Goal: Transaction & Acquisition: Purchase product/service

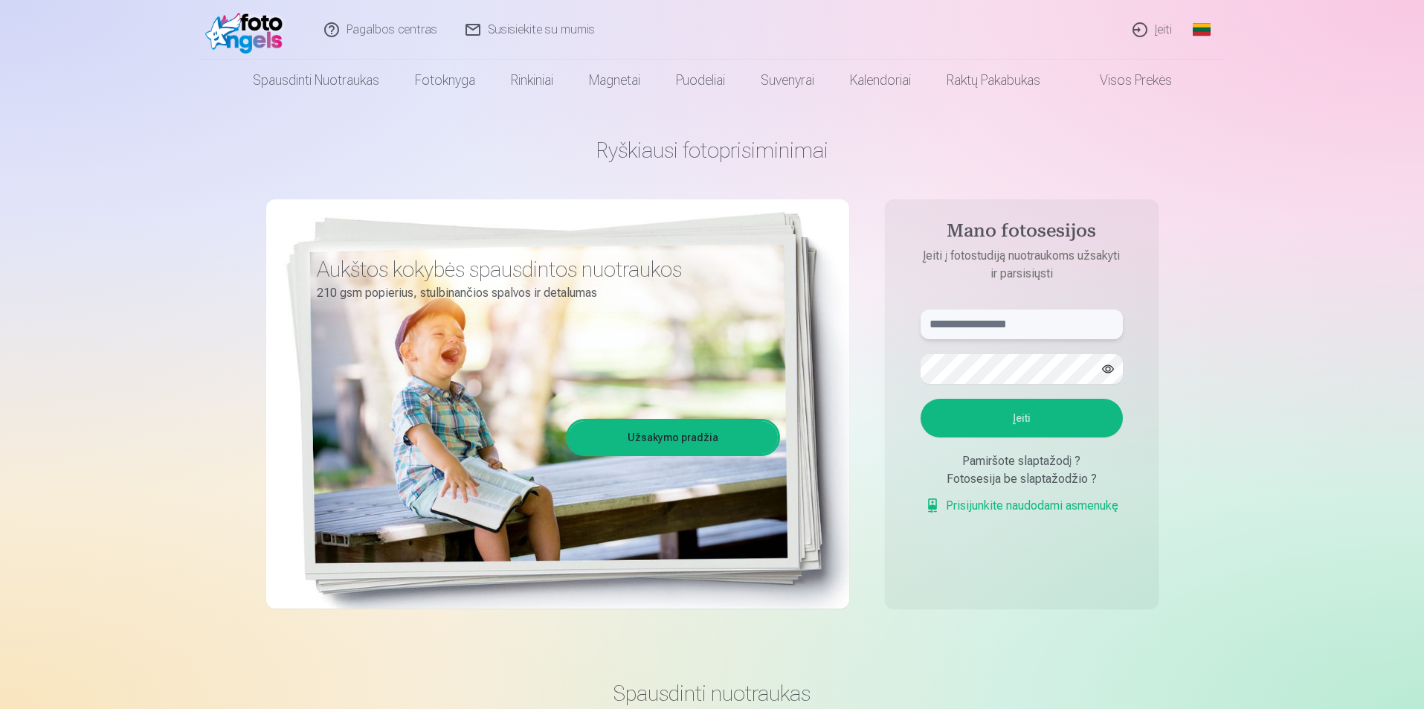
click at [991, 325] on input "text" at bounding box center [1022, 324] width 202 height 30
type input "**********"
click at [1000, 428] on button "Įeiti" at bounding box center [1022, 418] width 202 height 39
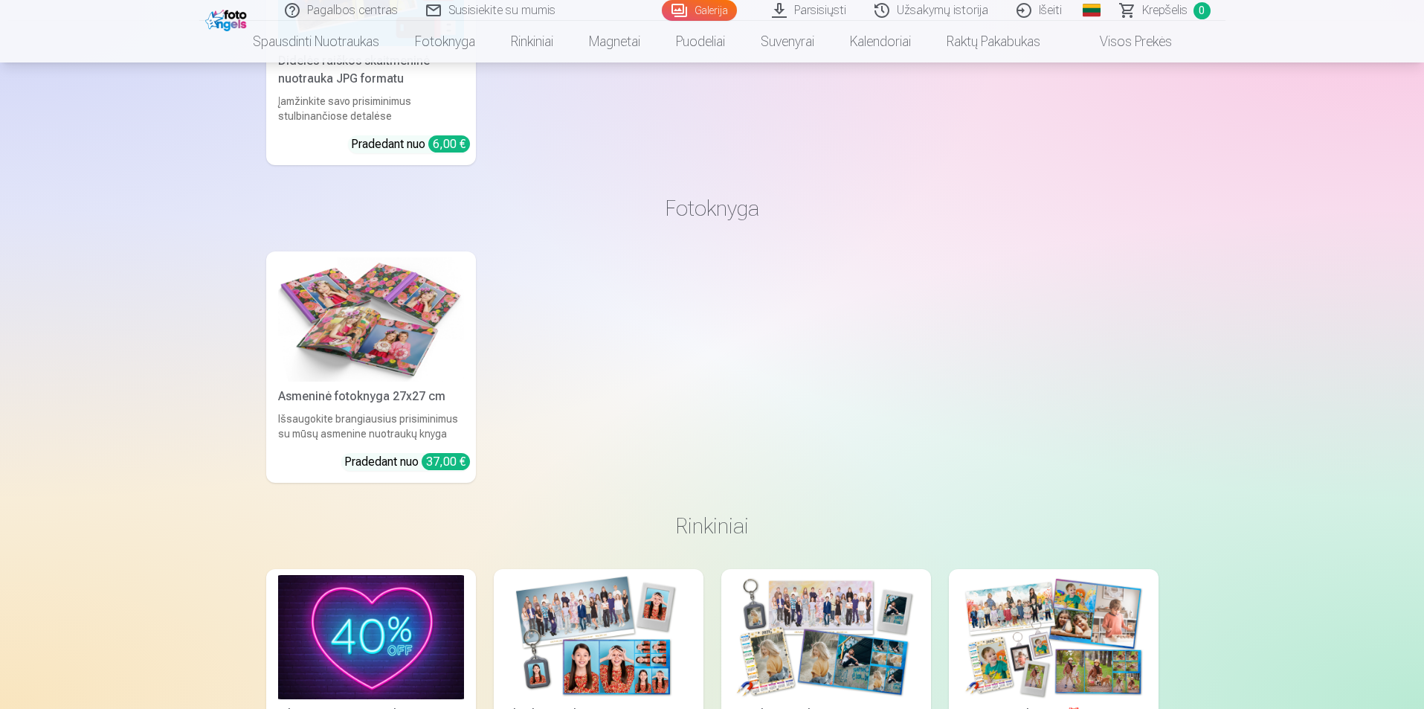
scroll to position [10932, 0]
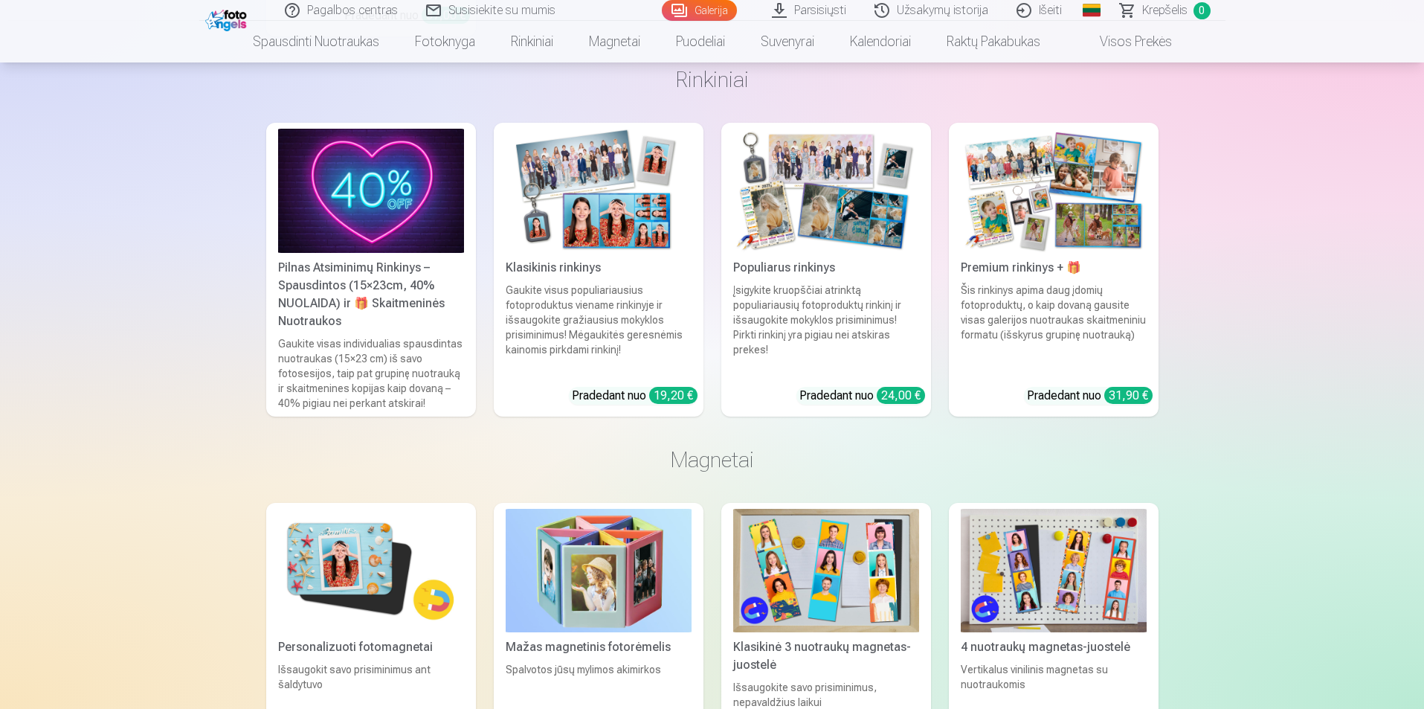
click at [1017, 258] on link "Premium rinkinys + 🎁 Šis rinkinys apima daug įdomių fotoproduktų, o kaip dovaną…" at bounding box center [1054, 270] width 210 height 294
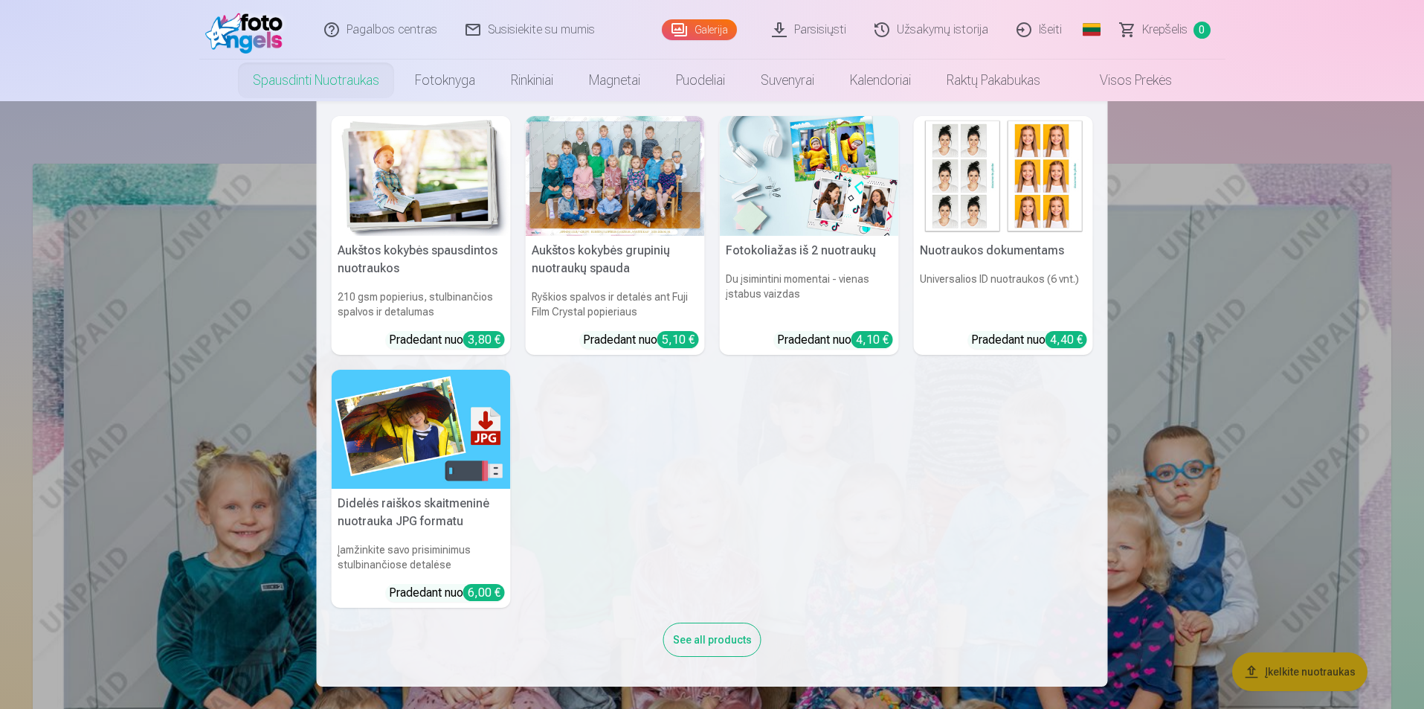
click at [347, 85] on link "Spausdinti nuotraukas" at bounding box center [316, 80] width 162 height 42
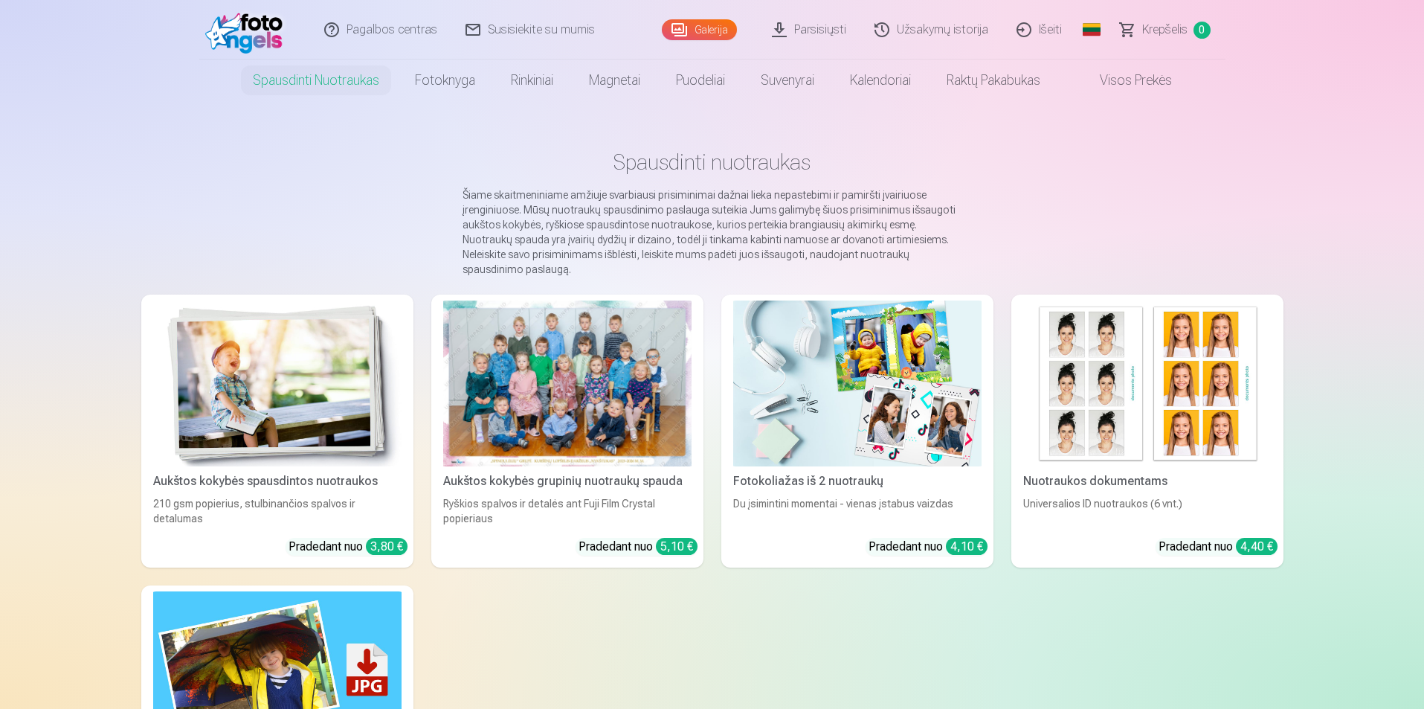
click at [602, 401] on div at bounding box center [567, 383] width 248 height 166
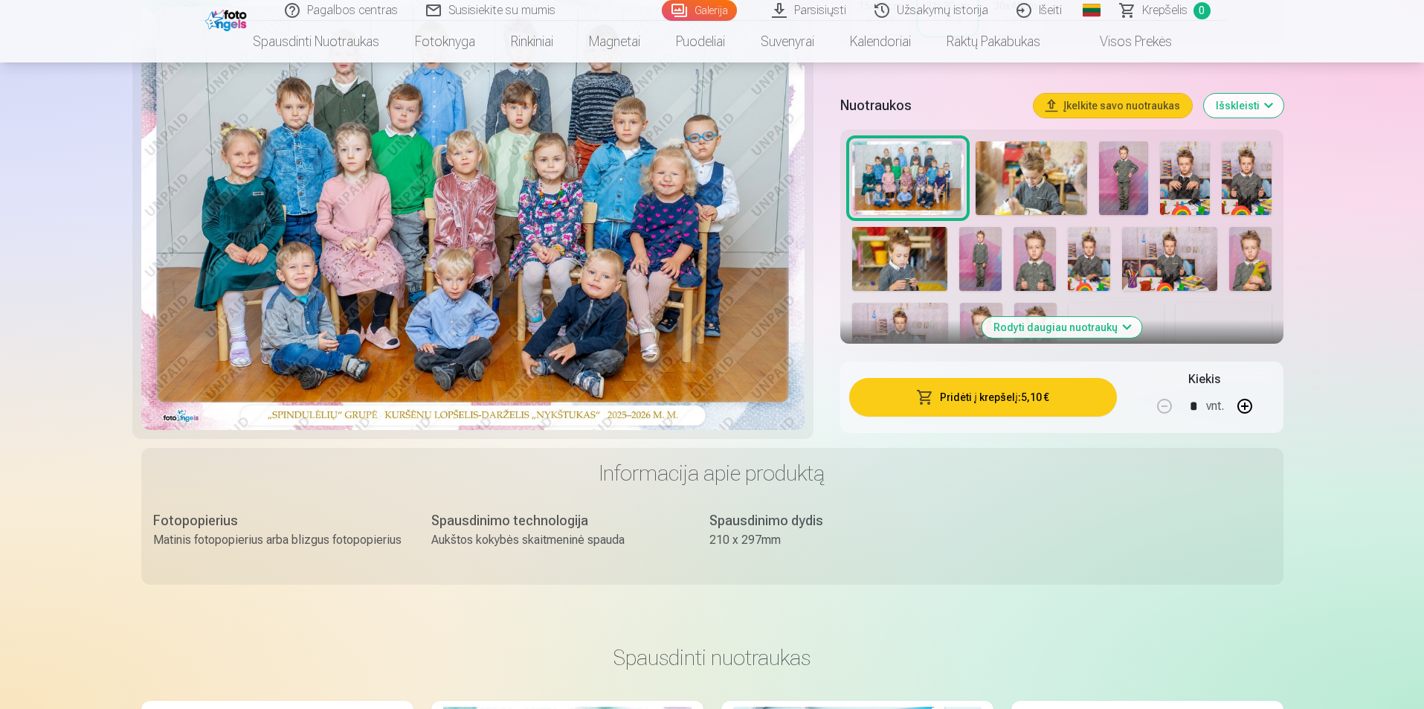
scroll to position [223, 0]
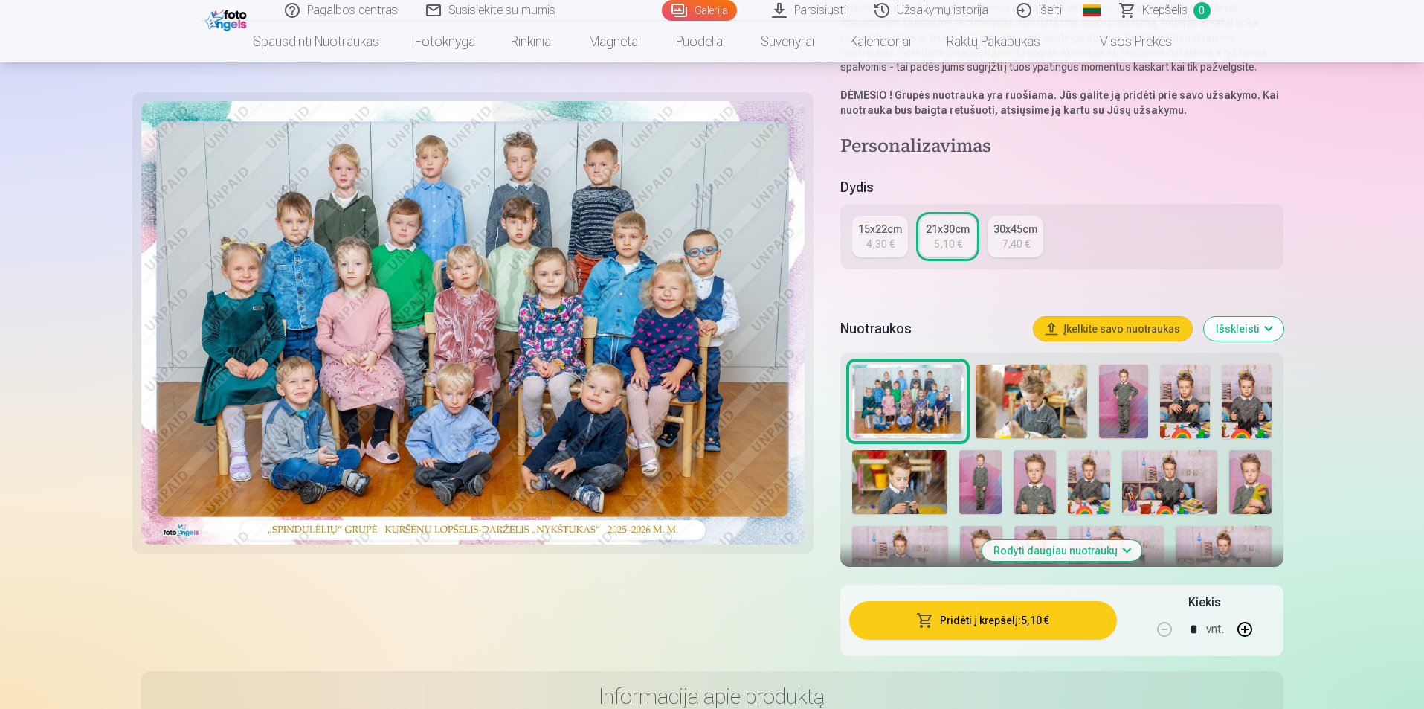
click at [931, 391] on img at bounding box center [908, 401] width 112 height 74
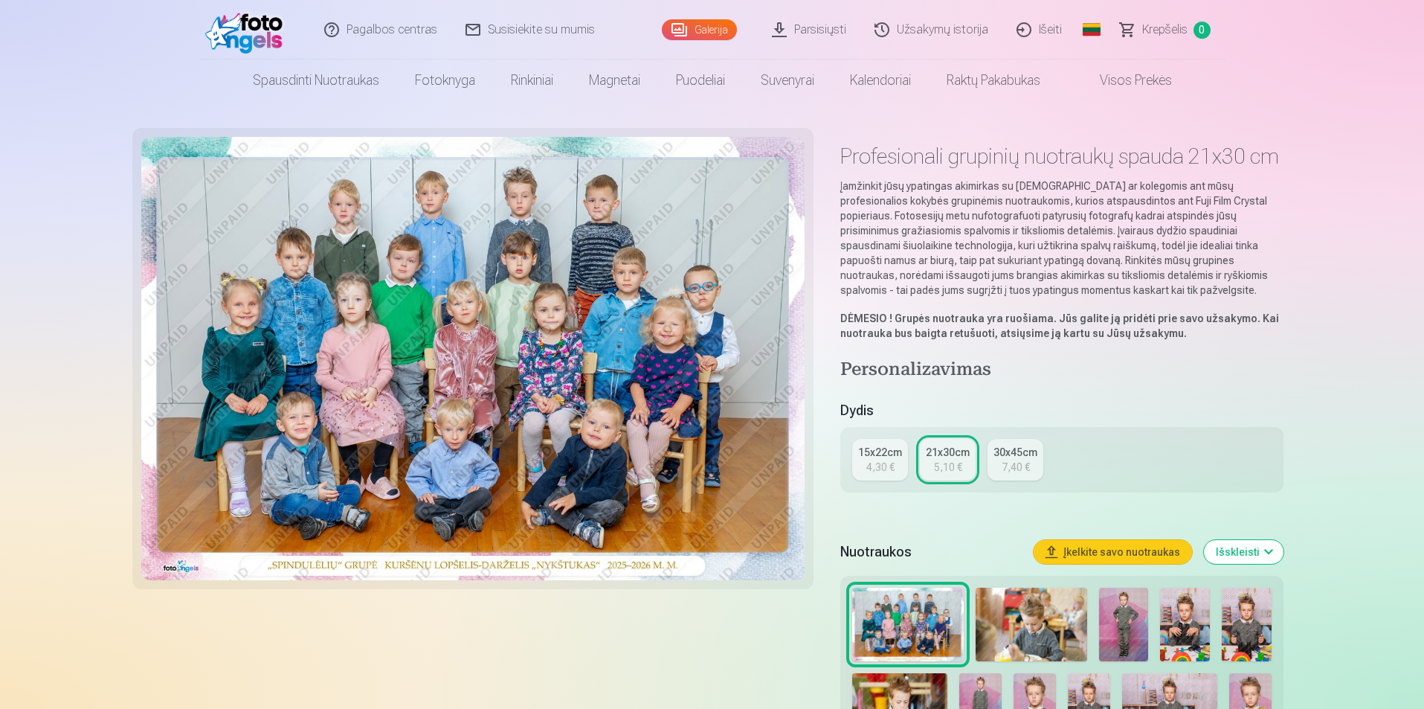
click at [876, 445] on div "15x22cm" at bounding box center [880, 452] width 44 height 15
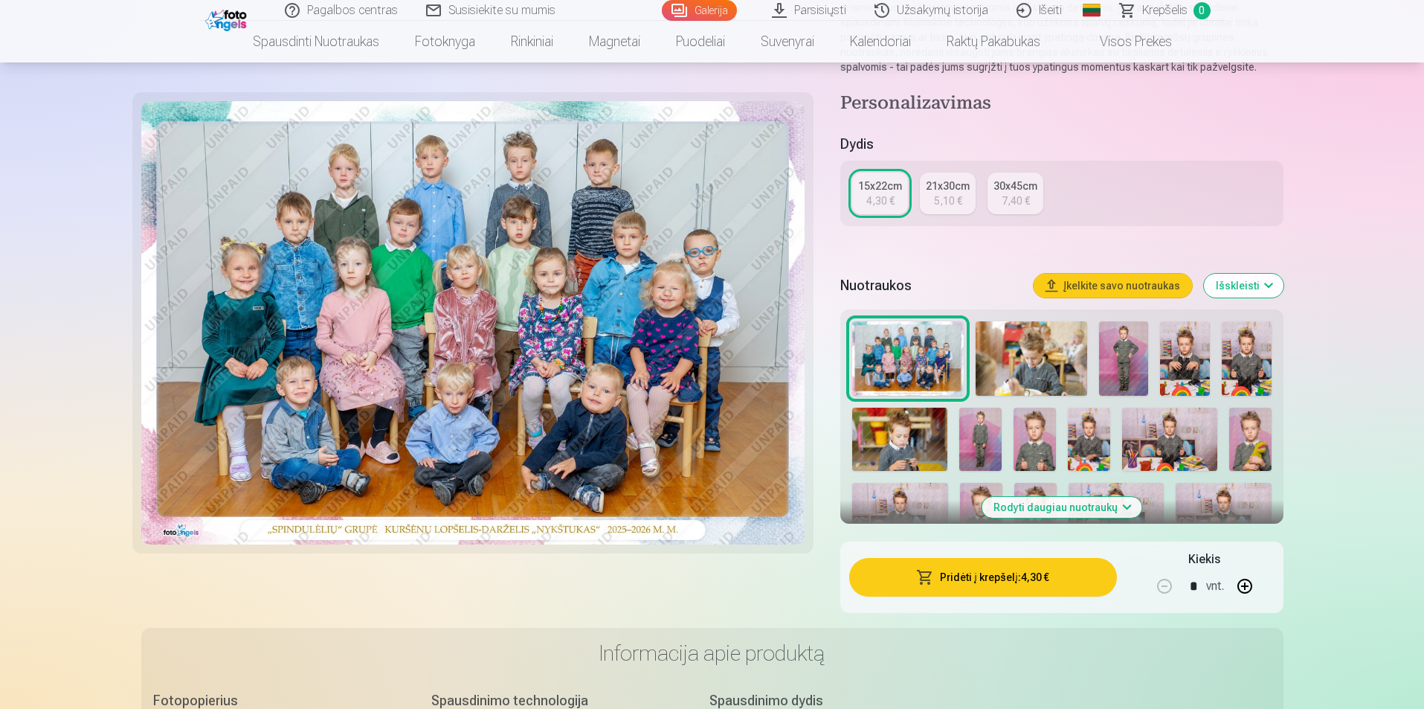
scroll to position [446, 0]
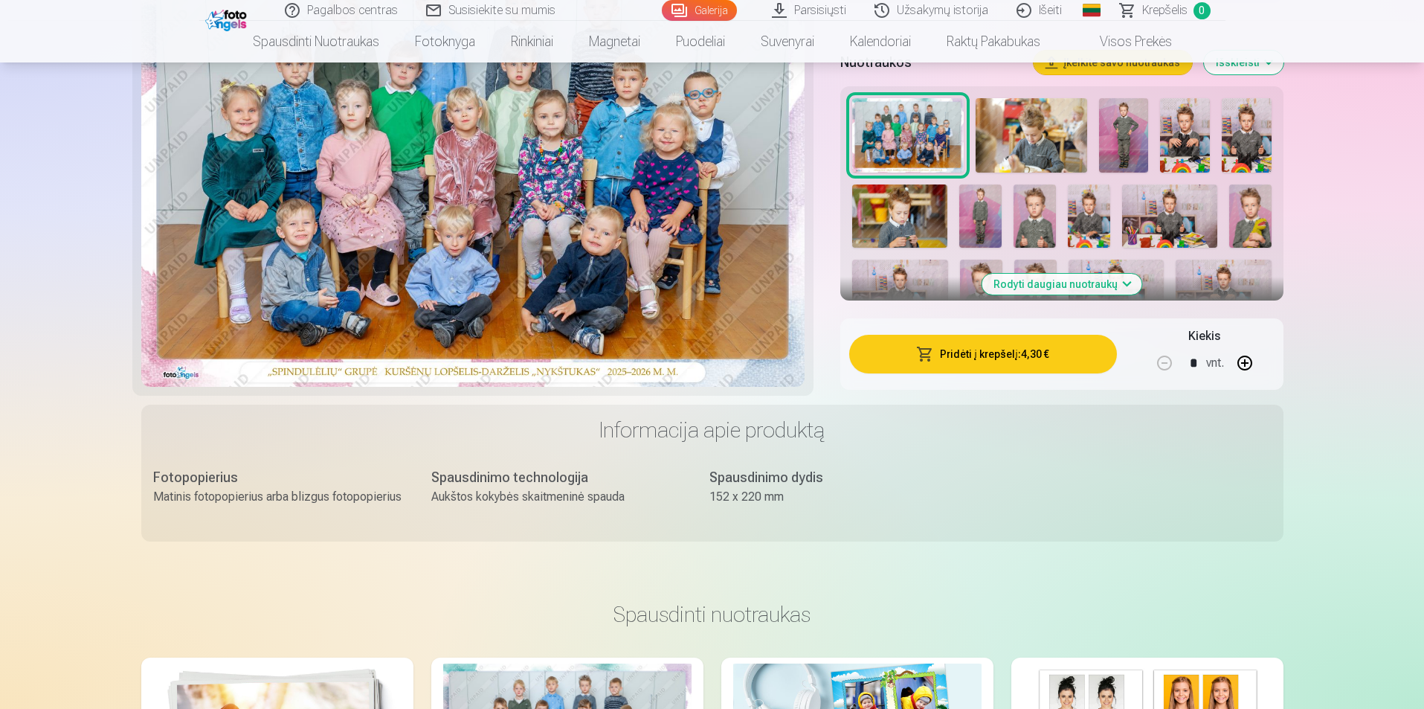
click at [983, 347] on button "Pridėti į krepšelį : 4,30 €" at bounding box center [982, 354] width 267 height 39
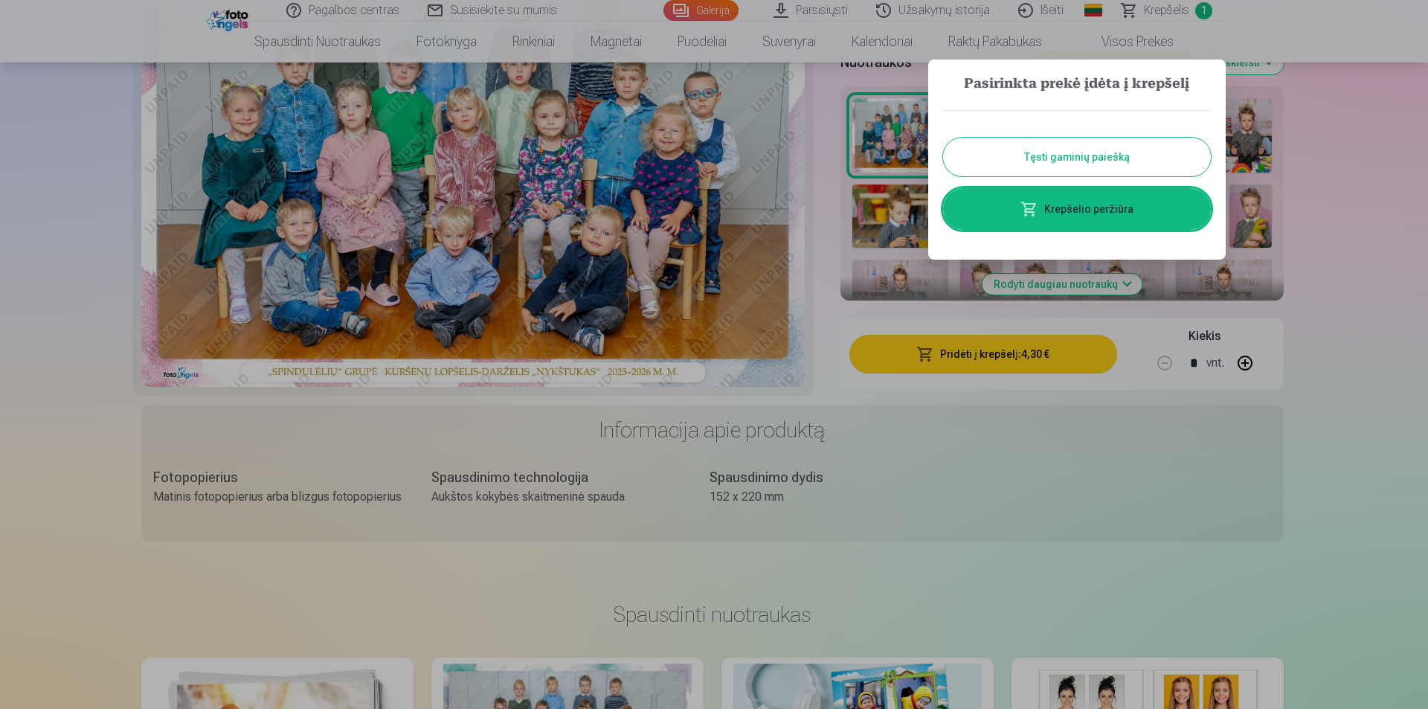
click at [1069, 161] on button "Tęsti gaminių paiešką" at bounding box center [1077, 157] width 268 height 39
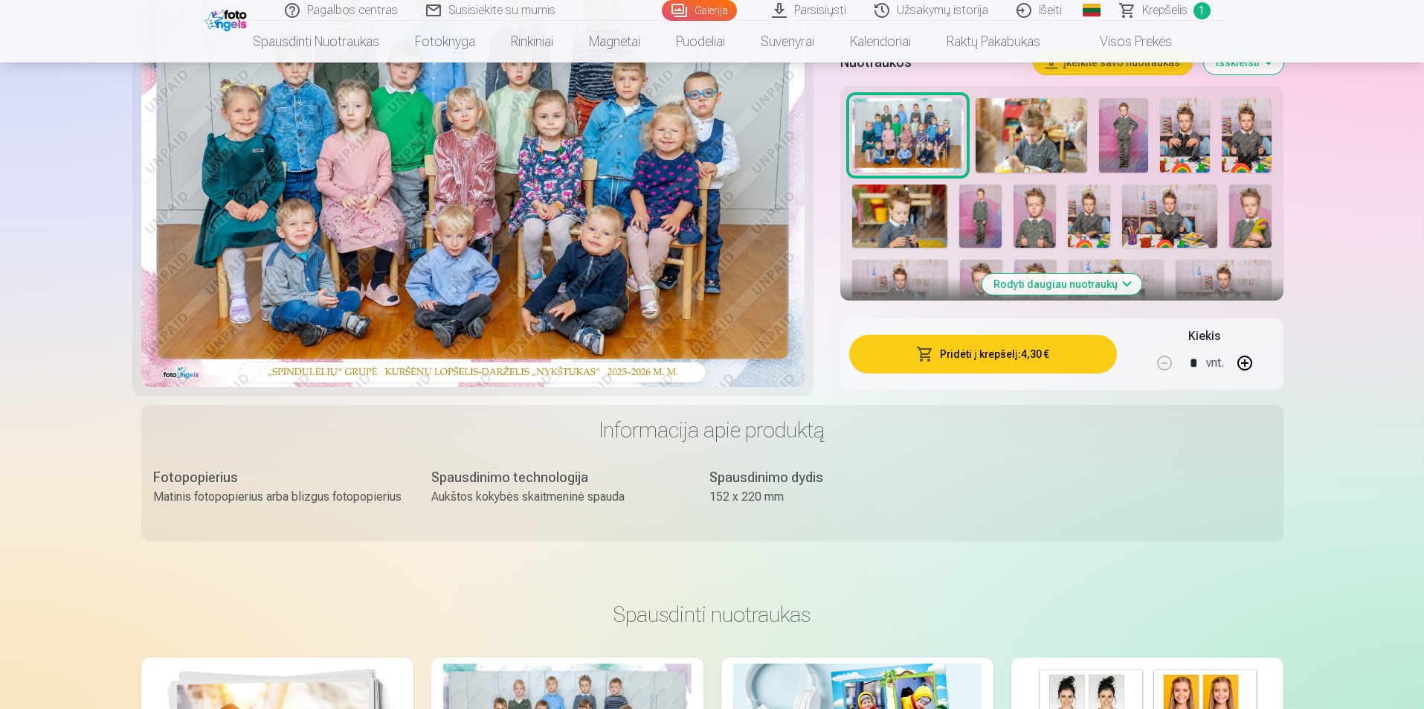
scroll to position [223, 0]
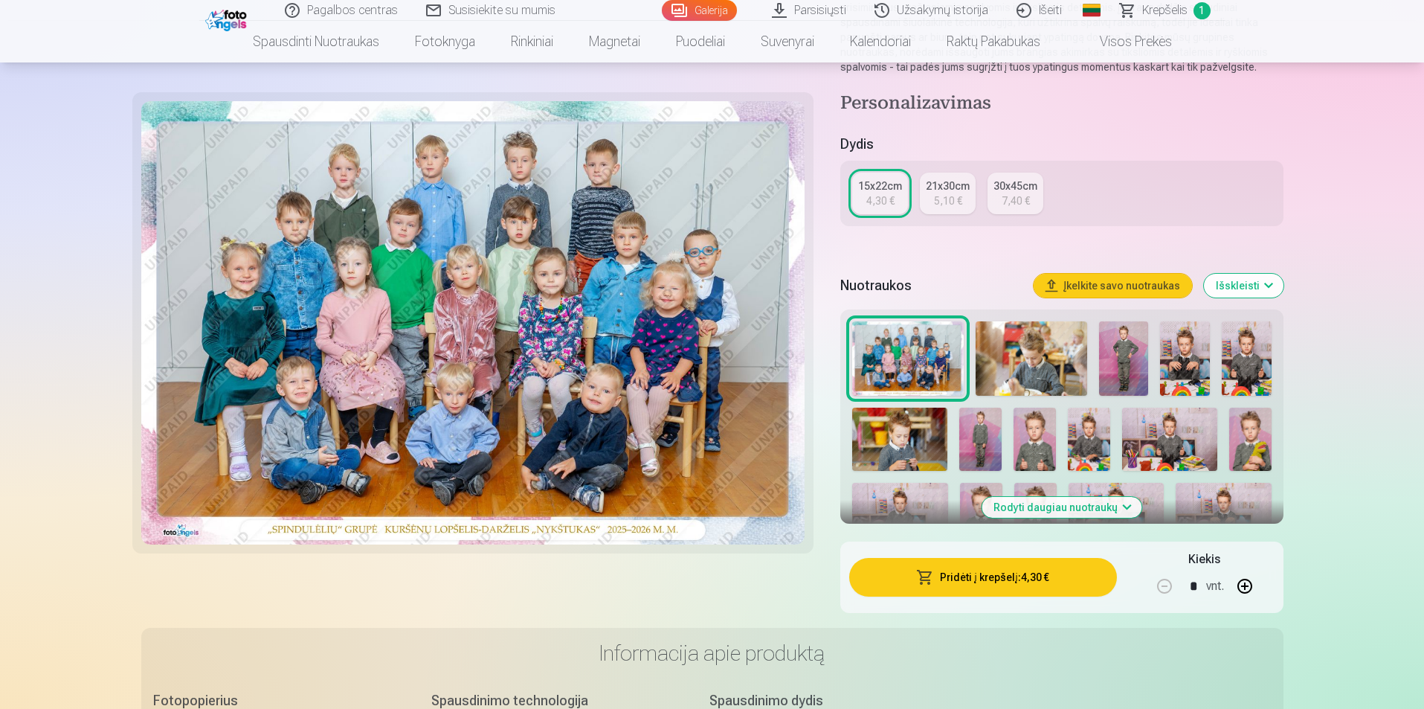
click at [1018, 336] on img at bounding box center [1032, 358] width 112 height 74
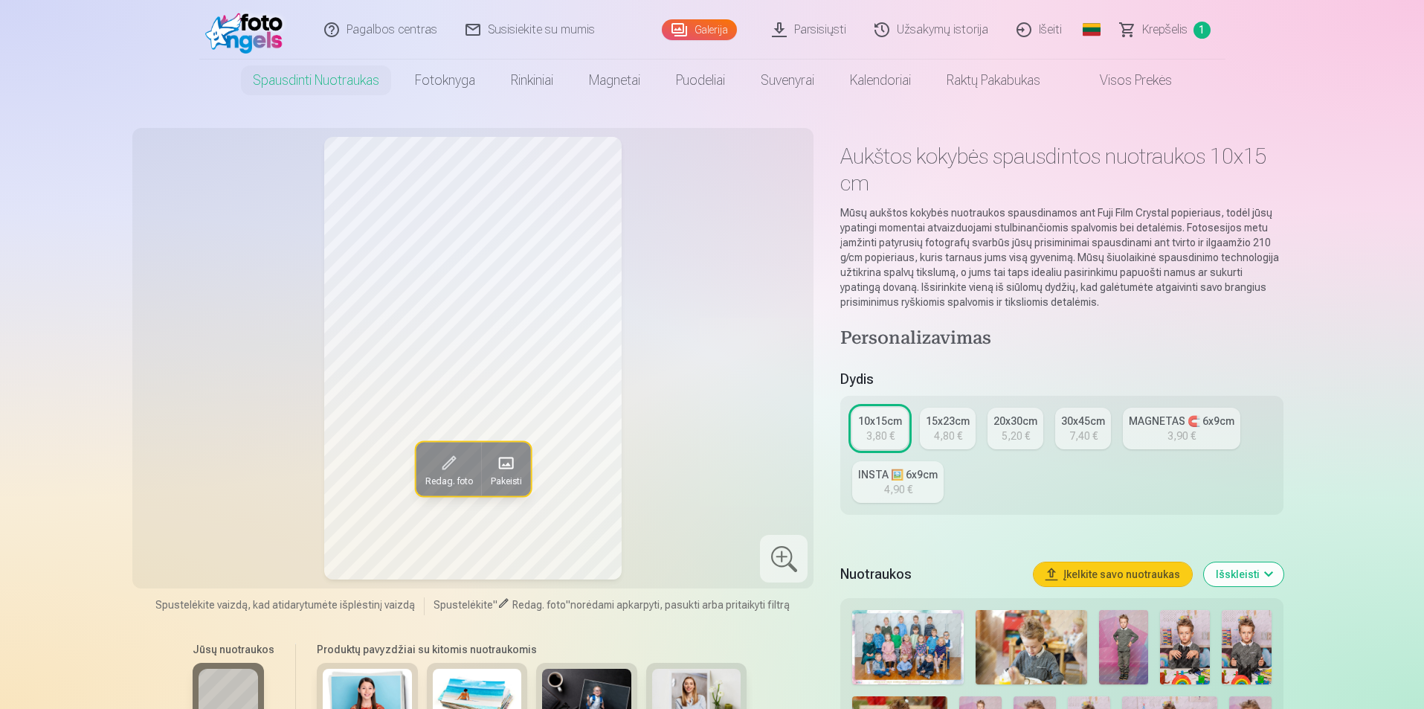
scroll to position [223, 0]
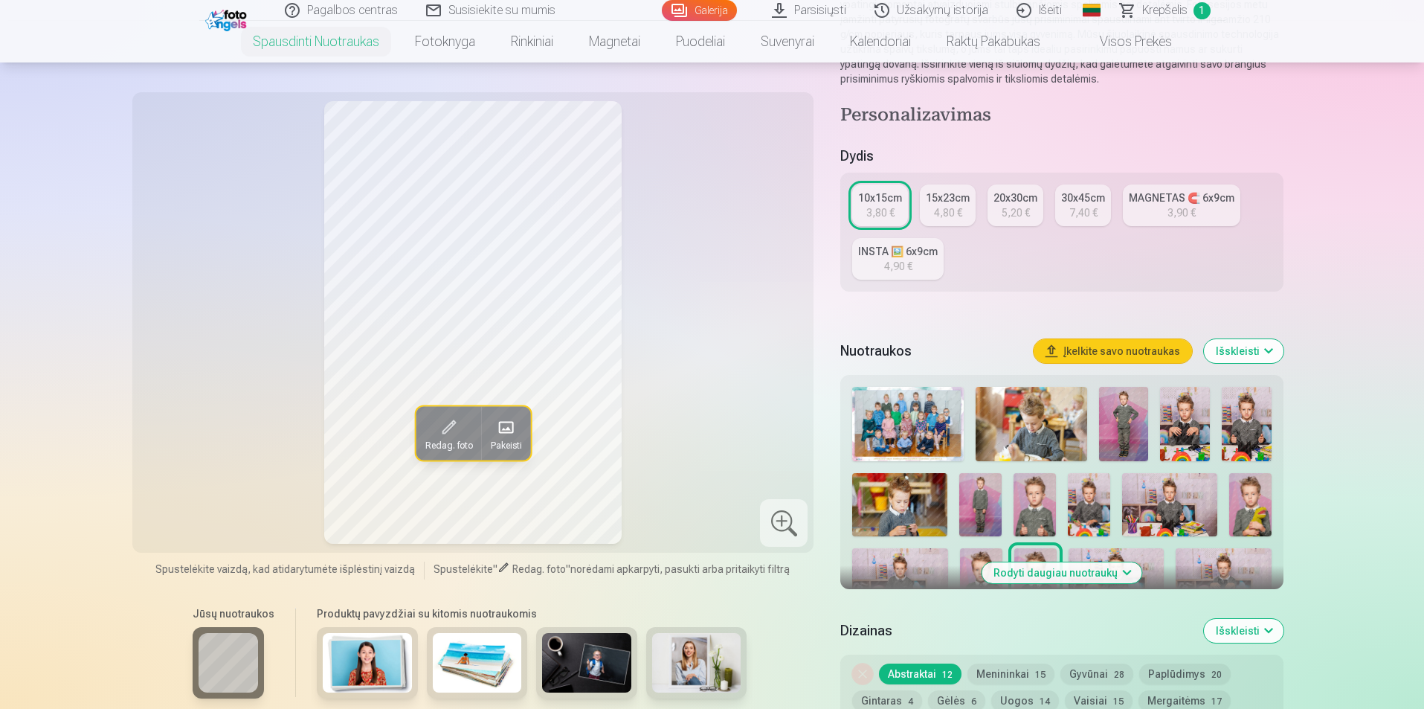
click at [1269, 353] on button "Išskleisti" at bounding box center [1244, 351] width 80 height 24
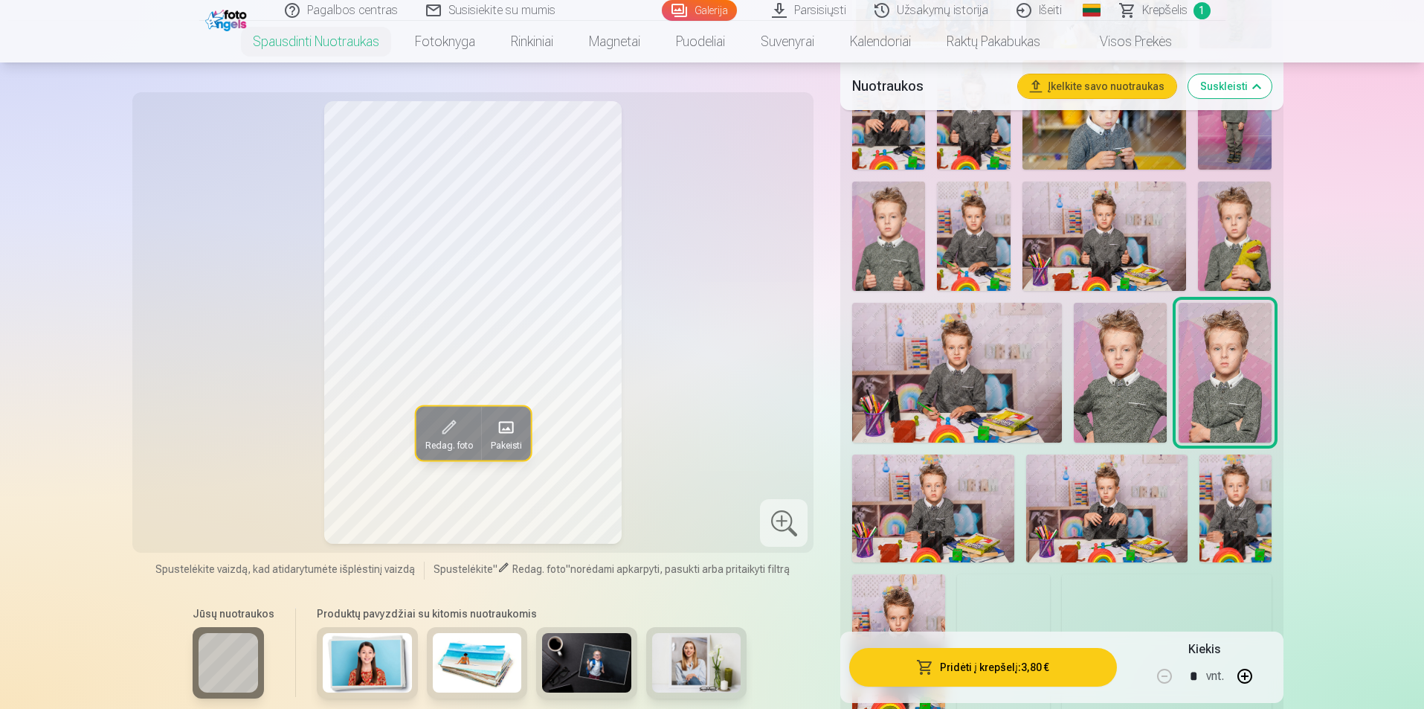
scroll to position [892, 0]
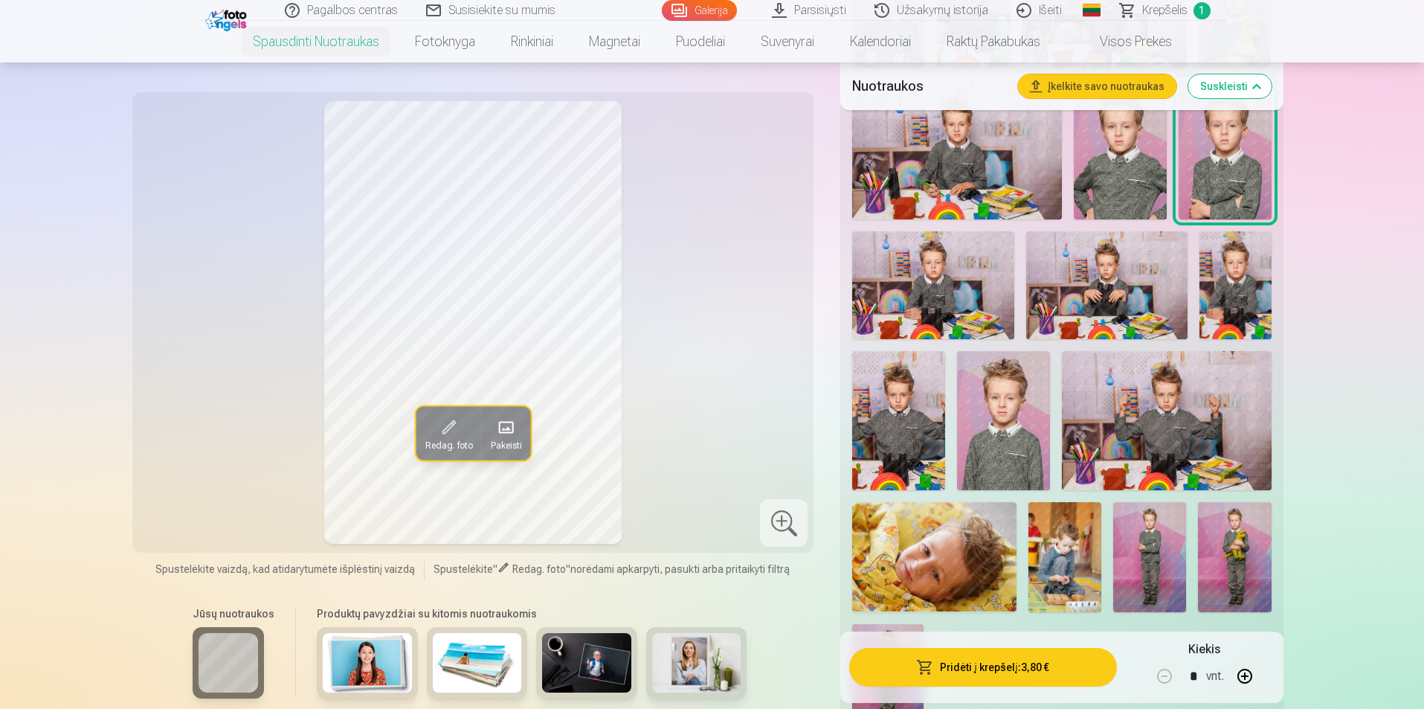
click at [1162, 393] on img at bounding box center [1166, 420] width 209 height 139
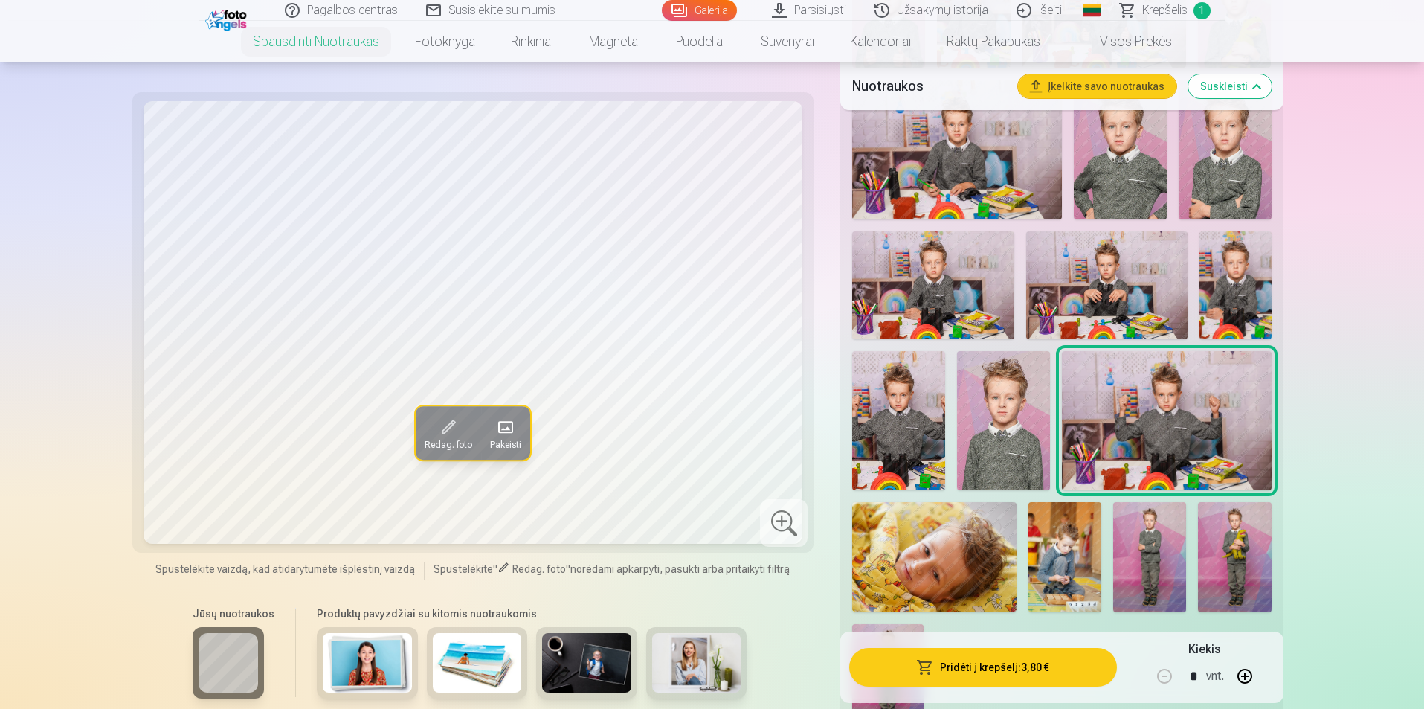
scroll to position [1116, 0]
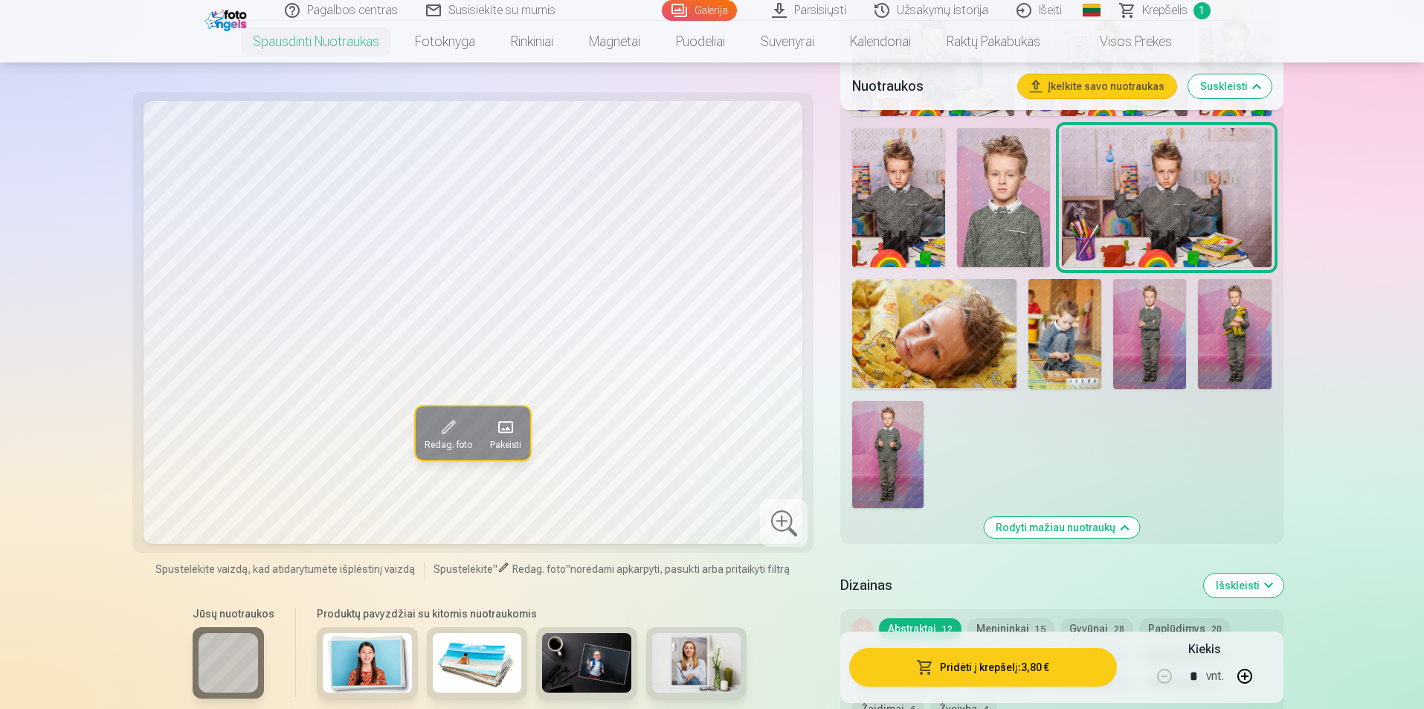
click at [1074, 325] on img at bounding box center [1065, 333] width 73 height 109
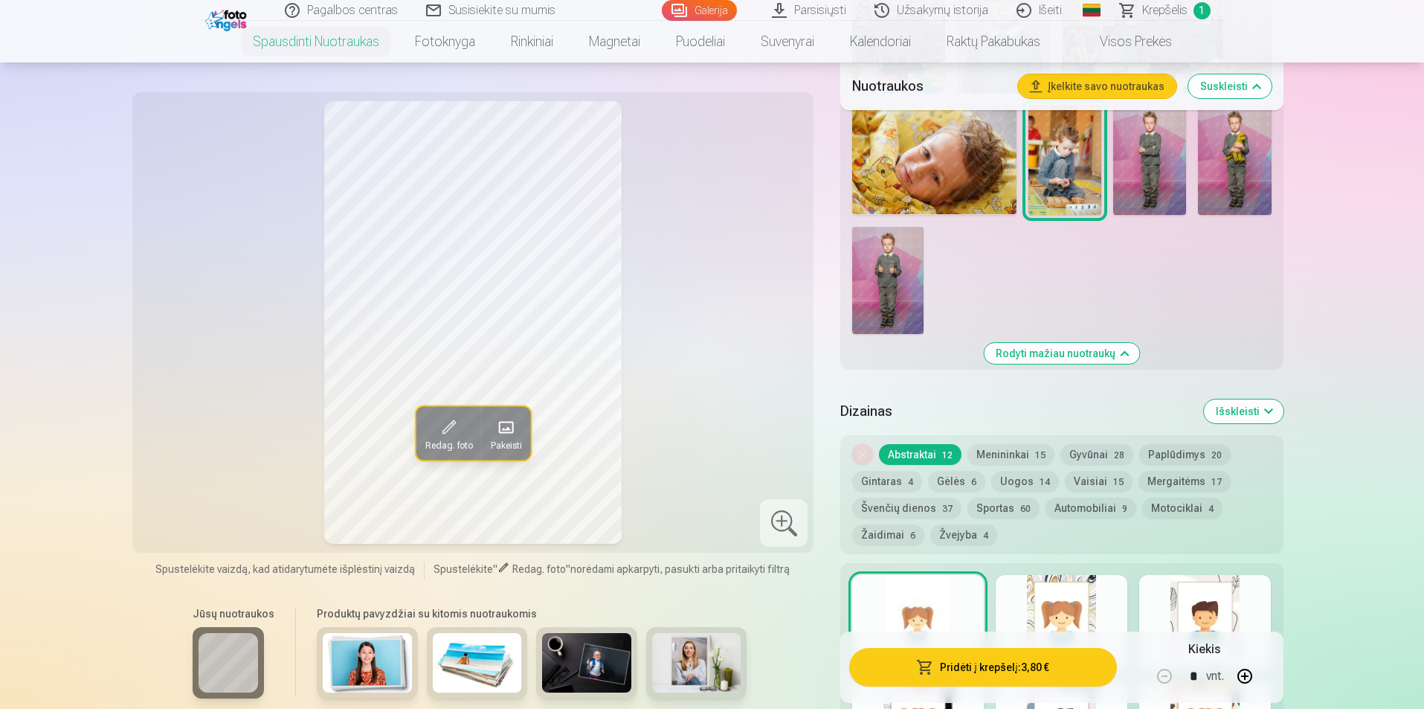
scroll to position [1513, 0]
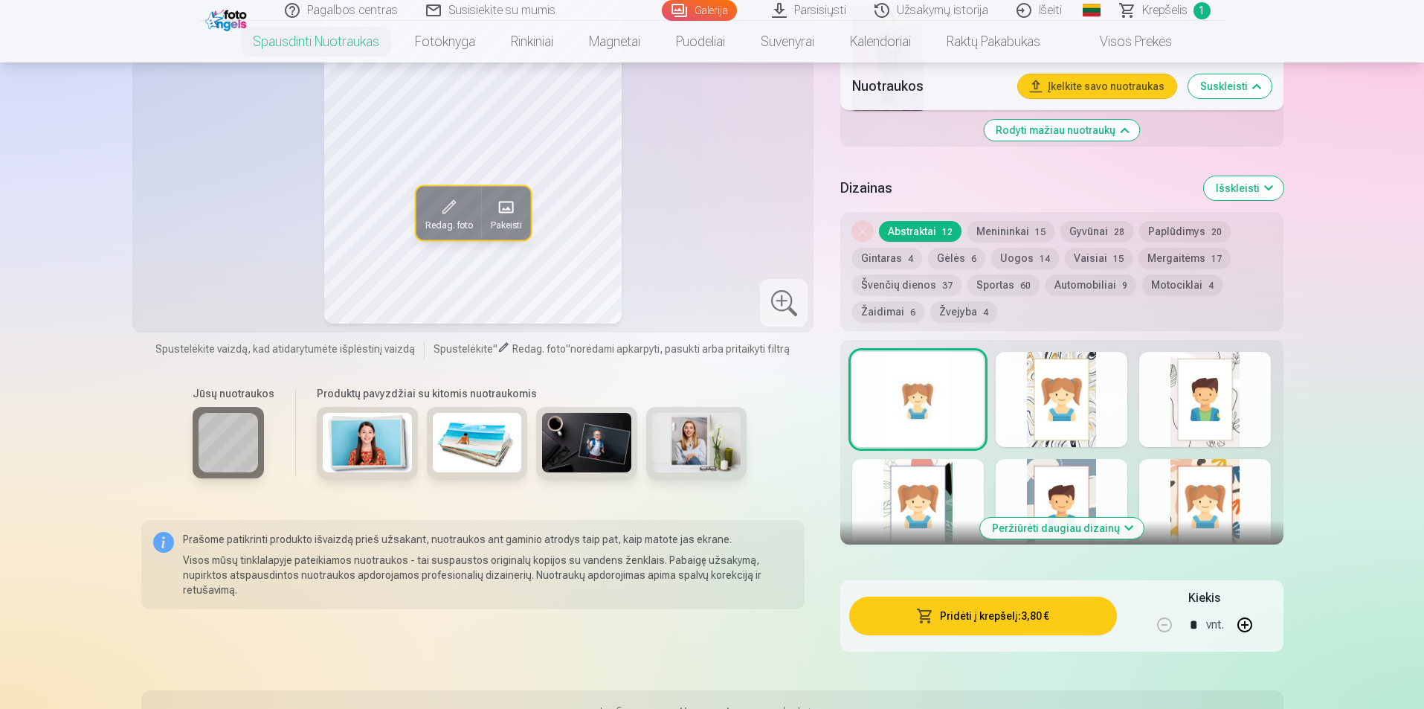
click at [1016, 231] on button "Menininkai 15" at bounding box center [1011, 231] width 87 height 21
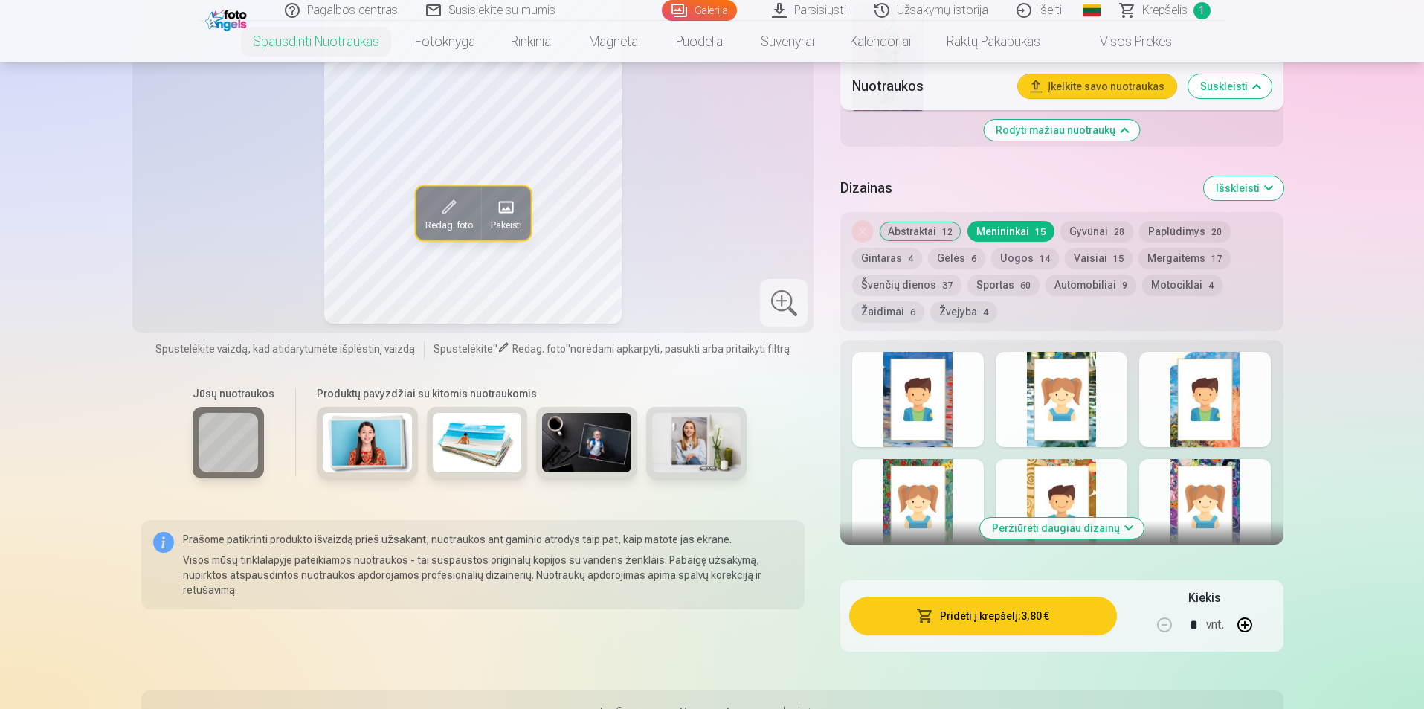
scroll to position [1290, 0]
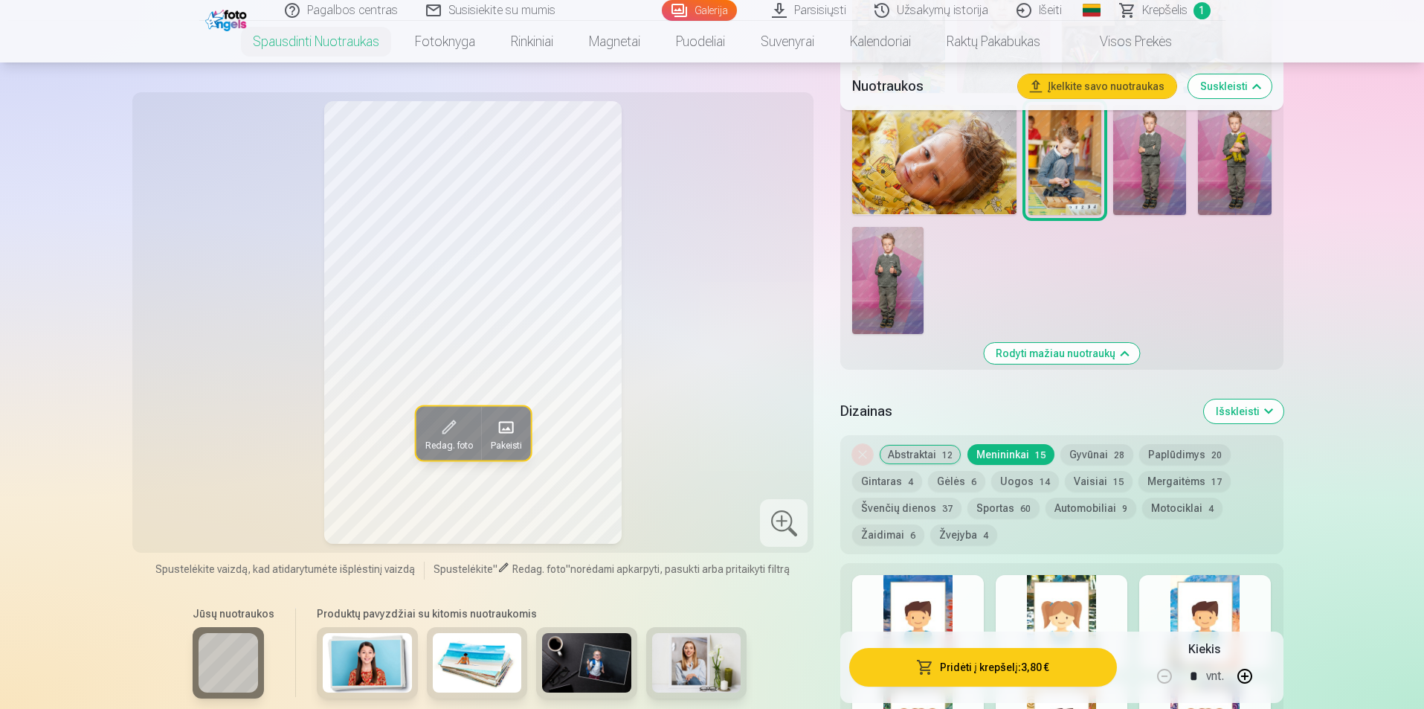
click at [1104, 448] on button "Gyvūnai 28" at bounding box center [1097, 454] width 73 height 21
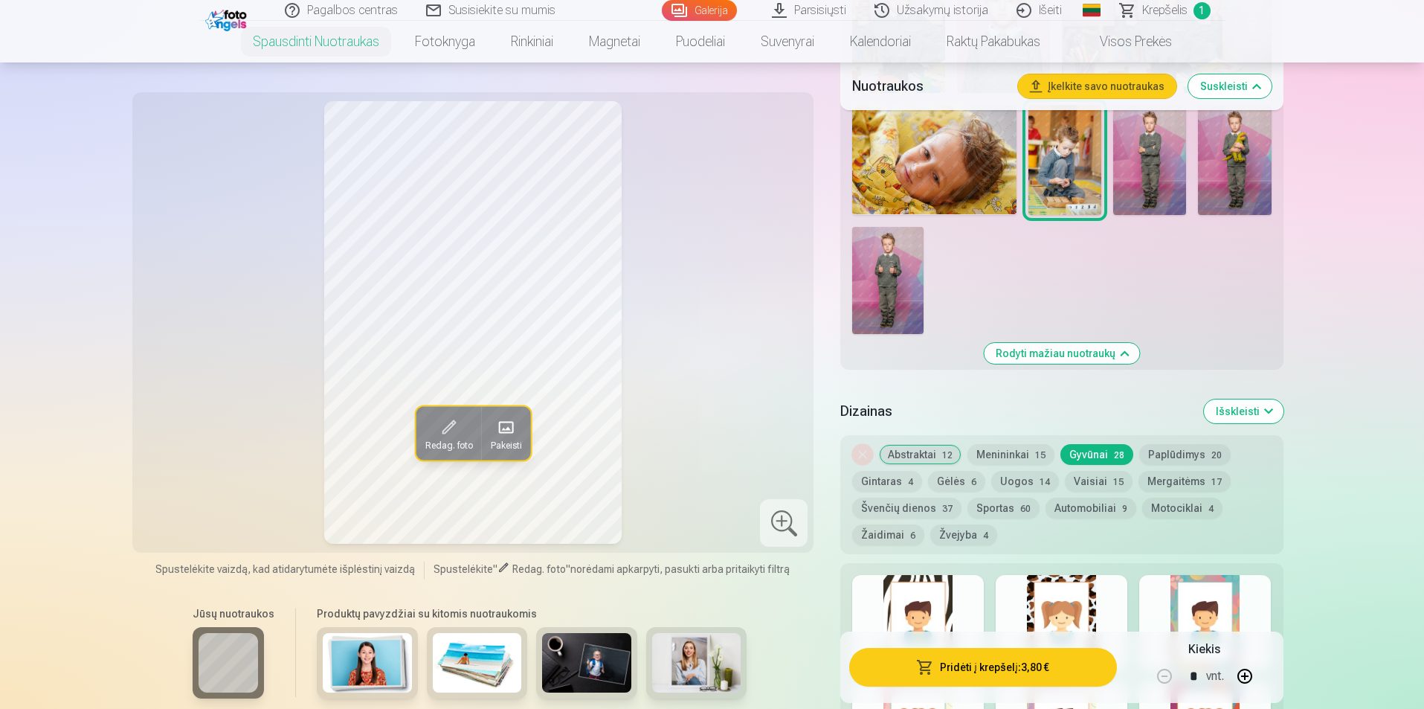
click at [1010, 446] on button "Menininkai 15" at bounding box center [1011, 454] width 87 height 21
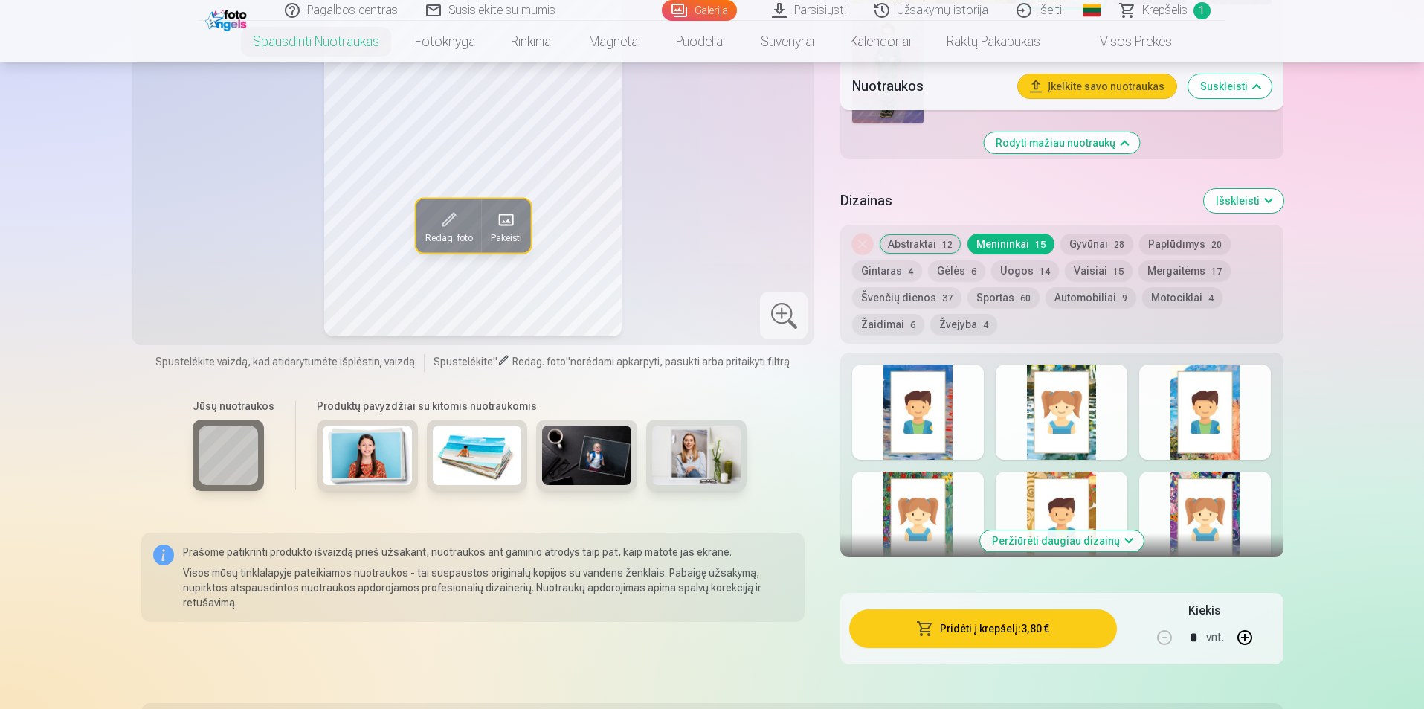
scroll to position [1513, 0]
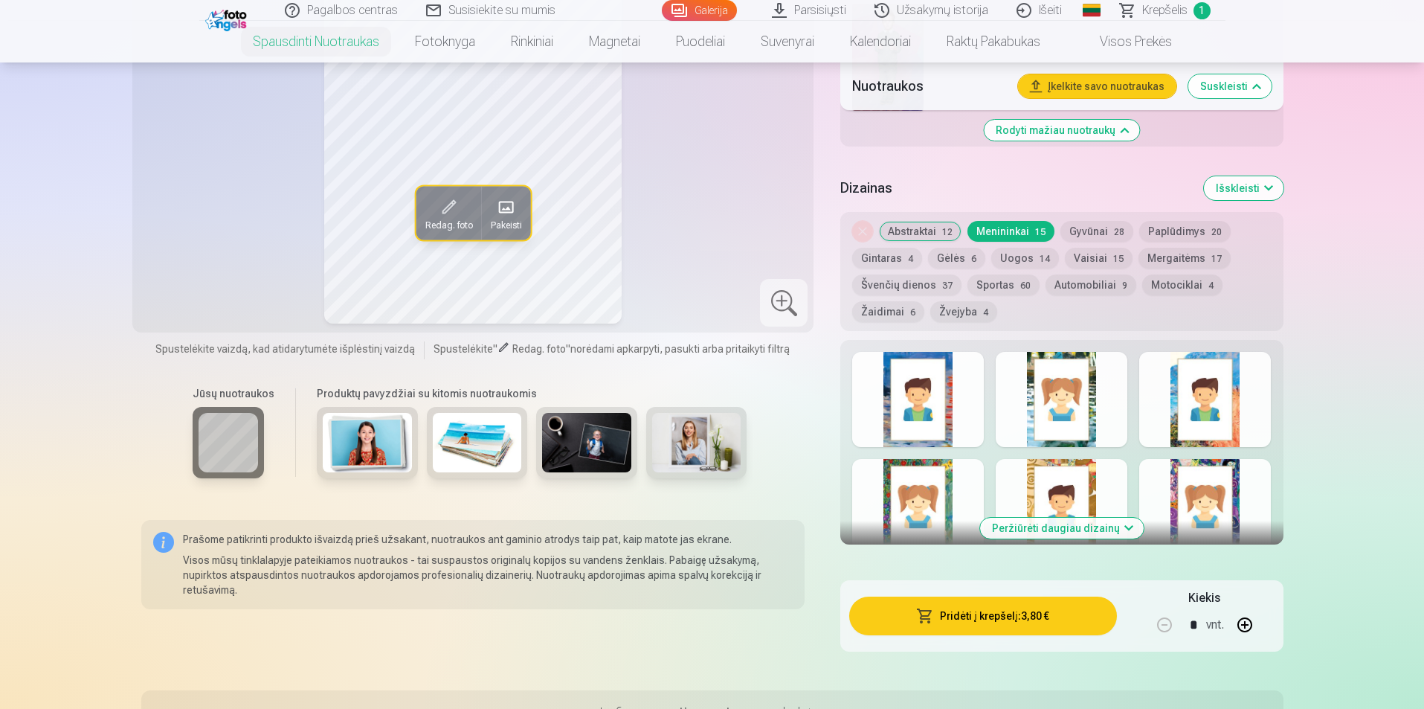
click at [1045, 396] on div at bounding box center [1062, 399] width 132 height 95
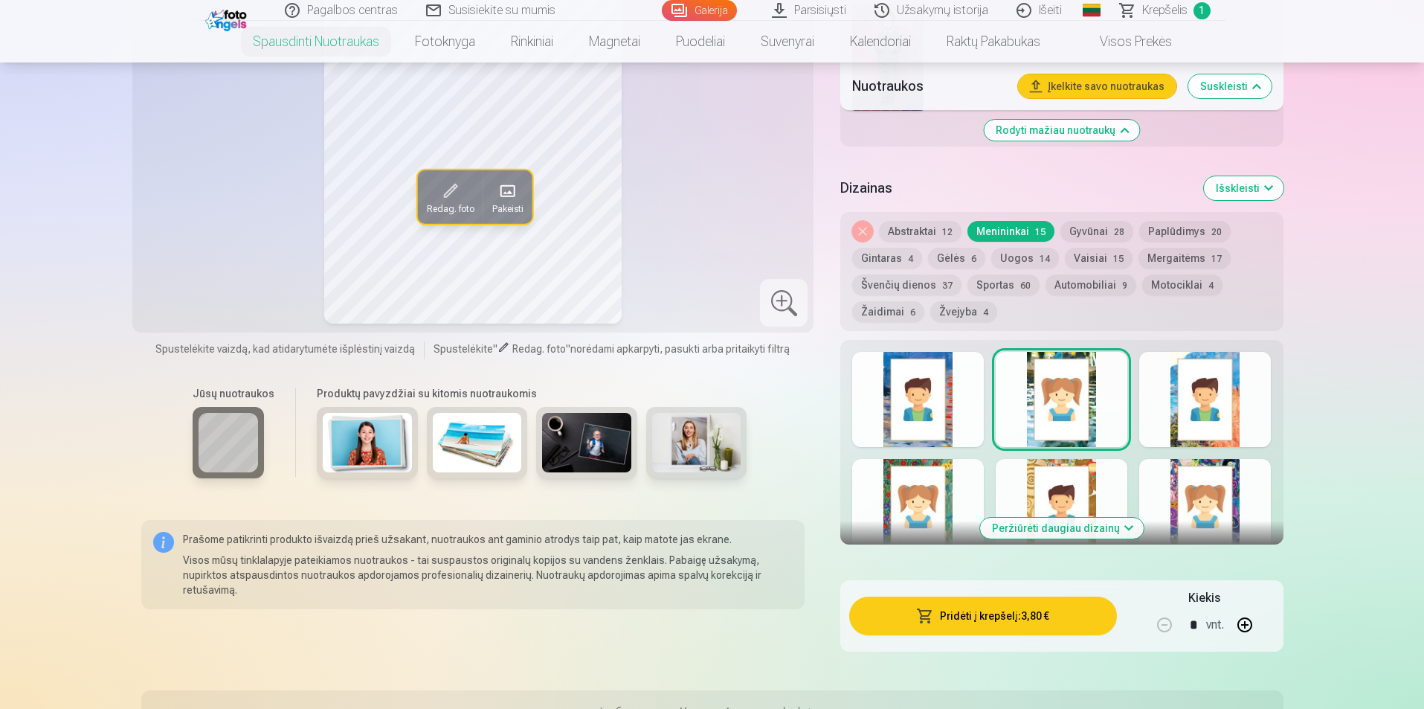
click at [864, 236] on button "Nuimkite dizainą" at bounding box center [862, 231] width 21 height 21
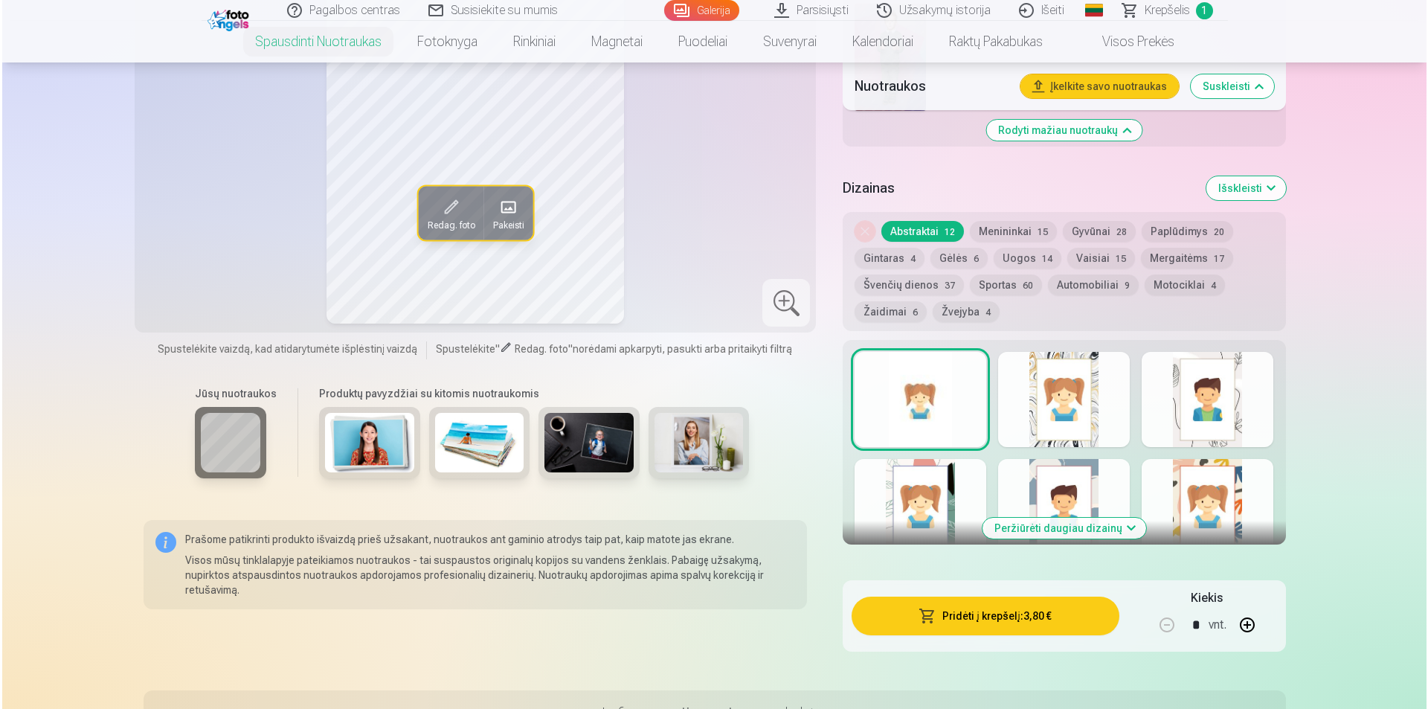
scroll to position [1521, 0]
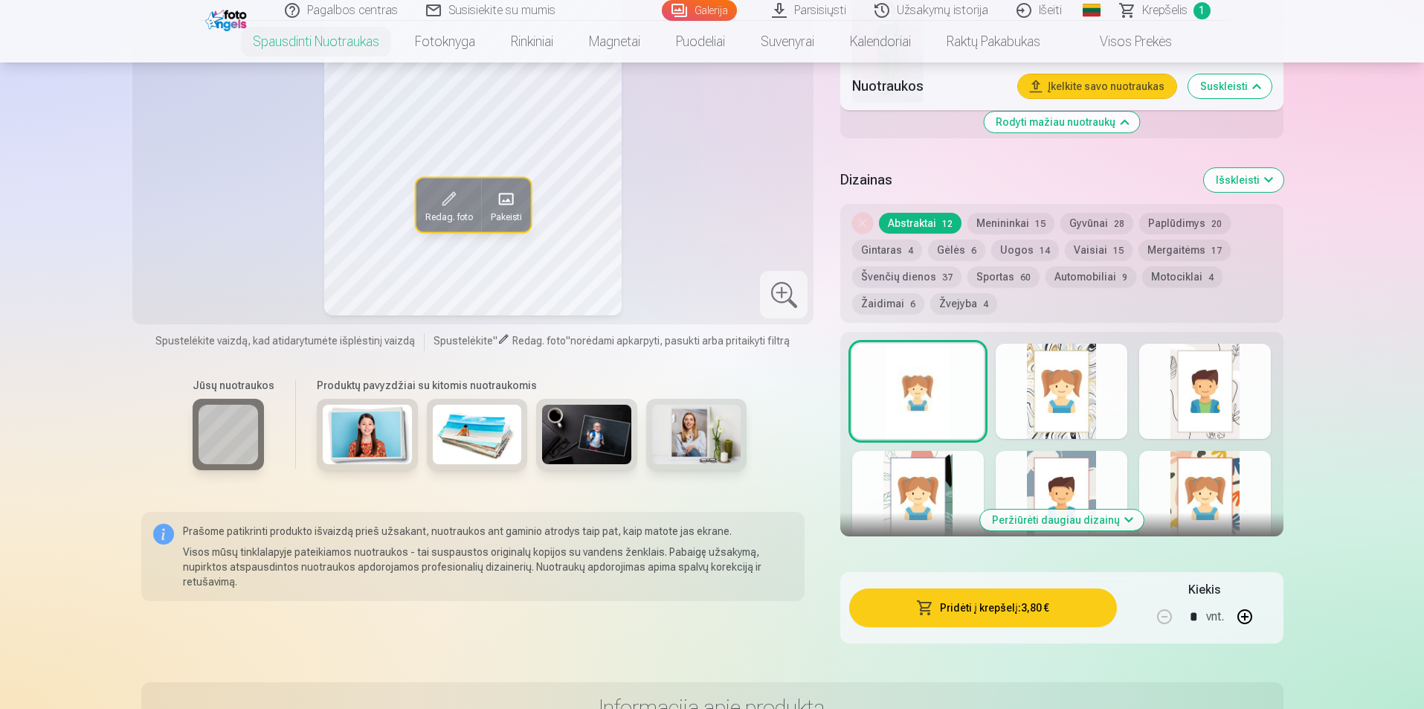
click at [1022, 603] on button "Pridėti į krepšelį : 3,80 €" at bounding box center [982, 607] width 267 height 39
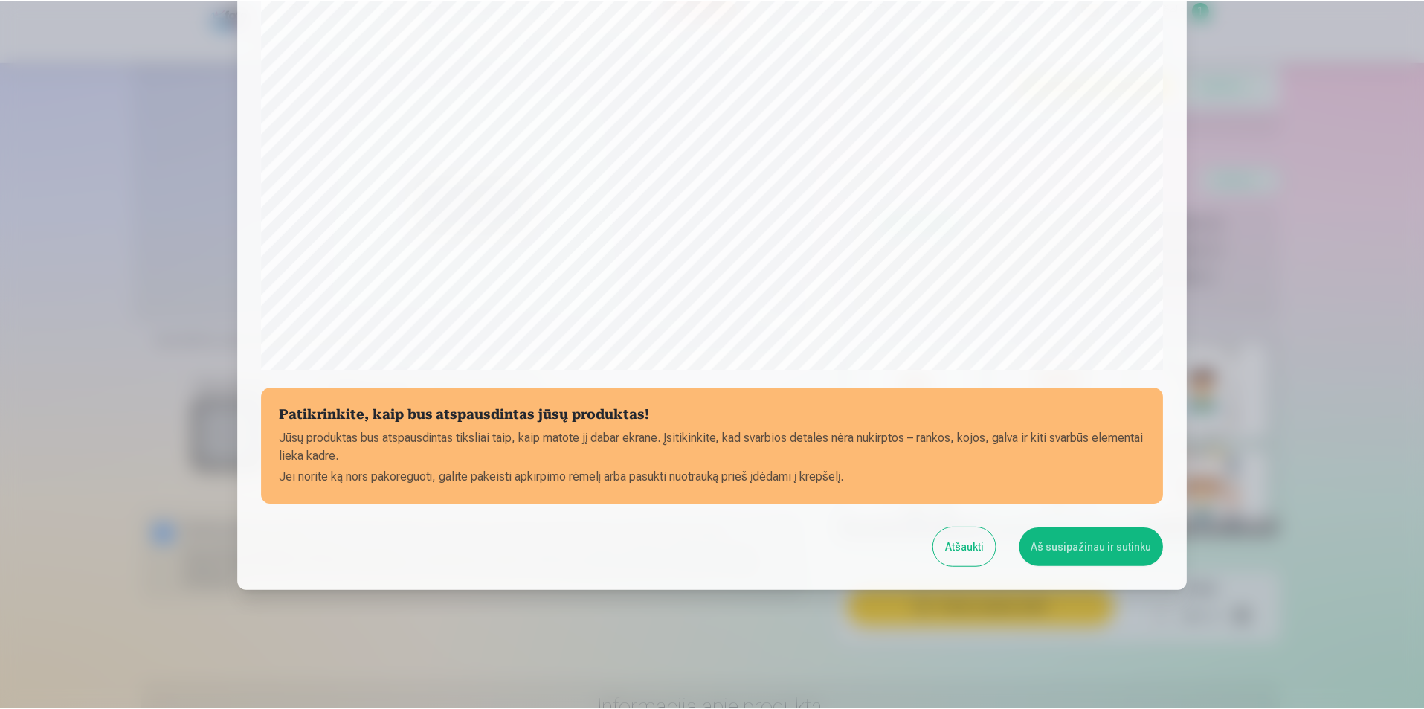
scroll to position [362, 0]
click at [1083, 539] on button "Aš susipažinau ir sutinku" at bounding box center [1094, 546] width 144 height 39
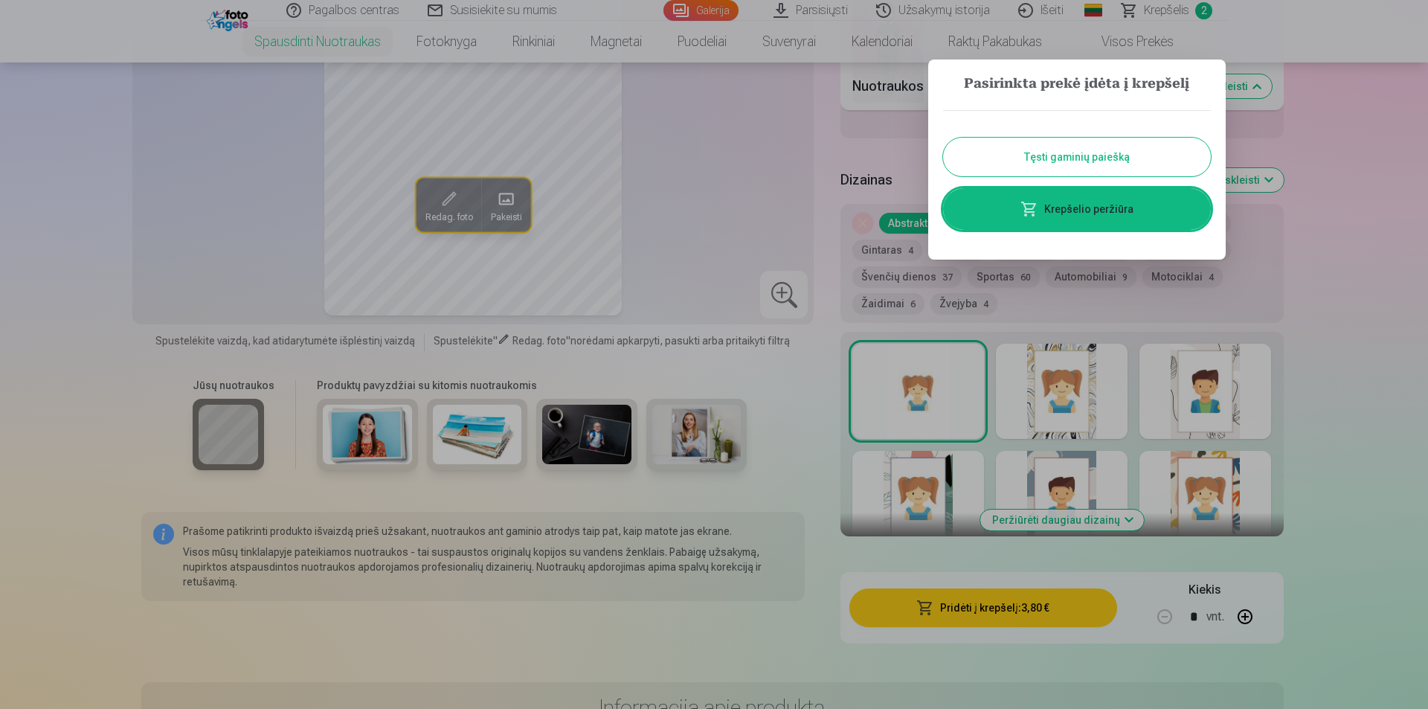
click at [1066, 155] on button "Tęsti gaminių paiešką" at bounding box center [1077, 157] width 268 height 39
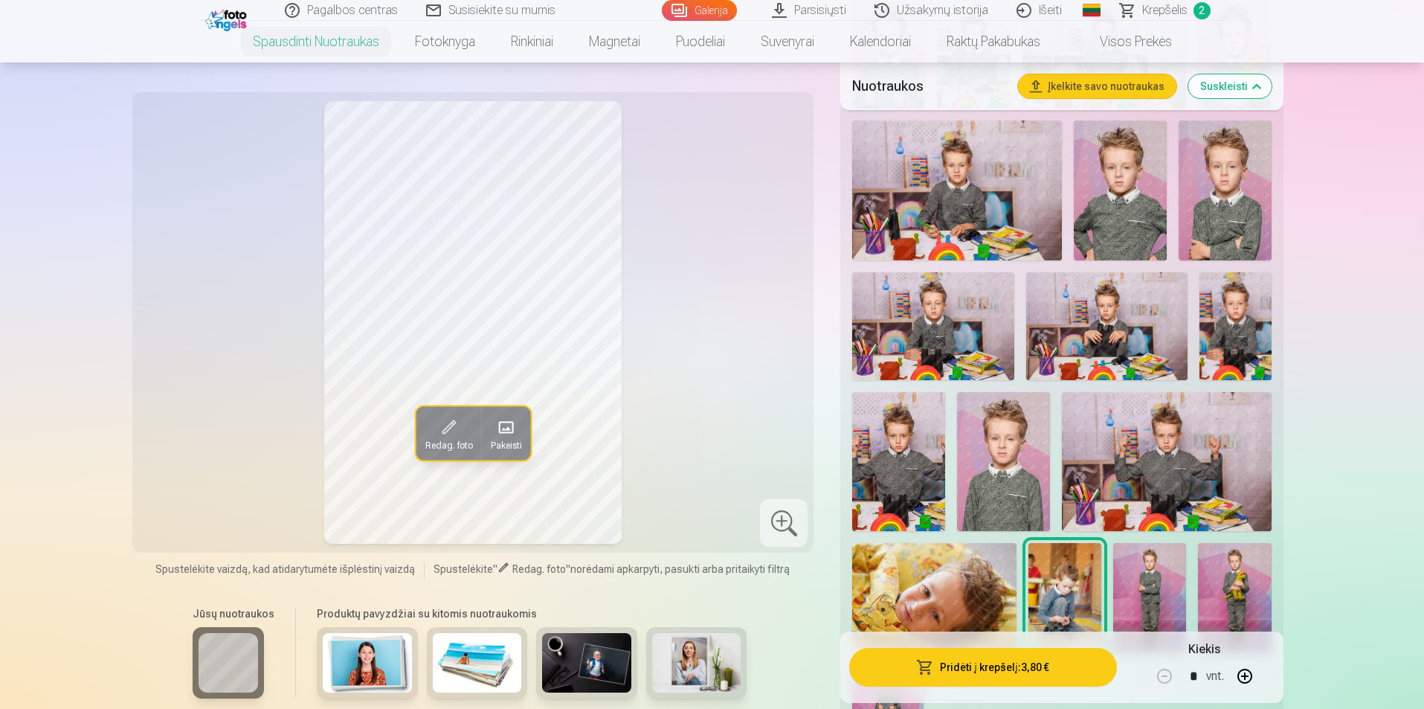
scroll to position [1075, 0]
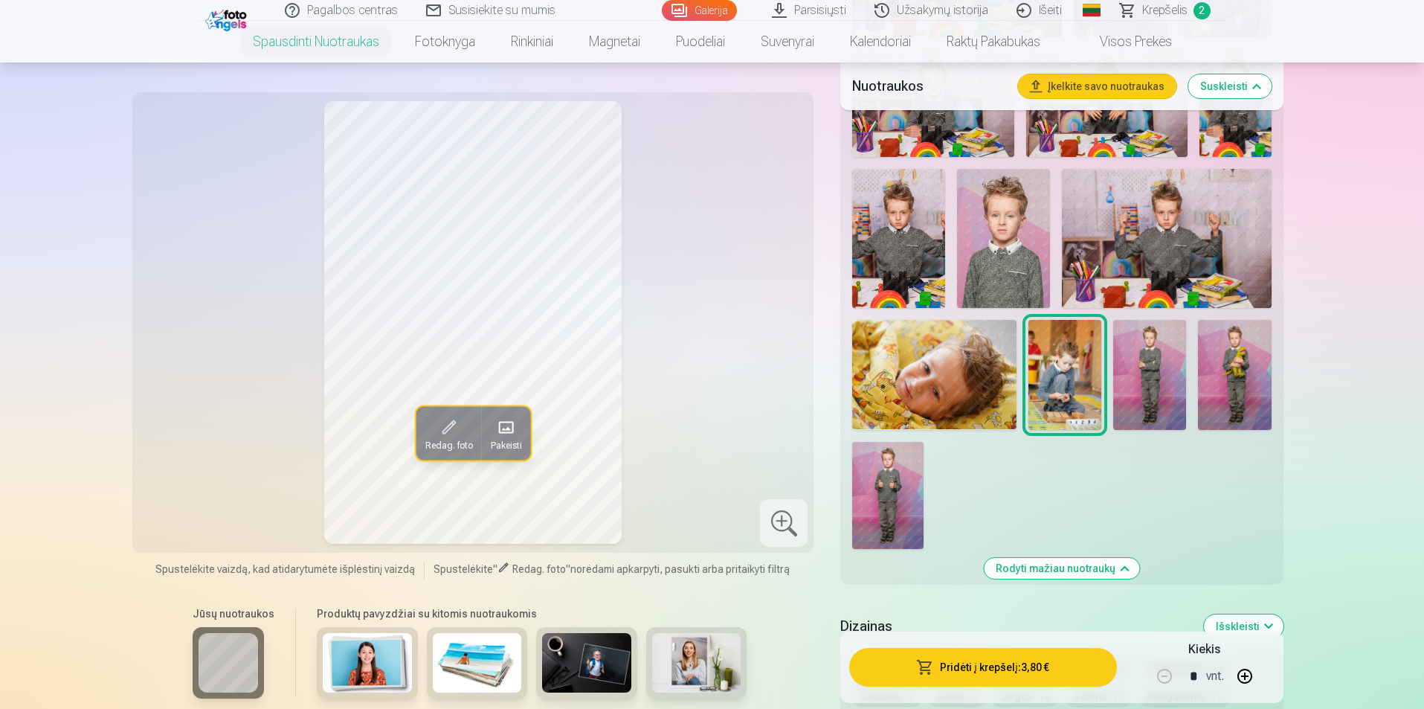
click at [960, 384] on img at bounding box center [934, 374] width 164 height 109
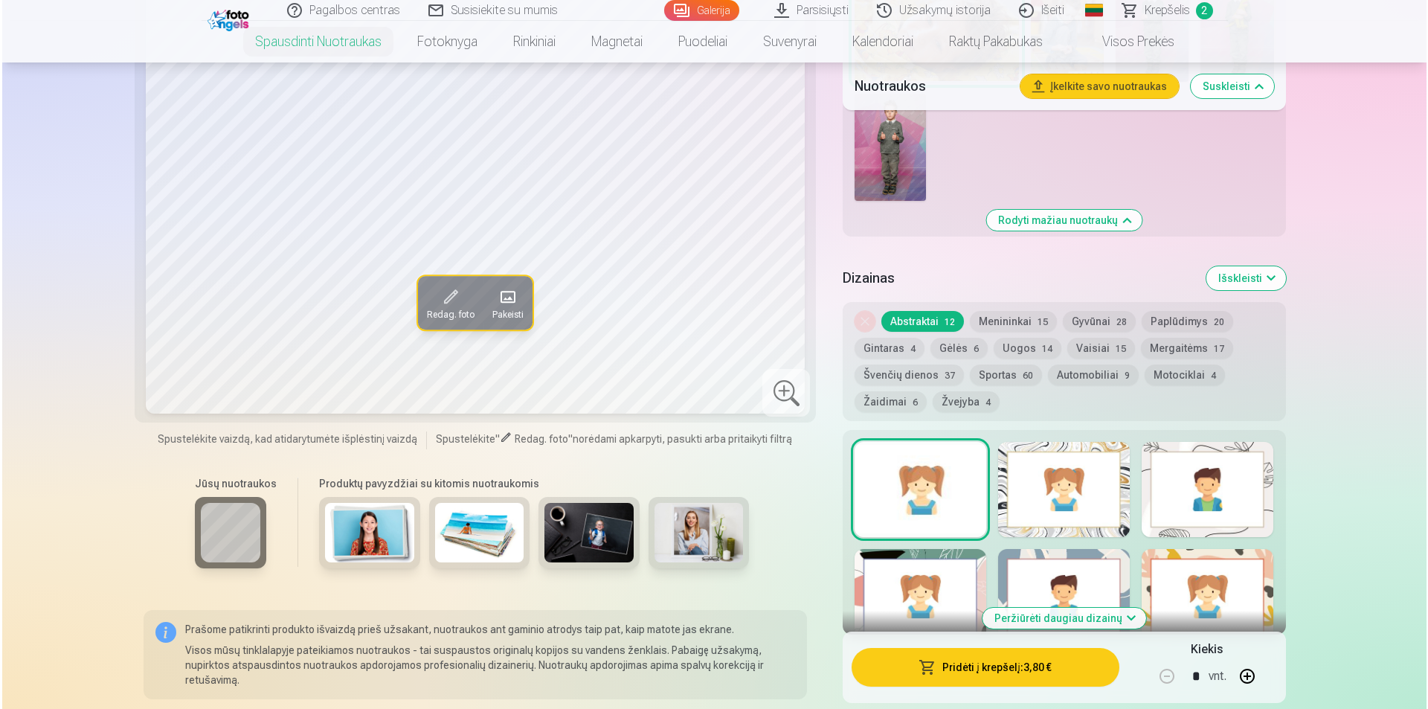
scroll to position [1521, 0]
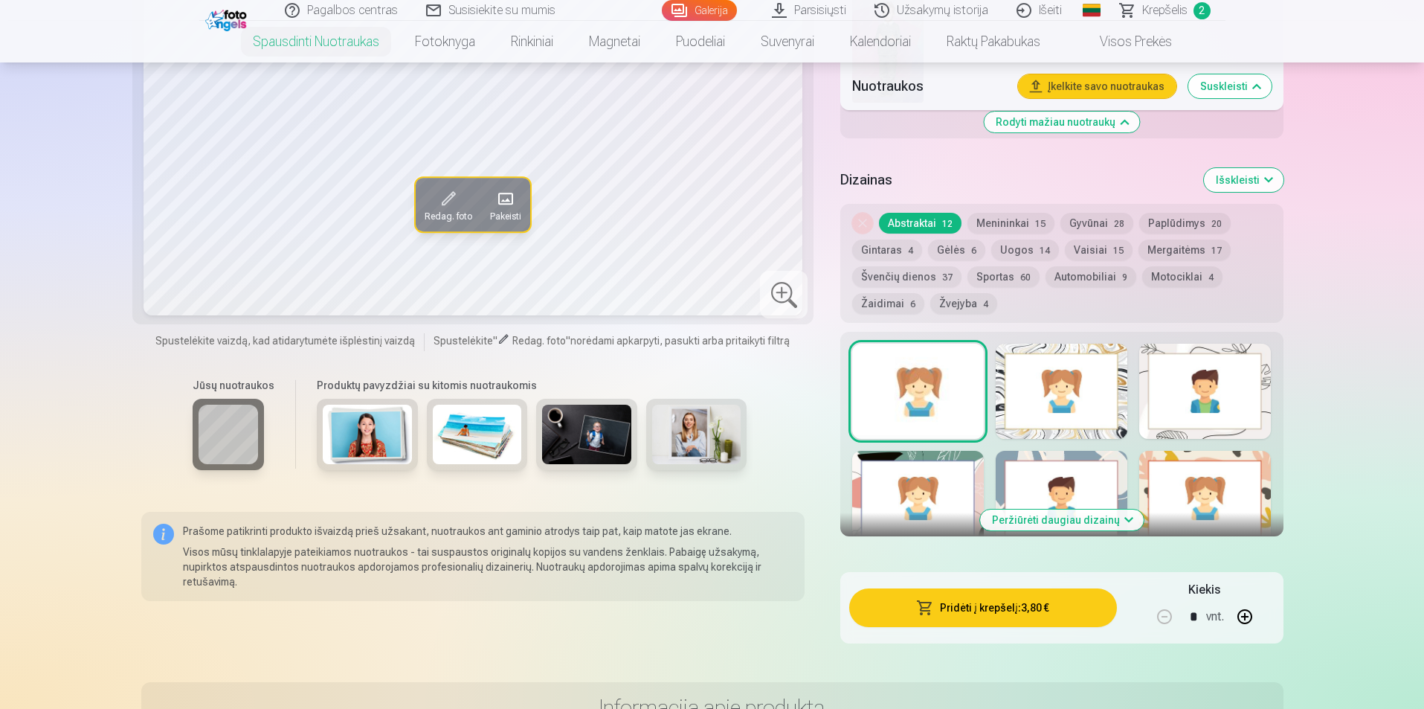
click at [798, 315] on div at bounding box center [784, 295] width 48 height 48
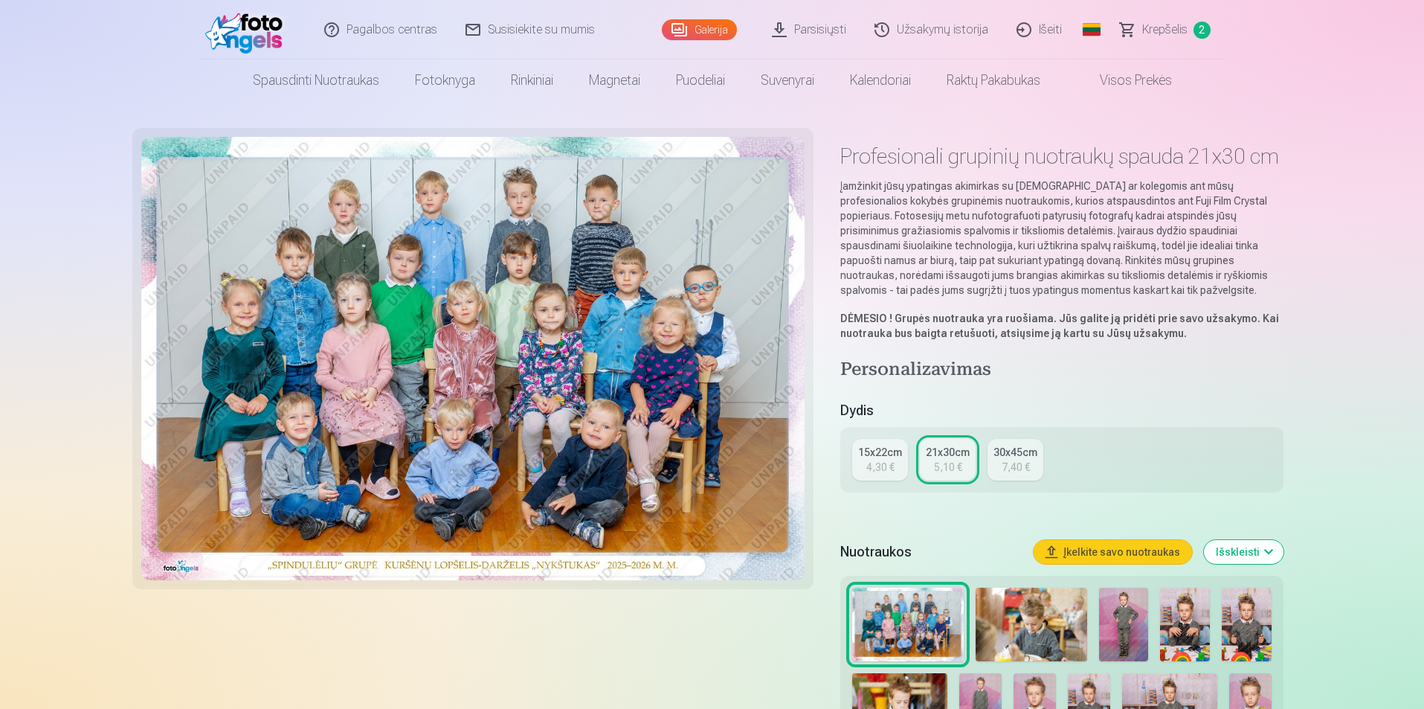
scroll to position [223, 0]
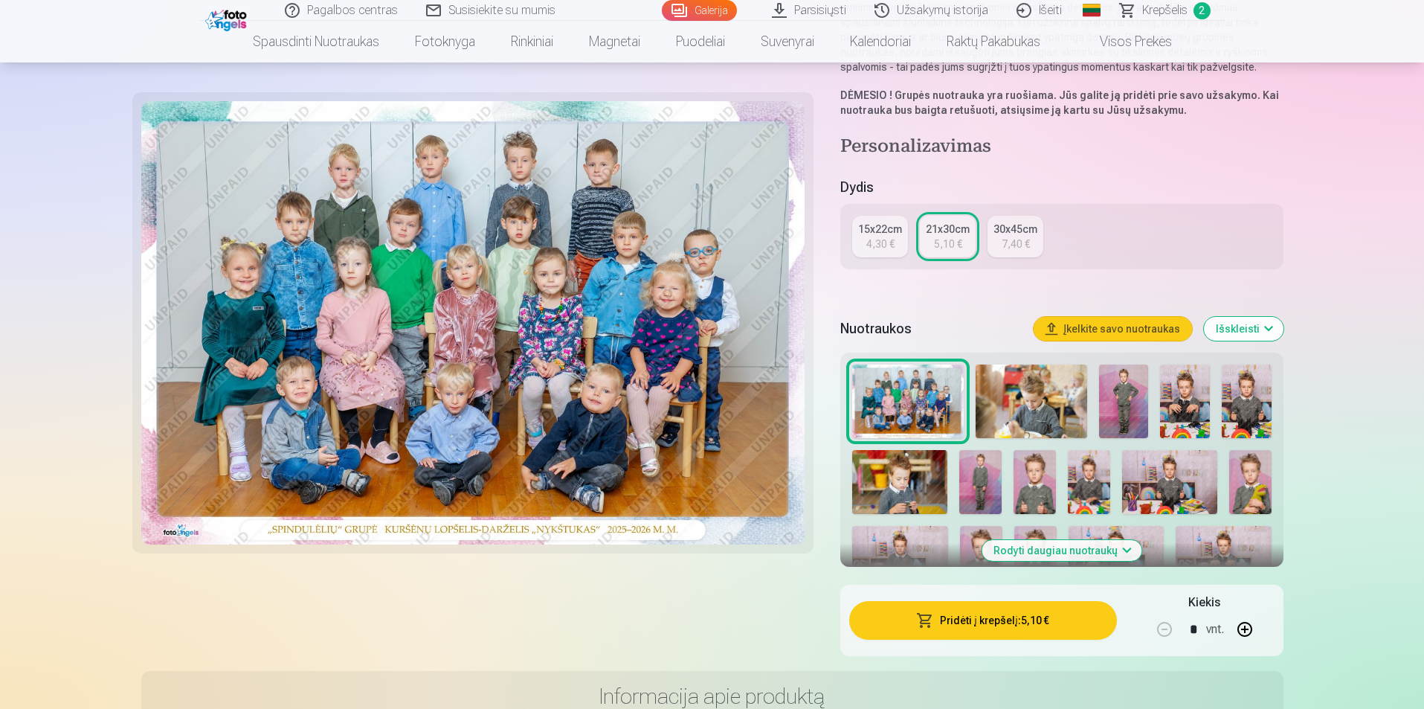
click at [869, 236] on div "4,30 €" at bounding box center [880, 243] width 28 height 15
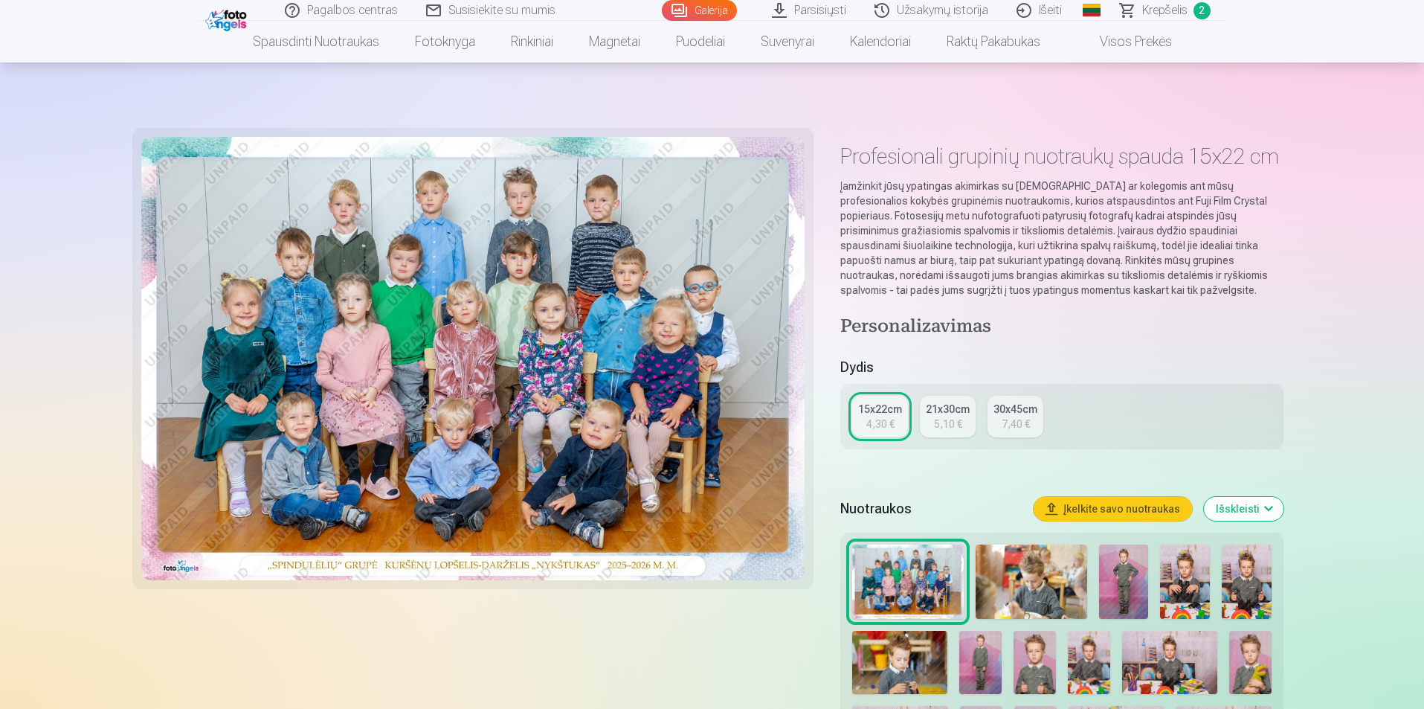
scroll to position [446, 0]
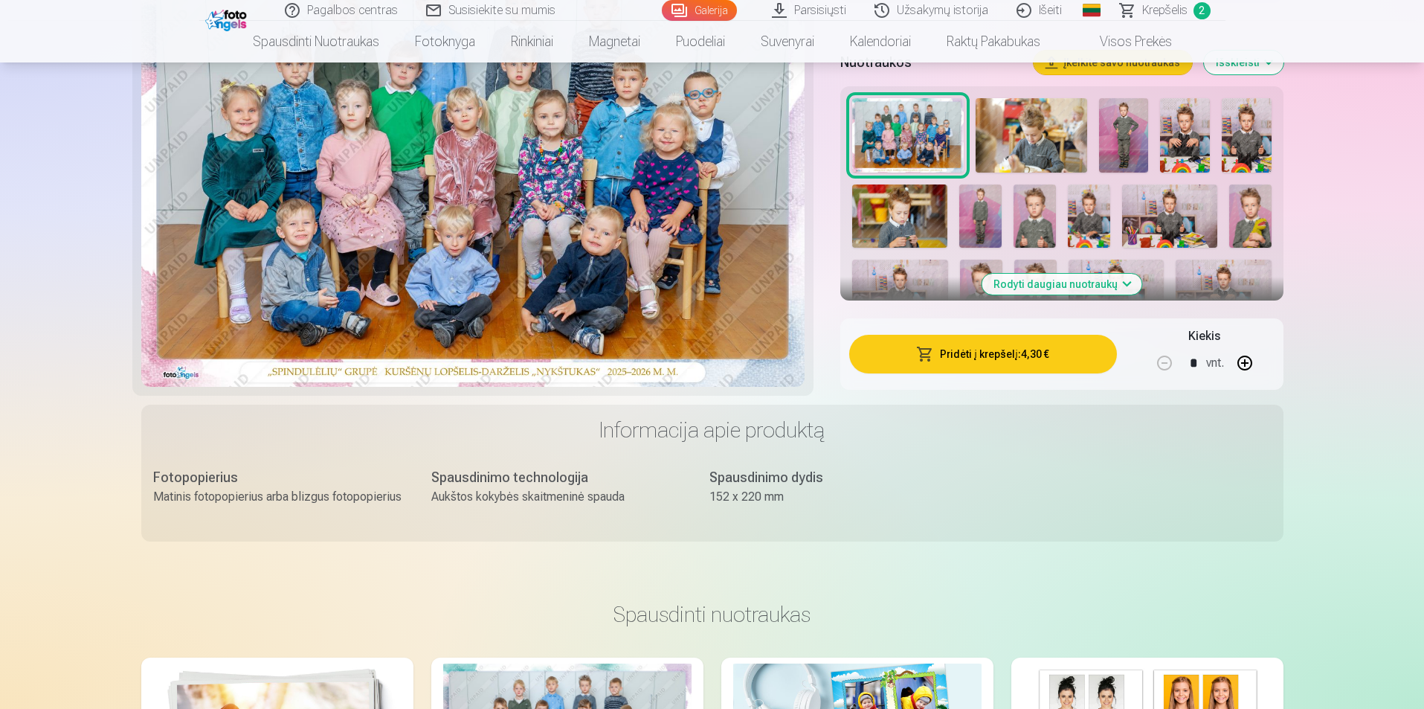
click at [1127, 287] on button "Rodyti daugiau nuotraukų" at bounding box center [1062, 284] width 160 height 21
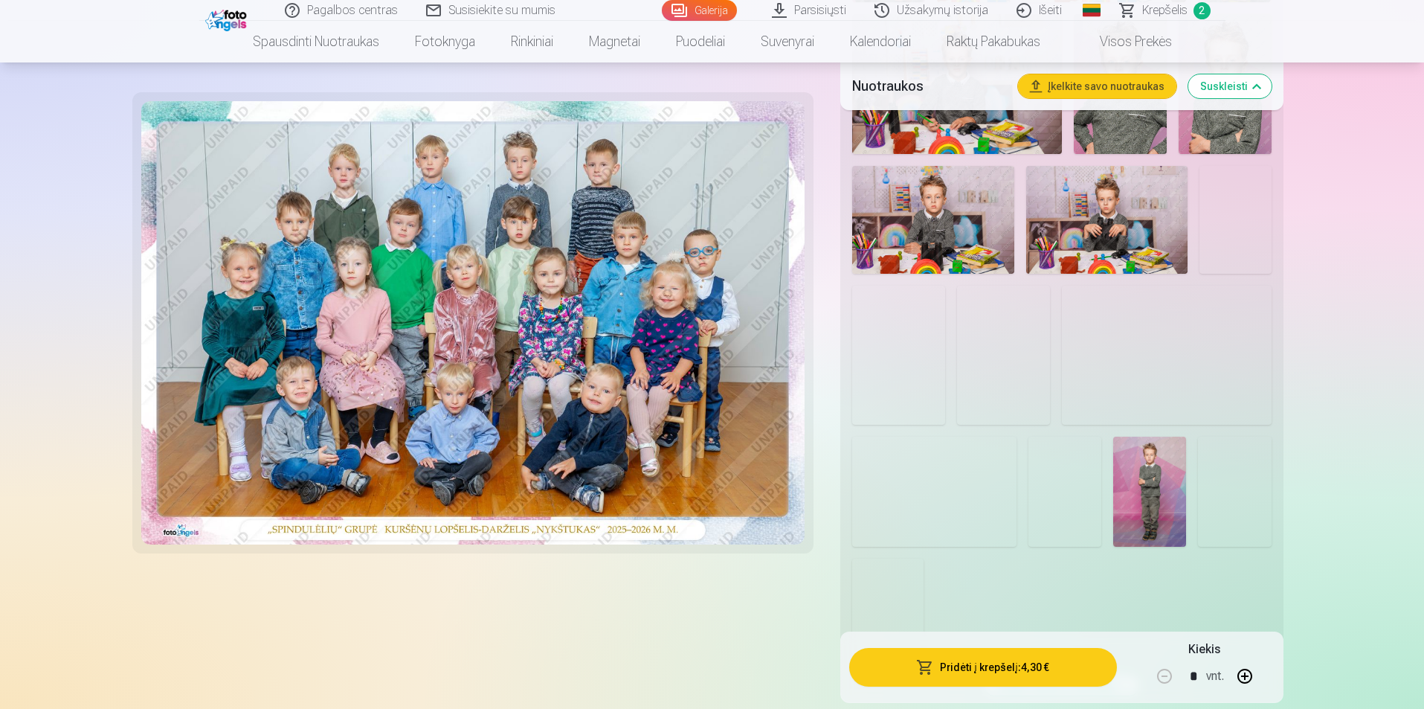
scroll to position [1116, 0]
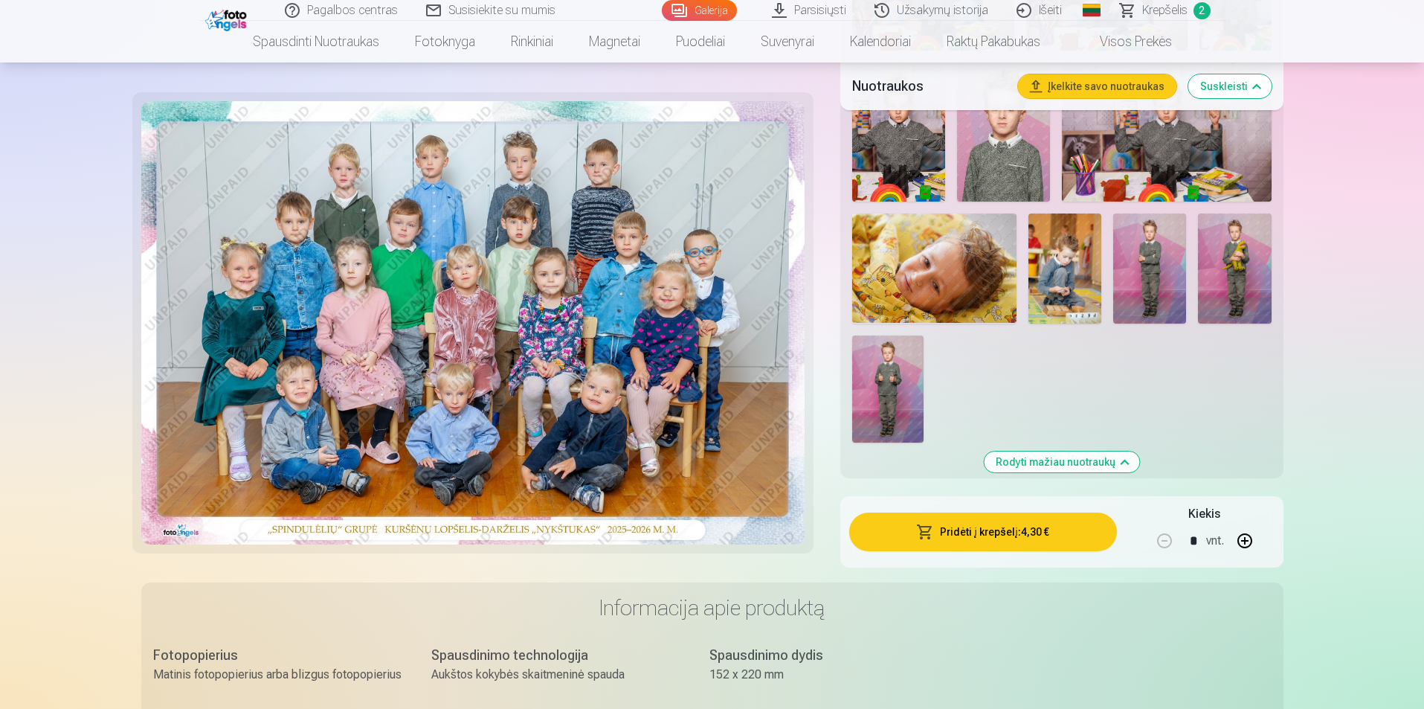
click at [946, 303] on img at bounding box center [934, 267] width 164 height 109
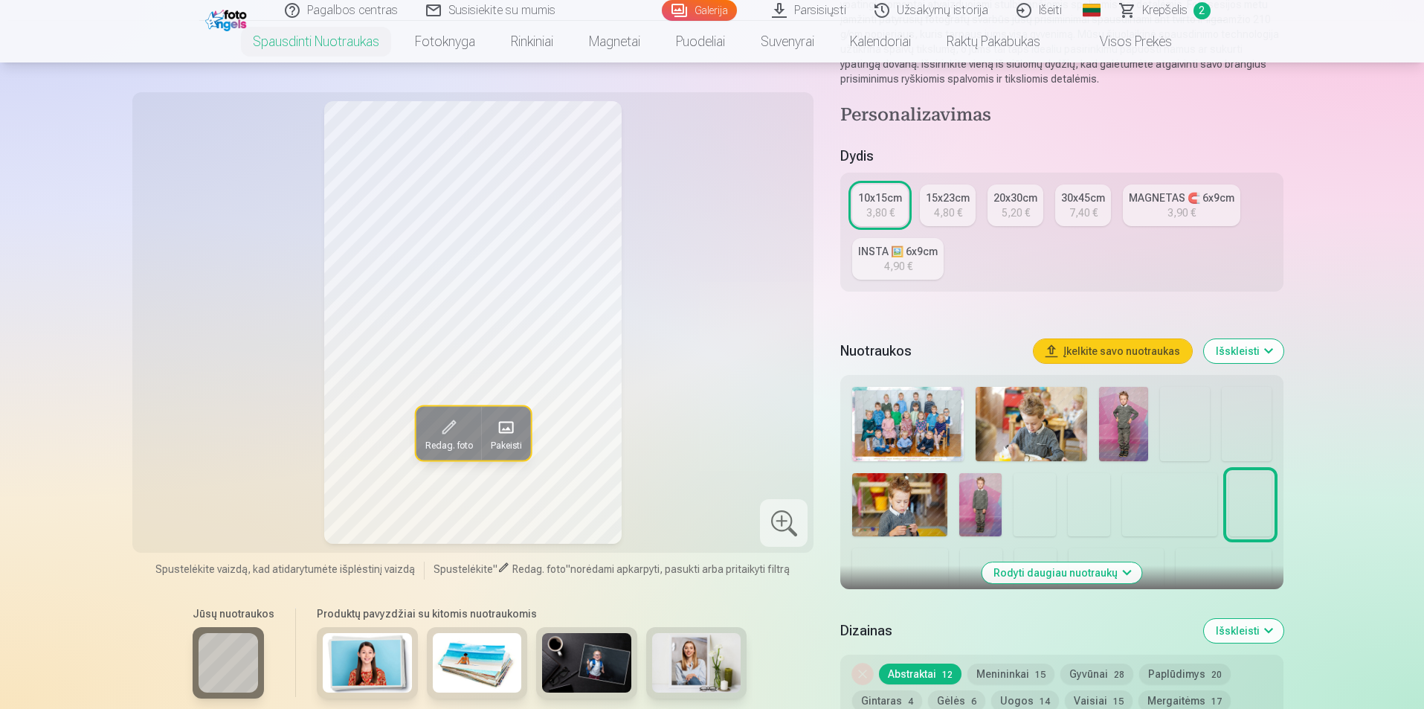
scroll to position [446, 0]
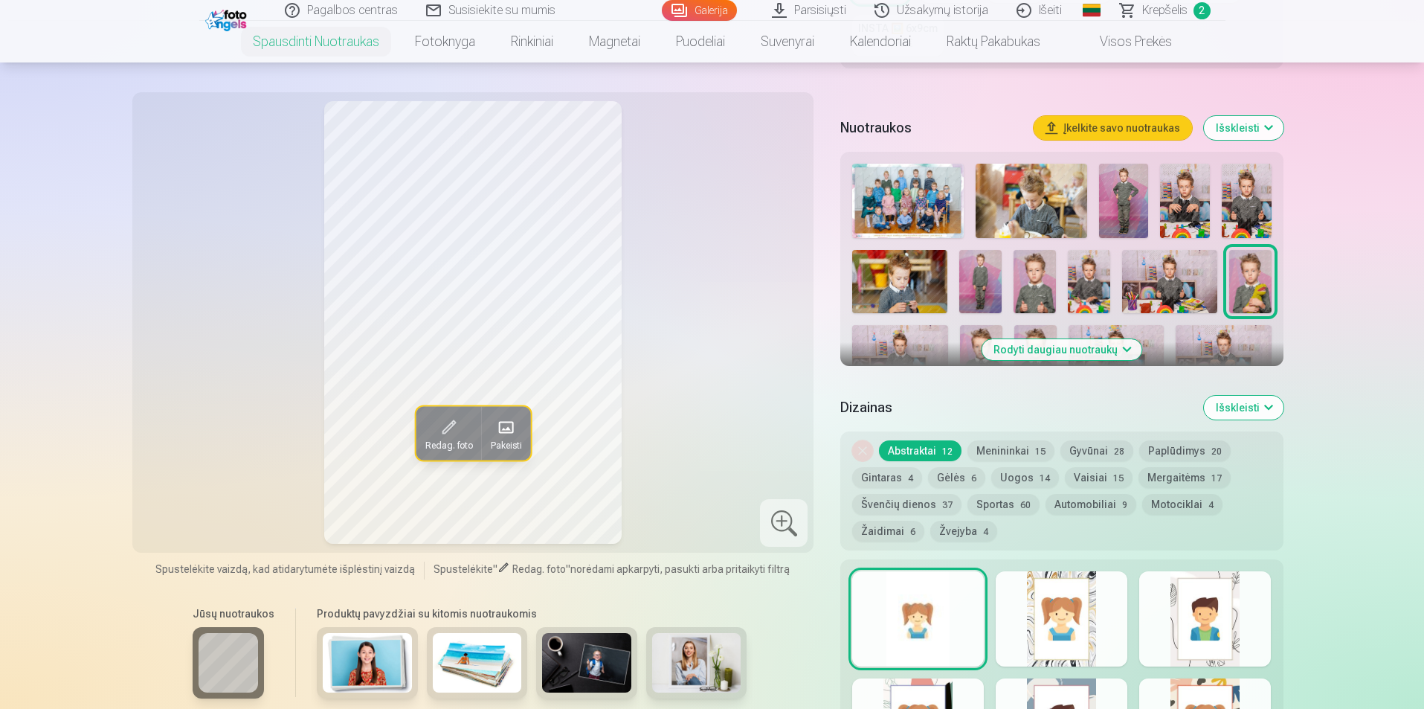
click at [1054, 336] on img at bounding box center [1035, 357] width 42 height 64
click at [1052, 342] on button "Rodyti daugiau nuotraukų" at bounding box center [1062, 349] width 160 height 21
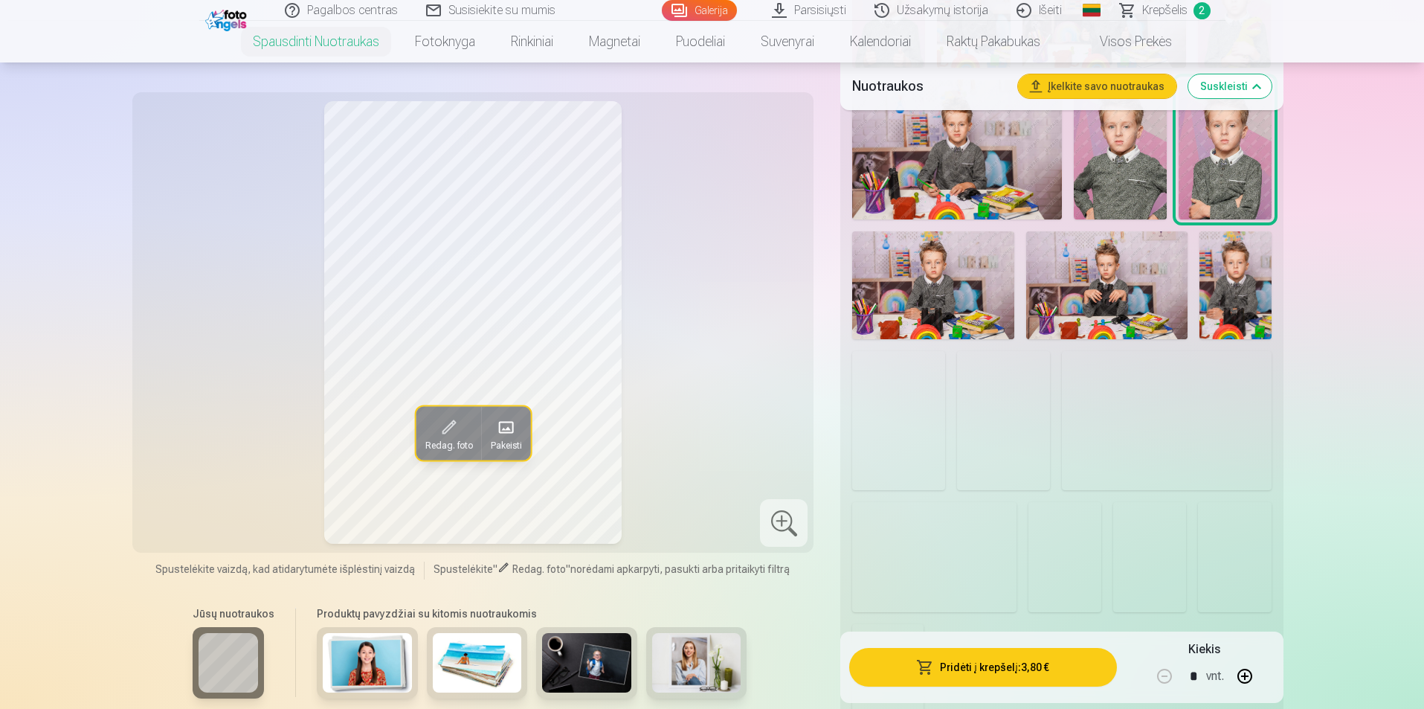
scroll to position [1116, 0]
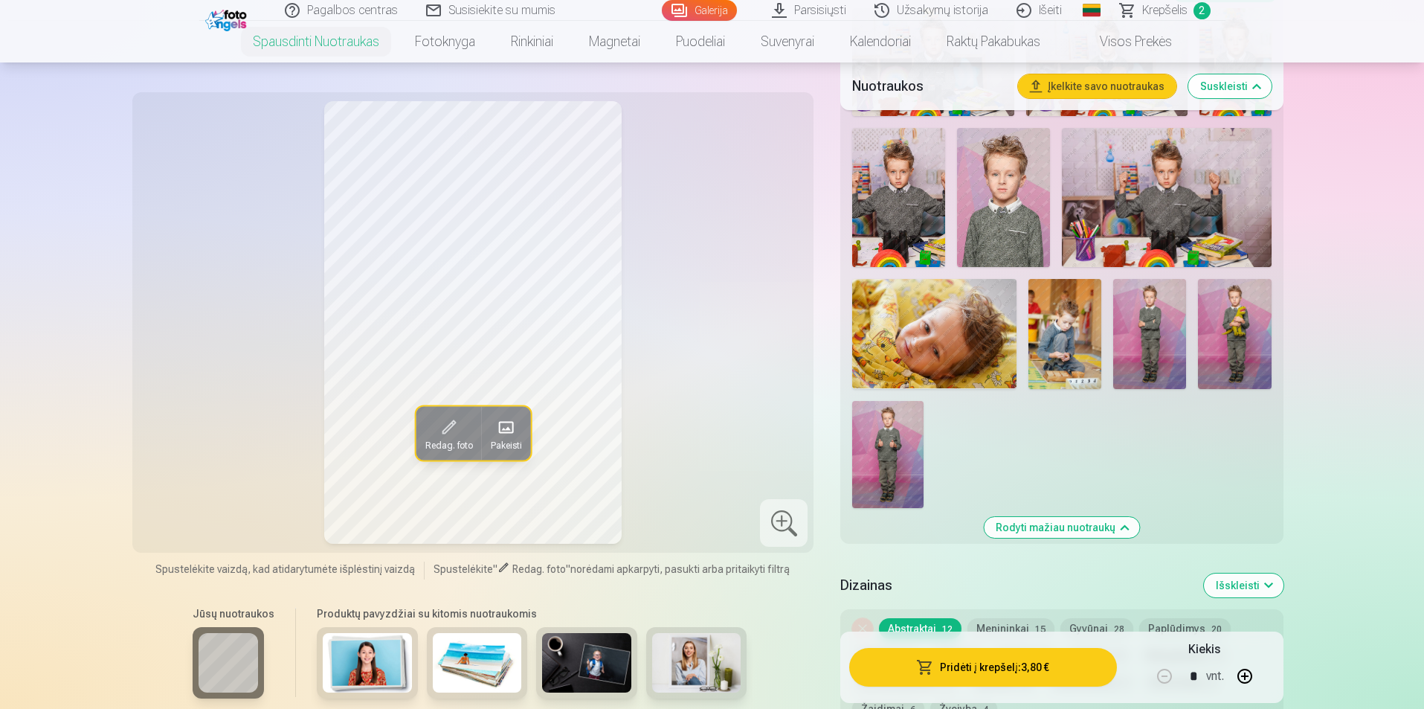
click at [922, 309] on img at bounding box center [934, 333] width 164 height 109
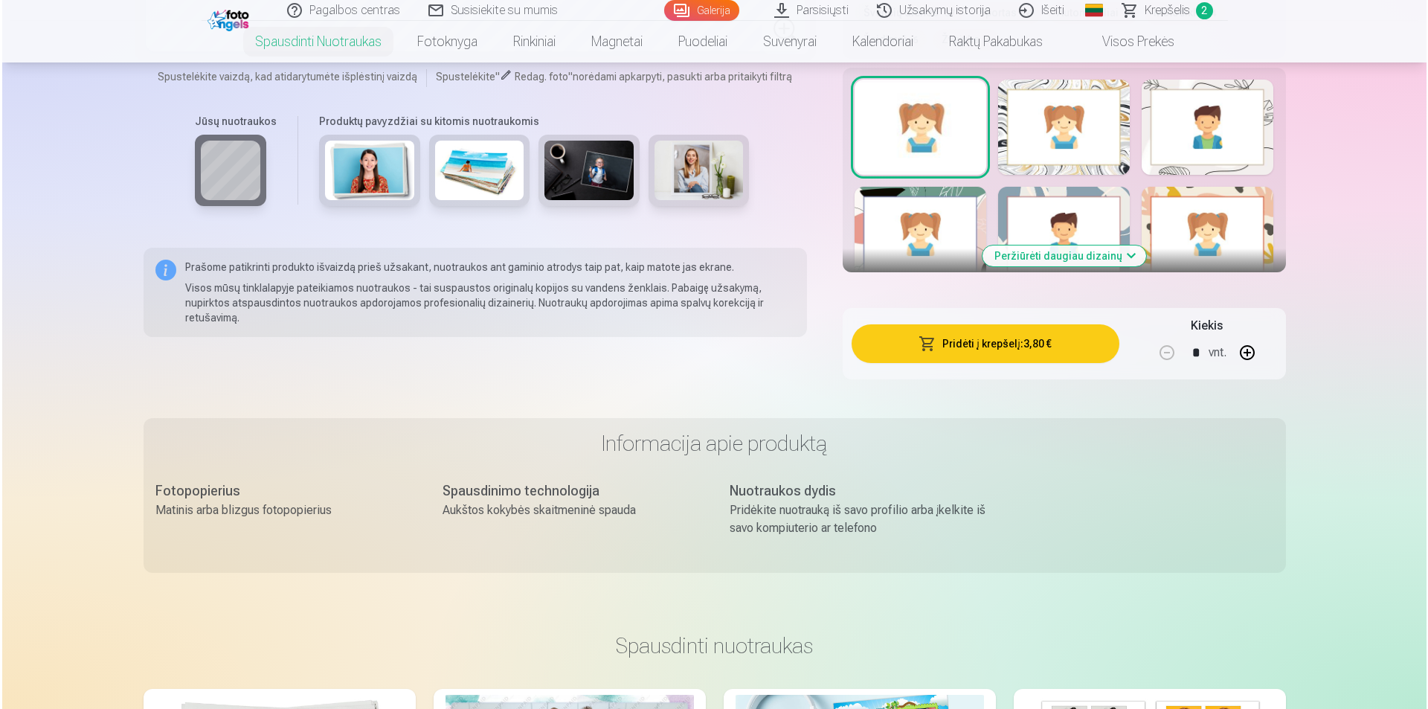
scroll to position [1562, 0]
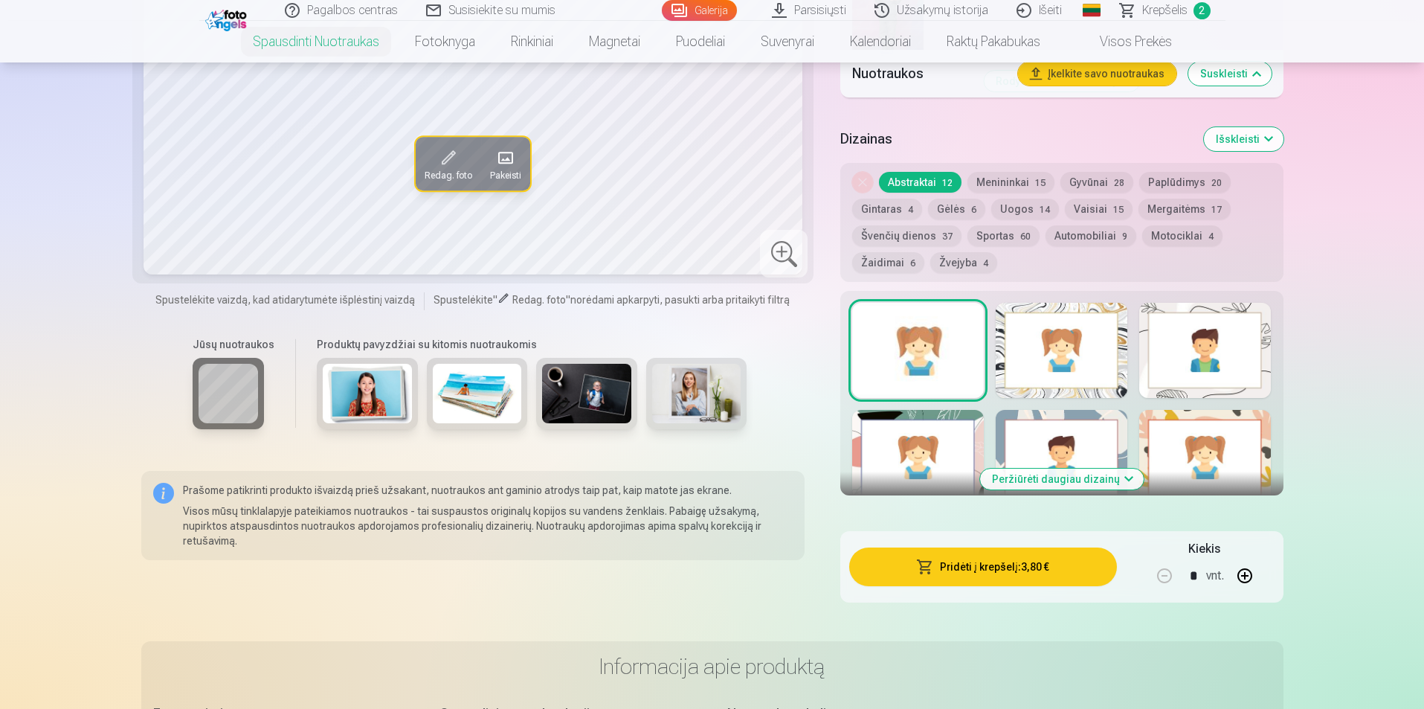
click at [985, 570] on button "Pridėti į krepšelį : 3,80 €" at bounding box center [982, 566] width 267 height 39
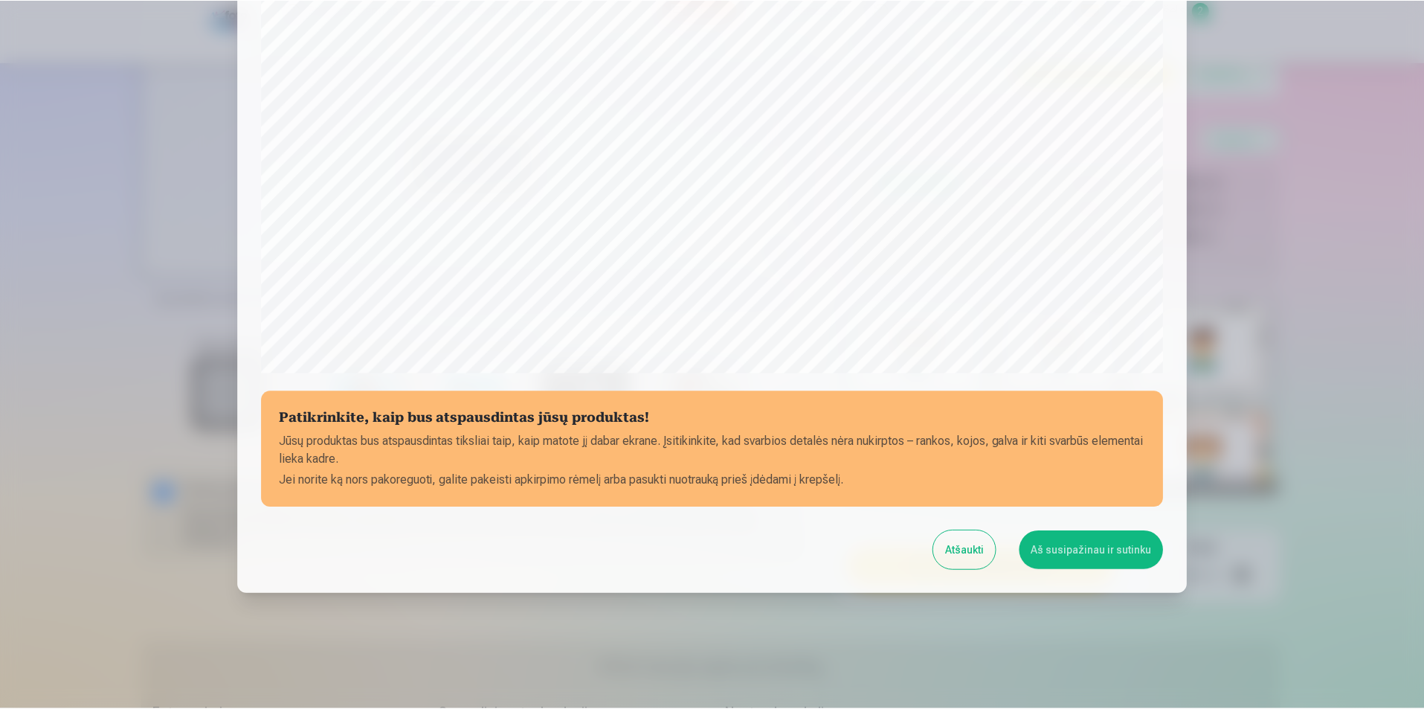
scroll to position [362, 0]
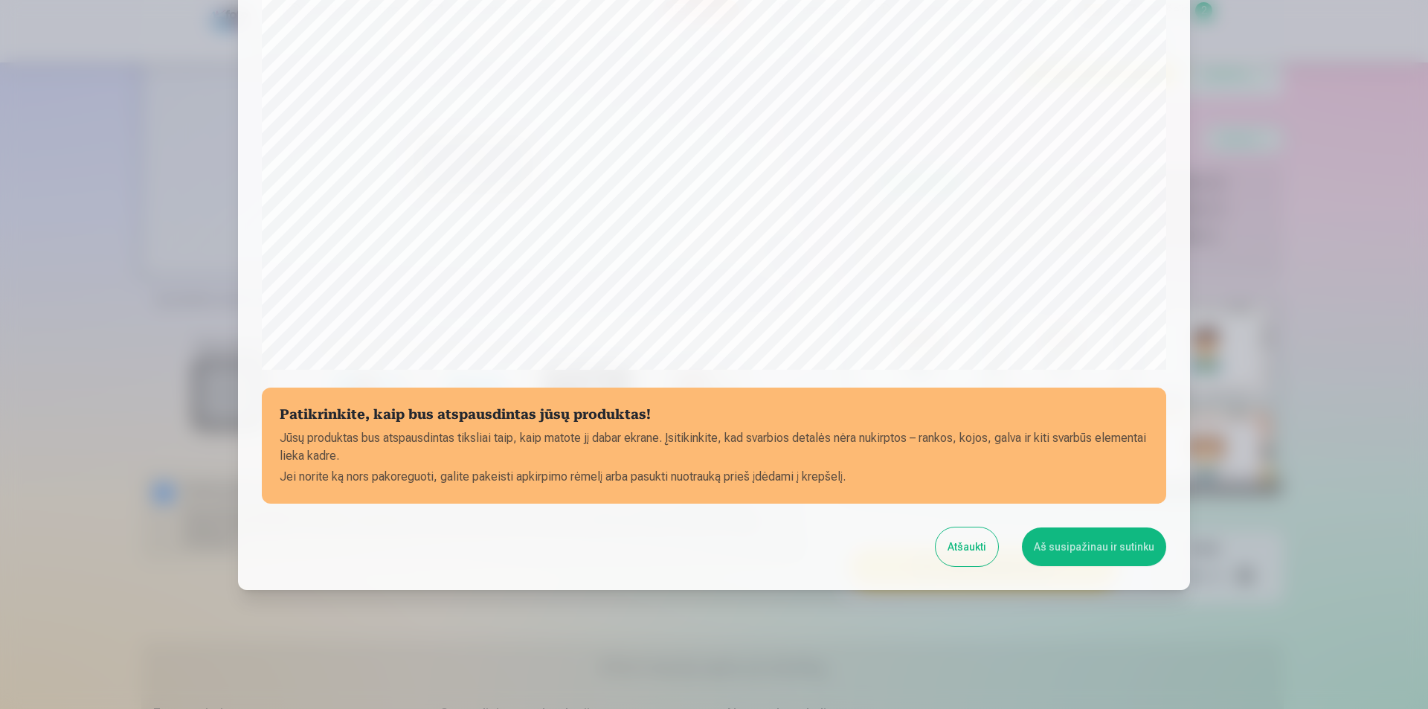
click at [1122, 542] on button "Aš susipažinau ir sutinku" at bounding box center [1094, 546] width 144 height 39
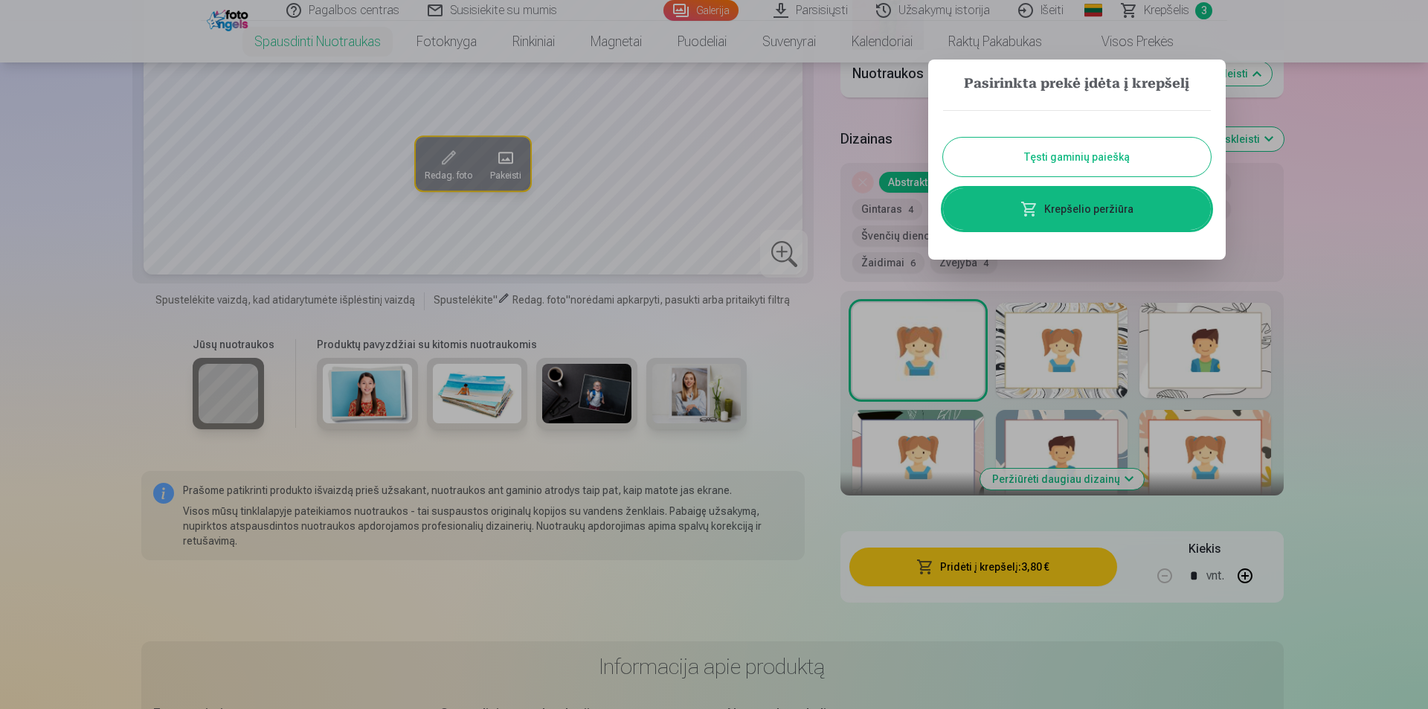
click at [1373, 278] on div at bounding box center [714, 354] width 1428 height 709
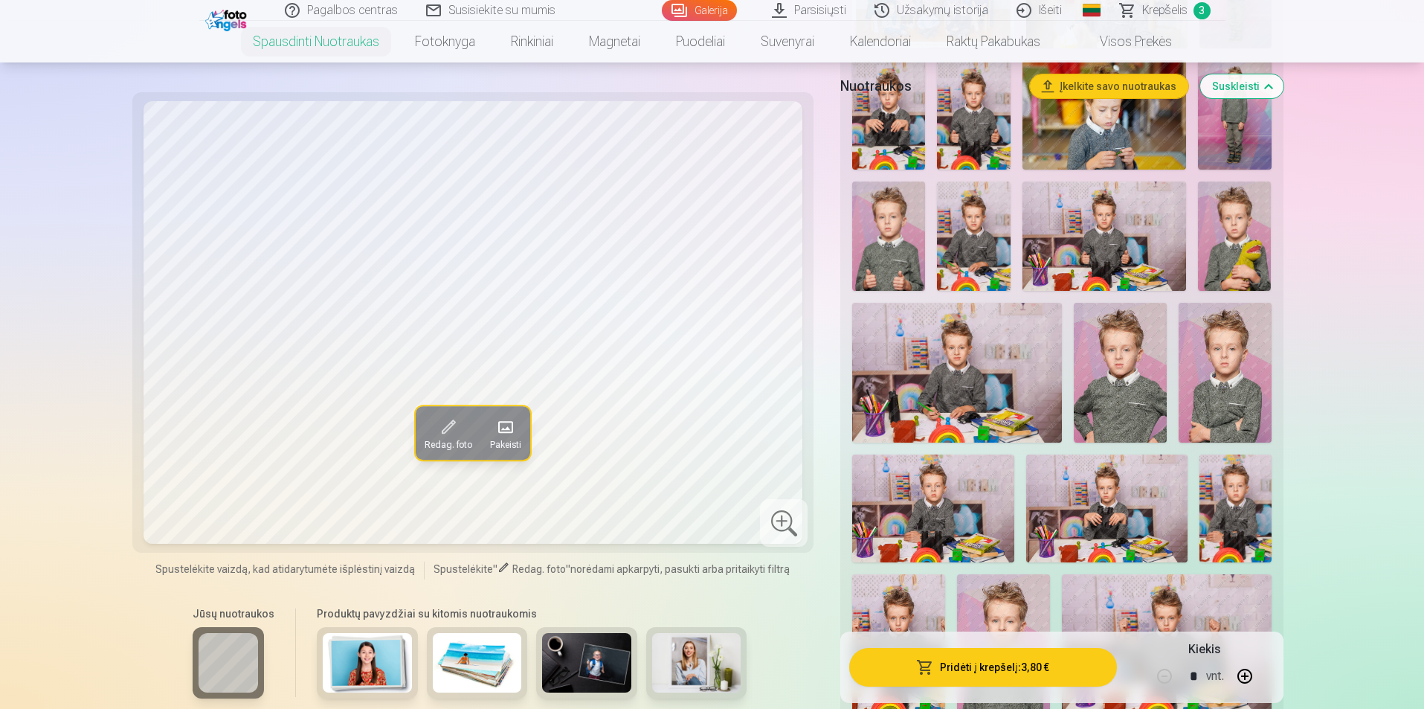
scroll to position [446, 0]
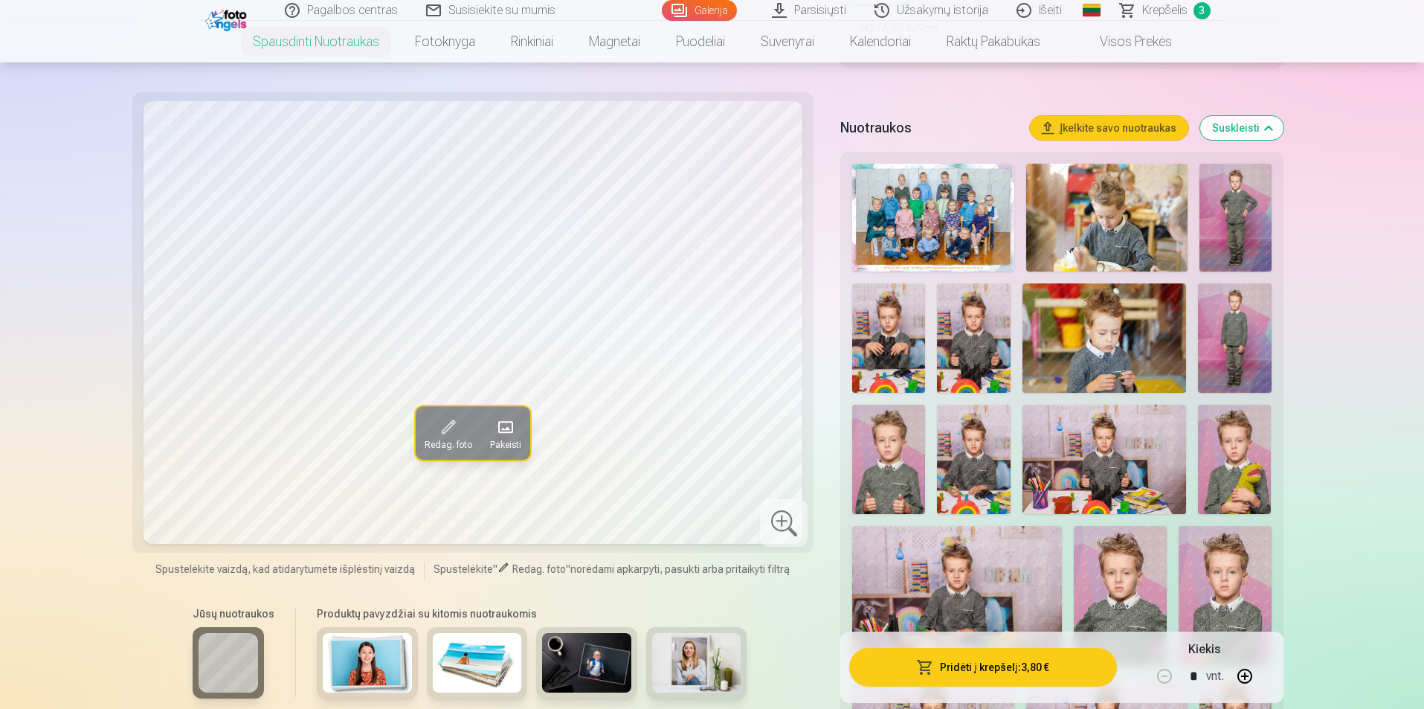
click at [1095, 220] on img at bounding box center [1106, 218] width 161 height 108
click at [1229, 220] on img at bounding box center [1236, 218] width 72 height 108
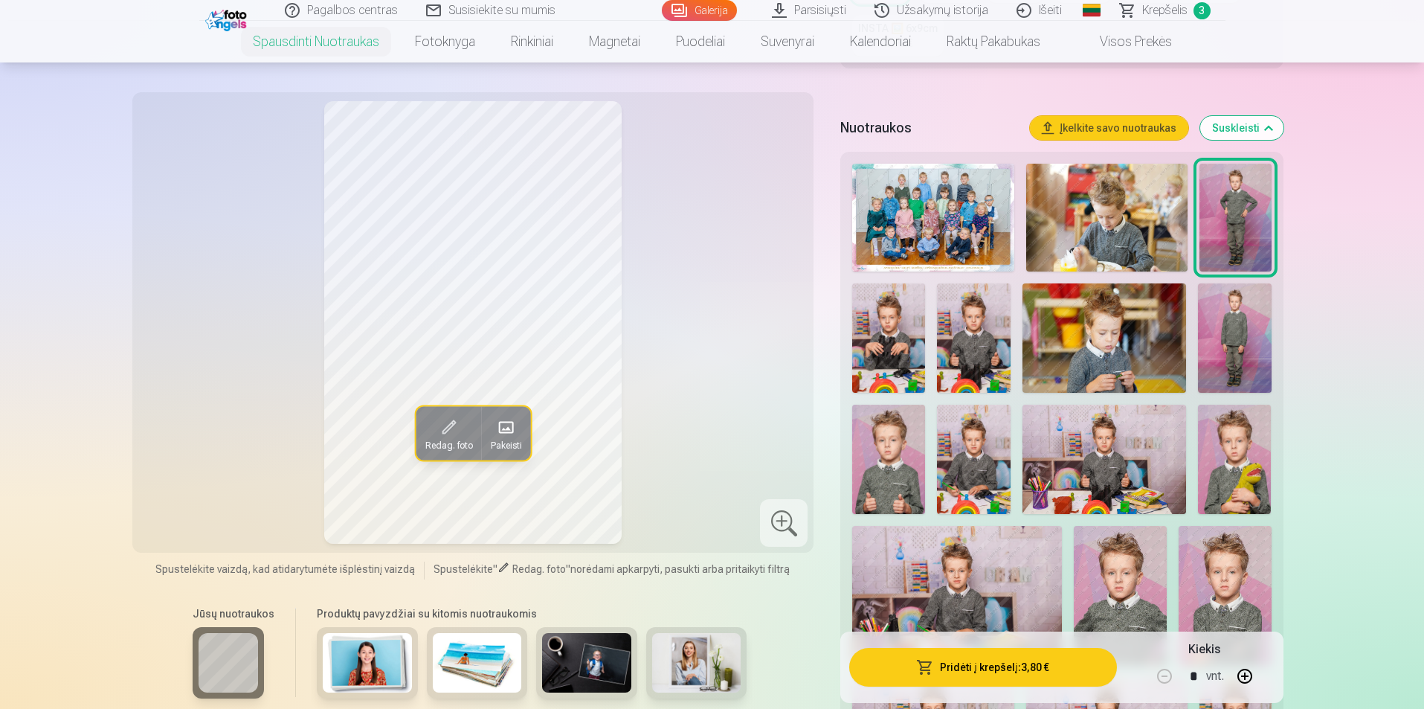
click at [1226, 299] on img at bounding box center [1234, 337] width 73 height 109
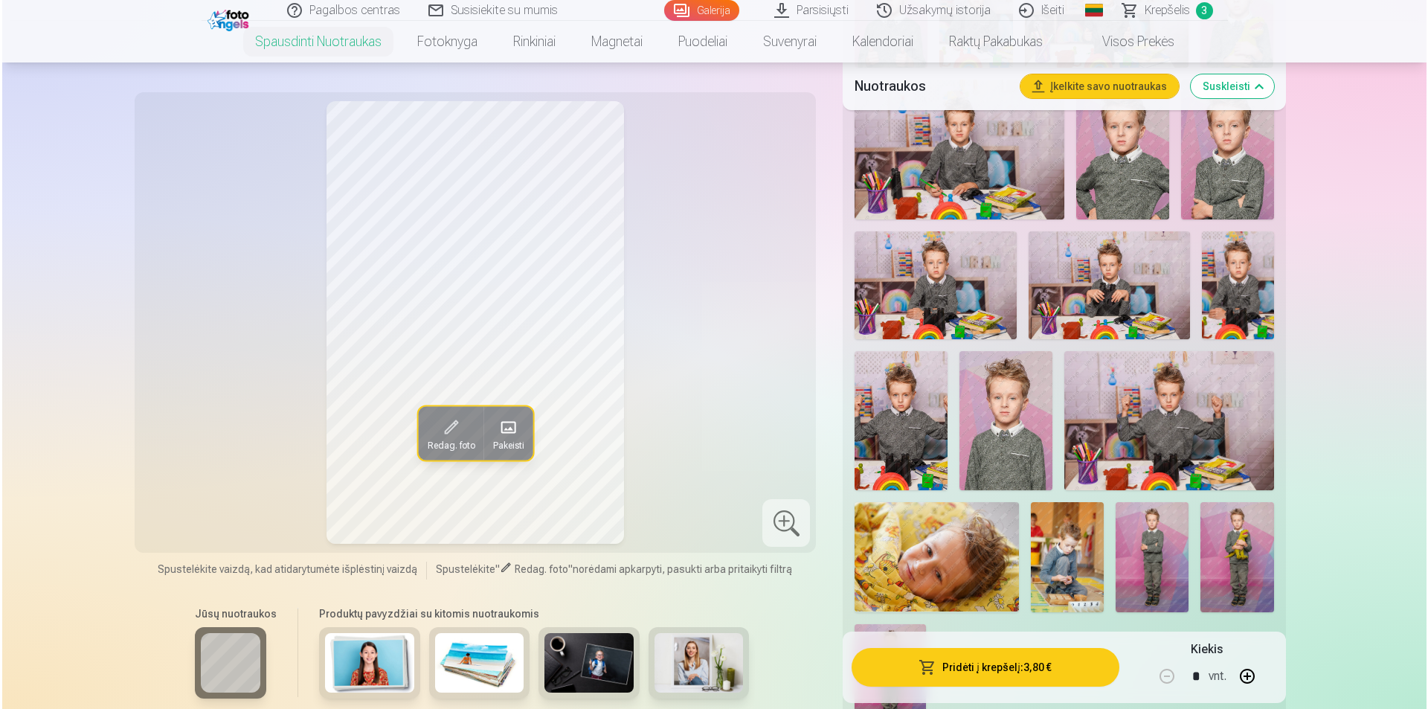
scroll to position [1116, 0]
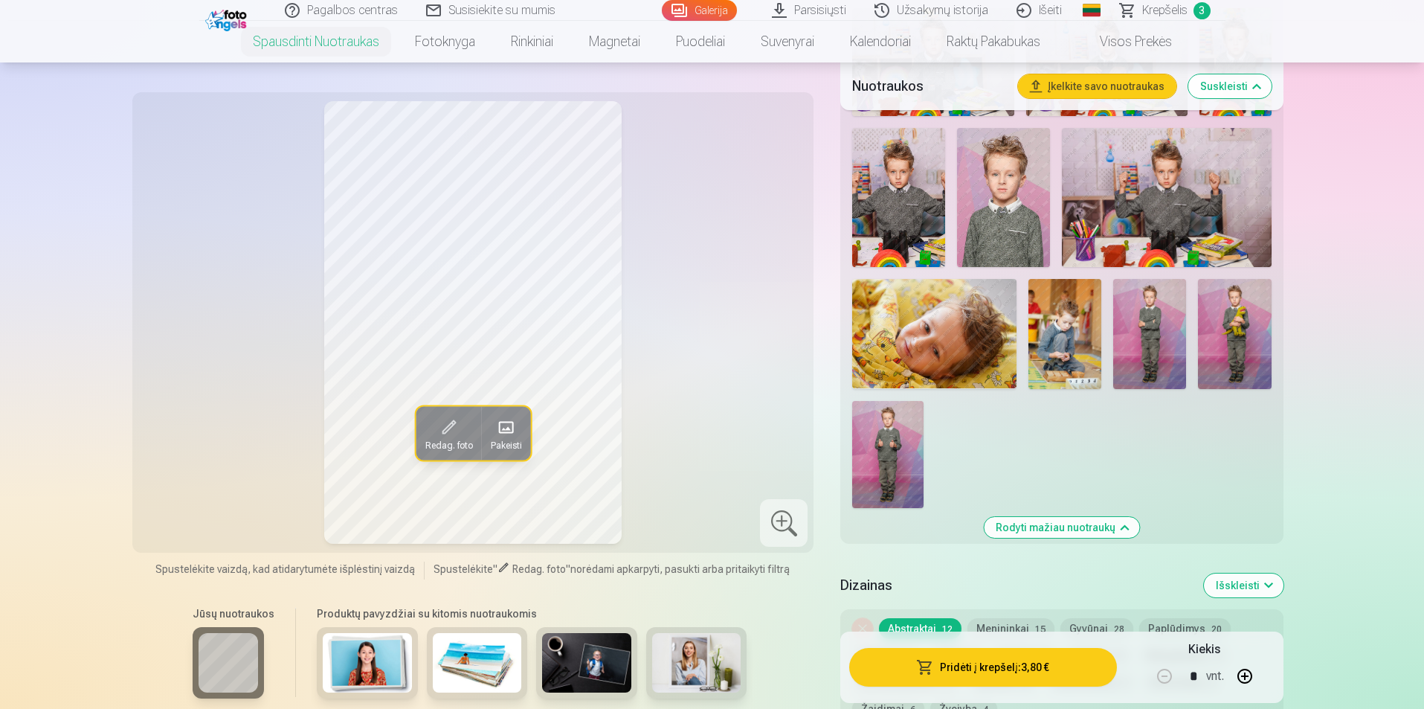
click at [1162, 332] on img at bounding box center [1149, 333] width 73 height 109
click at [909, 455] on img at bounding box center [887, 454] width 71 height 107
click at [1152, 306] on img at bounding box center [1149, 333] width 73 height 109
click at [991, 660] on button "Pridėti į krepšelį : 3,80 €" at bounding box center [982, 667] width 267 height 39
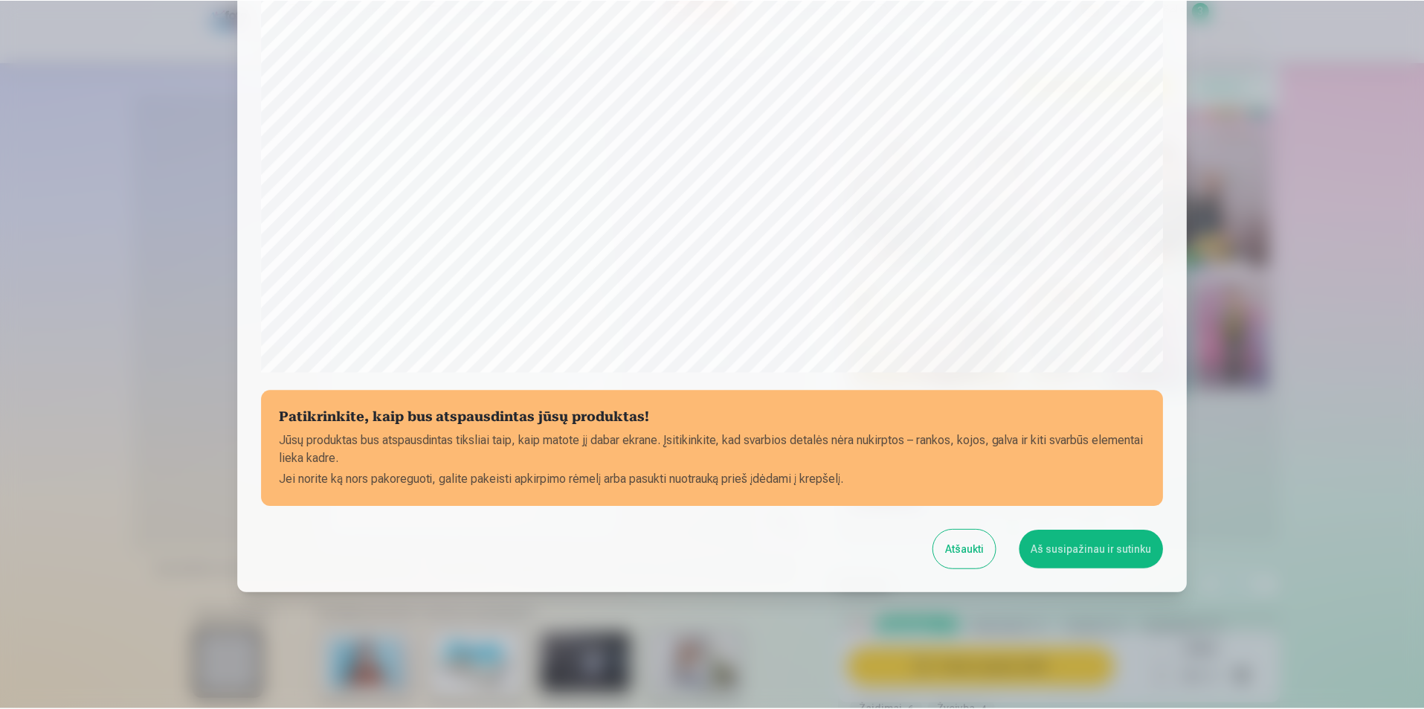
scroll to position [362, 0]
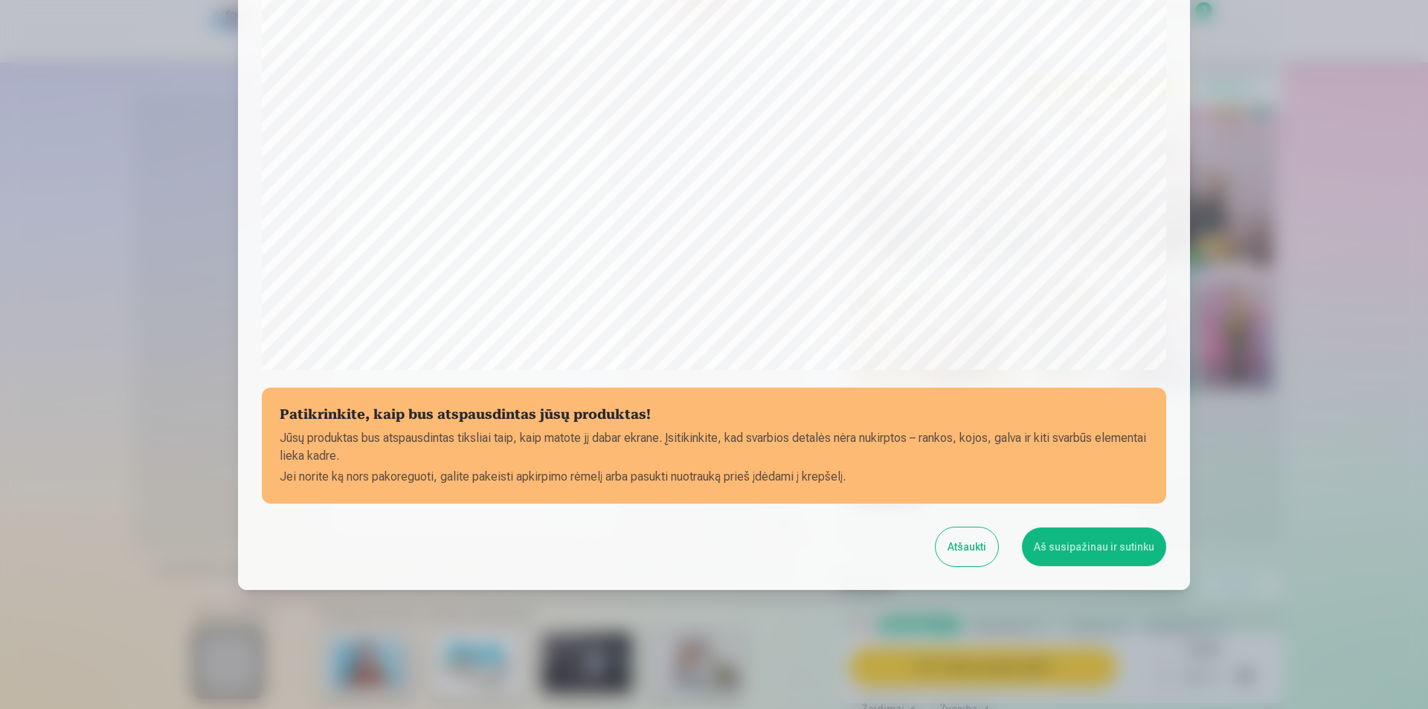
click at [1106, 547] on button "Aš susipažinau ir sutinku" at bounding box center [1094, 546] width 144 height 39
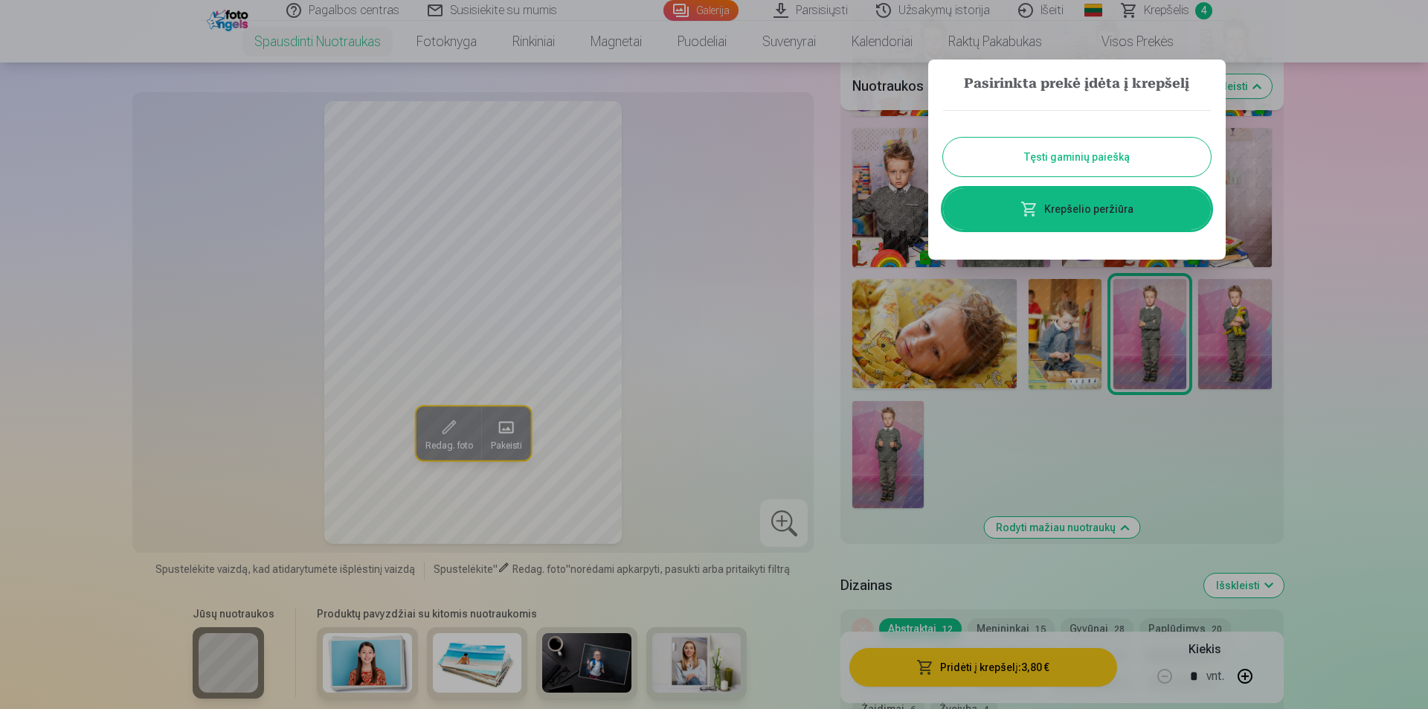
click at [1040, 159] on button "Tęsti gaminių paiešką" at bounding box center [1077, 157] width 268 height 39
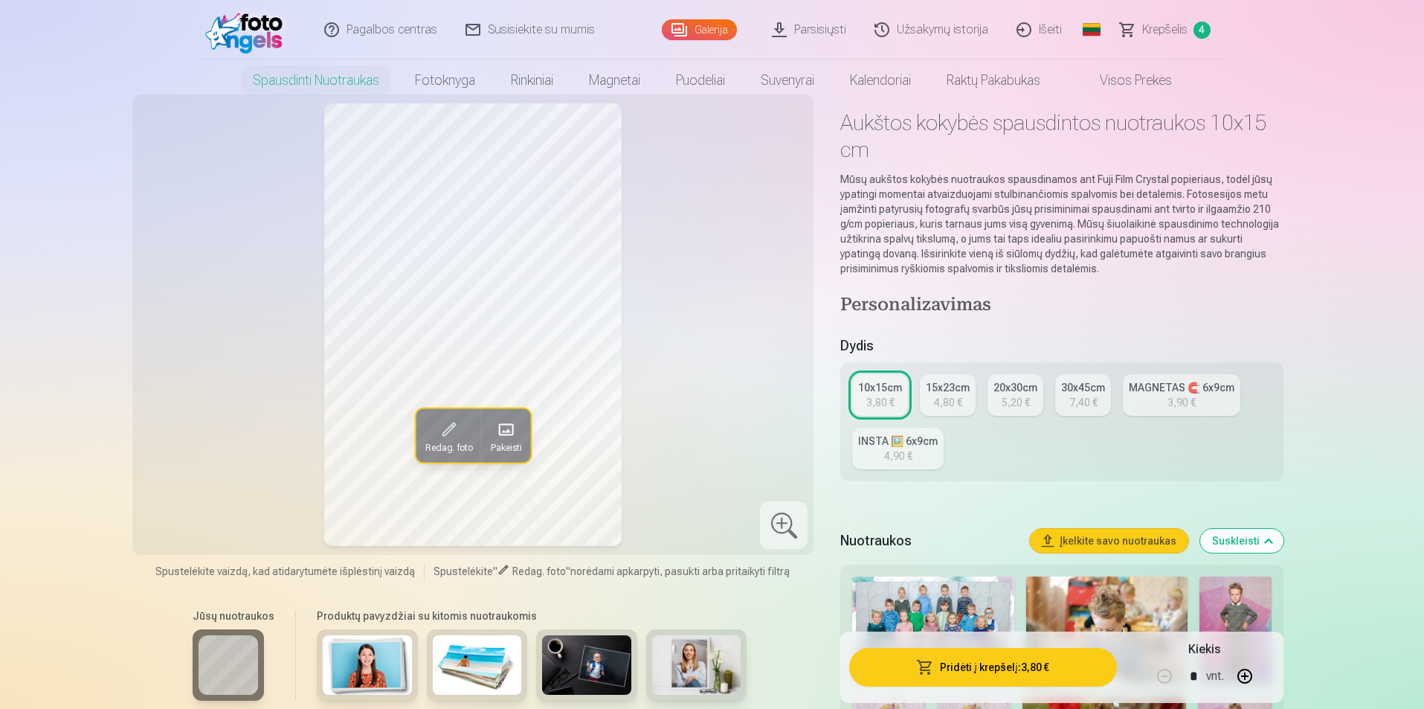
scroll to position [0, 0]
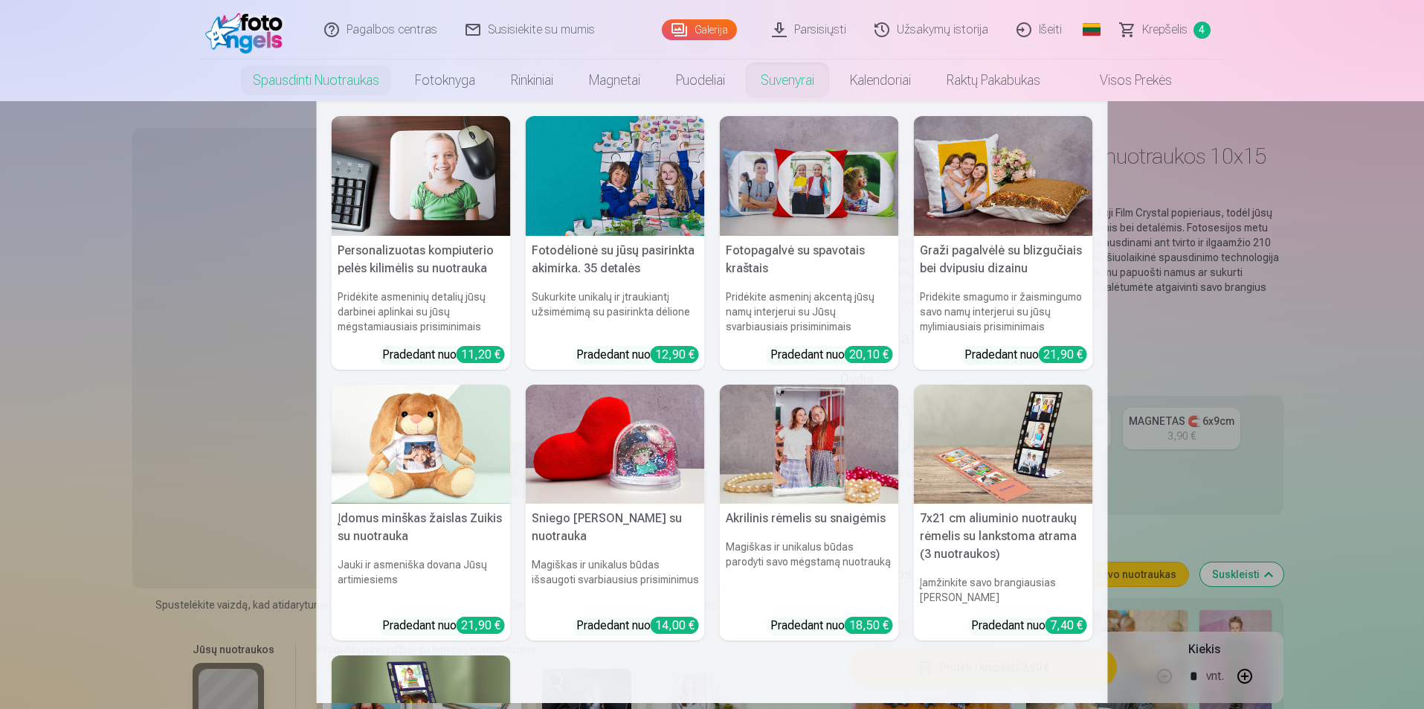
click at [774, 78] on link "Suvenyrai" at bounding box center [787, 80] width 89 height 42
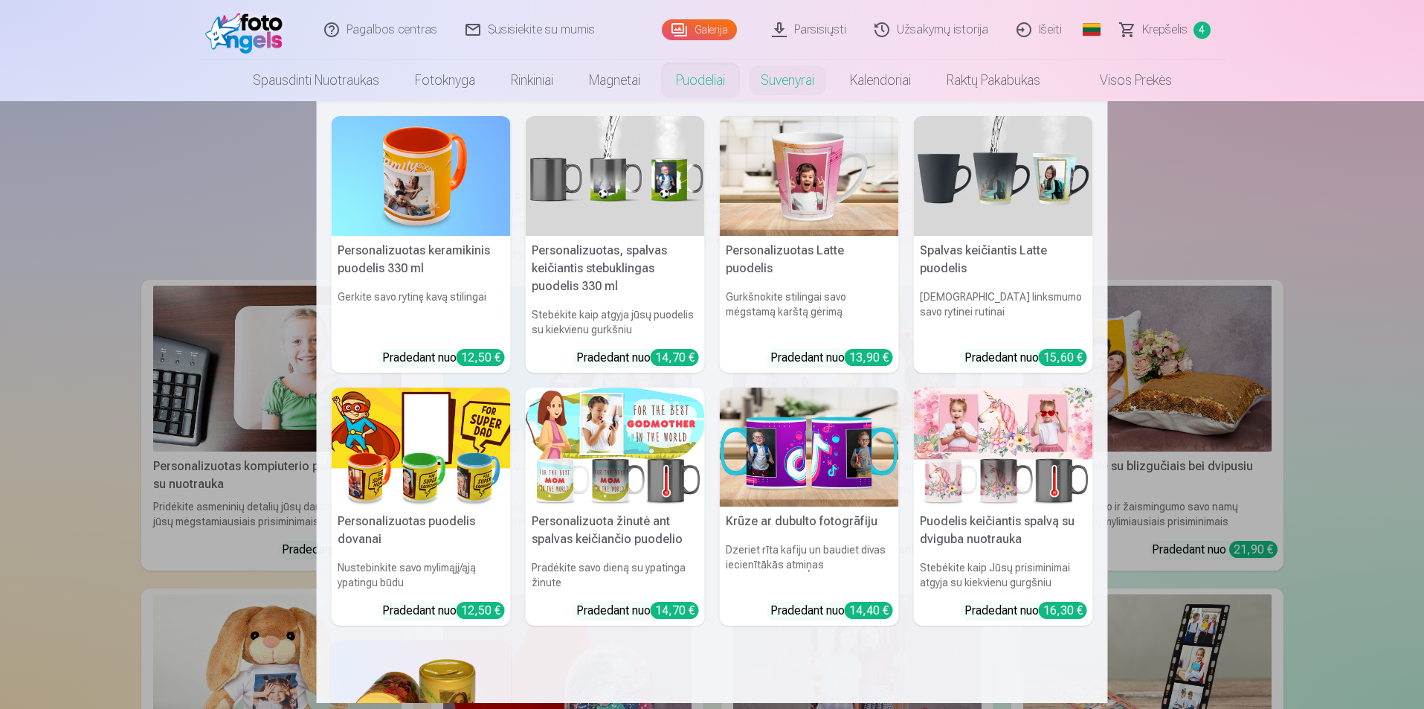
click at [712, 82] on link "Puodeliai" at bounding box center [700, 80] width 85 height 42
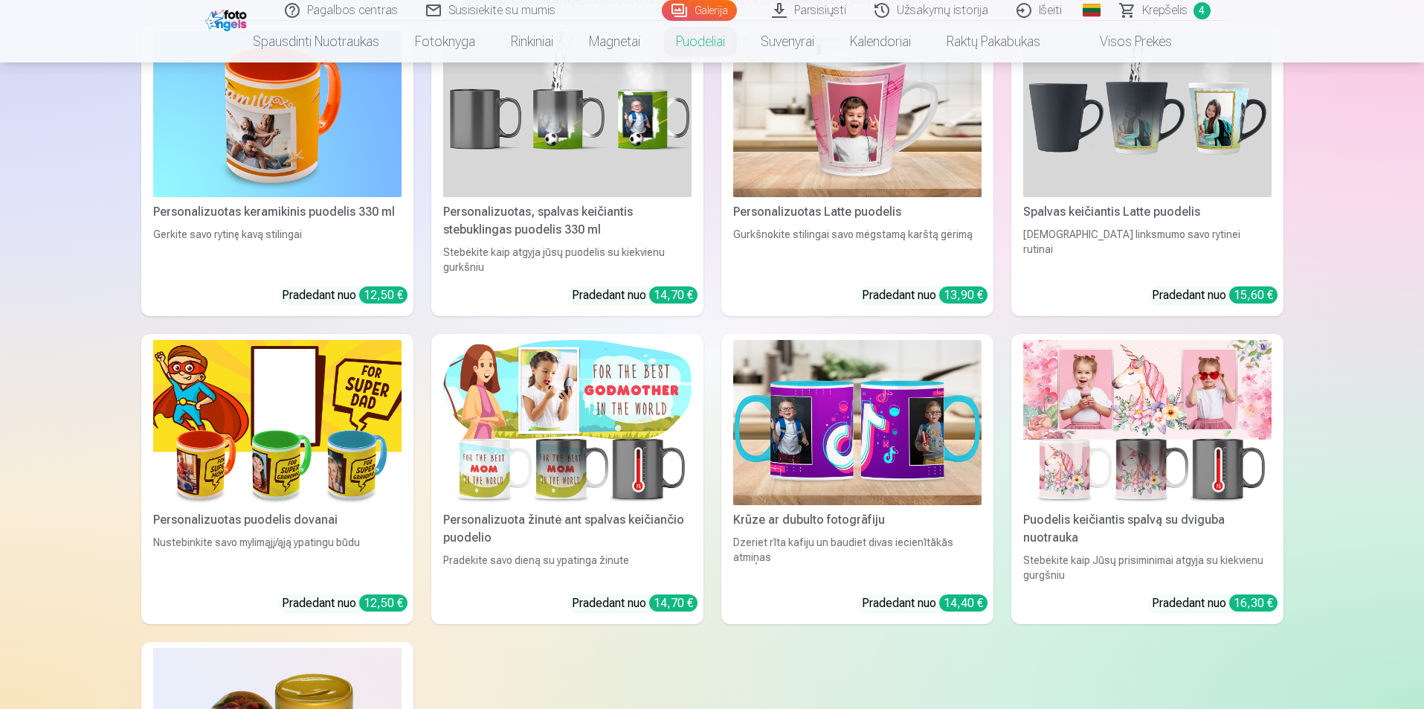
scroll to position [446, 0]
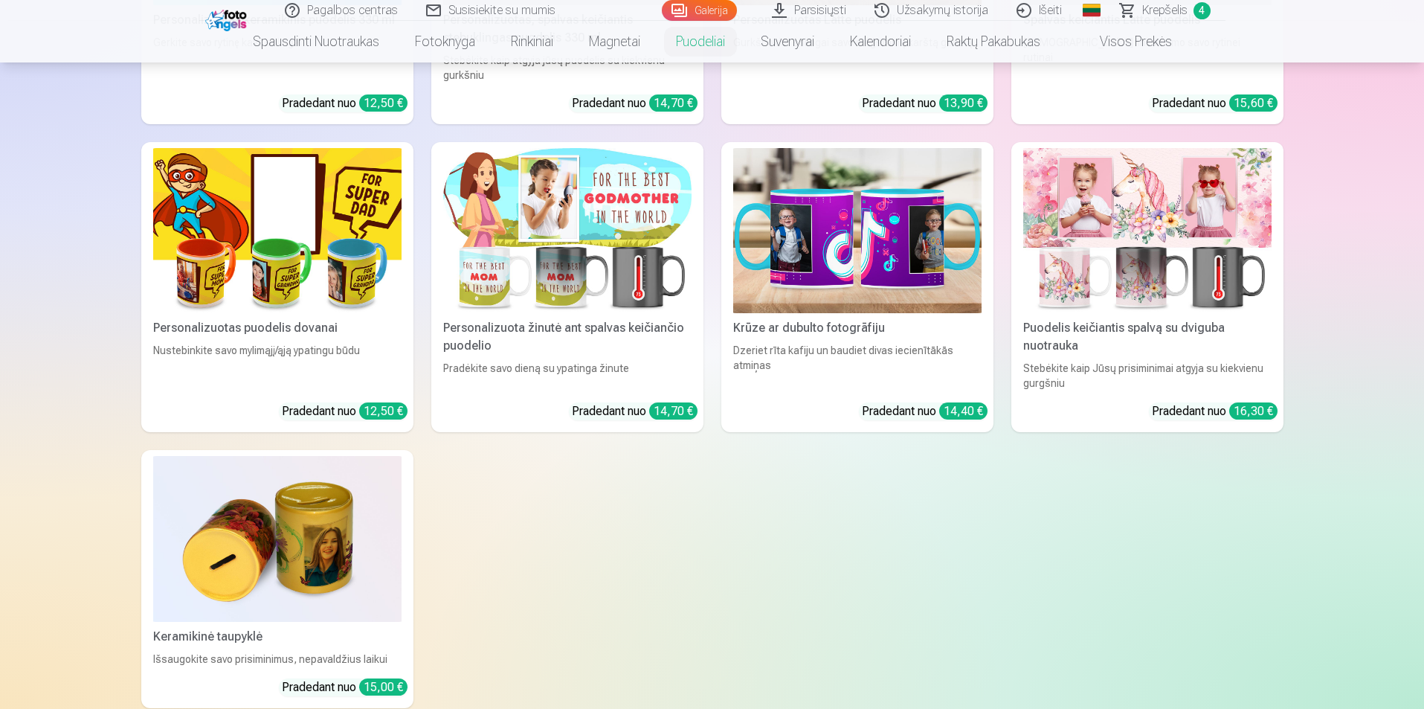
click at [192, 265] on img at bounding box center [277, 231] width 248 height 166
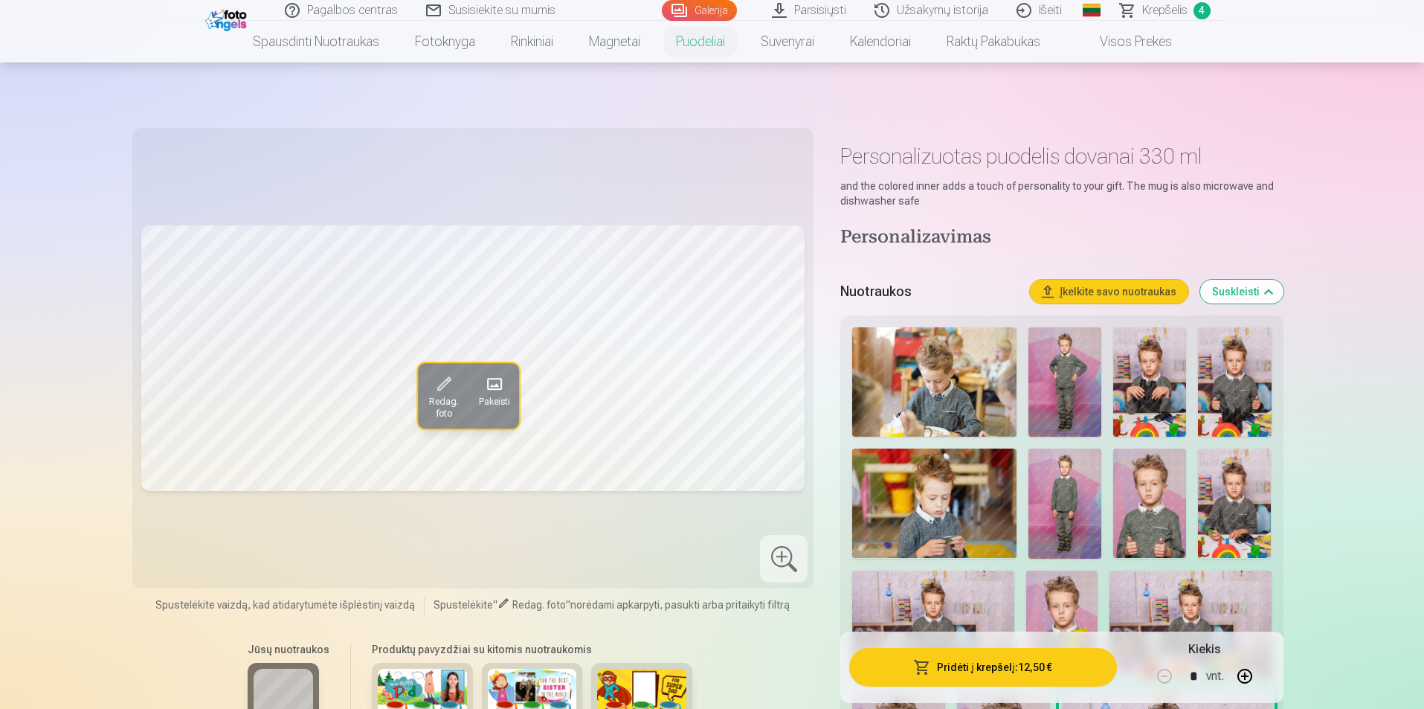
scroll to position [223, 0]
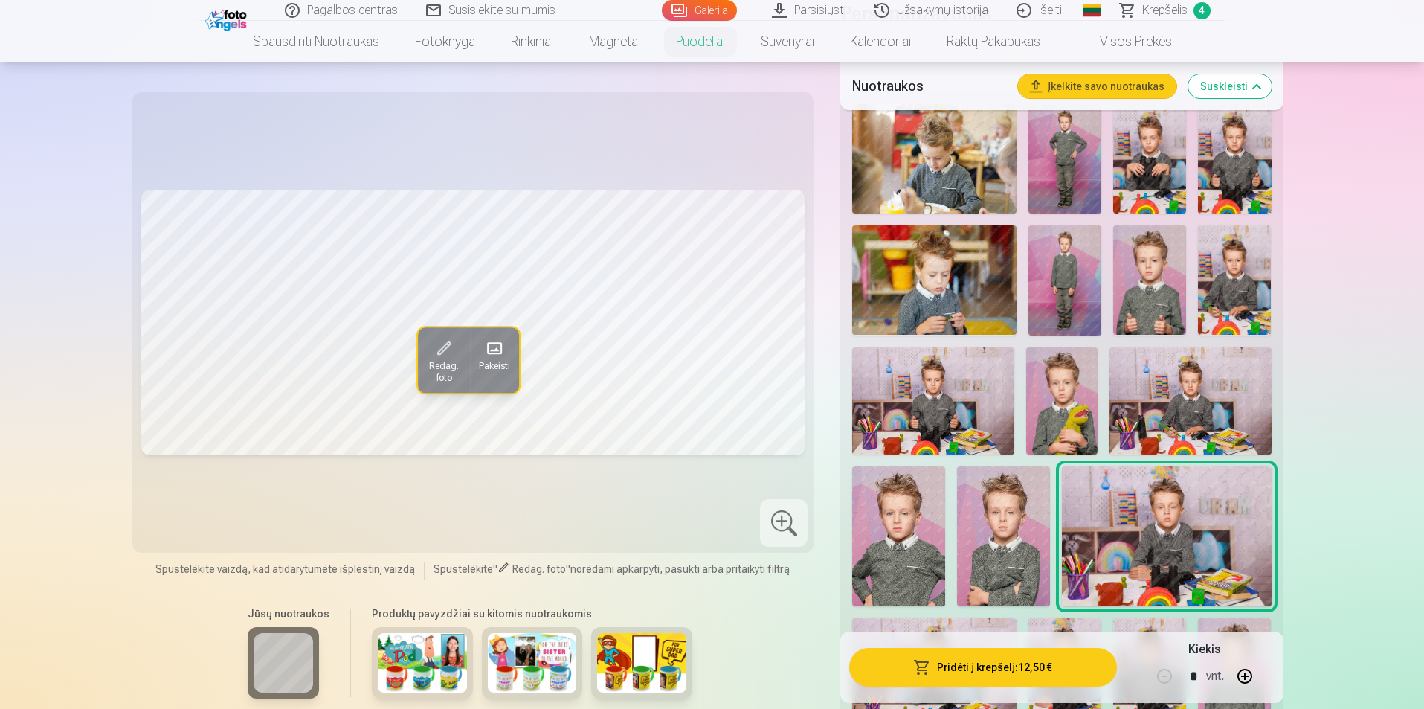
click at [521, 668] on img at bounding box center [532, 662] width 89 height 59
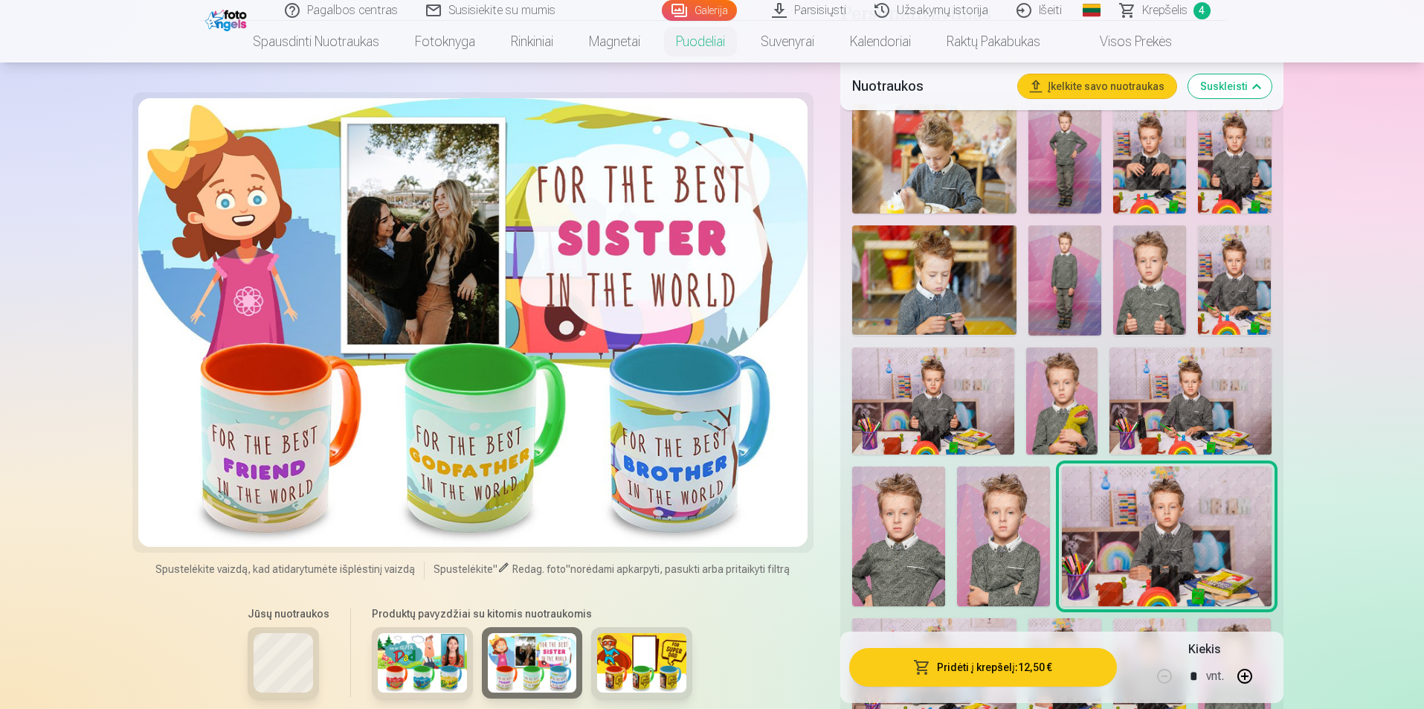
click at [439, 649] on img at bounding box center [422, 662] width 89 height 59
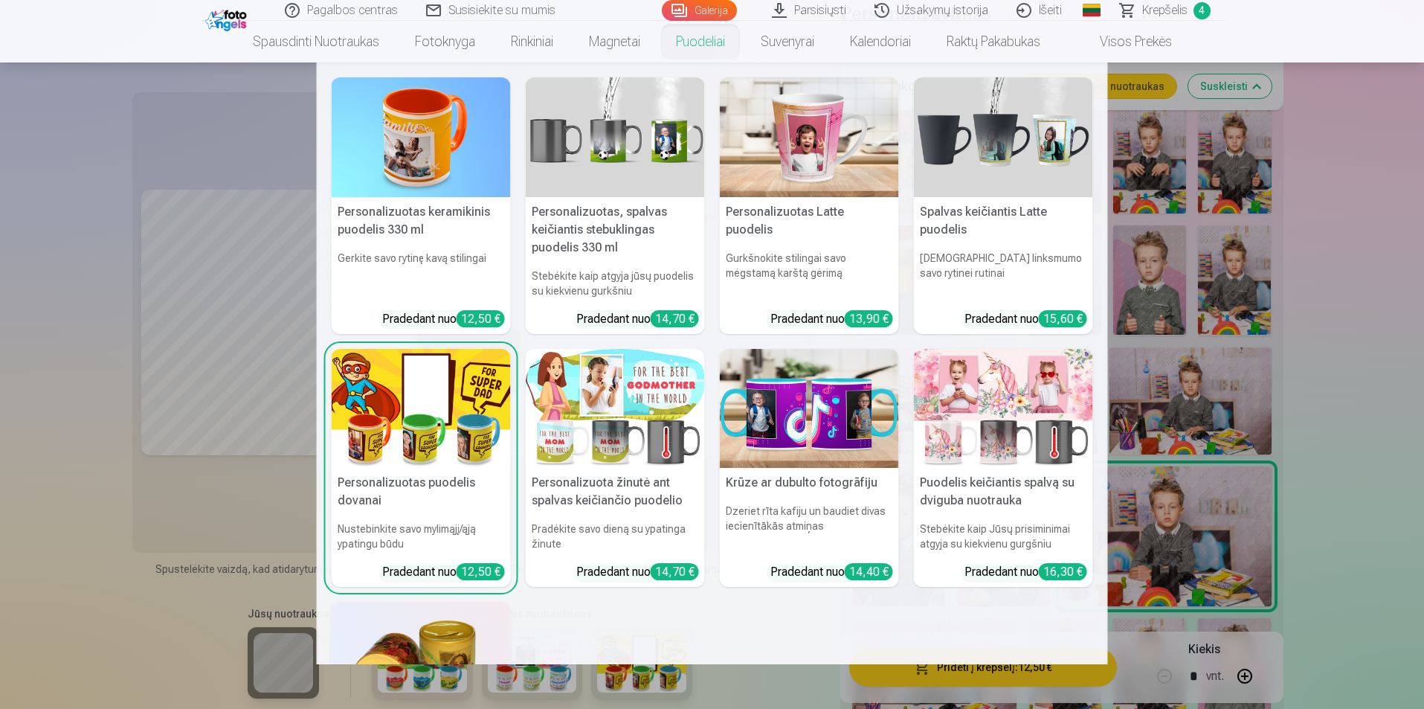
click at [690, 37] on link "Puodeliai" at bounding box center [700, 42] width 85 height 42
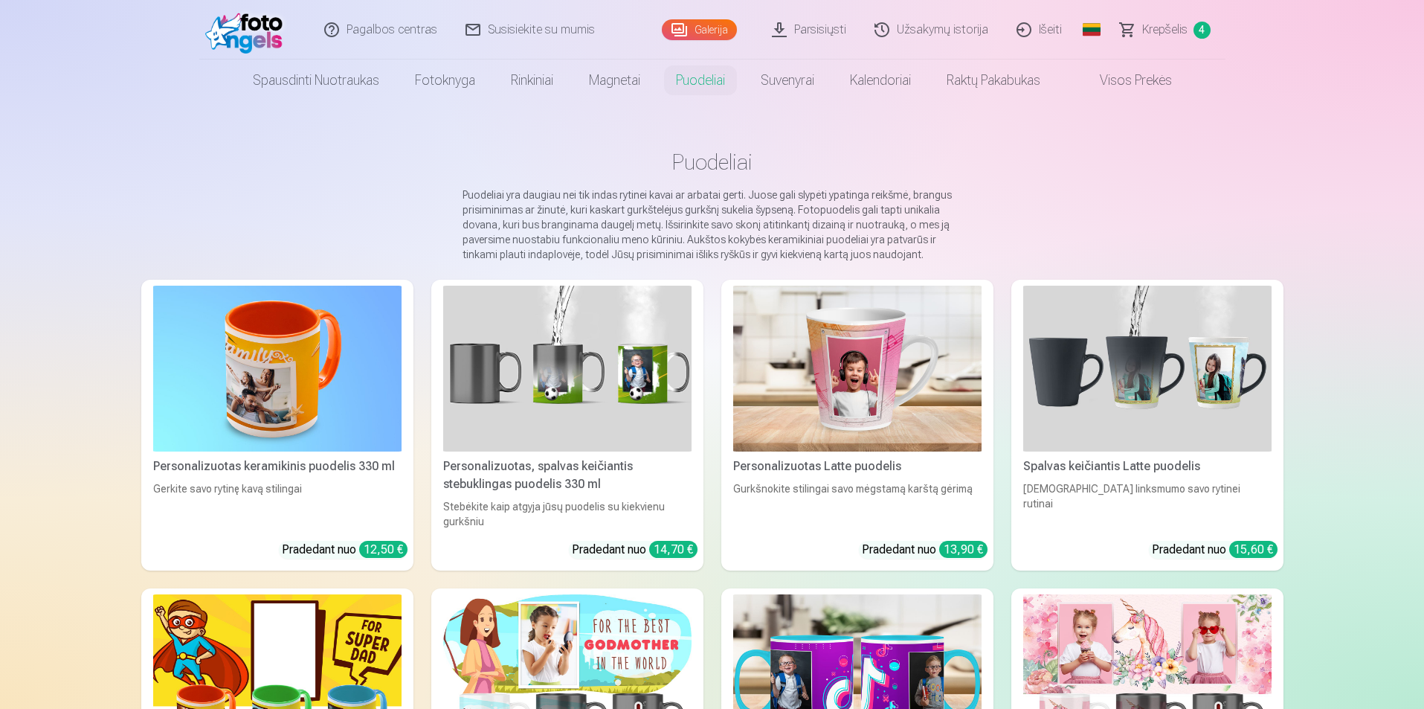
click at [544, 445] on img at bounding box center [567, 369] width 248 height 166
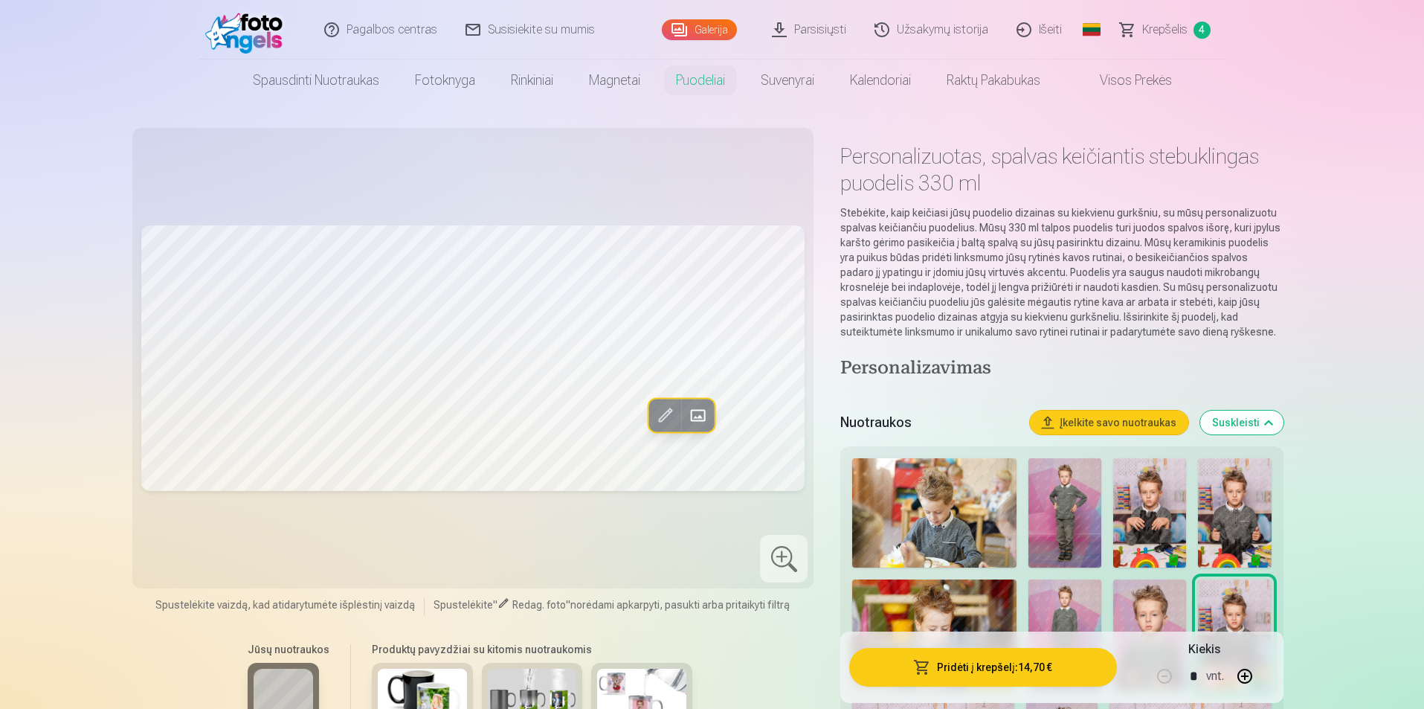
scroll to position [223, 0]
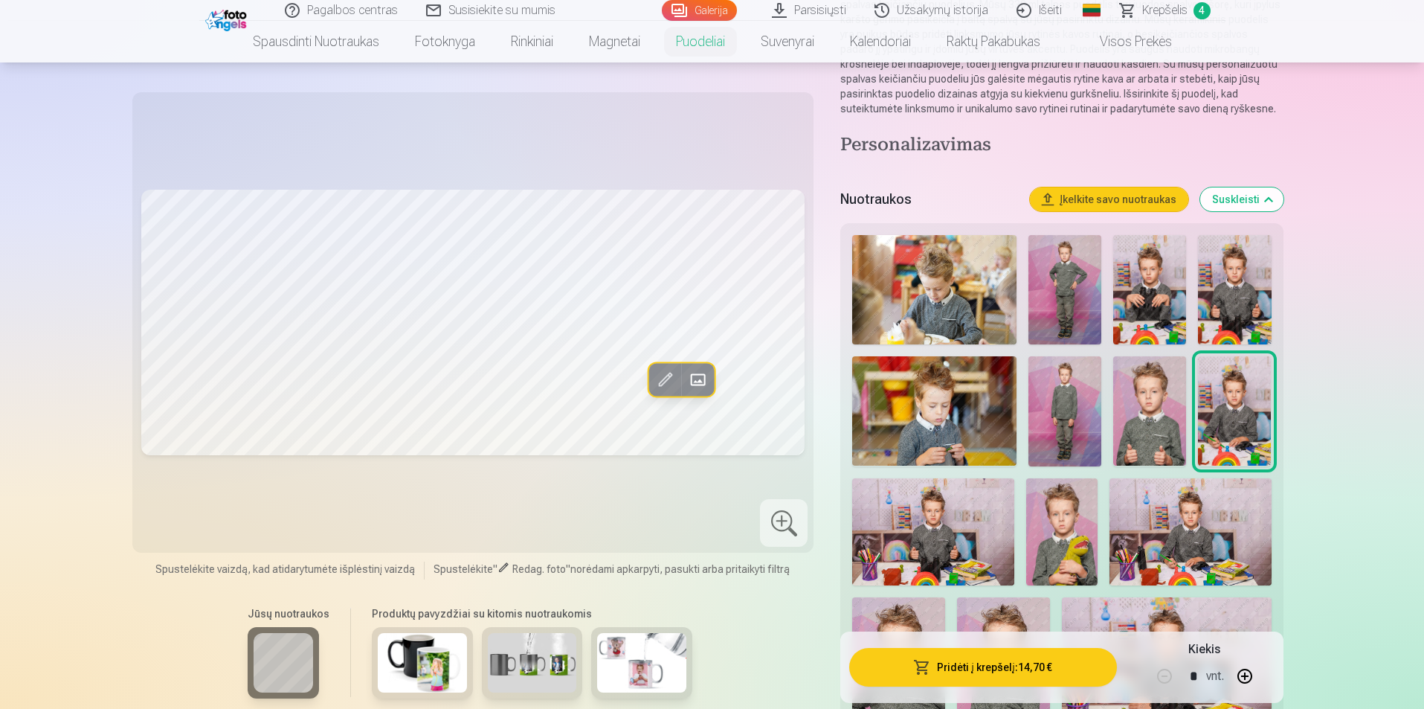
click at [1051, 276] on img at bounding box center [1065, 289] width 73 height 109
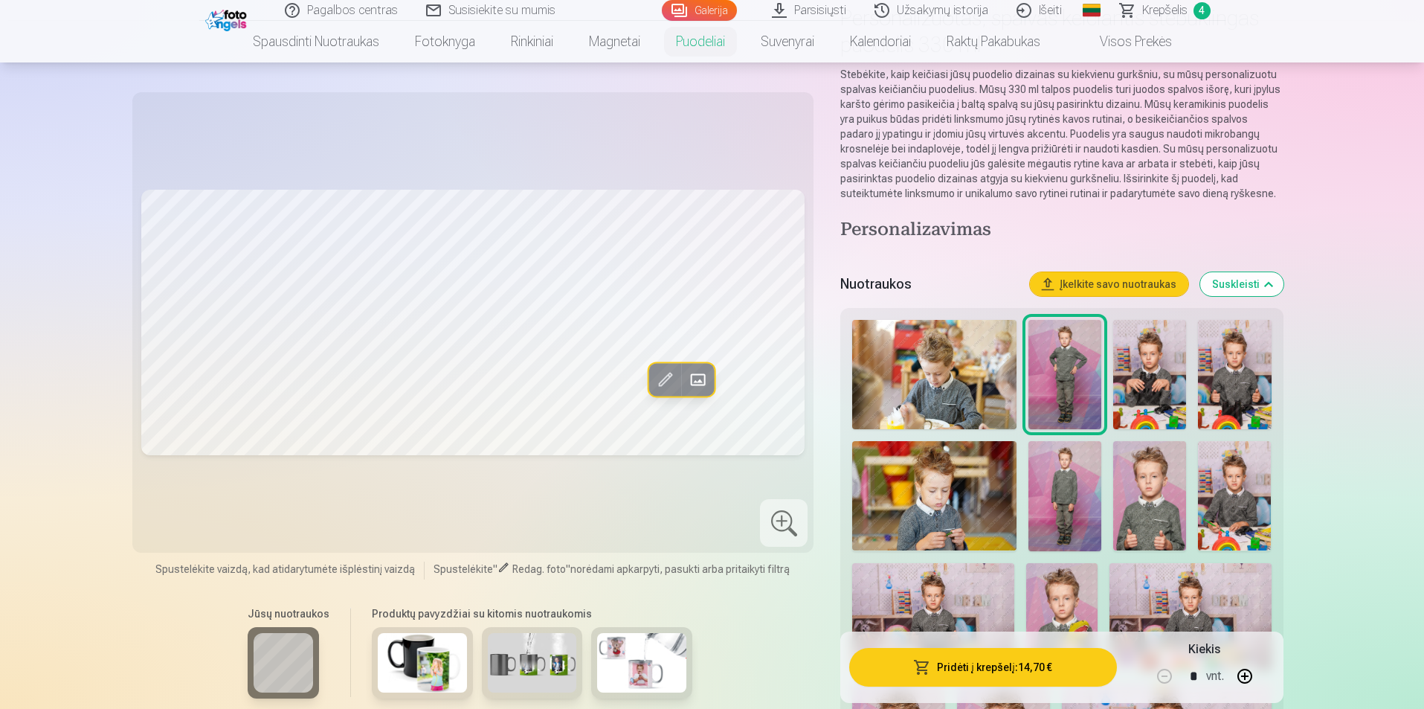
scroll to position [65, 0]
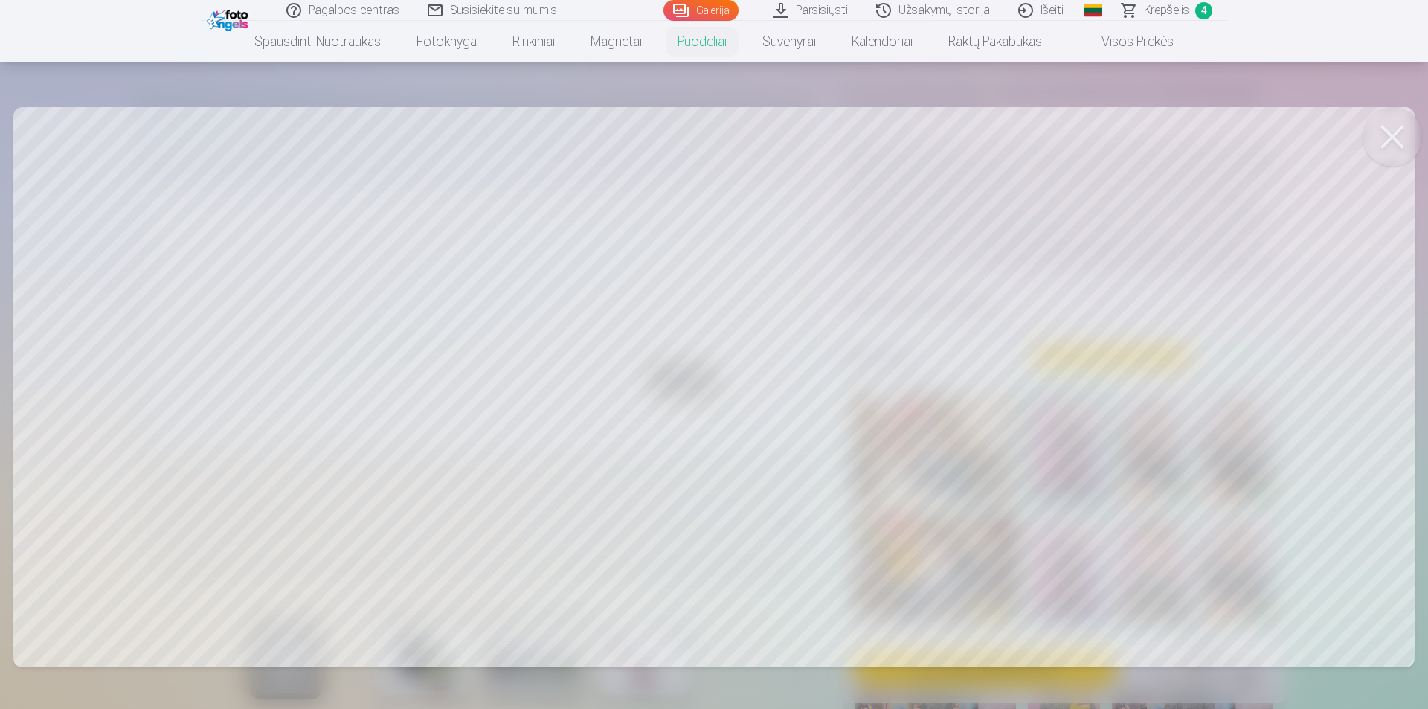
click at [263, 326] on div at bounding box center [714, 354] width 1428 height 709
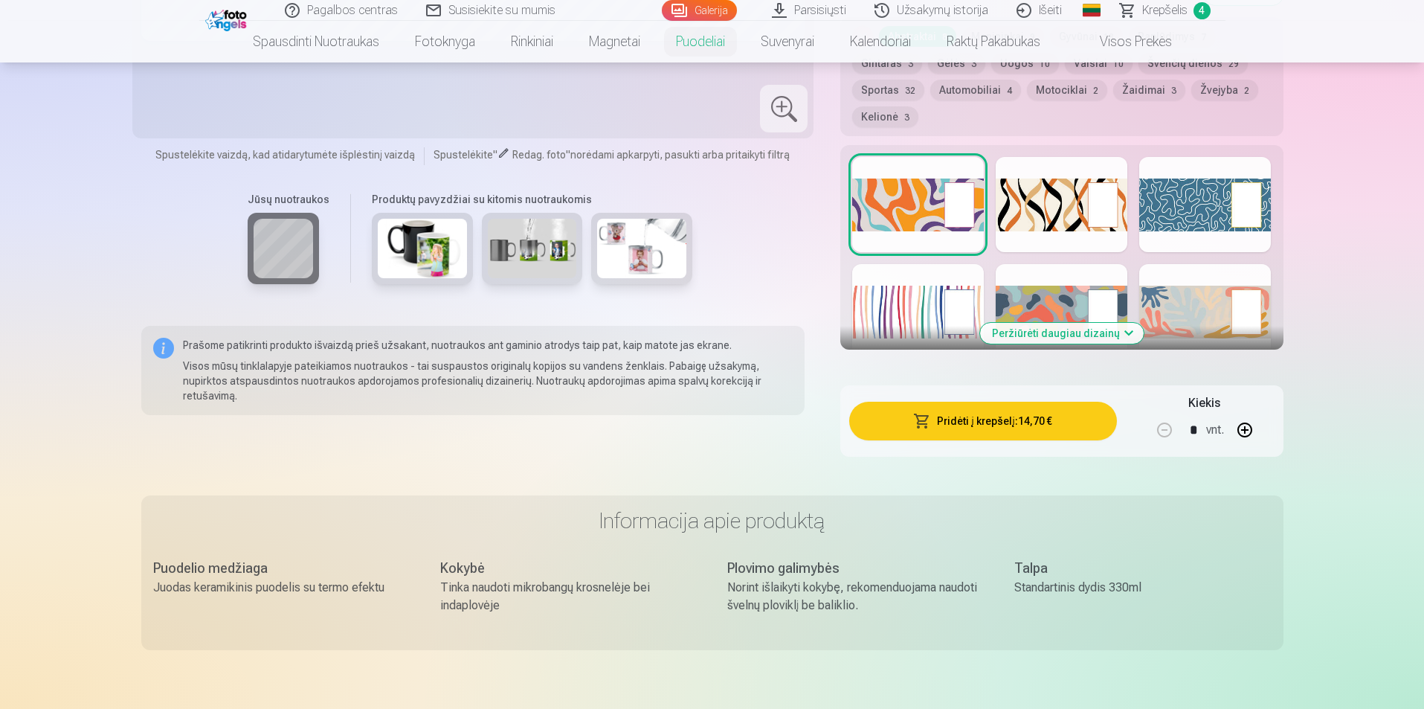
scroll to position [1181, 0]
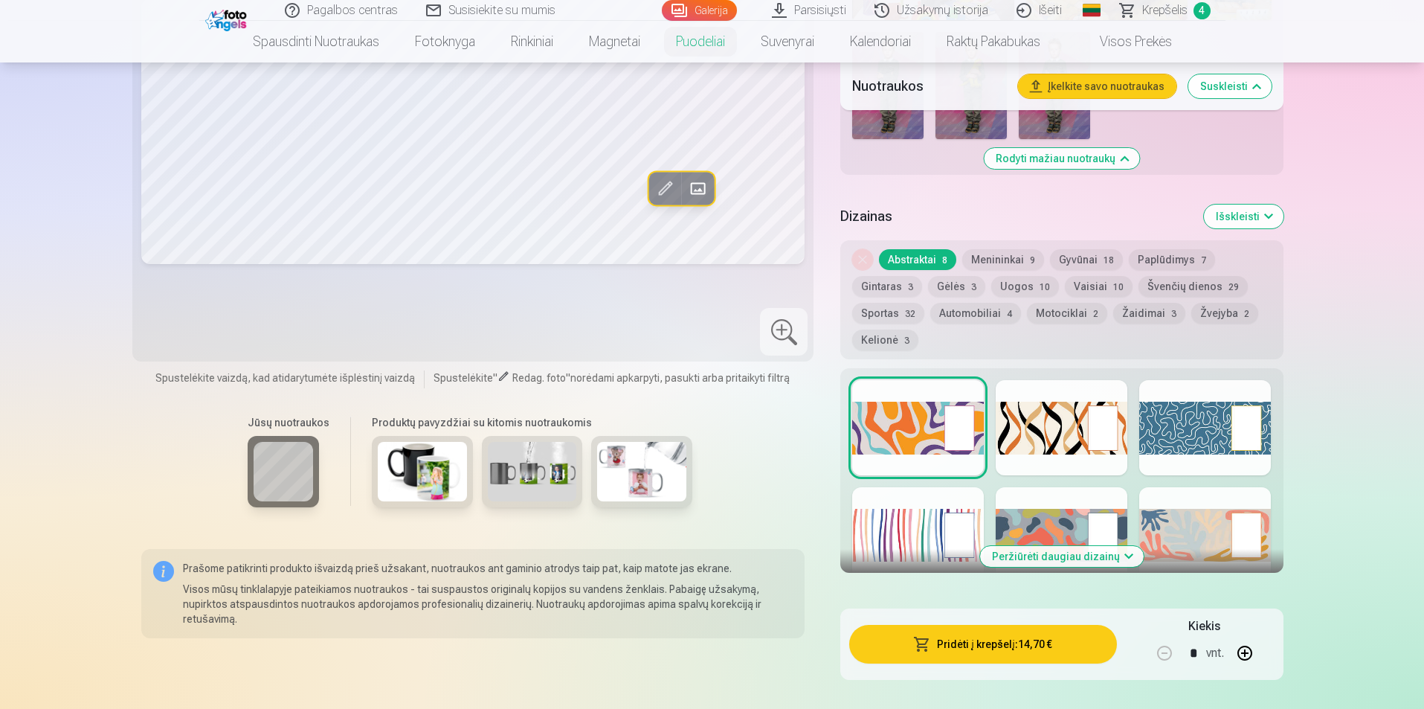
click at [1168, 418] on div at bounding box center [1205, 427] width 132 height 95
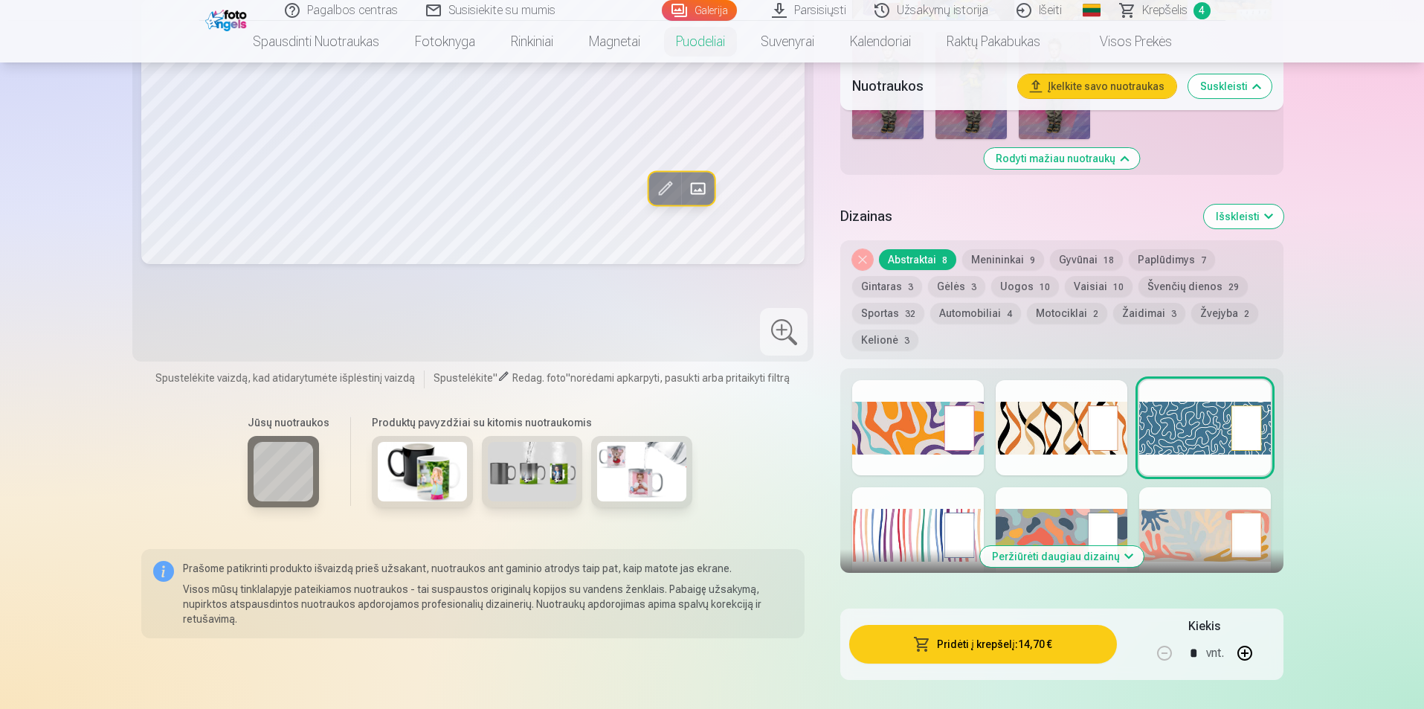
click at [1061, 431] on div at bounding box center [1062, 427] width 132 height 95
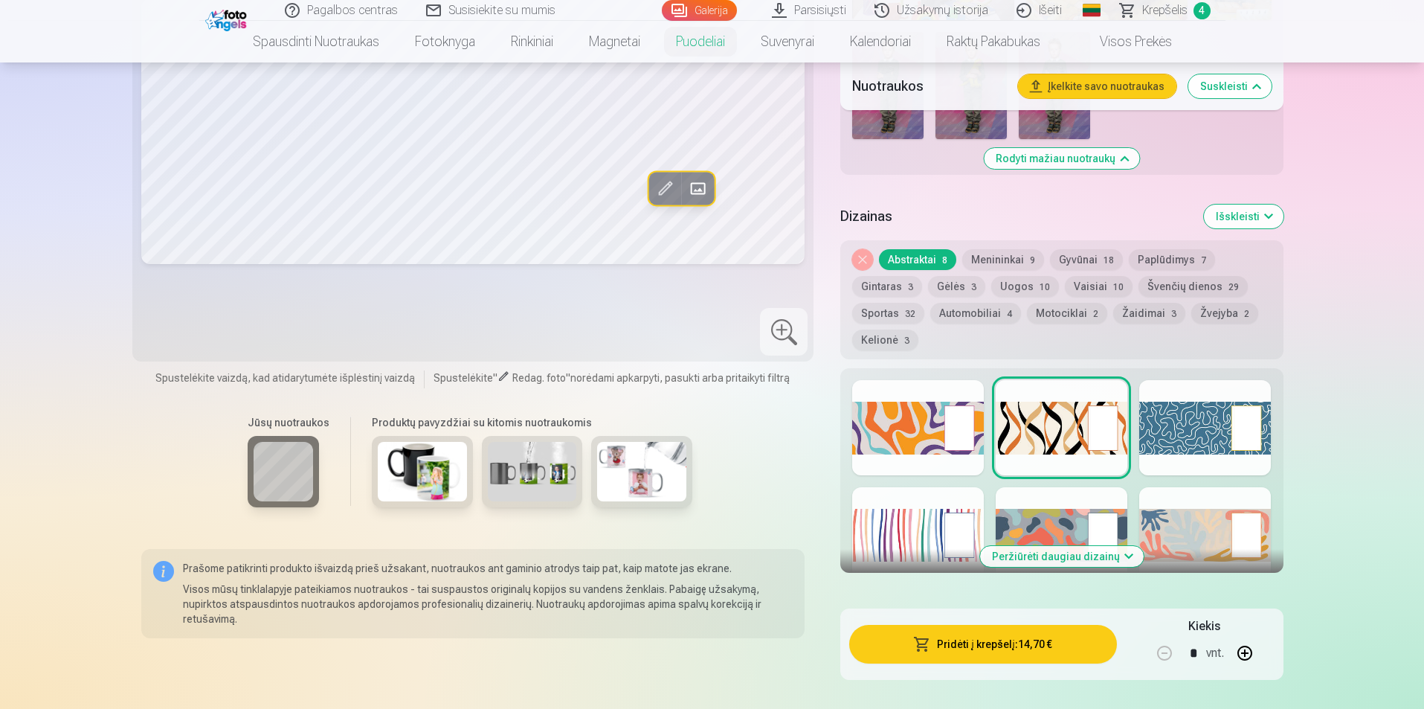
click at [1061, 522] on div at bounding box center [1062, 534] width 132 height 95
click at [1209, 530] on div at bounding box center [1205, 534] width 132 height 95
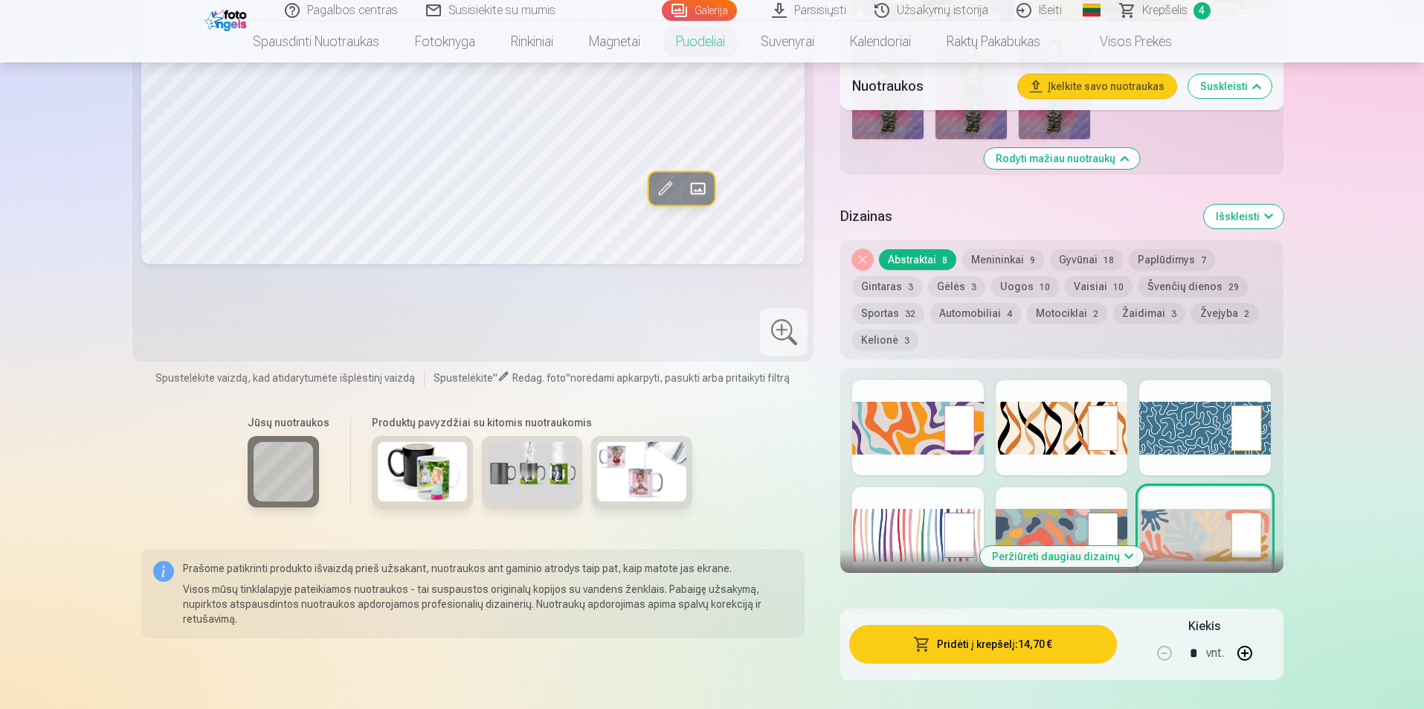
click at [892, 515] on div at bounding box center [918, 534] width 132 height 95
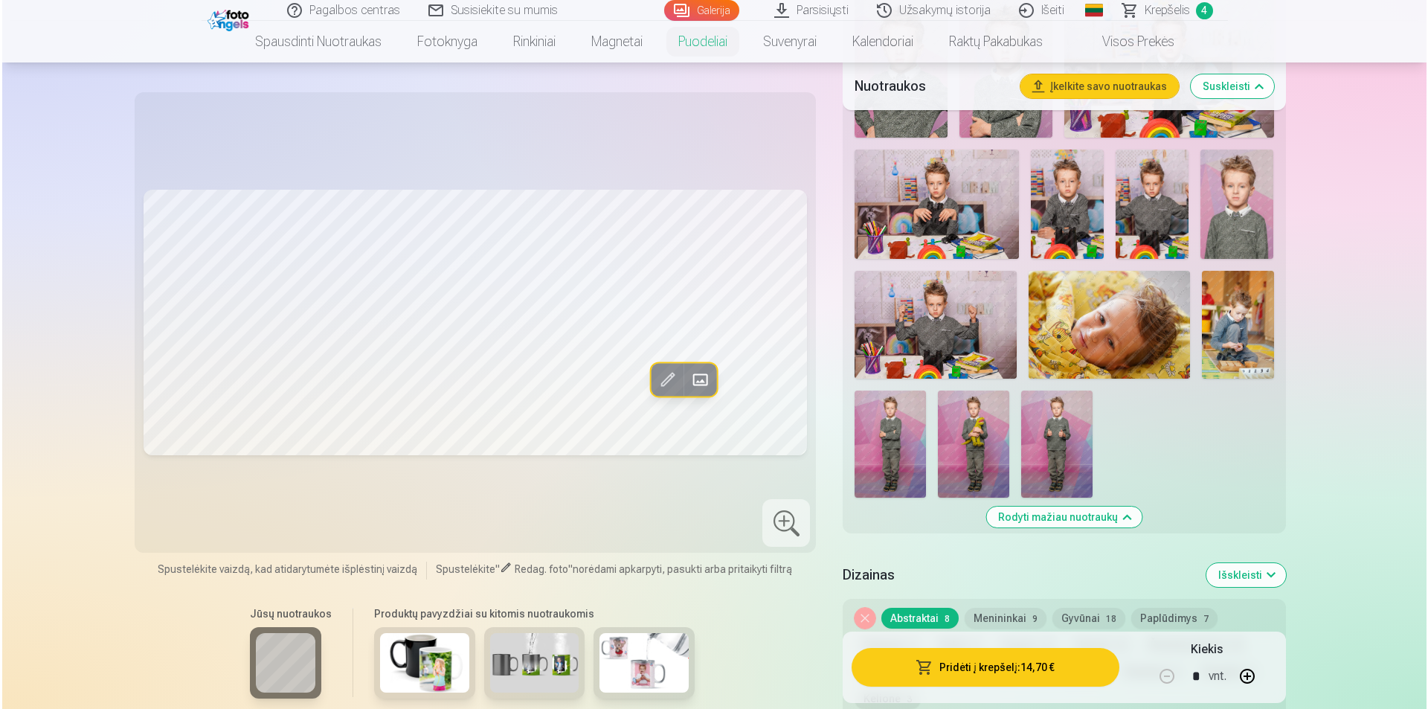
scroll to position [735, 0]
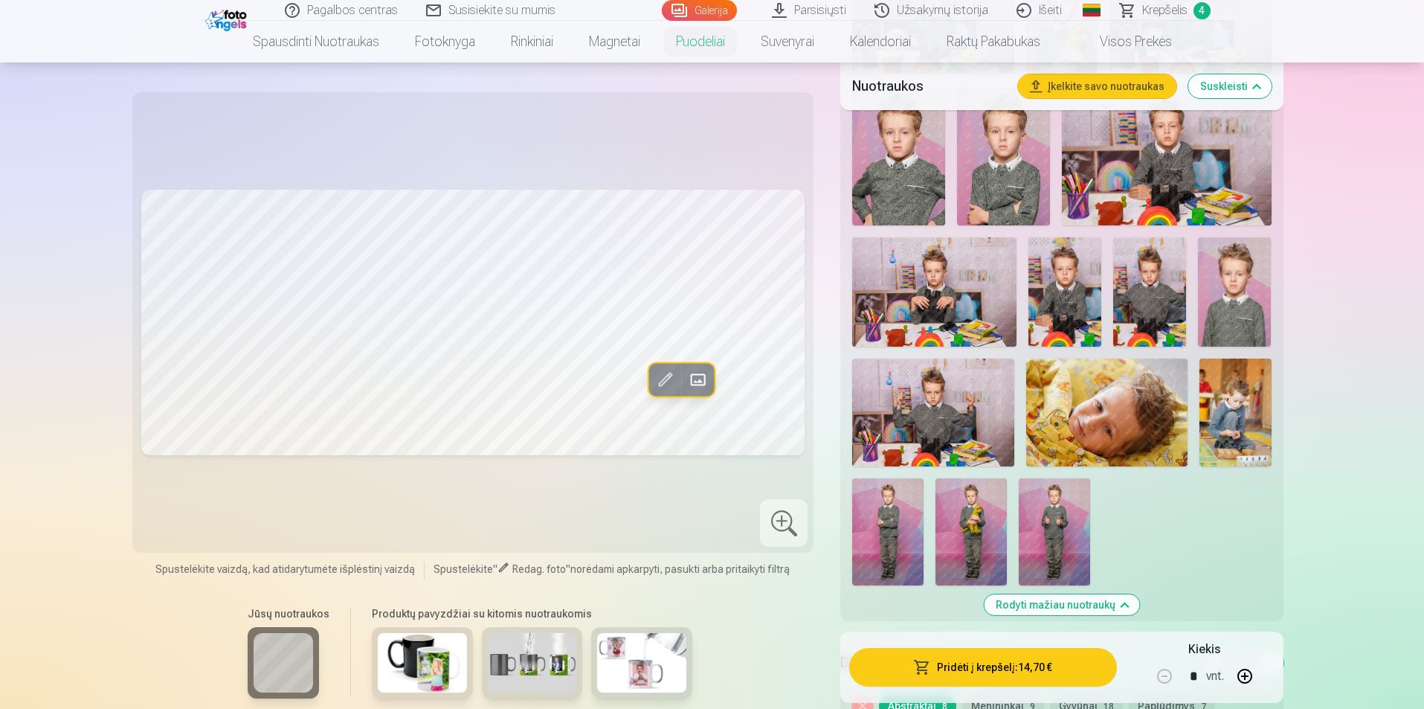
click at [978, 667] on button "Pridėti į krepšelį : 14,70 €" at bounding box center [982, 667] width 267 height 39
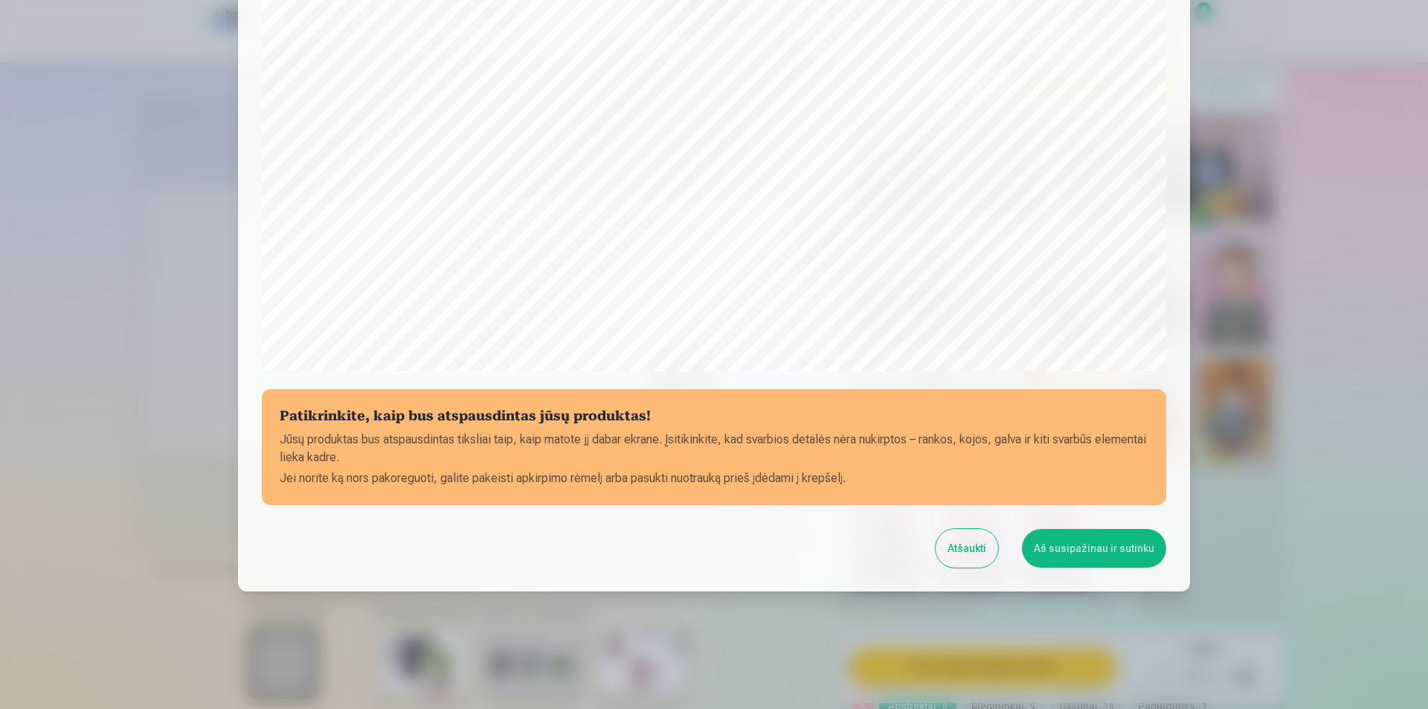
scroll to position [362, 0]
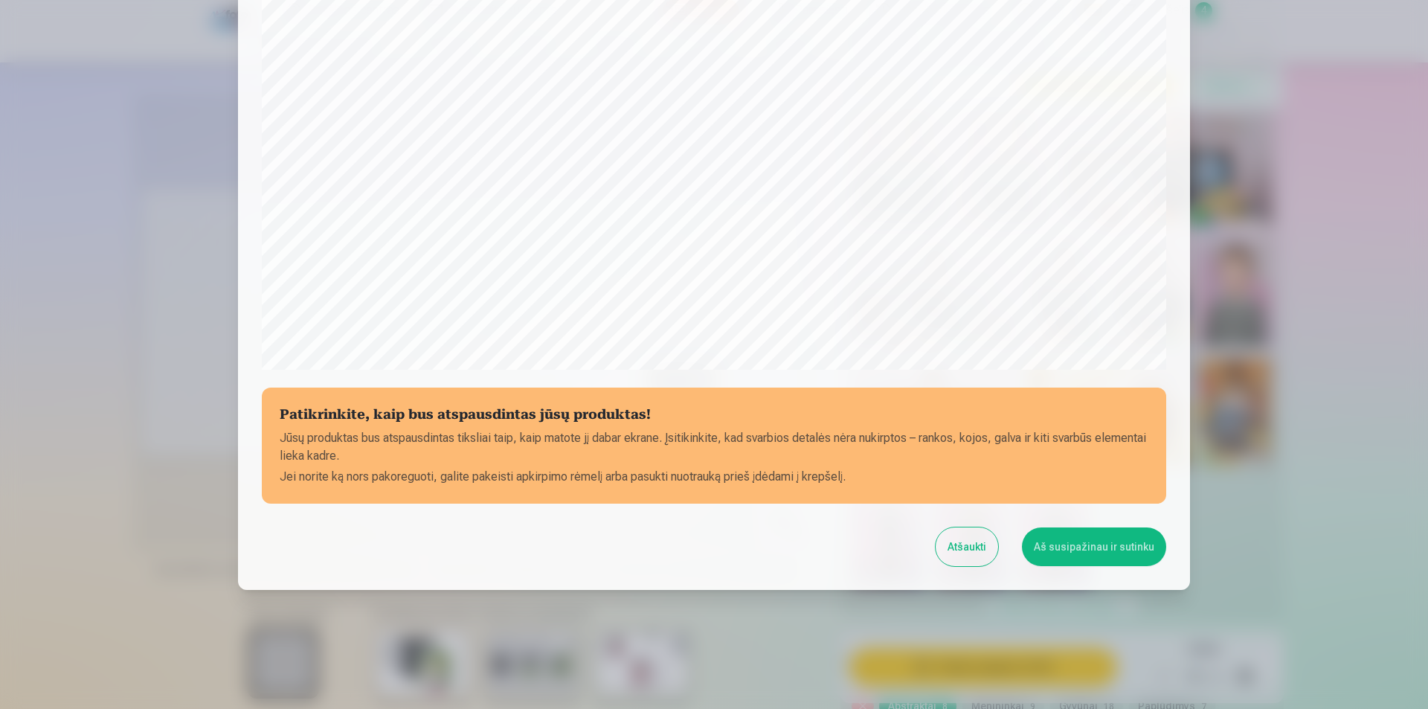
click at [1101, 541] on button "Aš susipažinau ir sutinku" at bounding box center [1094, 546] width 144 height 39
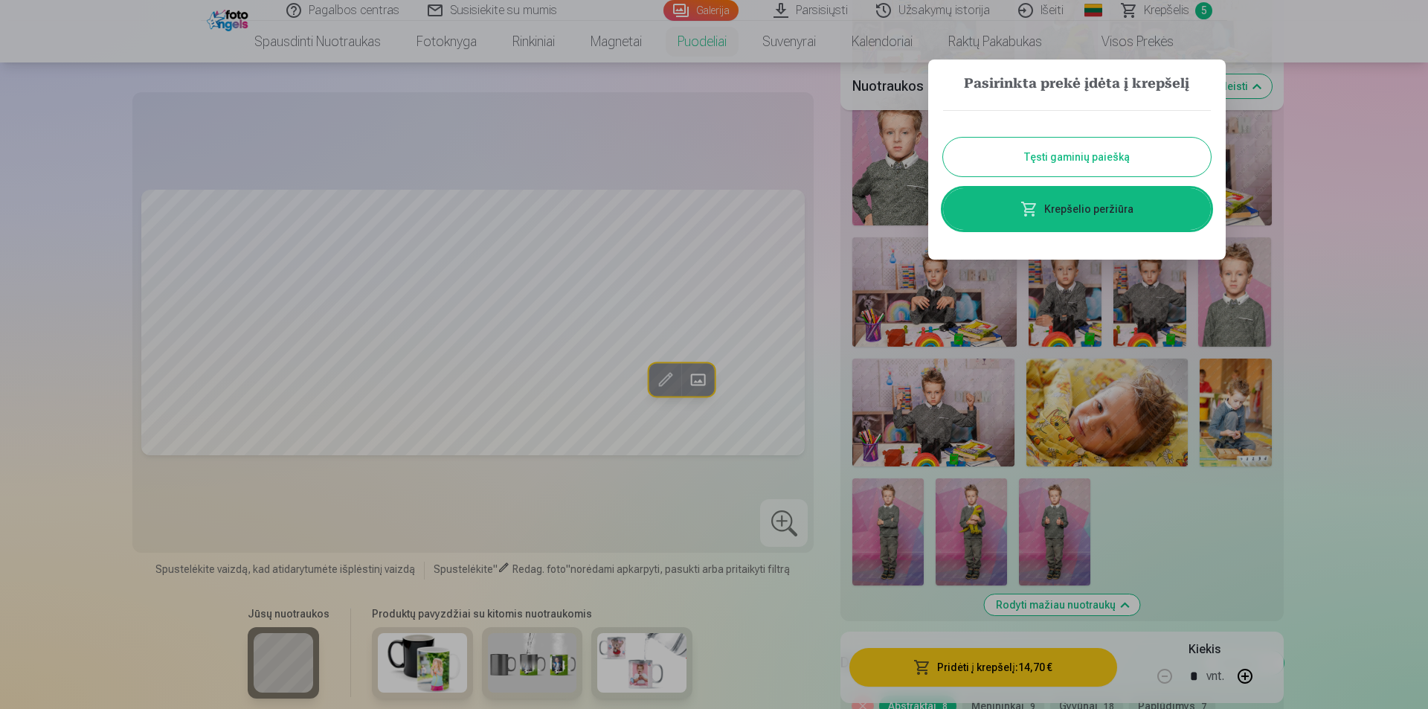
click at [1095, 210] on link "Krepšelio peržiūra" at bounding box center [1077, 209] width 268 height 42
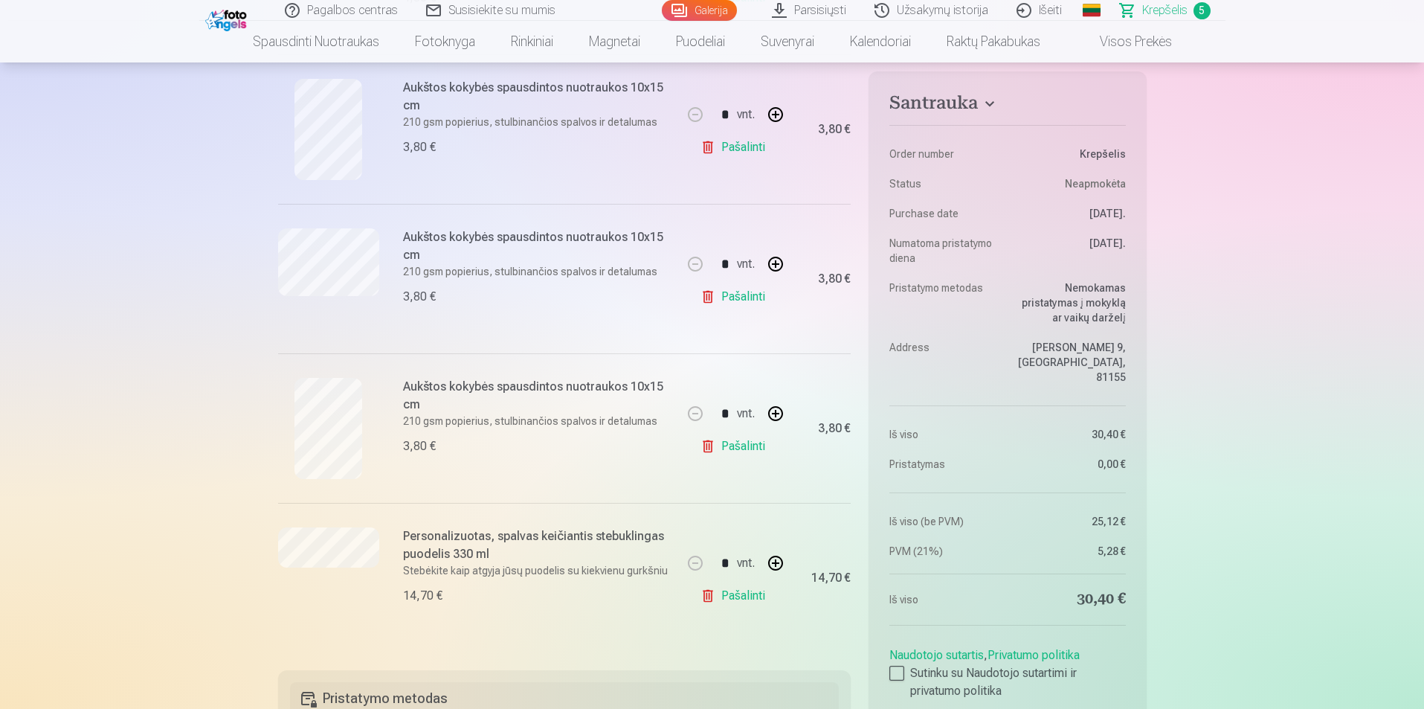
scroll to position [223, 0]
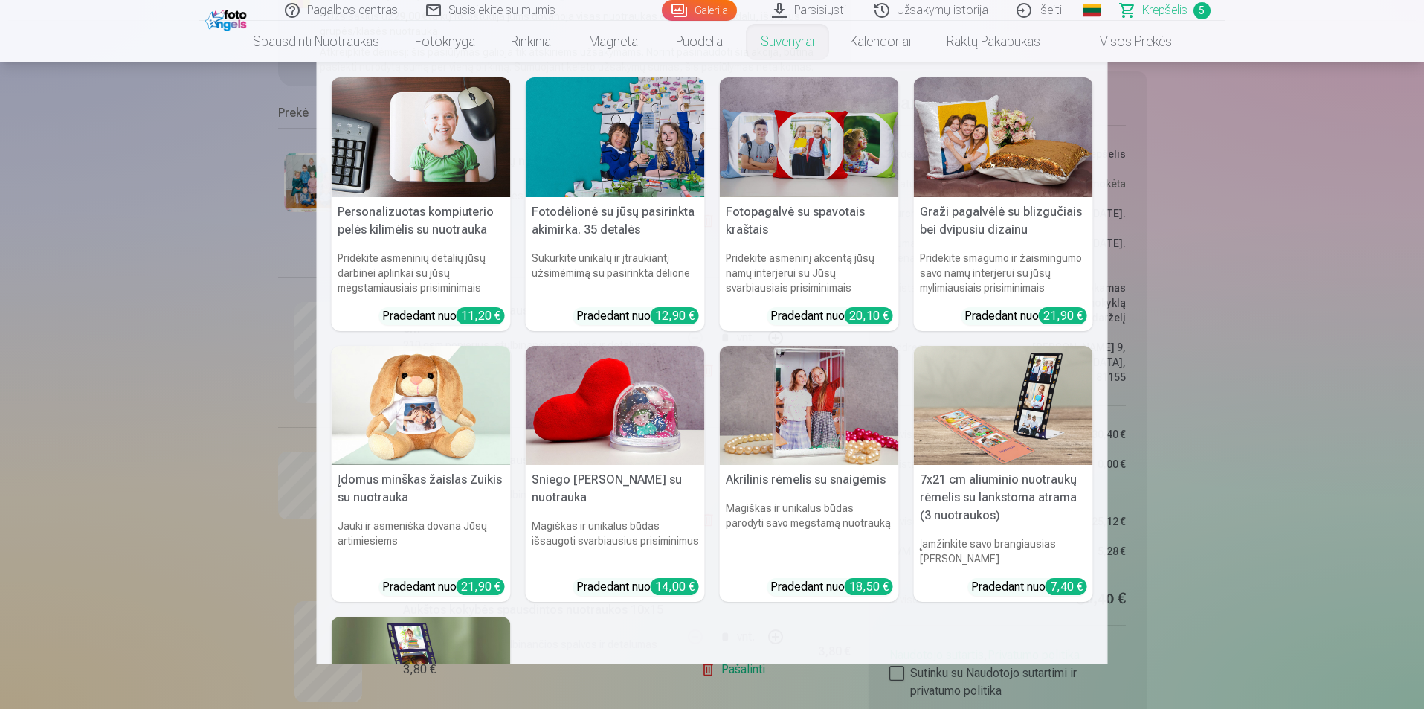
click at [782, 42] on link "Suvenyrai" at bounding box center [787, 42] width 89 height 42
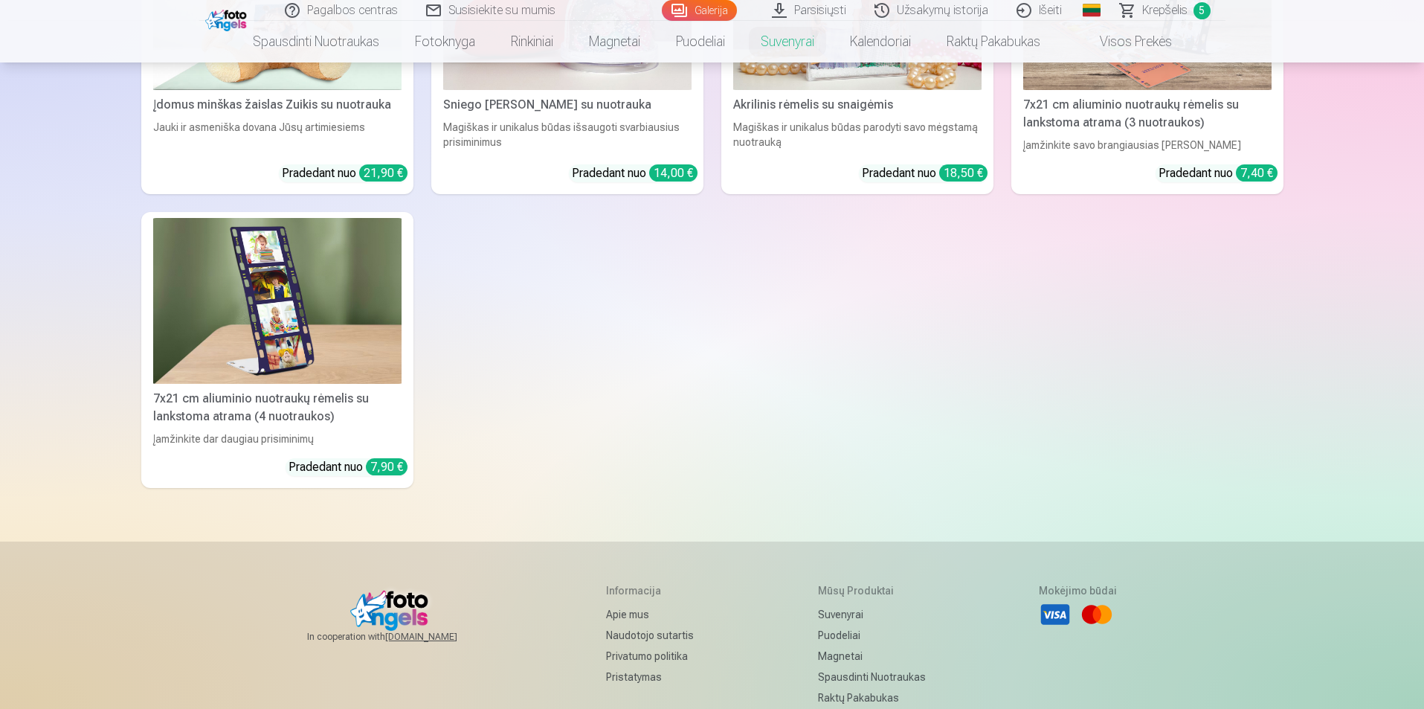
scroll to position [446, 0]
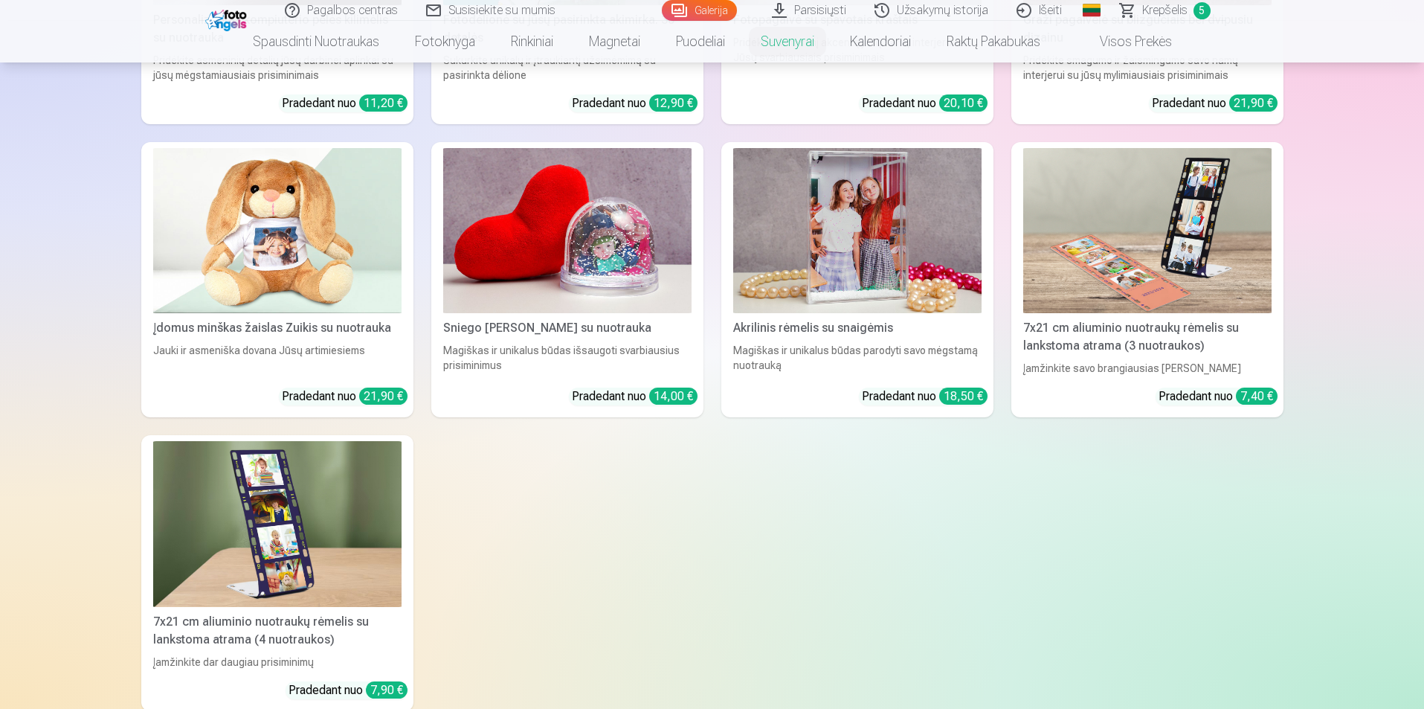
click at [1158, 273] on img at bounding box center [1147, 231] width 248 height 166
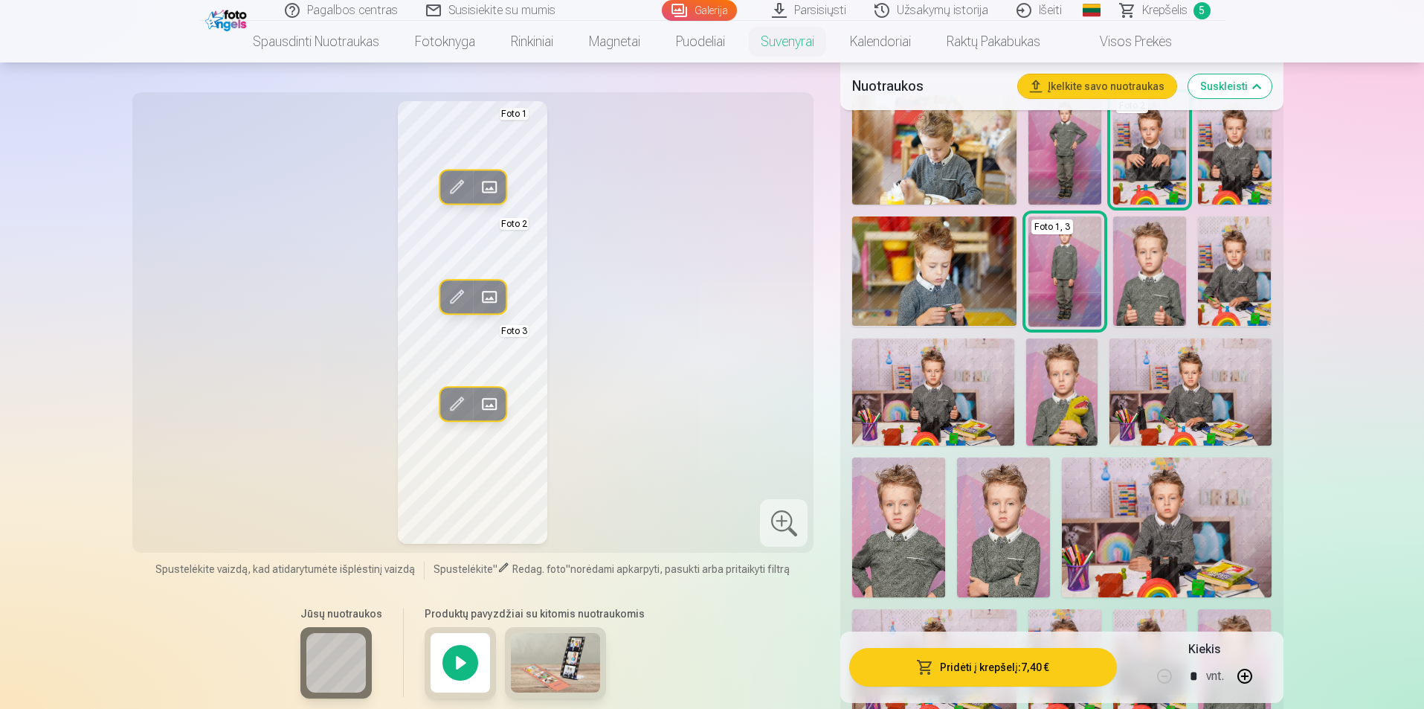
scroll to position [223, 0]
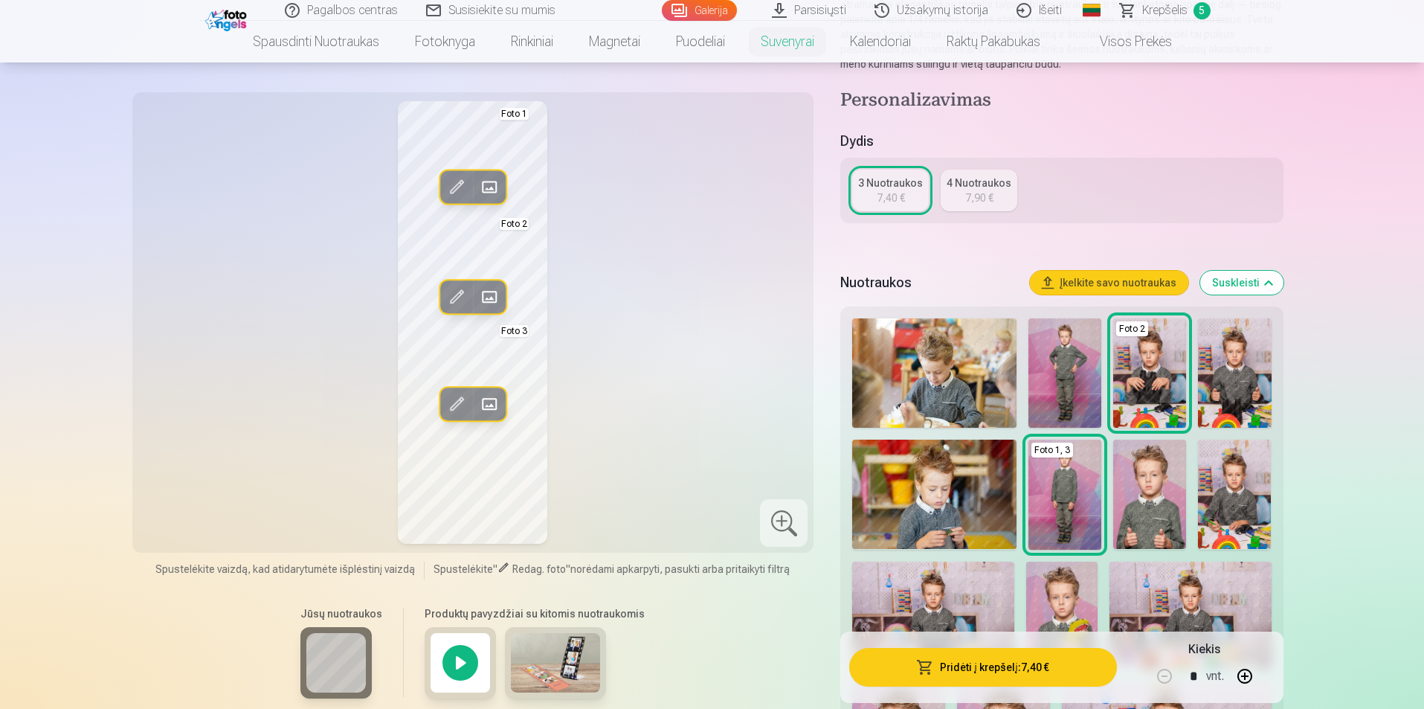
click at [930, 353] on img at bounding box center [934, 372] width 164 height 109
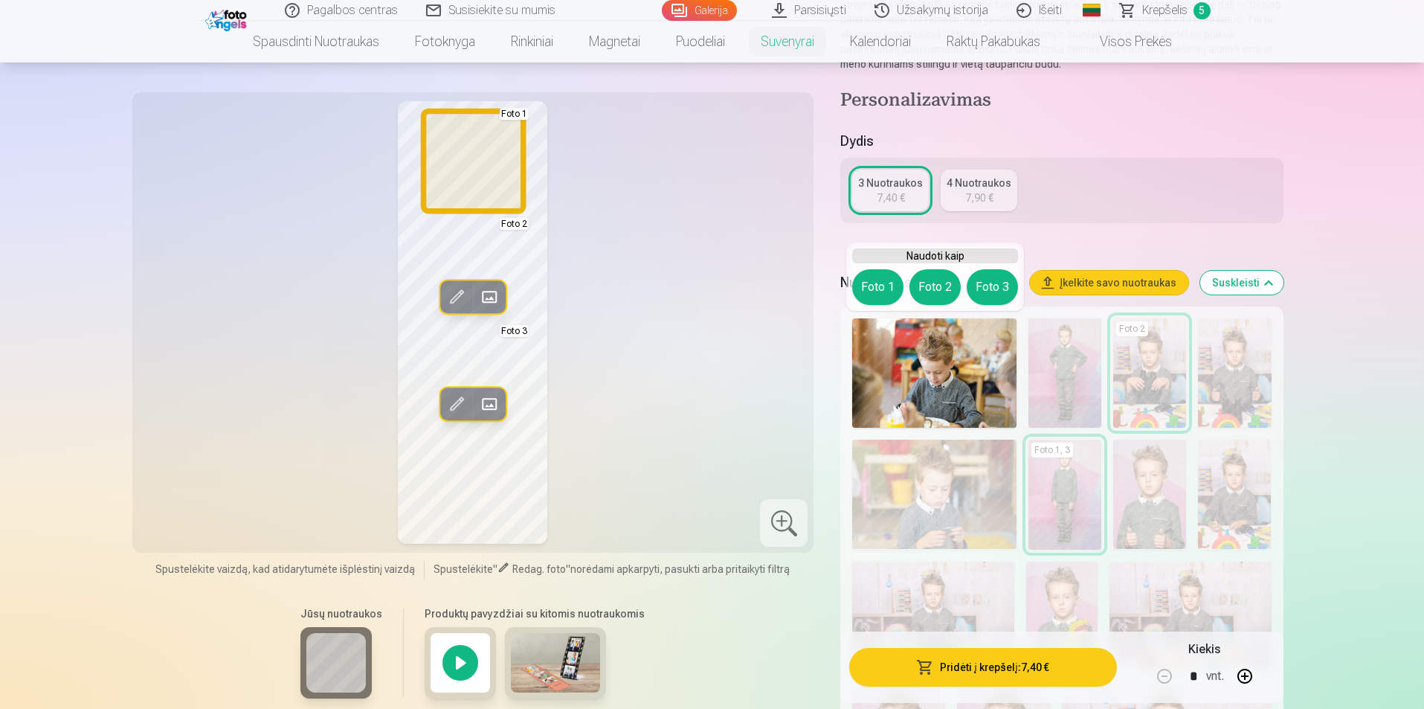
click at [883, 290] on button "Foto 1" at bounding box center [877, 287] width 51 height 36
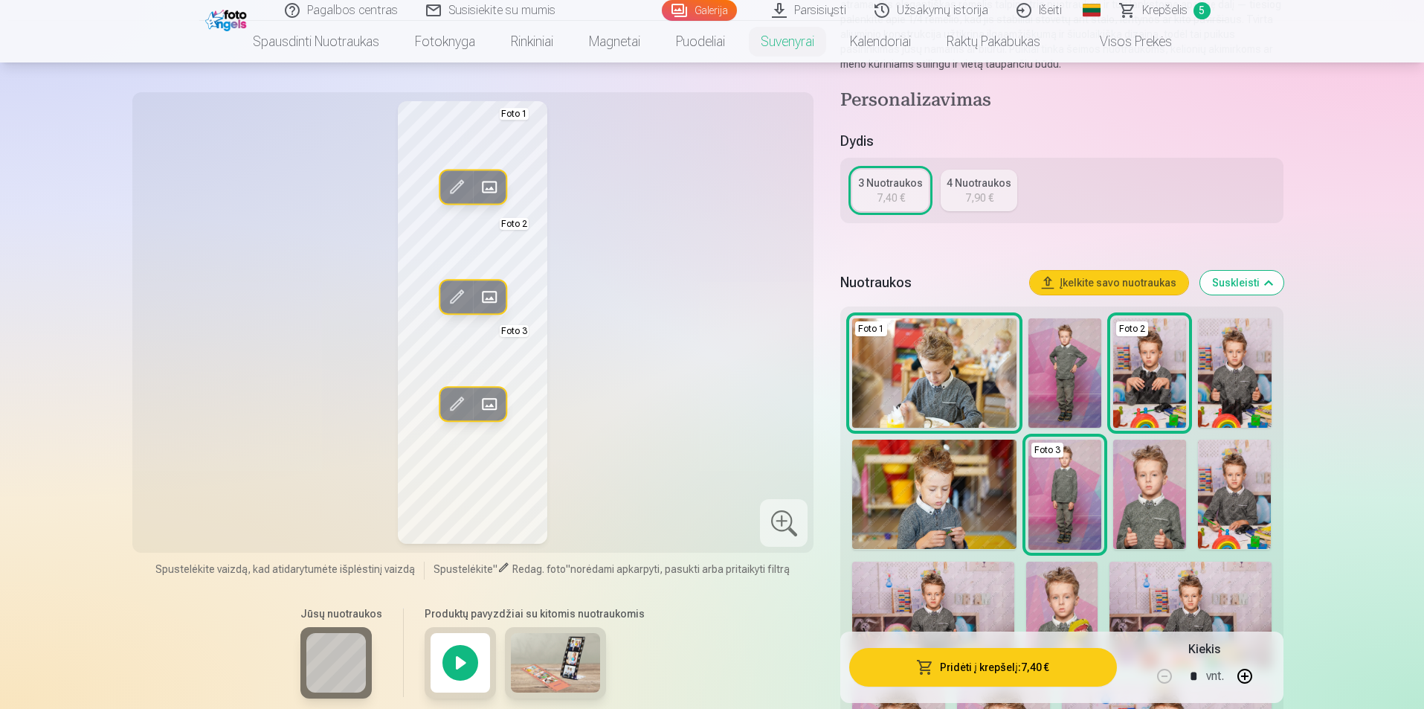
click at [1164, 377] on img at bounding box center [1149, 372] width 73 height 109
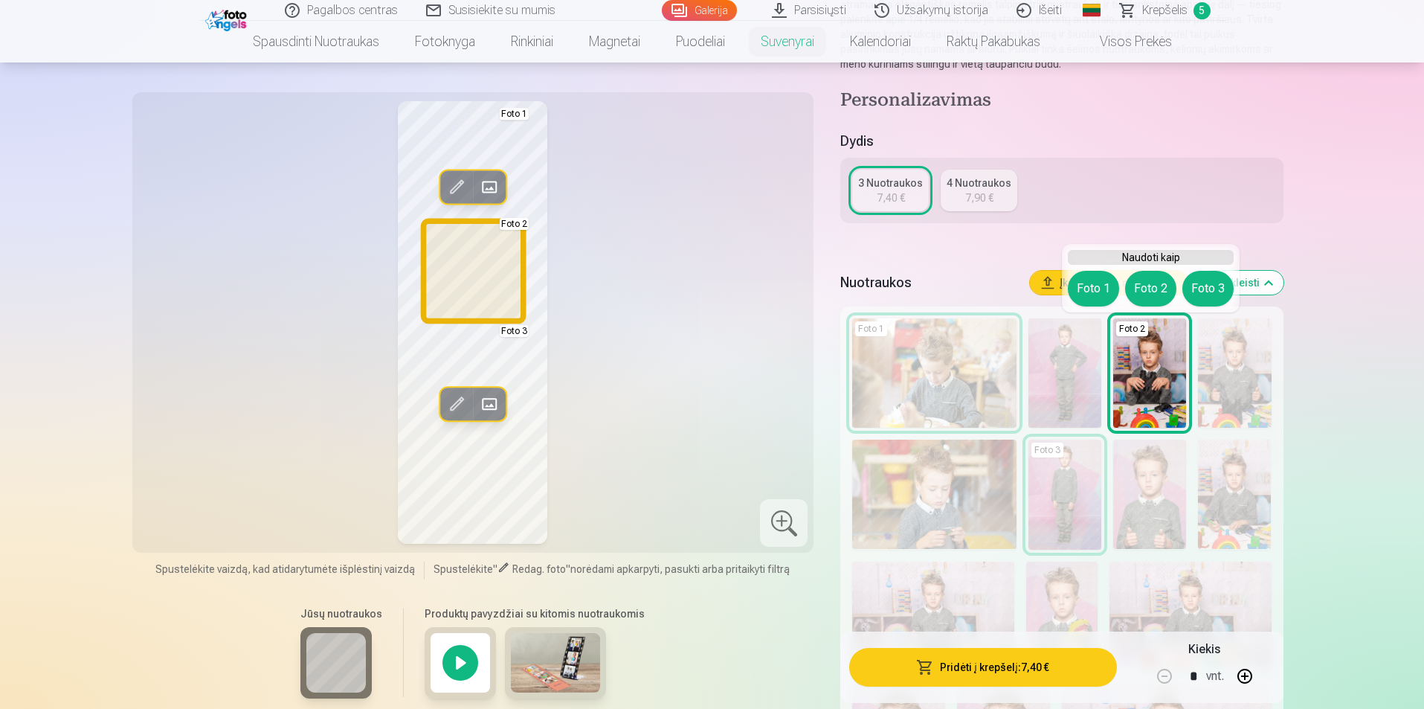
click at [1148, 284] on button "Foto 2" at bounding box center [1150, 289] width 51 height 36
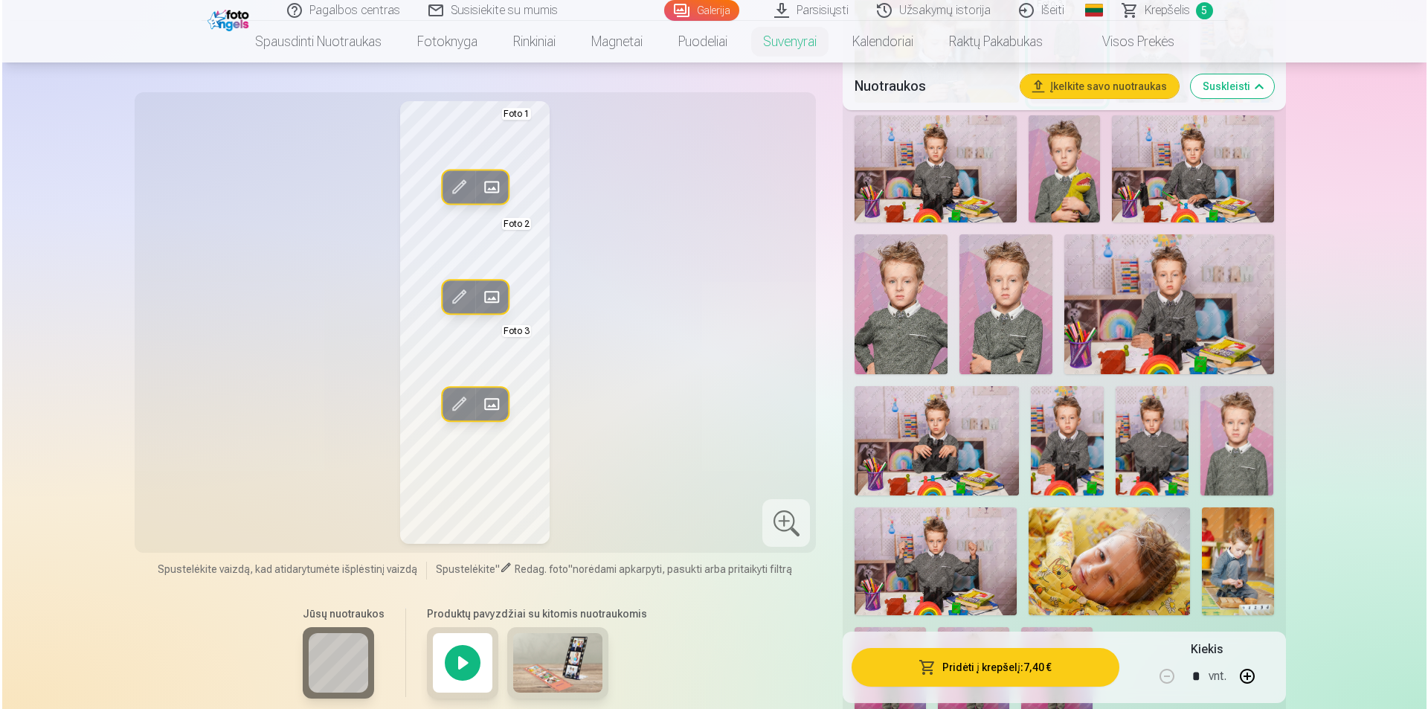
scroll to position [446, 0]
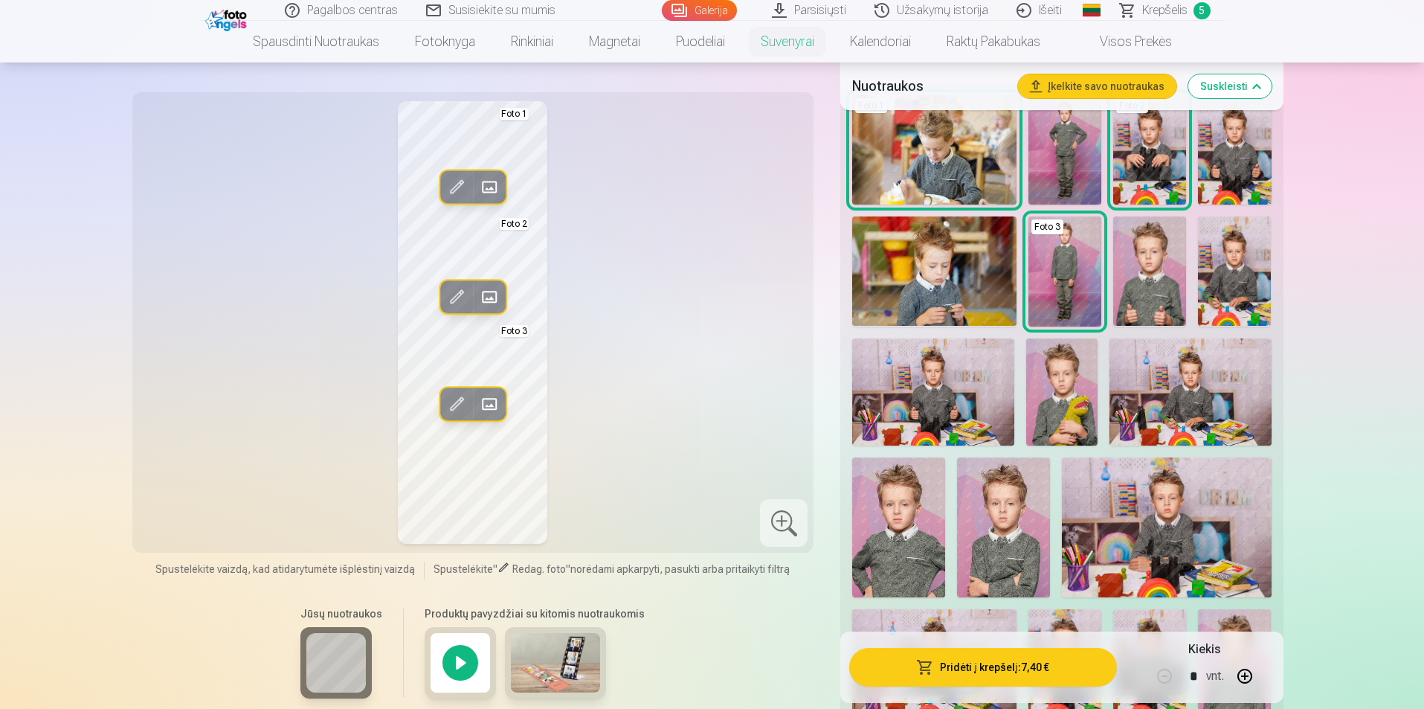
click at [1188, 385] on img at bounding box center [1190, 392] width 161 height 108
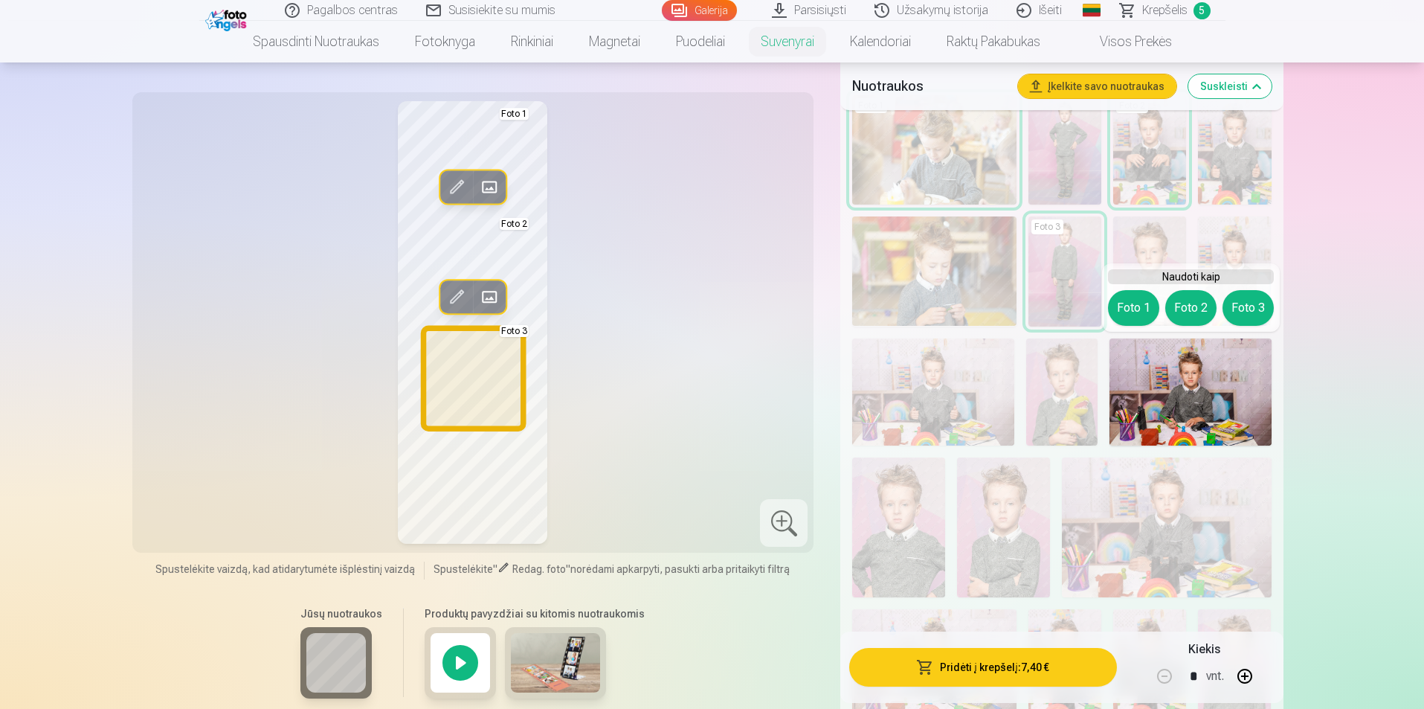
click at [1258, 292] on button "Foto 3" at bounding box center [1248, 308] width 51 height 36
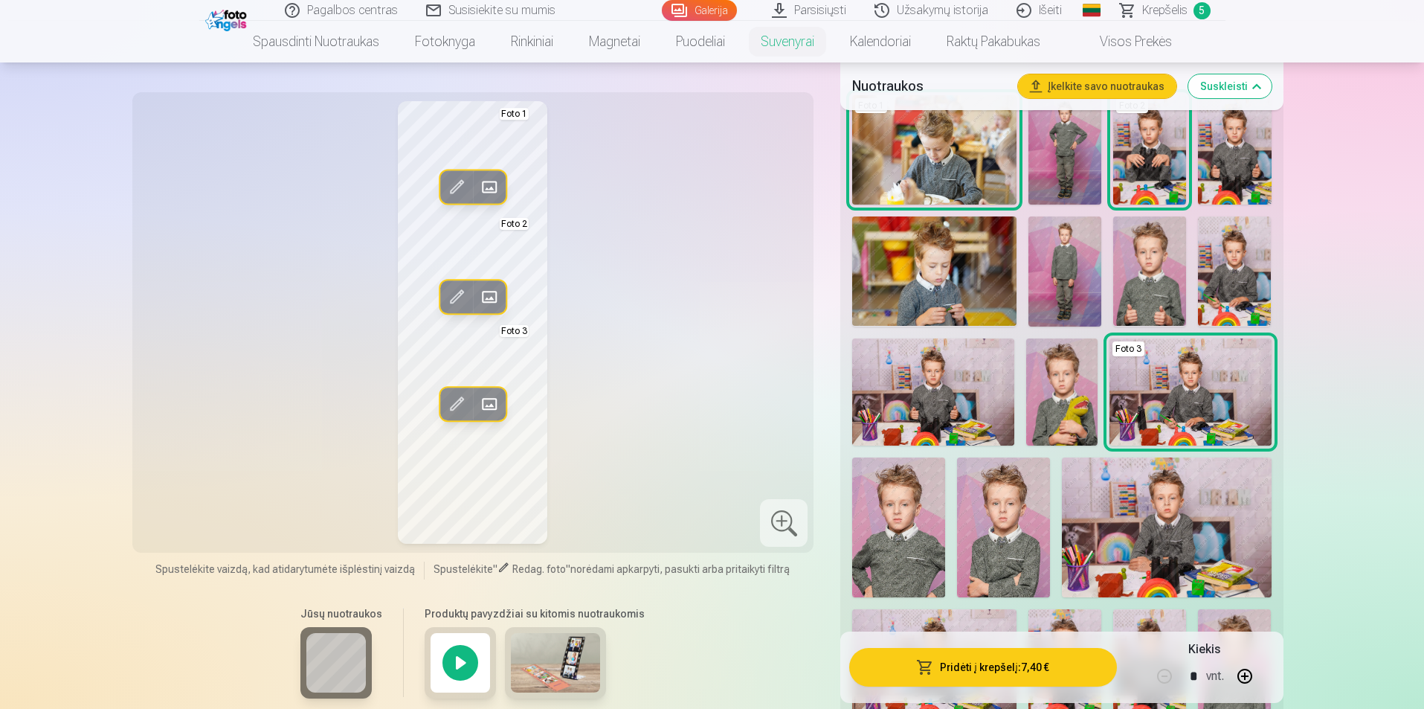
click at [1002, 667] on button "Pridėti į krepšelį : 7,40 €" at bounding box center [982, 667] width 267 height 39
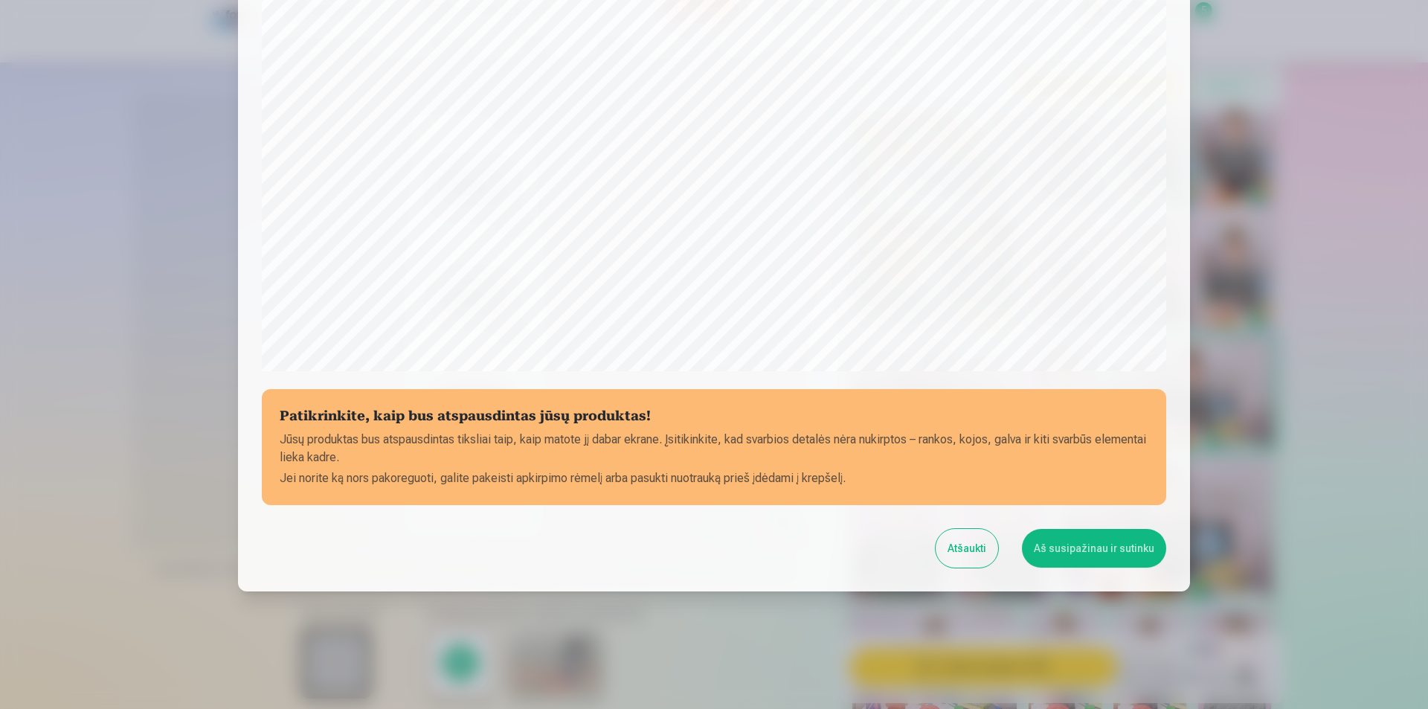
scroll to position [362, 0]
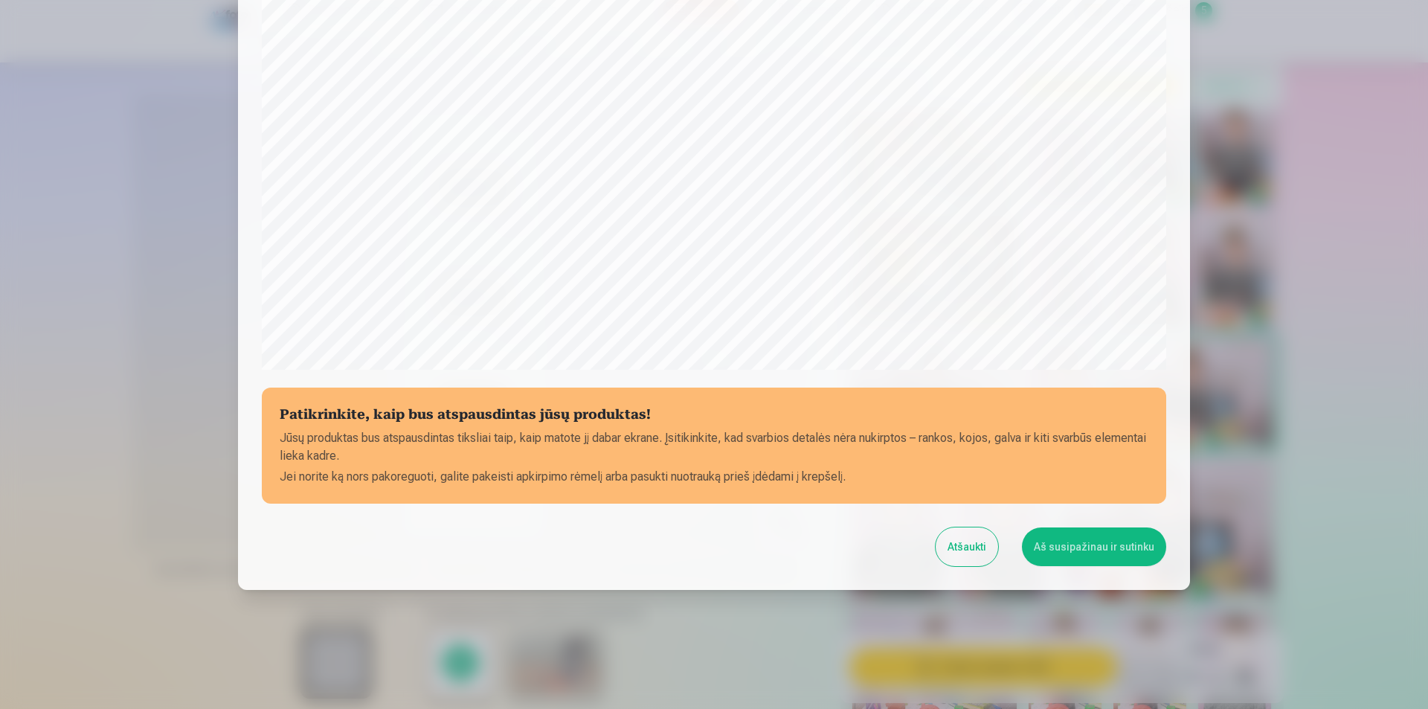
click at [1083, 541] on button "Aš susipažinau ir sutinku" at bounding box center [1094, 546] width 144 height 39
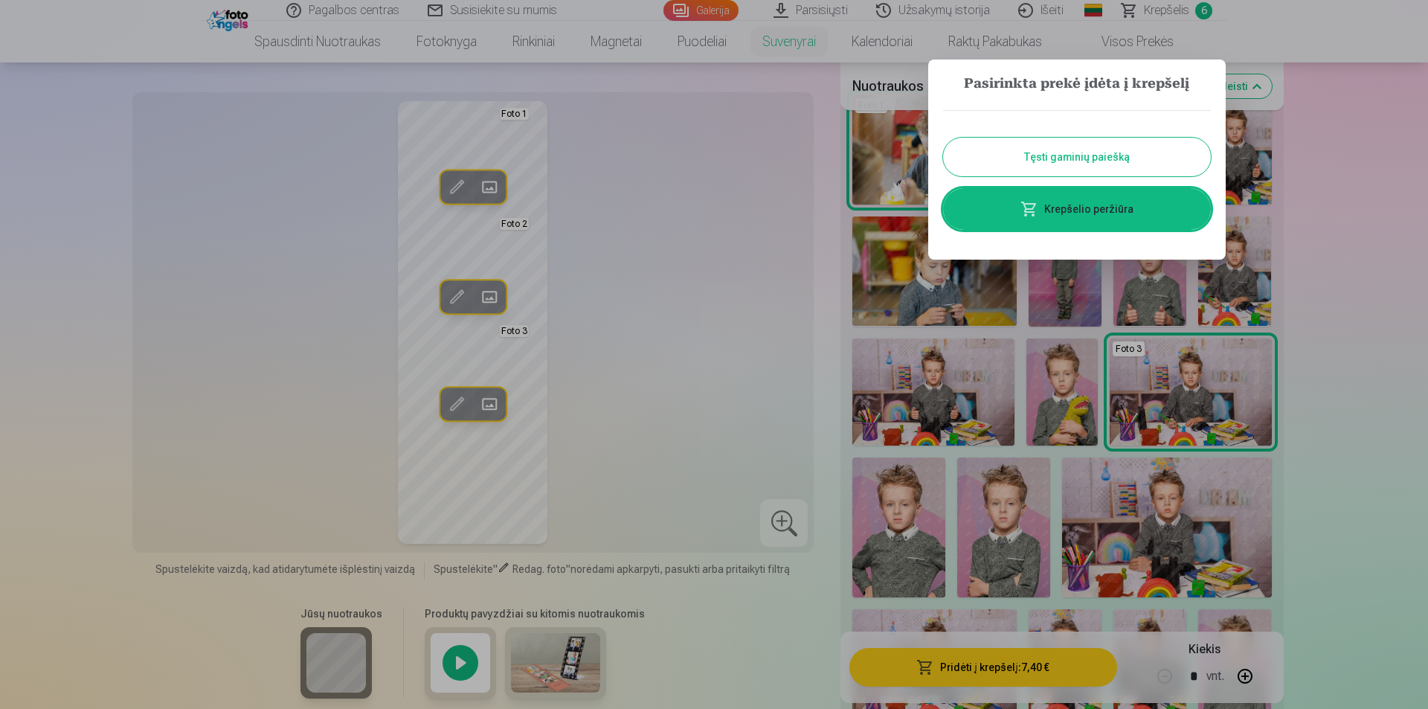
click at [1077, 214] on link "Krepšelio peržiūra" at bounding box center [1077, 209] width 268 height 42
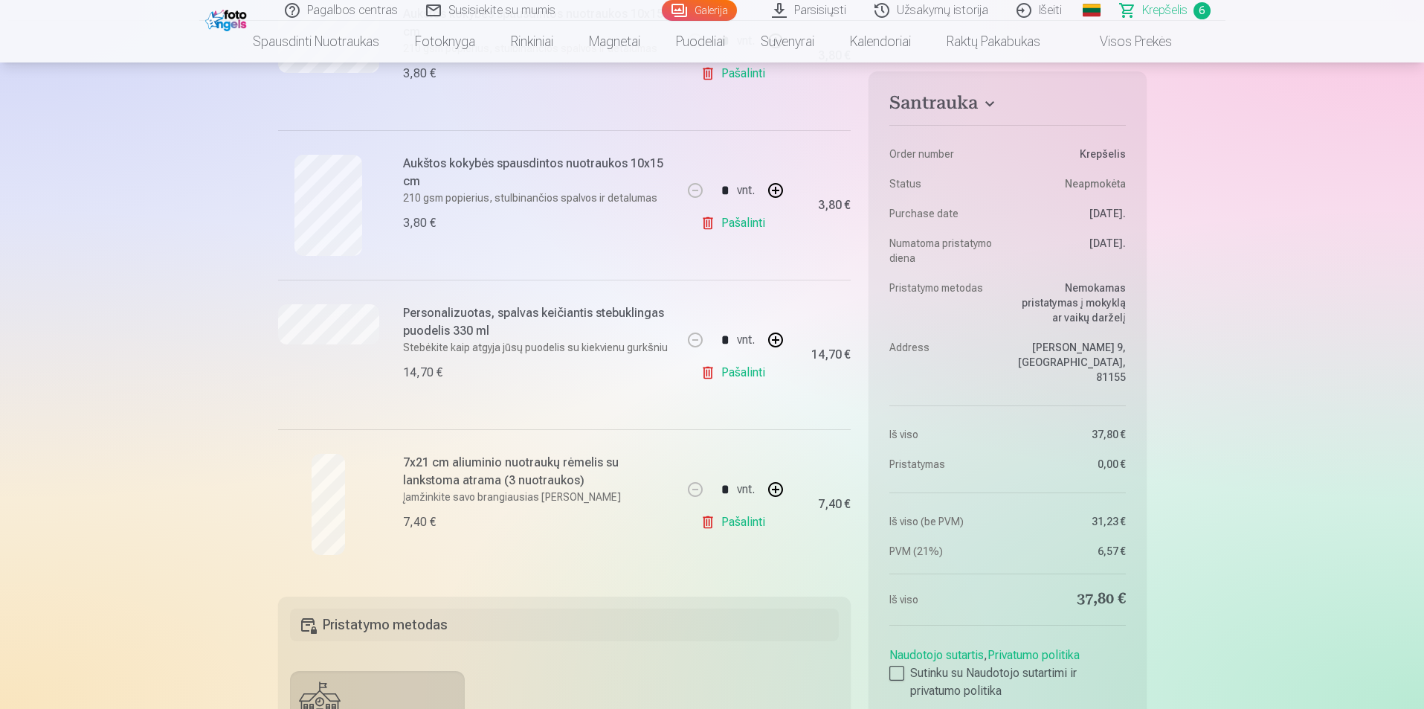
scroll to position [446, 0]
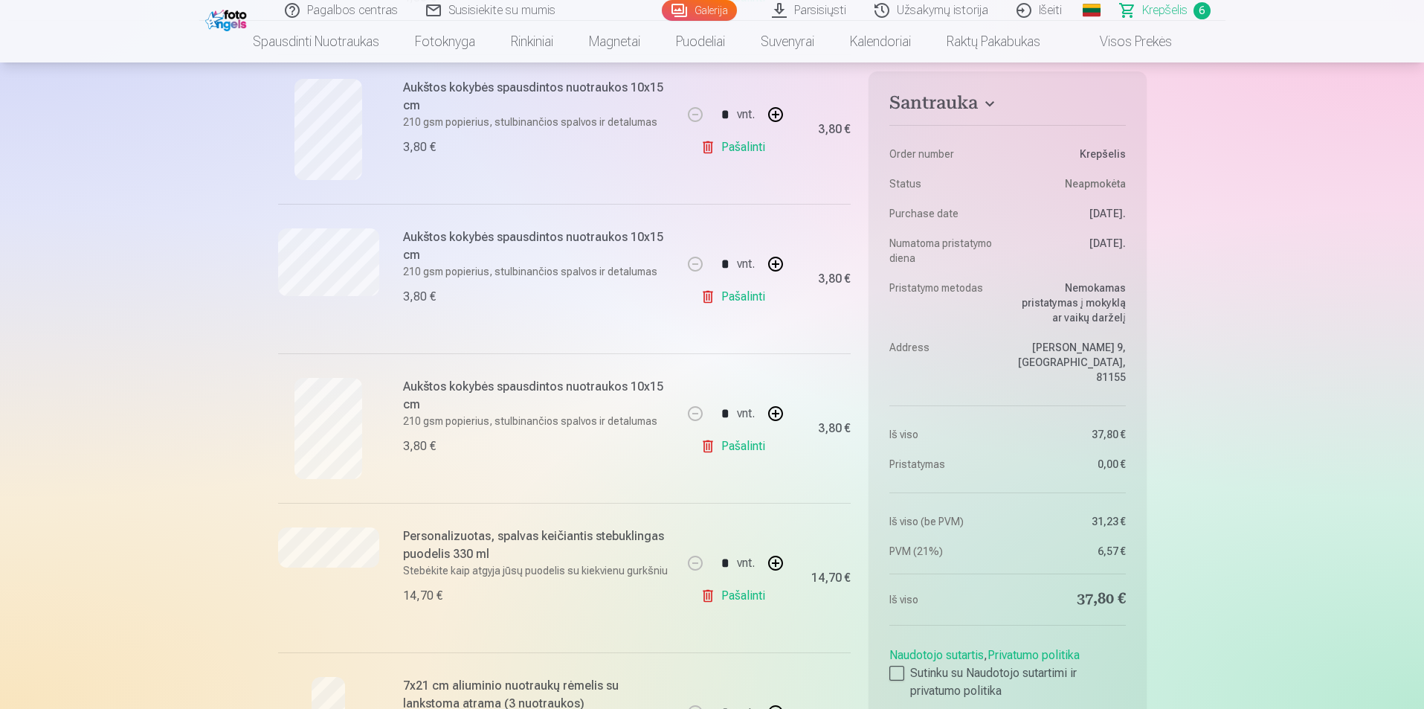
click at [727, 590] on link "Pašalinti" at bounding box center [736, 596] width 71 height 30
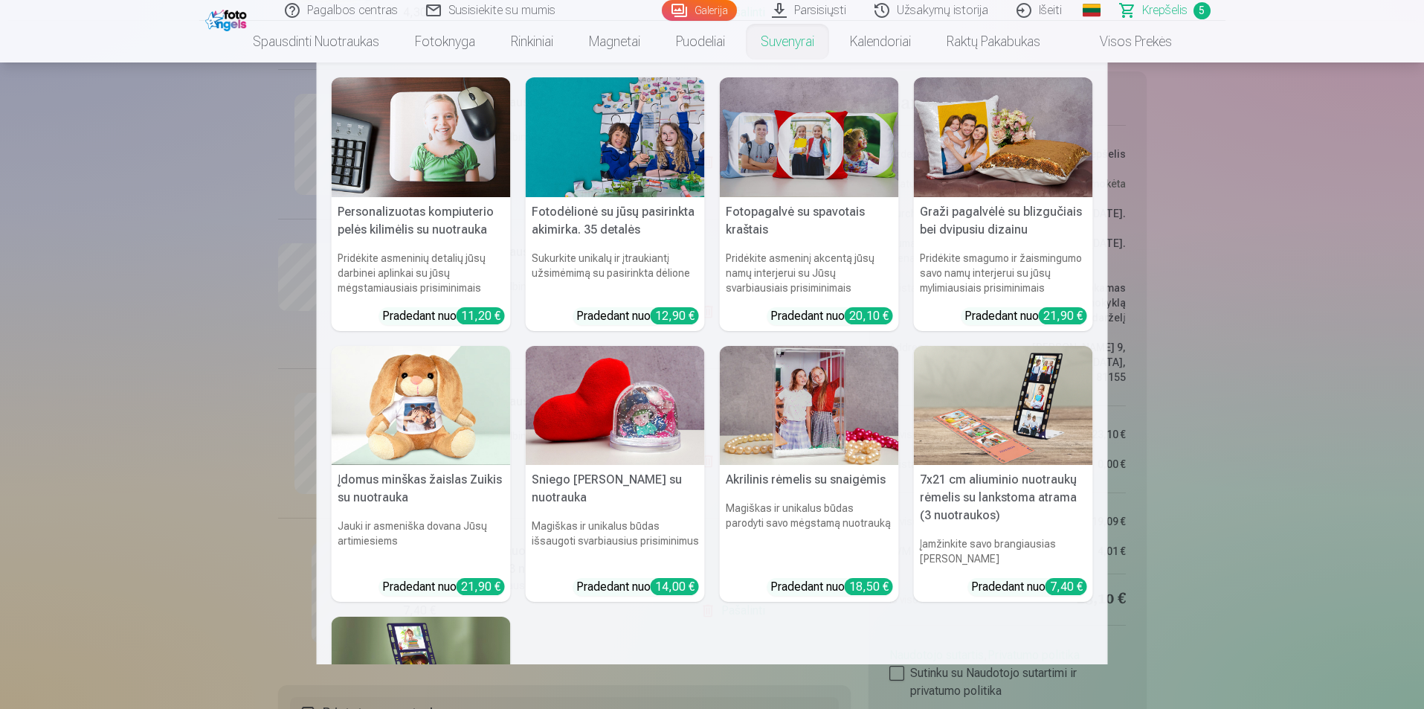
click at [793, 43] on link "Suvenyrai" at bounding box center [787, 42] width 89 height 42
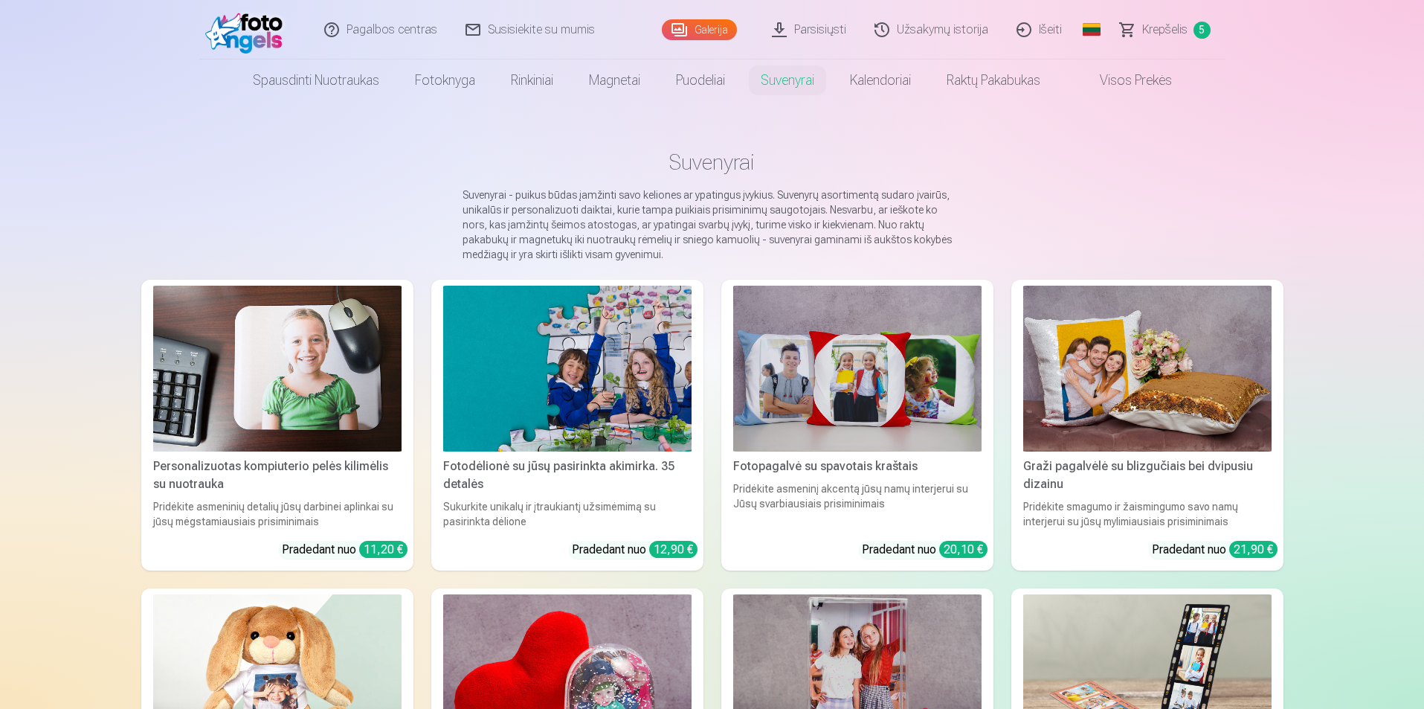
scroll to position [223, 0]
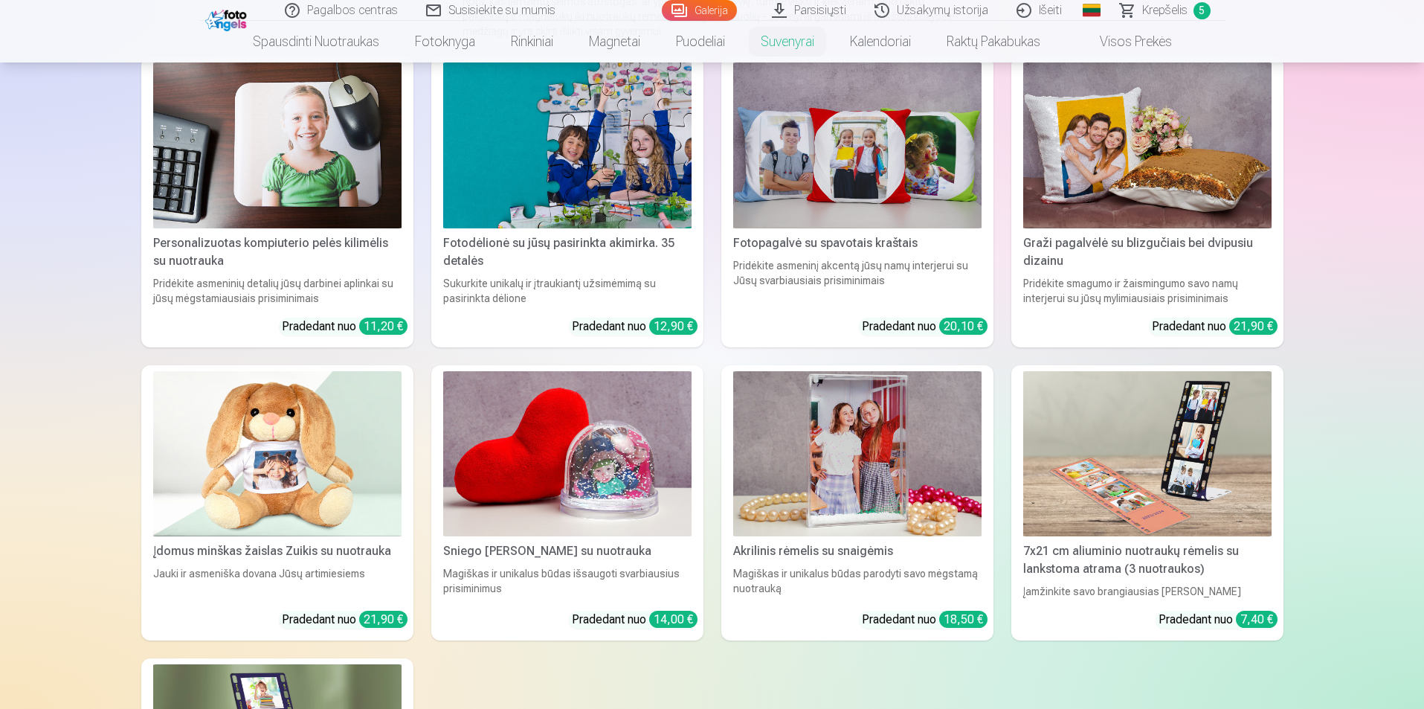
click at [308, 489] on img at bounding box center [277, 454] width 248 height 166
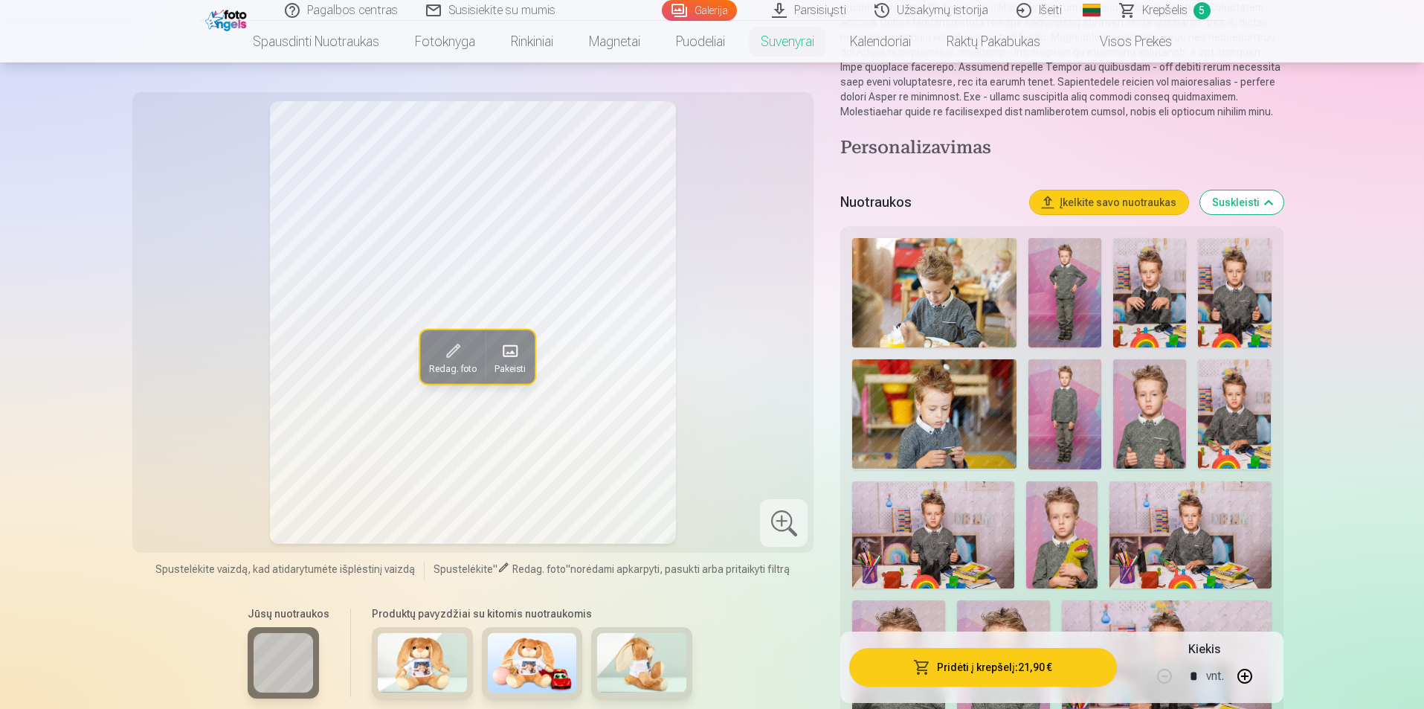
scroll to position [446, 0]
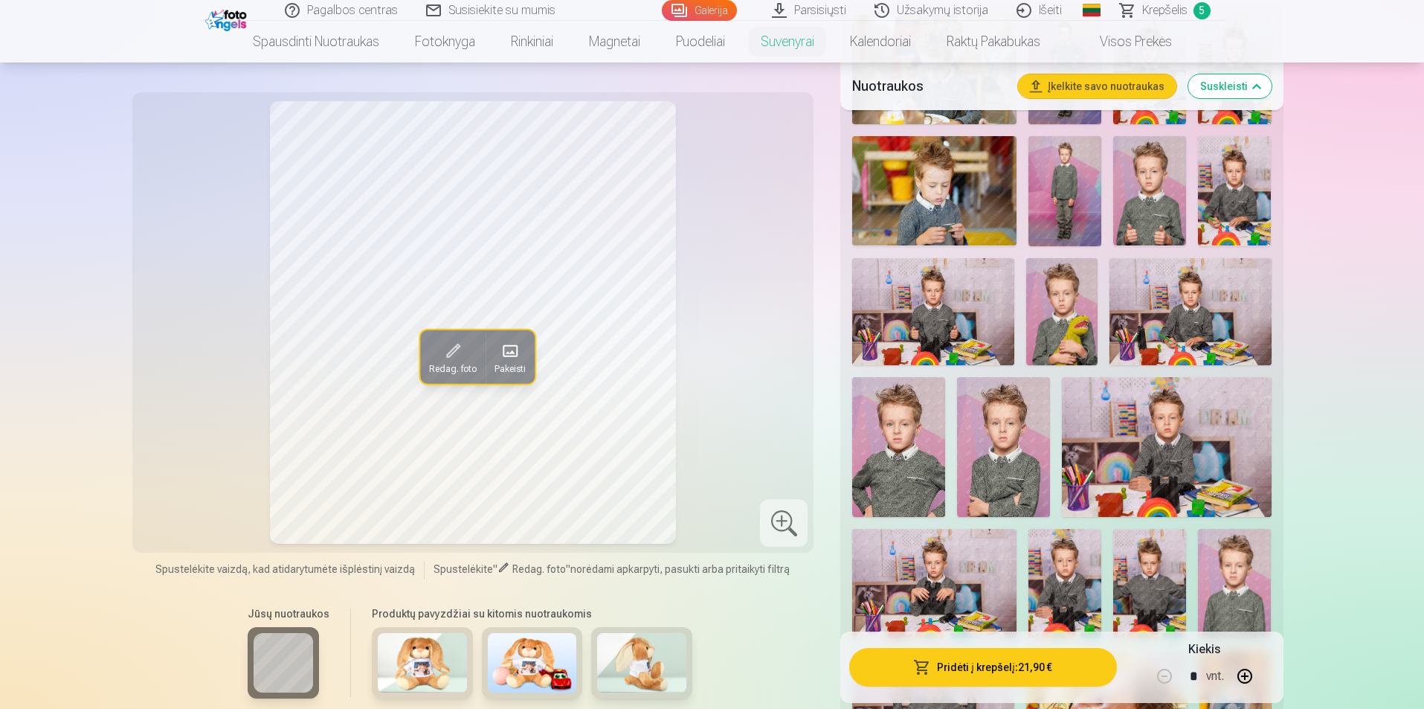
click at [1193, 427] on img at bounding box center [1166, 446] width 209 height 139
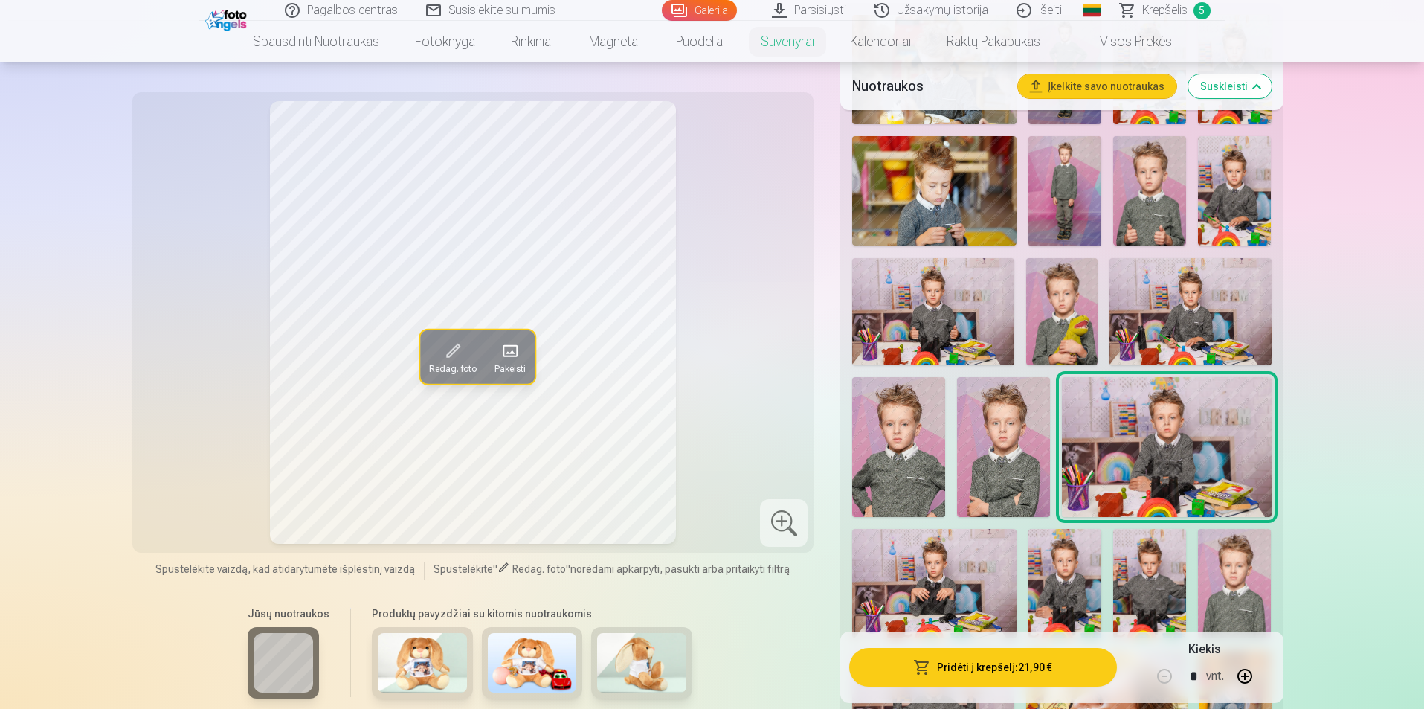
click at [776, 526] on div at bounding box center [784, 523] width 48 height 48
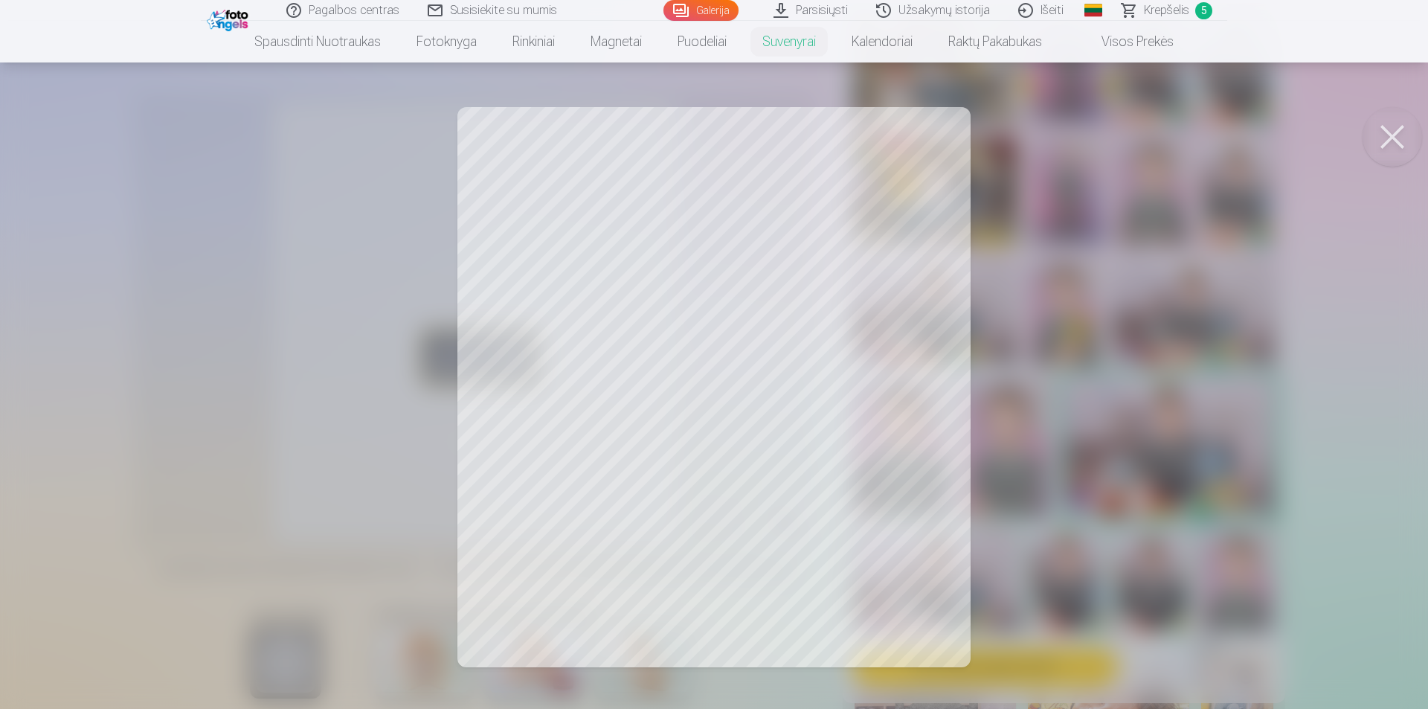
click at [1397, 145] on button at bounding box center [1391, 136] width 59 height 59
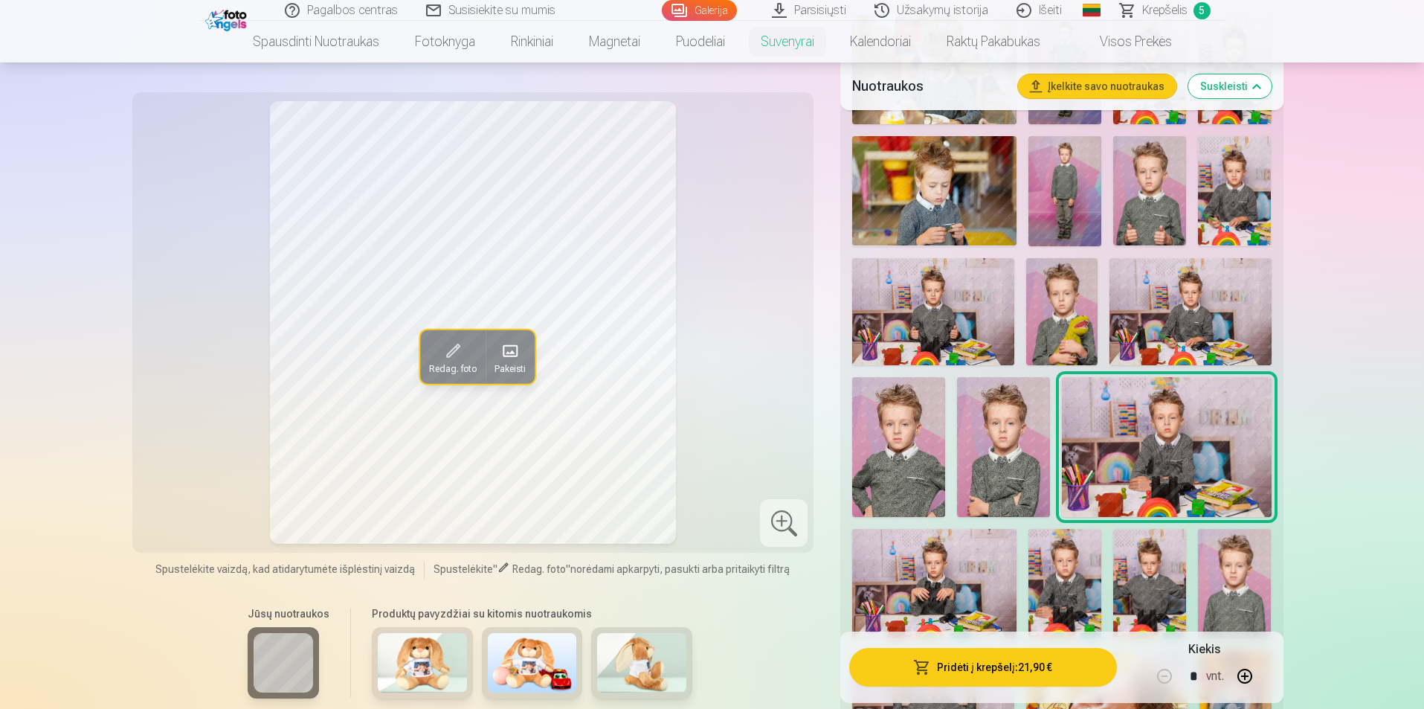
click at [1051, 311] on img at bounding box center [1062, 312] width 72 height 108
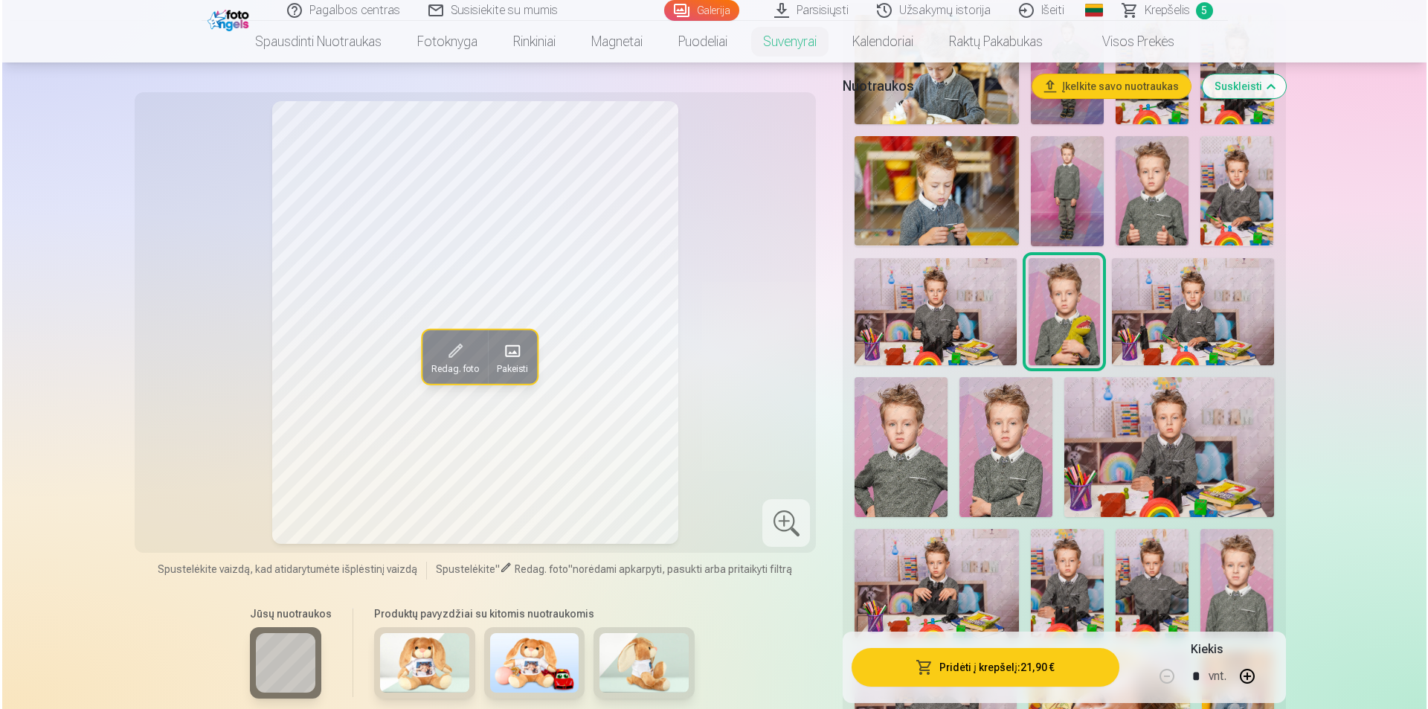
scroll to position [223, 0]
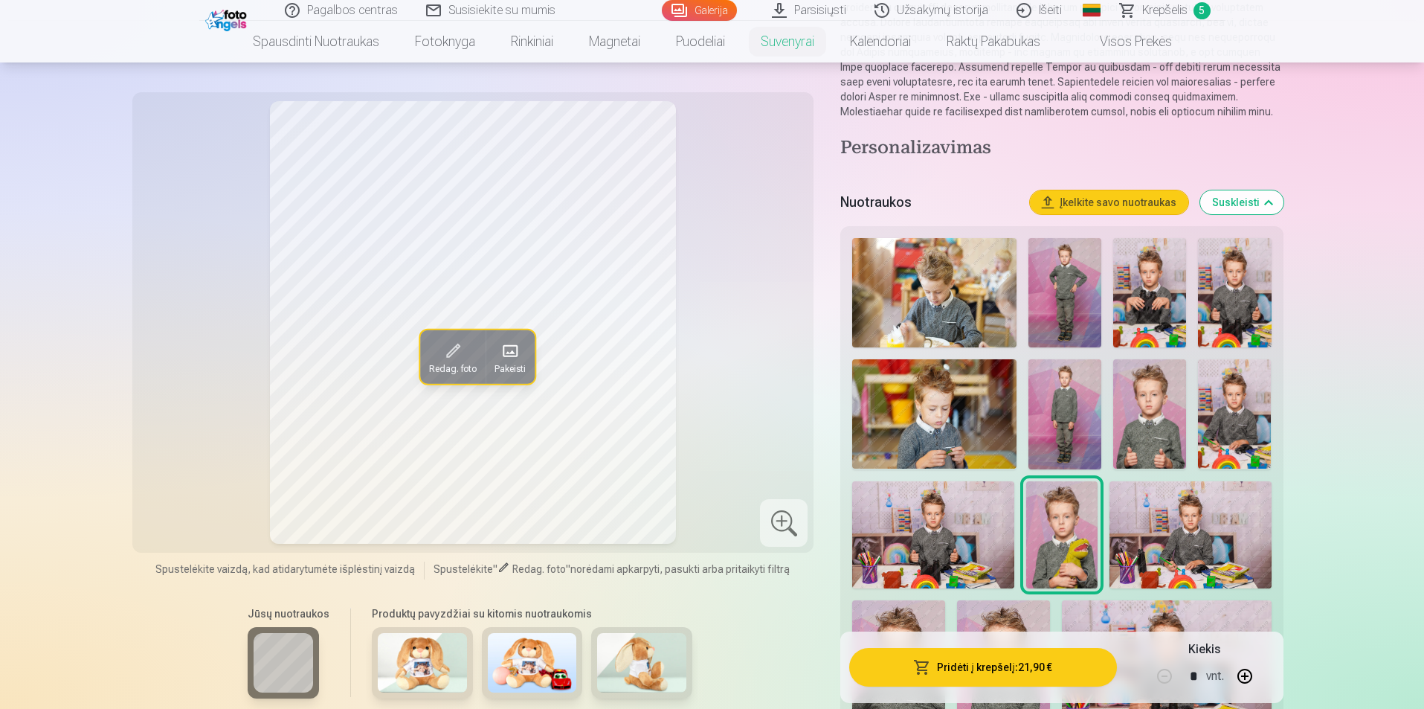
click at [1066, 304] on img at bounding box center [1065, 292] width 73 height 109
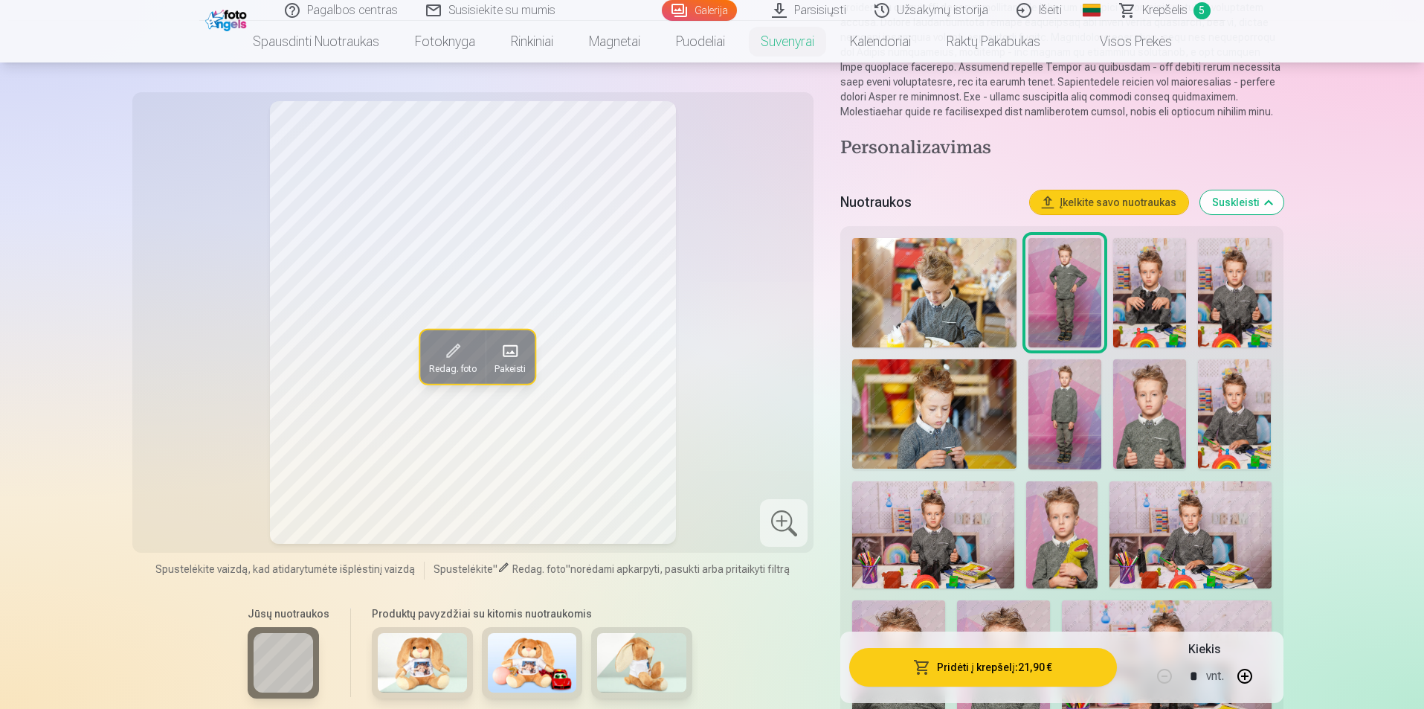
click at [470, 356] on button "Redag. foto" at bounding box center [452, 357] width 65 height 54
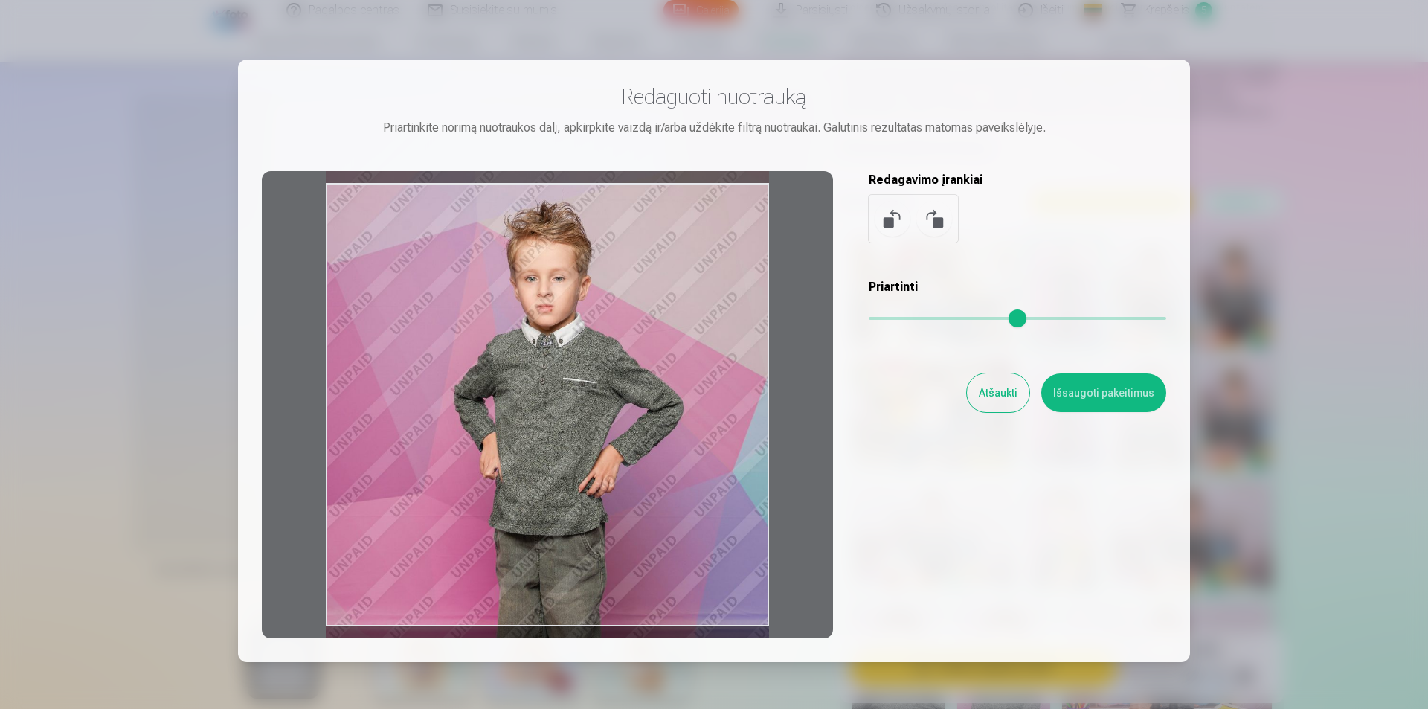
drag, startPoint x: 617, startPoint y: 215, endPoint x: 617, endPoint y: 233, distance: 17.9
click at [617, 233] on div at bounding box center [547, 404] width 571 height 467
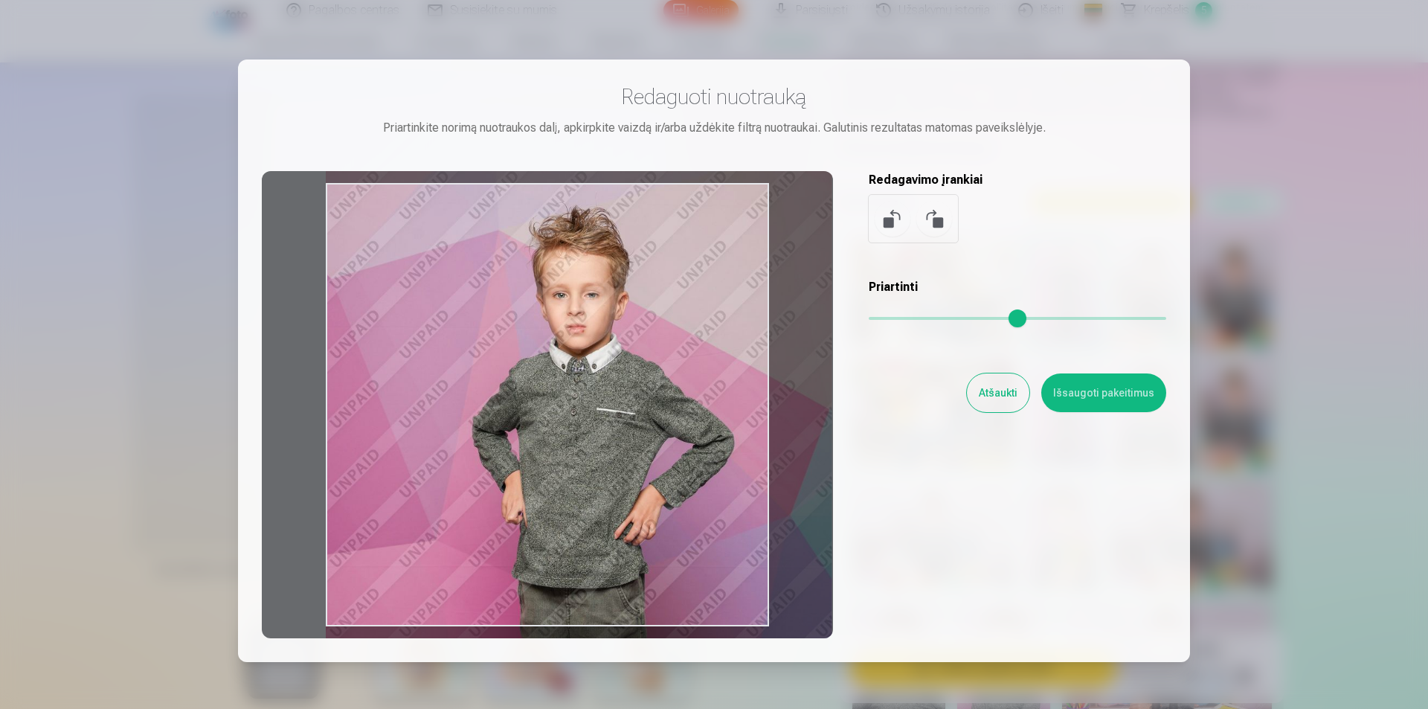
type input "*"
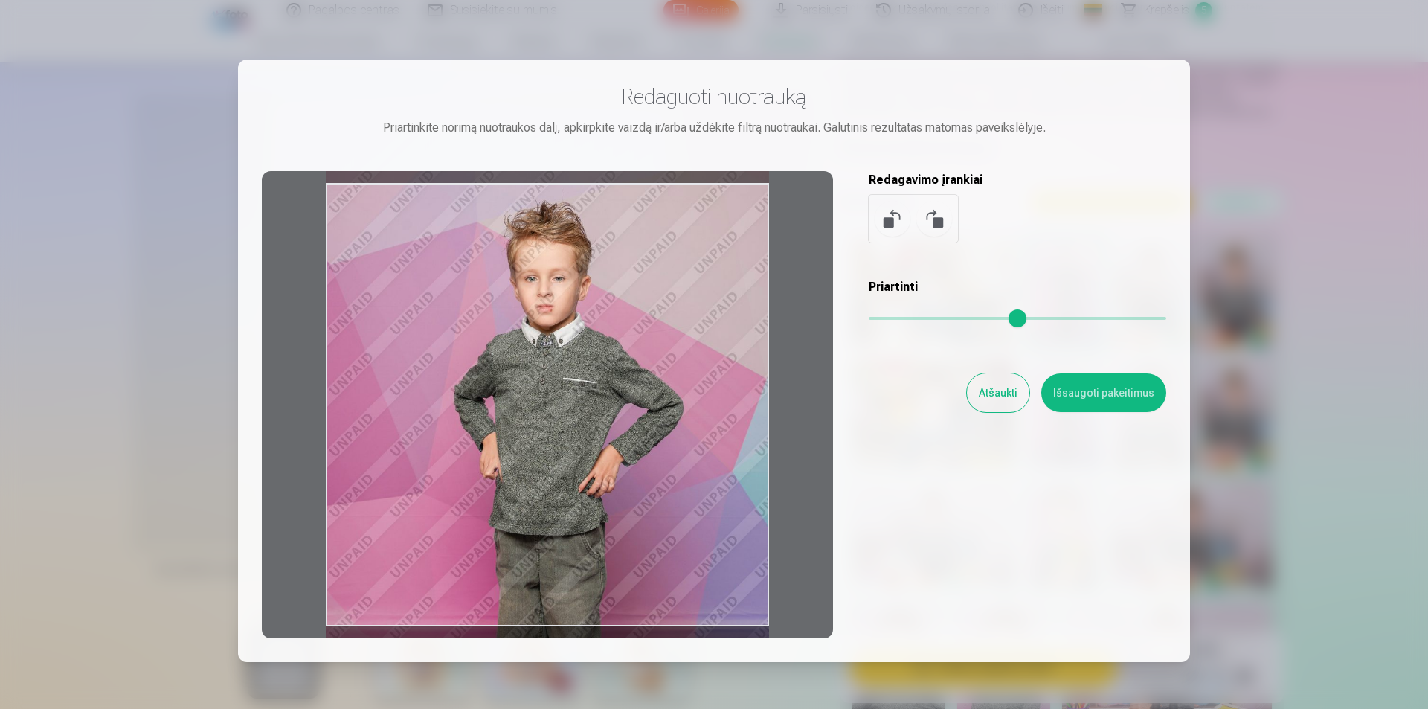
drag, startPoint x: 869, startPoint y: 315, endPoint x: 838, endPoint y: 319, distance: 30.7
click at [869, 319] on input "range" at bounding box center [1017, 318] width 297 height 3
click at [1133, 410] on button "Išsaugoti pakeitimus" at bounding box center [1103, 392] width 125 height 39
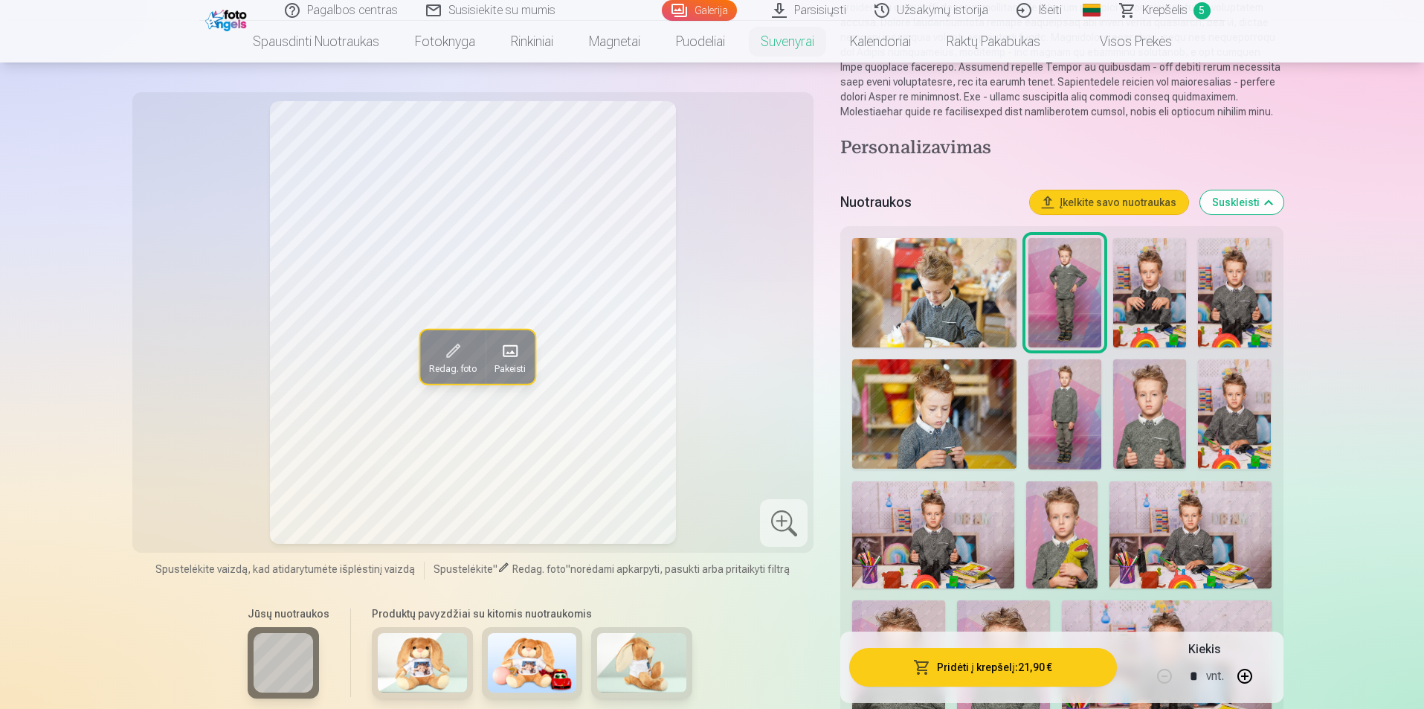
click at [743, 358] on div "Redag. foto Pakeisti" at bounding box center [473, 322] width 664 height 442
click at [1052, 669] on button "Pridėti į krepšelį : 21,90 €" at bounding box center [982, 667] width 267 height 39
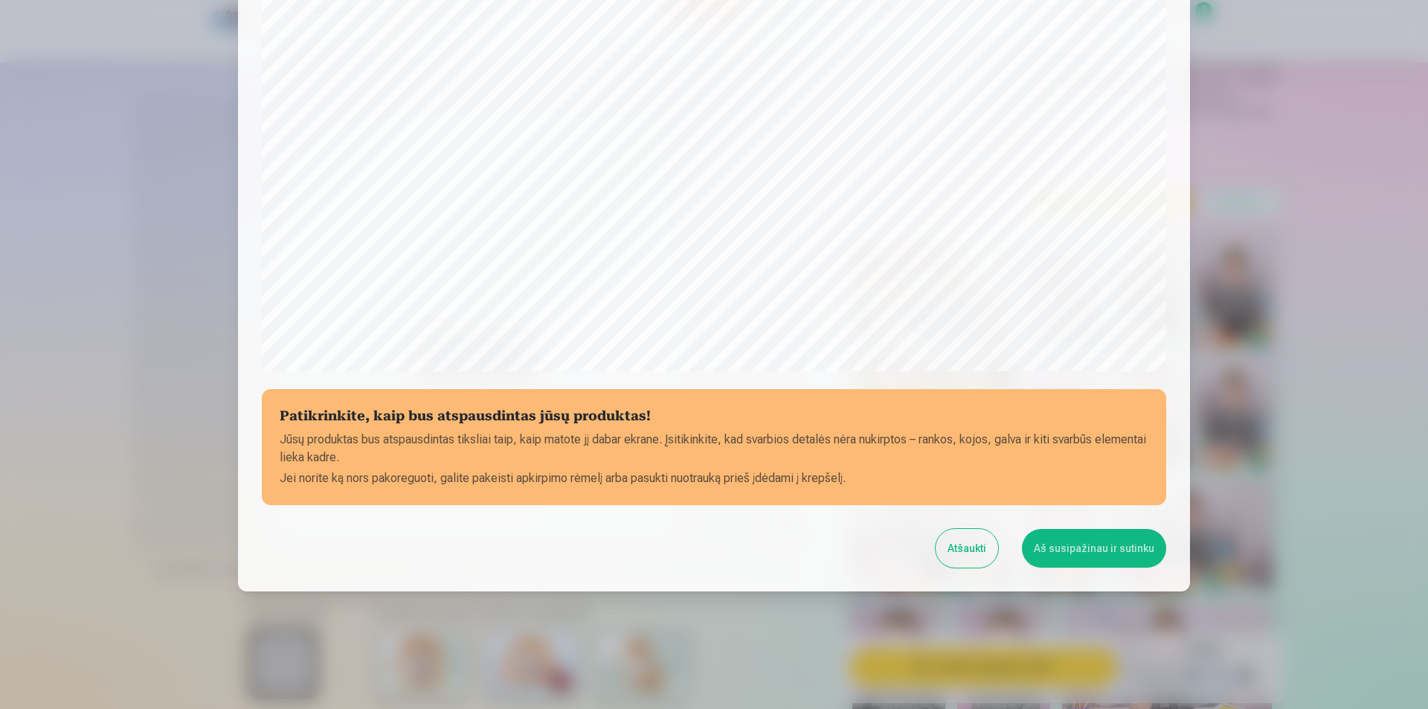
scroll to position [362, 0]
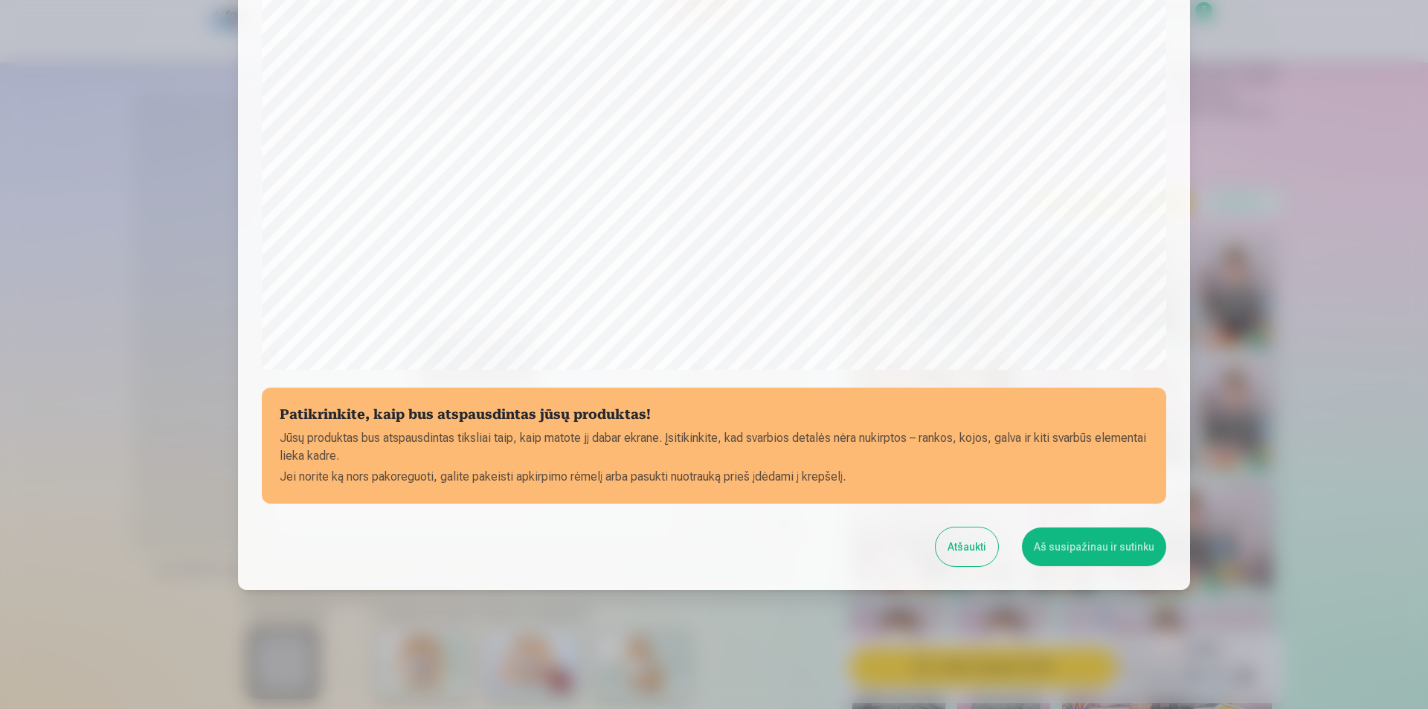
click at [1095, 546] on button "Aš susipažinau ir sutinku" at bounding box center [1094, 546] width 144 height 39
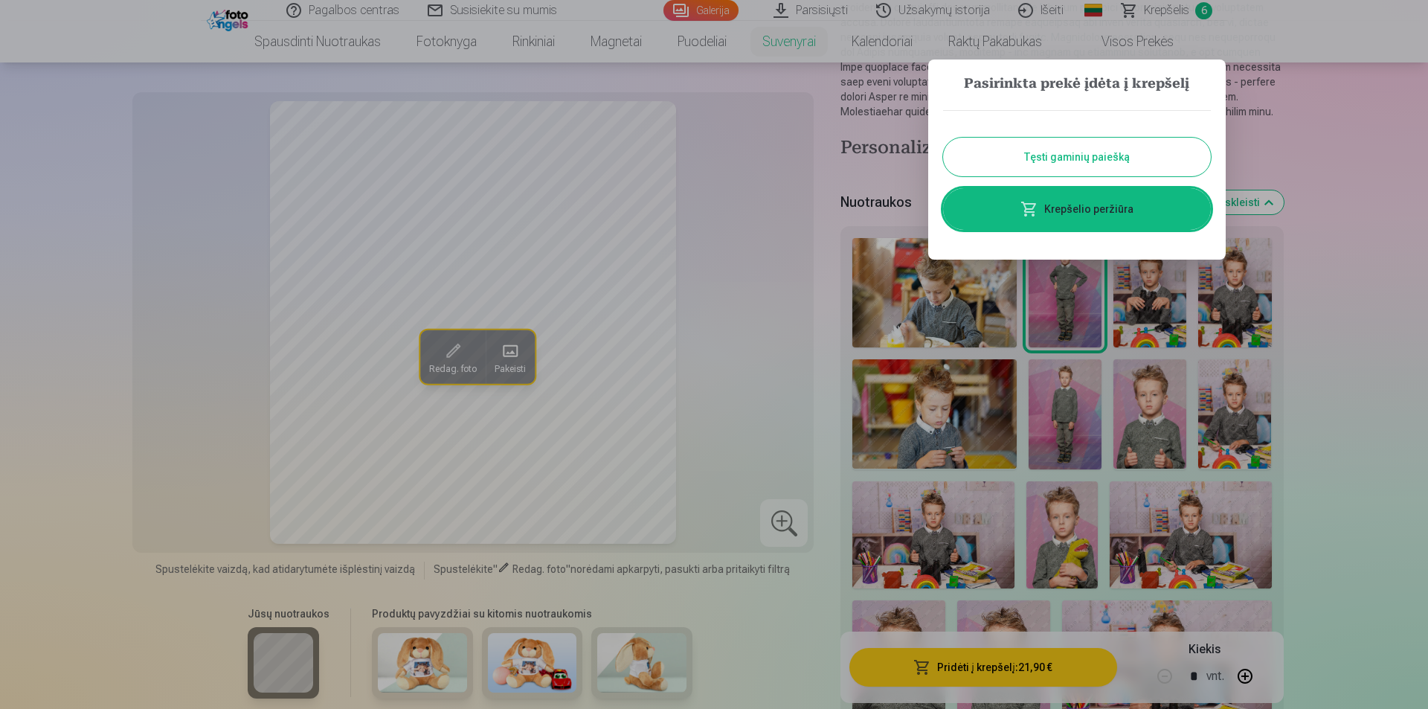
click at [1084, 204] on link "Krepšelio peržiūra" at bounding box center [1077, 209] width 268 height 42
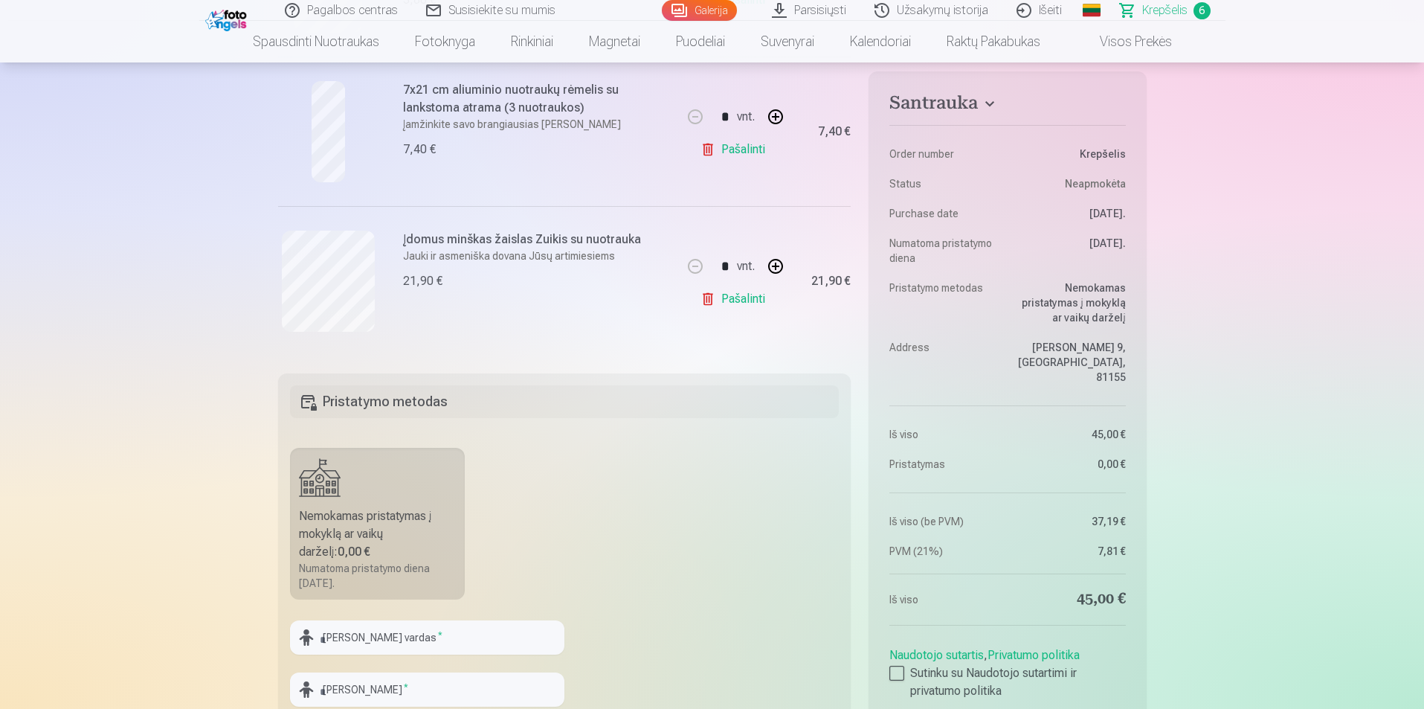
scroll to position [1116, 0]
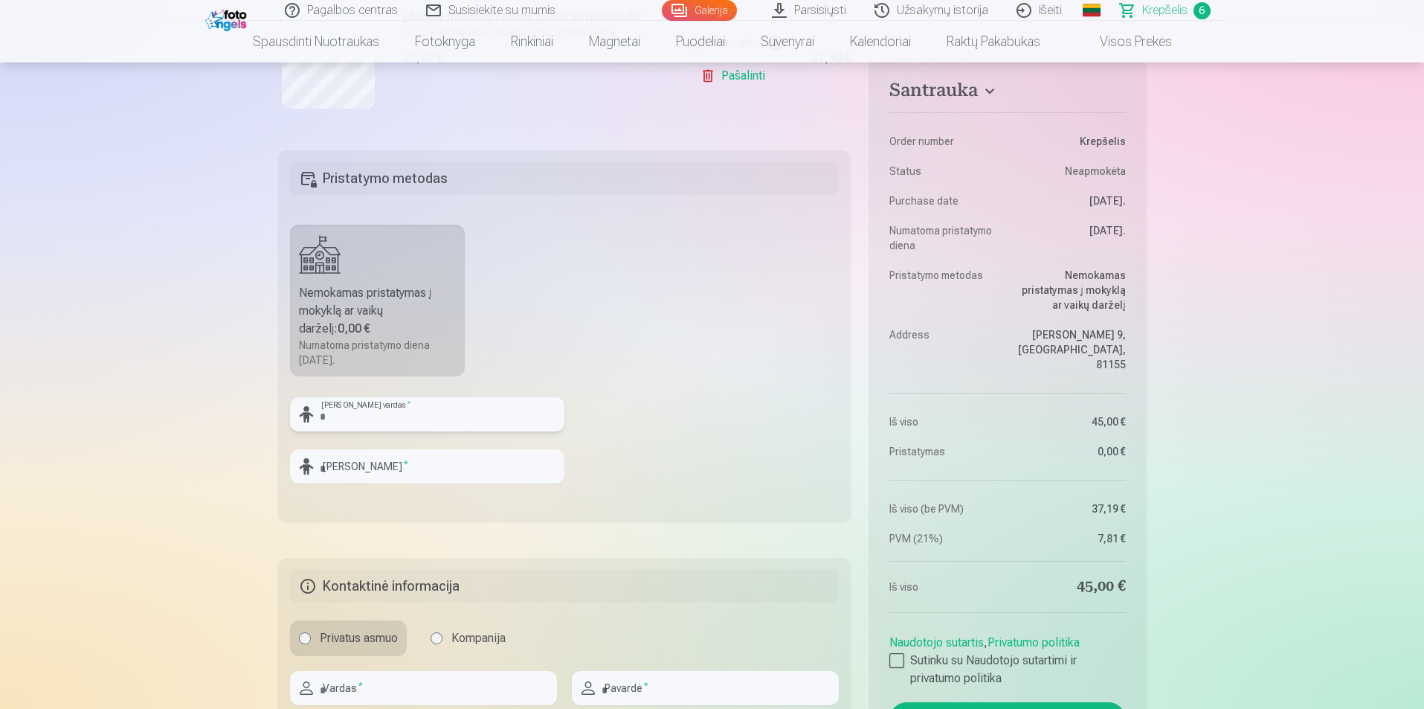
click at [348, 411] on input "text" at bounding box center [427, 414] width 274 height 34
type input "**********"
click at [347, 474] on input "text" at bounding box center [427, 466] width 274 height 34
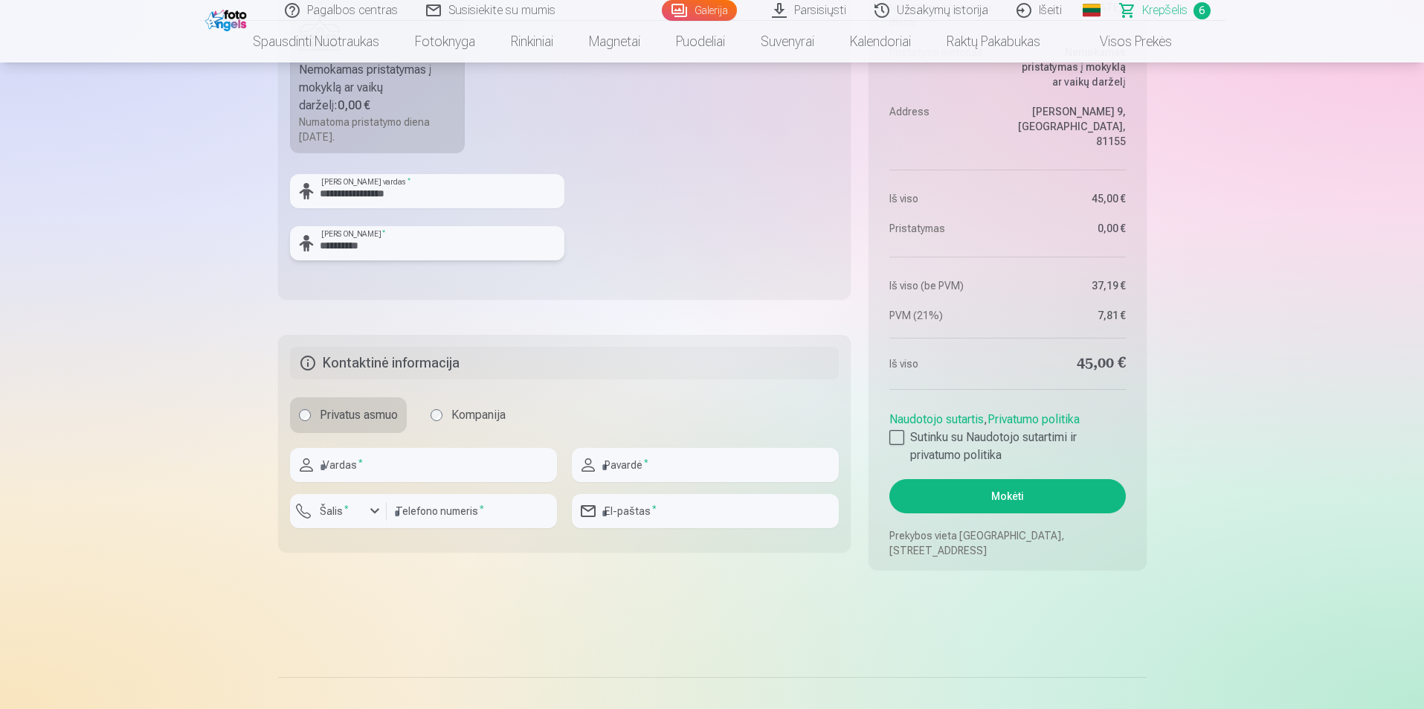
type input "**********"
click at [386, 454] on input "text" at bounding box center [423, 465] width 267 height 34
type input "********"
click at [611, 463] on input "text" at bounding box center [705, 465] width 267 height 34
type input "**********"
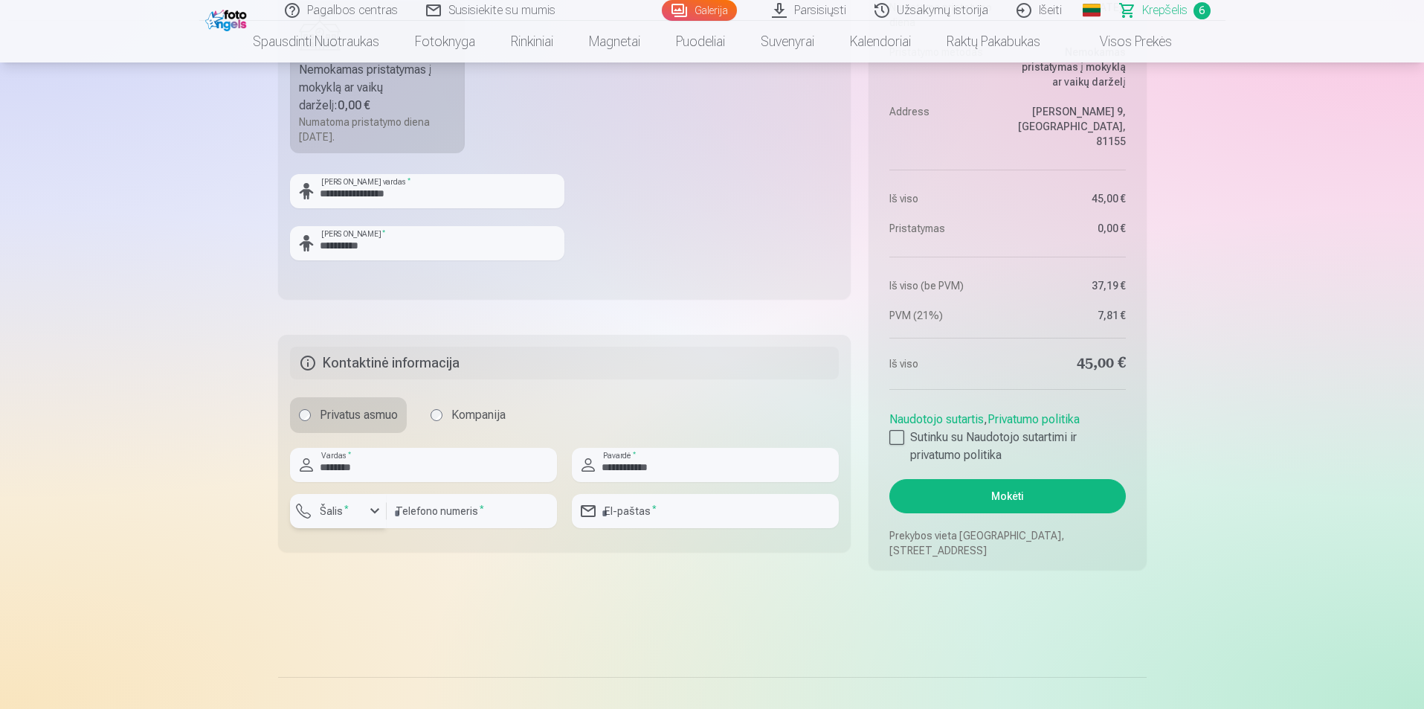
click at [366, 506] on div "button" at bounding box center [375, 511] width 18 height 18
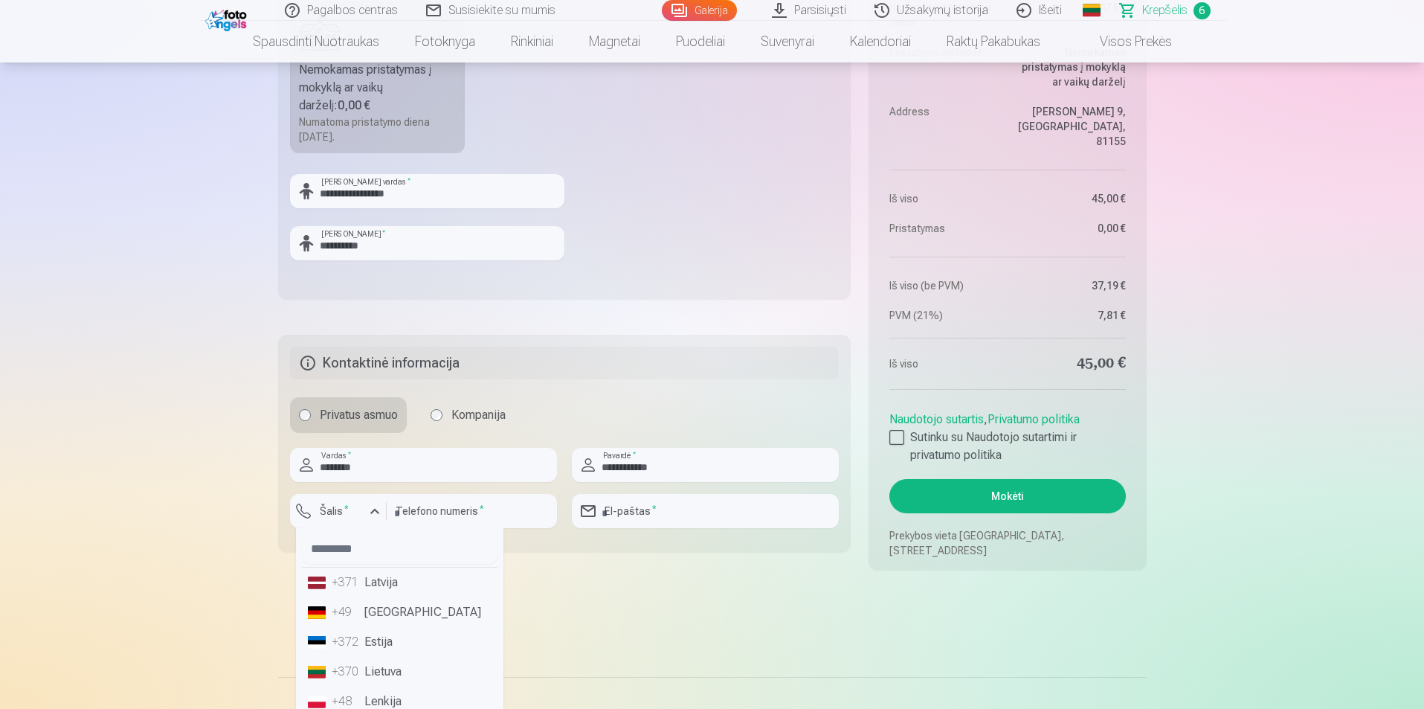
click at [411, 673] on li "+370 Lietuva" at bounding box center [400, 672] width 196 height 30
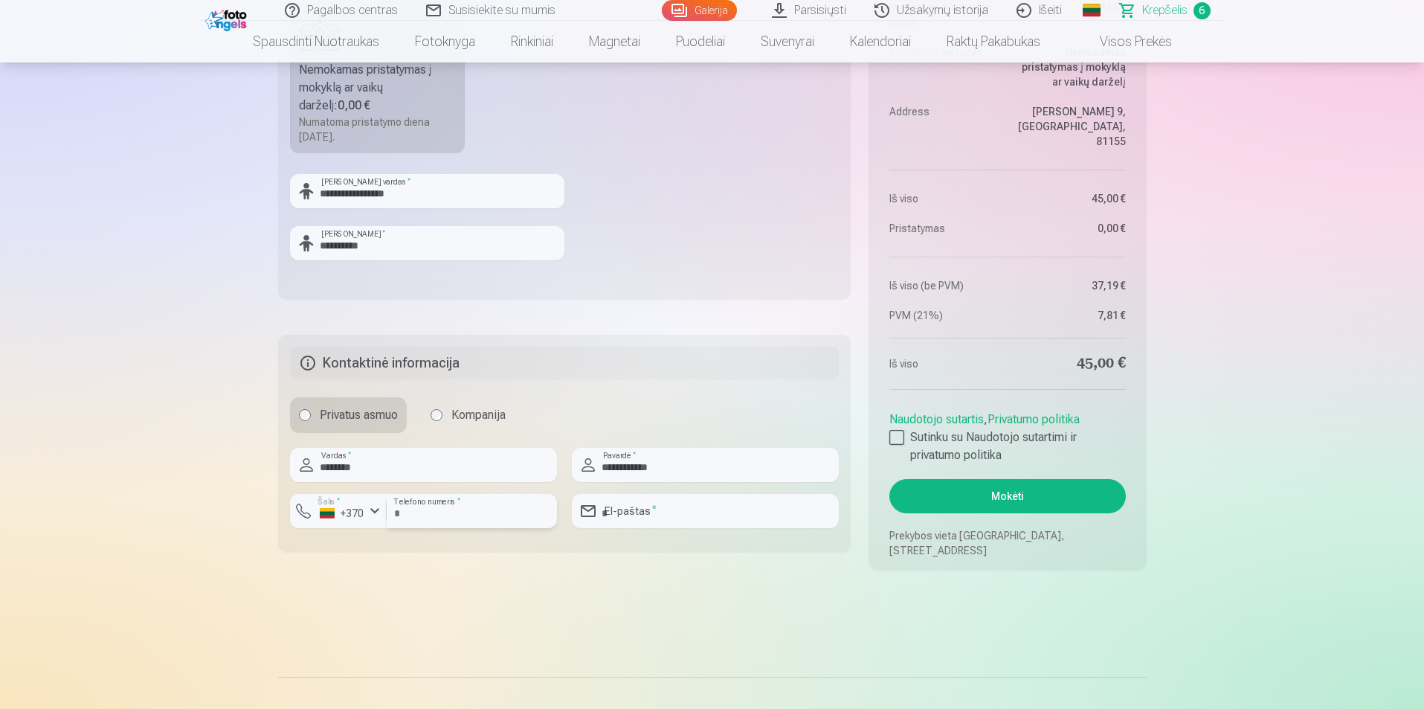
click at [452, 508] on input "number" at bounding box center [472, 511] width 170 height 34
type input "*******"
click at [626, 507] on input "email" at bounding box center [705, 511] width 267 height 34
type input "**********"
click at [892, 431] on div at bounding box center [896, 437] width 15 height 15
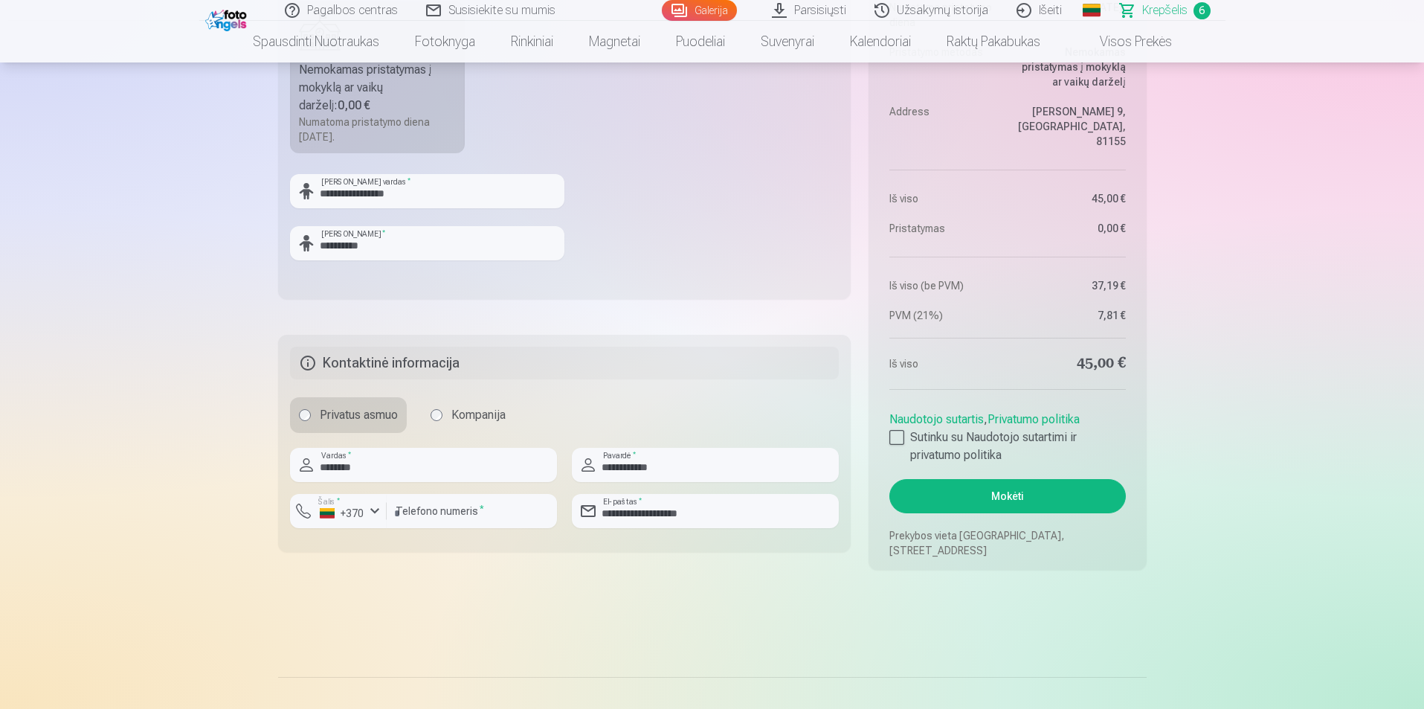
click at [1037, 488] on button "Mokėti" at bounding box center [1007, 496] width 236 height 34
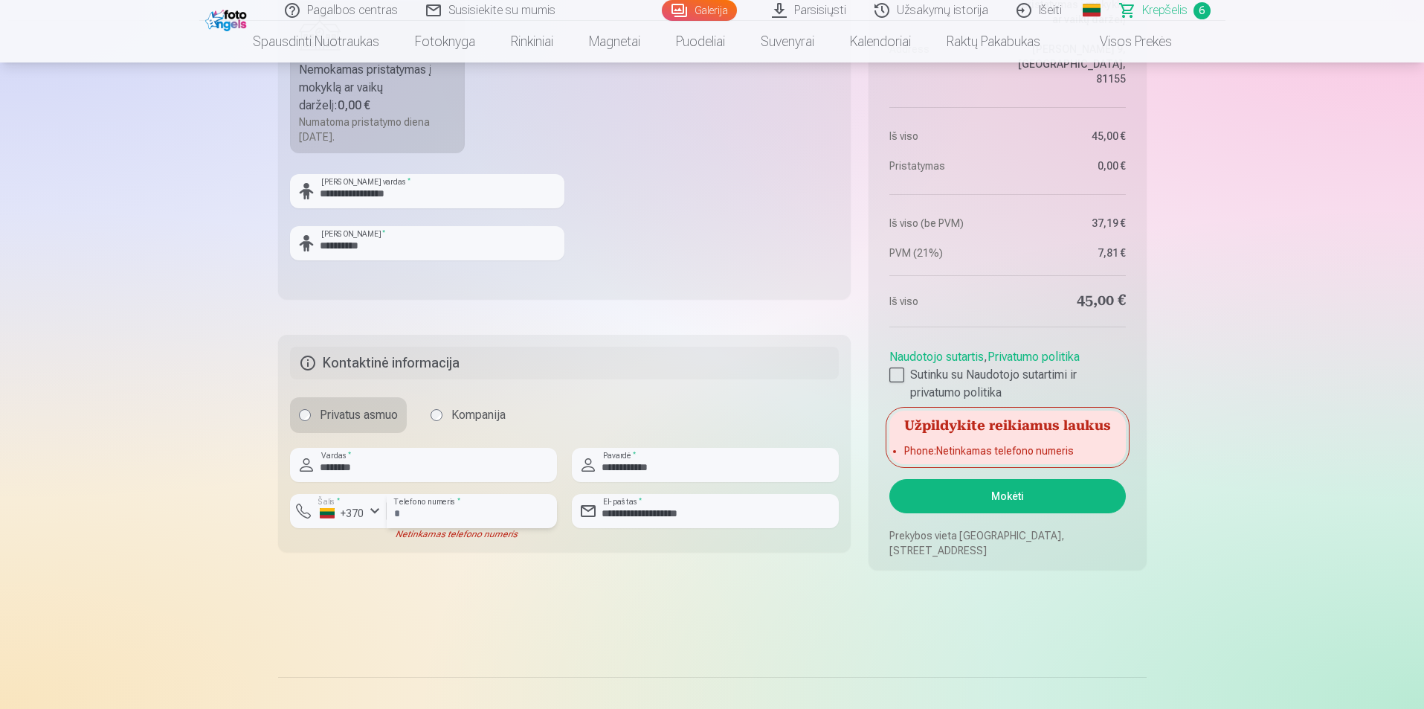
click at [413, 516] on input "*******" at bounding box center [472, 511] width 170 height 34
drag, startPoint x: 439, startPoint y: 507, endPoint x: 396, endPoint y: 515, distance: 43.9
click at [396, 515] on input "*******" at bounding box center [472, 511] width 170 height 34
click at [444, 506] on input "*******" at bounding box center [472, 511] width 170 height 34
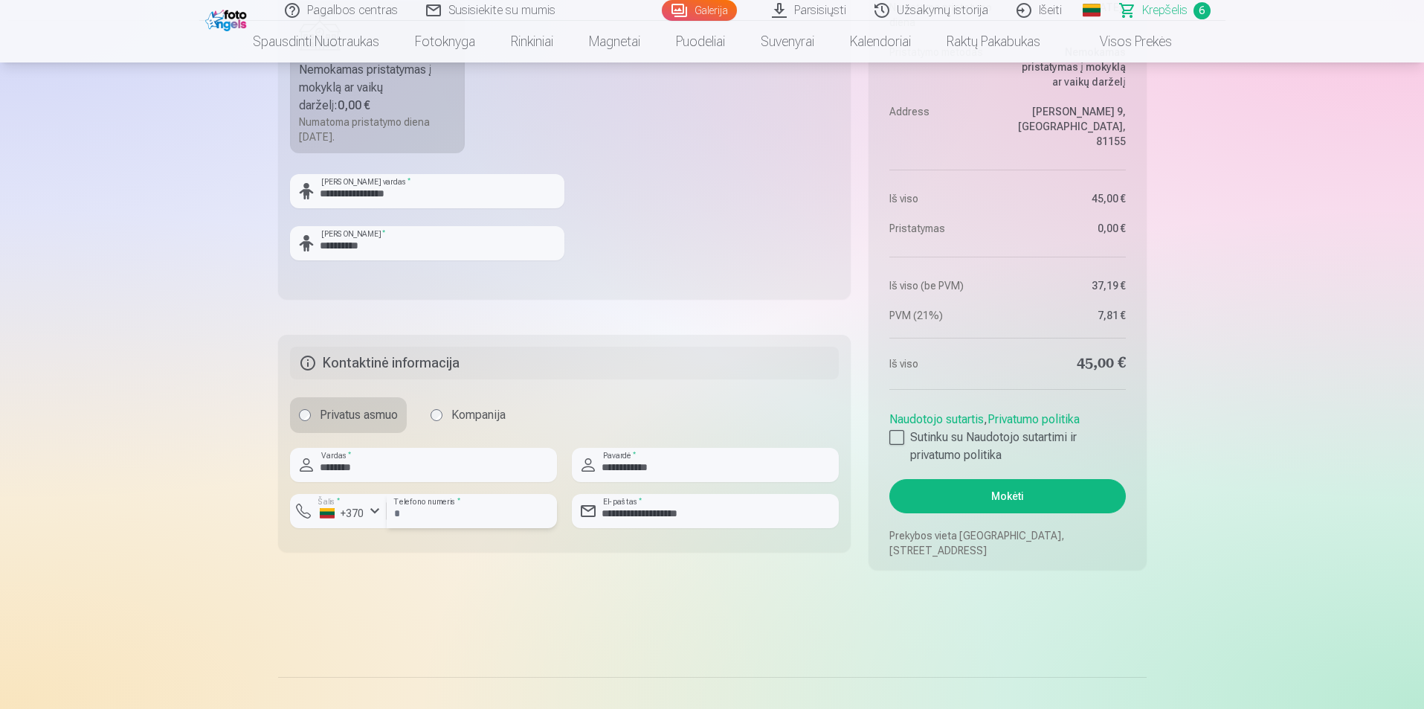
type input "********"
click at [968, 495] on button "Mokėti" at bounding box center [1007, 496] width 236 height 34
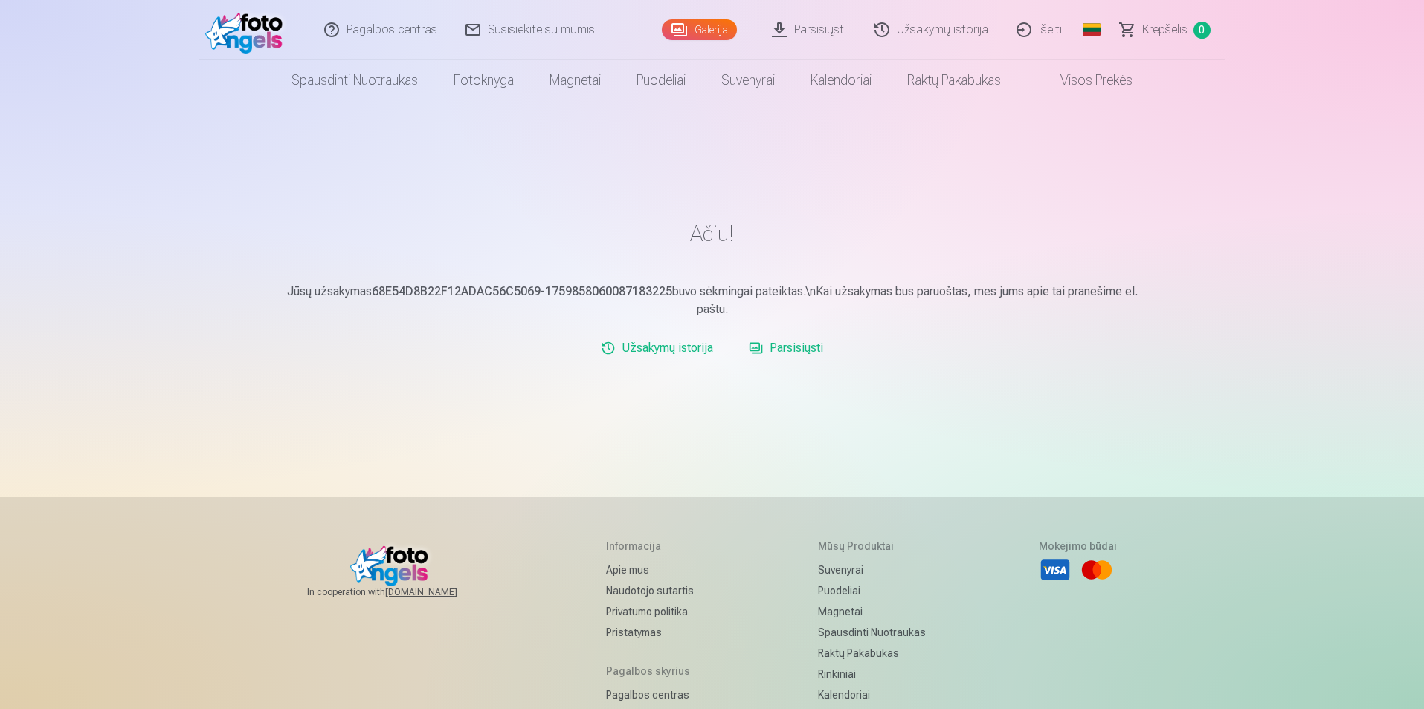
click at [774, 349] on link "Parsisiųsti" at bounding box center [786, 348] width 86 height 30
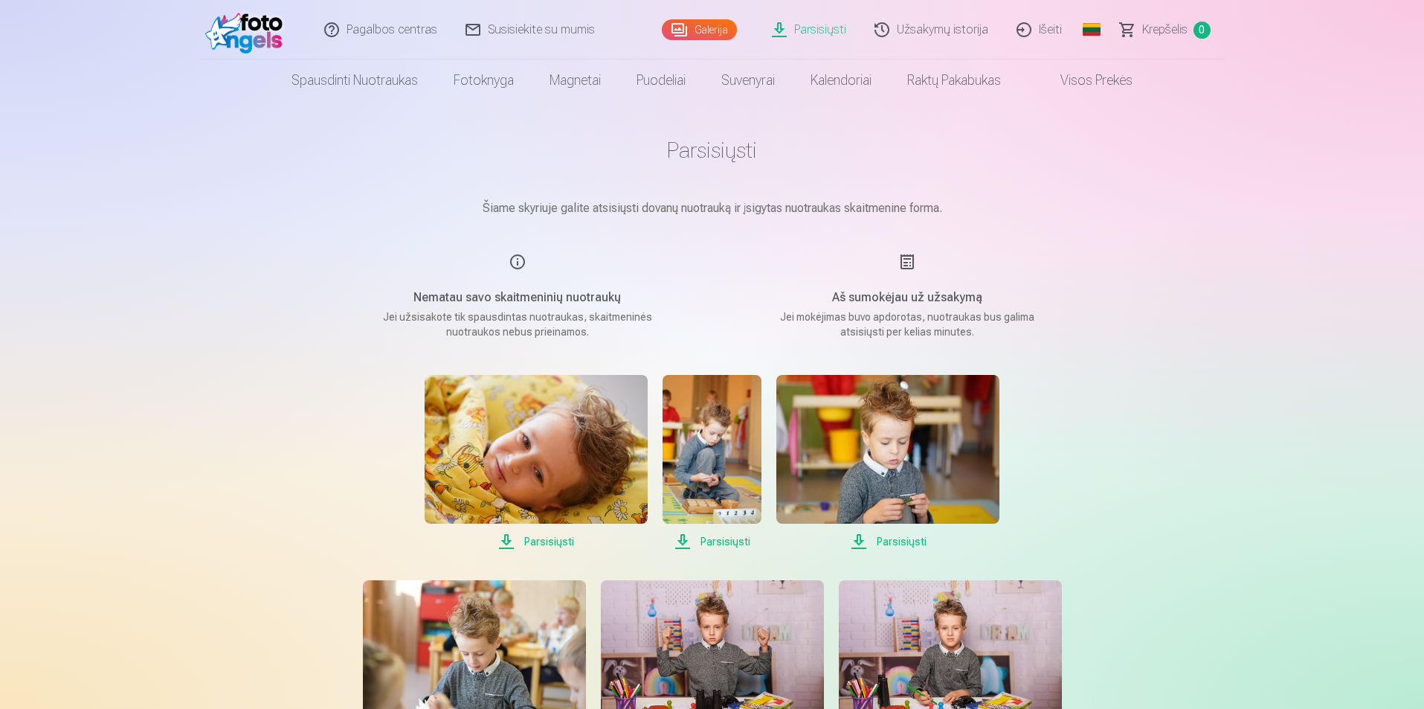
click at [544, 535] on span "Parsisiųsti" at bounding box center [536, 541] width 223 height 18
click at [732, 538] on span "Parsisiųsti" at bounding box center [712, 541] width 99 height 18
click at [896, 535] on span "Parsisiųsti" at bounding box center [887, 541] width 223 height 18
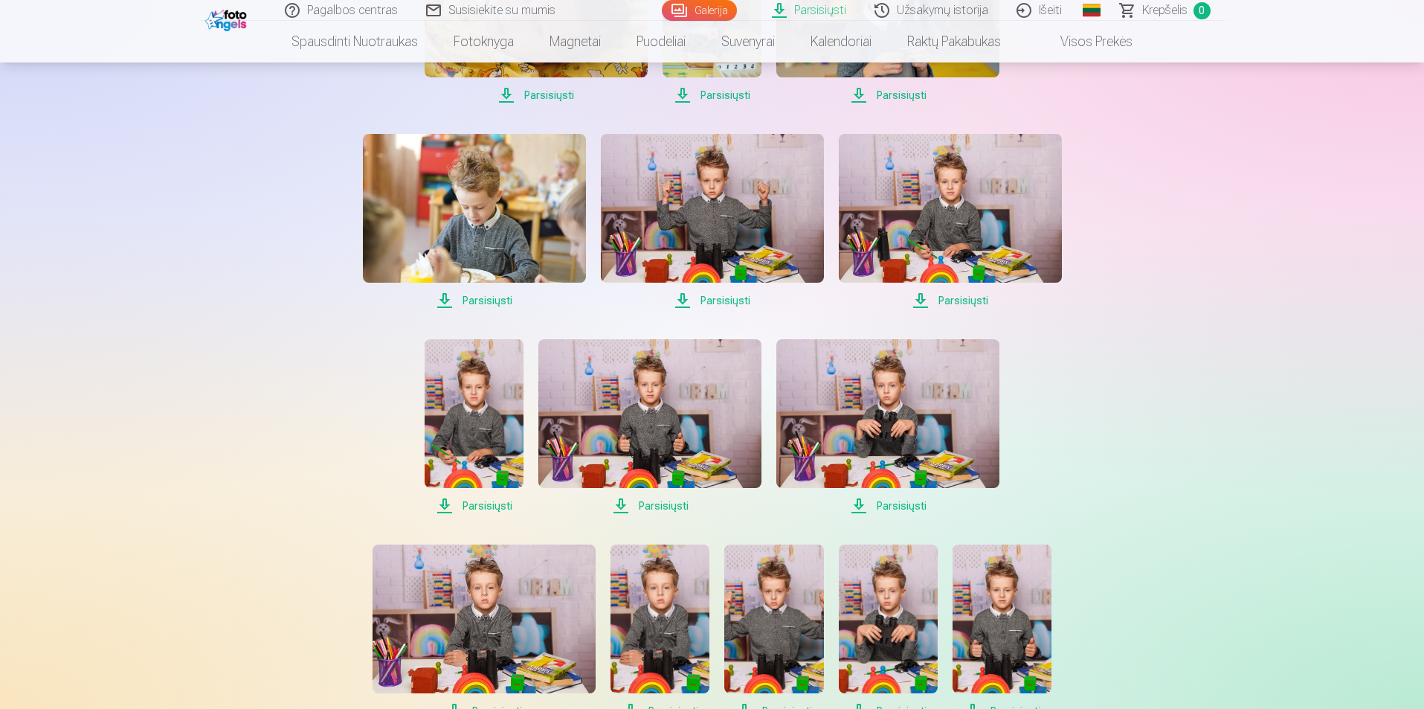
scroll to position [223, 0]
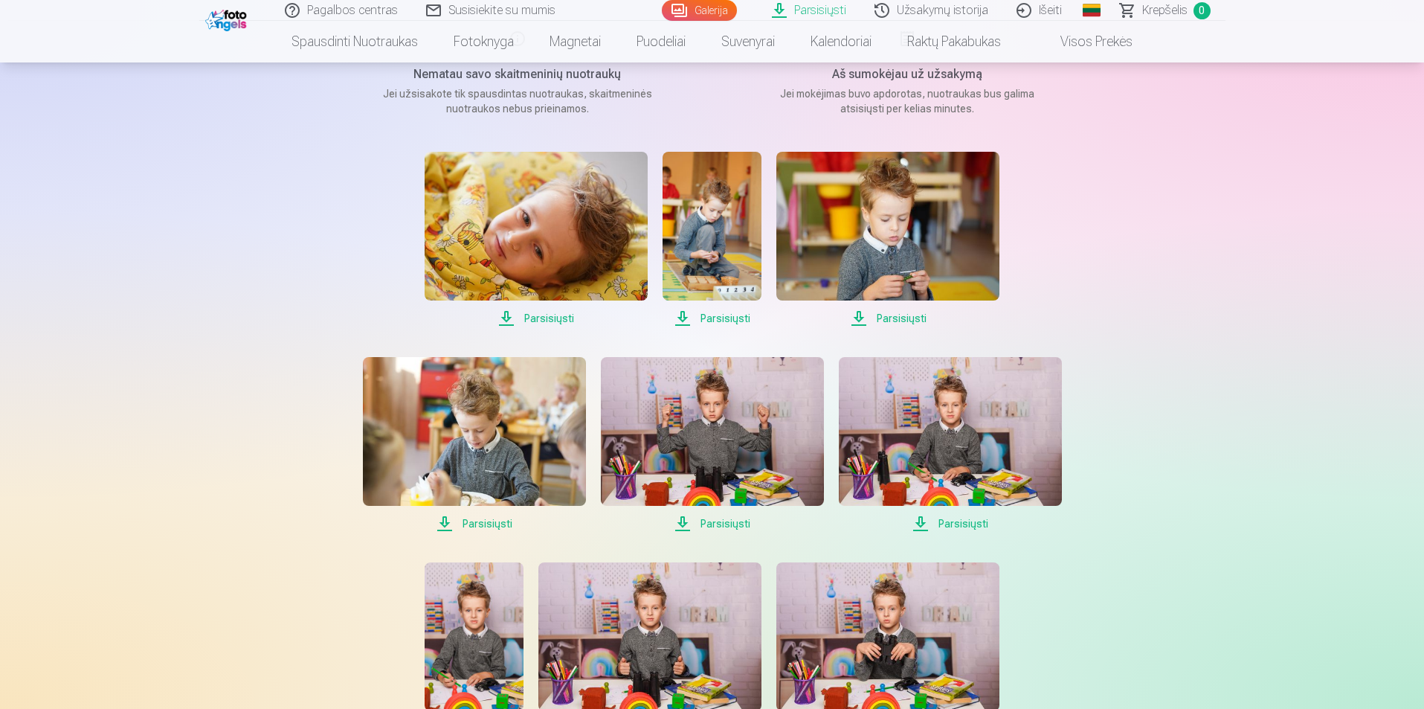
click at [483, 517] on span "Parsisiųsti" at bounding box center [474, 524] width 223 height 18
click at [710, 519] on span "Parsisiųsti" at bounding box center [712, 524] width 223 height 18
click at [944, 524] on span "Parsisiųsti" at bounding box center [950, 524] width 223 height 18
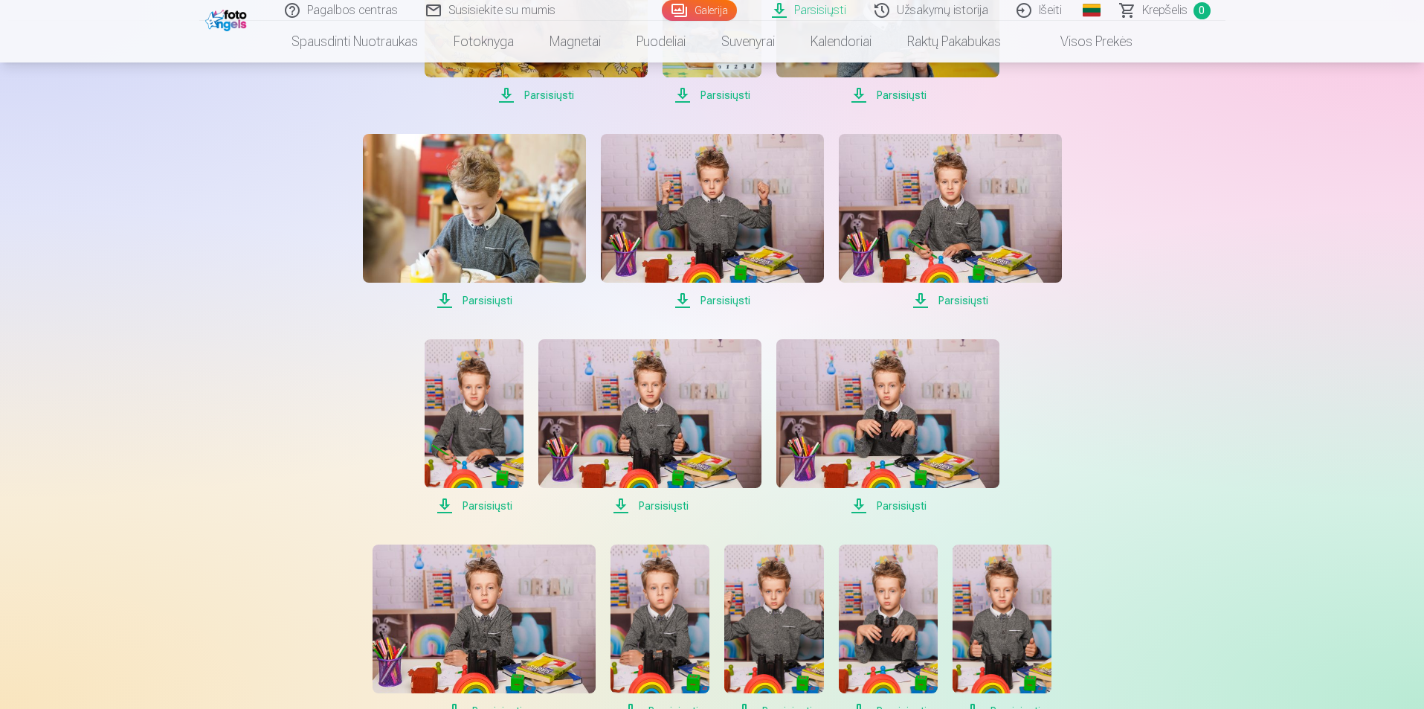
click at [482, 502] on span "Parsisiųsti" at bounding box center [474, 506] width 99 height 18
click at [663, 506] on span "Parsisiųsti" at bounding box center [649, 506] width 223 height 18
click at [910, 500] on span "Parsisiųsti" at bounding box center [887, 506] width 223 height 18
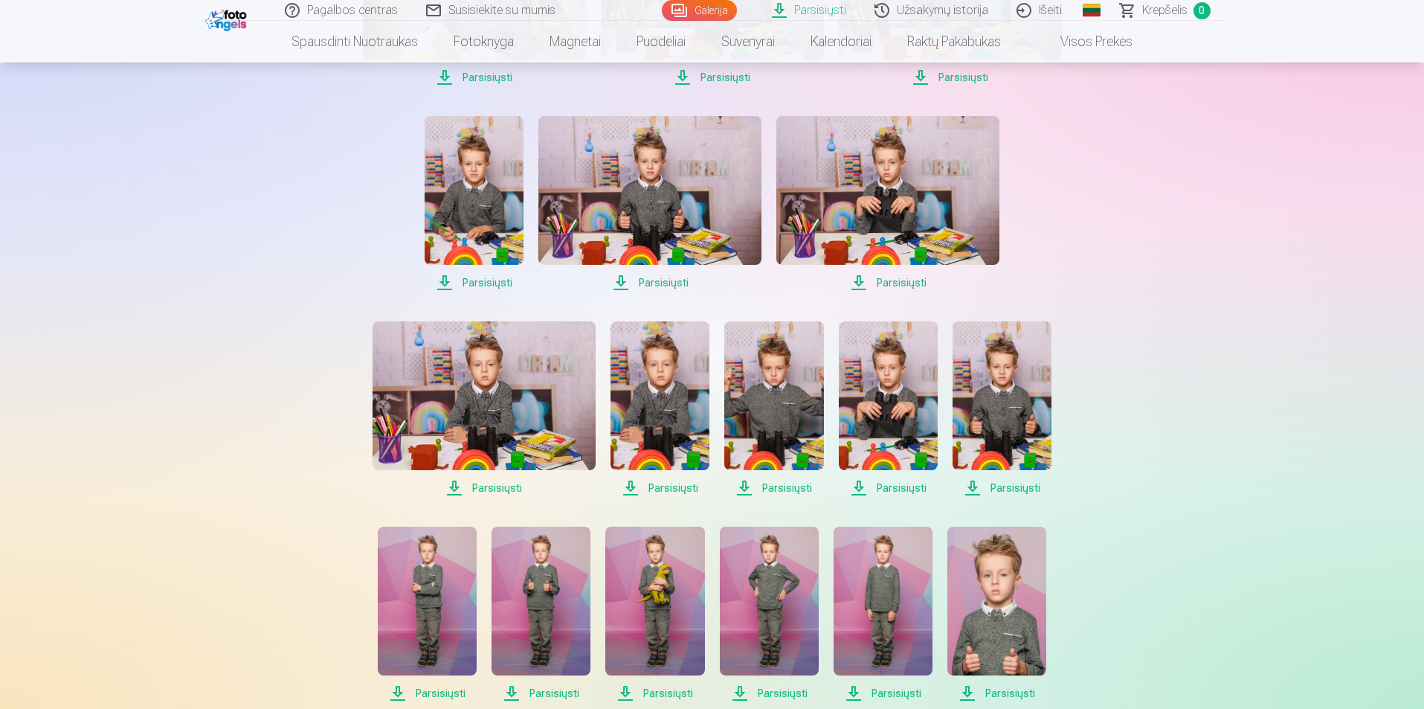
click at [493, 489] on span "Parsisiųsti" at bounding box center [484, 488] width 223 height 18
click at [673, 490] on span "Parsisiųsti" at bounding box center [660, 488] width 99 height 18
click at [784, 480] on span "Parsisiųsti" at bounding box center [773, 488] width 99 height 18
click at [913, 492] on span "Parsisiųsti" at bounding box center [888, 488] width 99 height 18
click at [1006, 481] on span "Parsisiųsti" at bounding box center [1002, 488] width 99 height 18
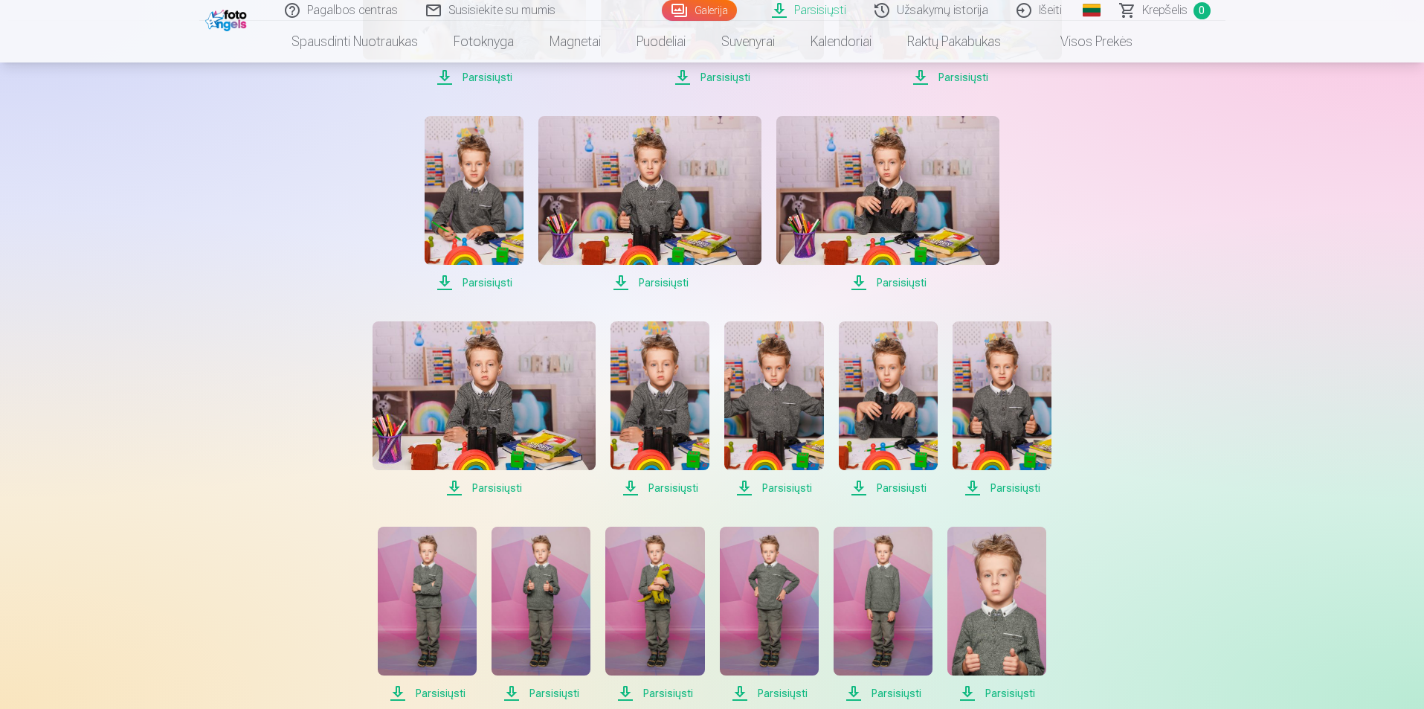
scroll to position [892, 0]
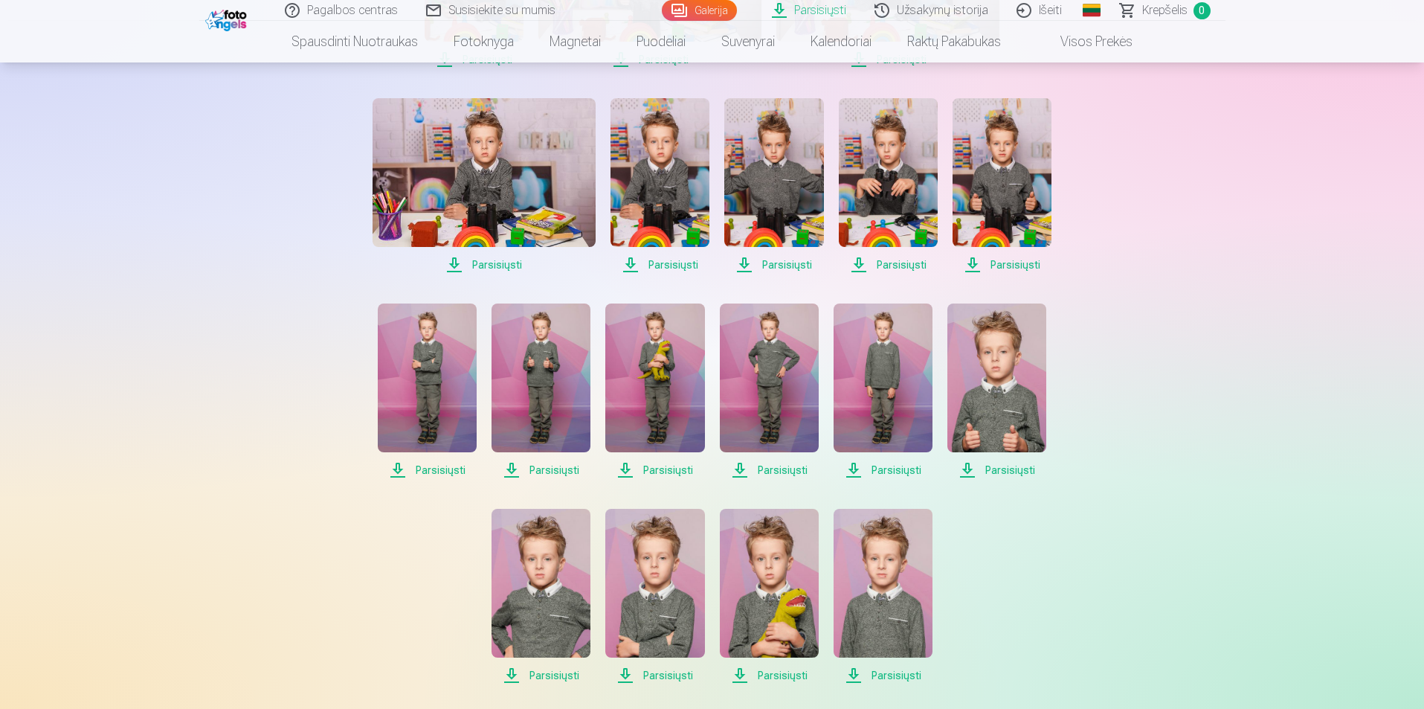
click at [432, 466] on span "Parsisiųsti" at bounding box center [427, 470] width 99 height 18
click at [564, 470] on span "Parsisiųsti" at bounding box center [541, 470] width 99 height 18
click at [655, 460] on link "Parsisiųsti" at bounding box center [654, 391] width 99 height 176
click at [773, 474] on span "Parsisiųsti" at bounding box center [769, 470] width 99 height 18
click at [889, 465] on span "Parsisiųsti" at bounding box center [883, 470] width 99 height 18
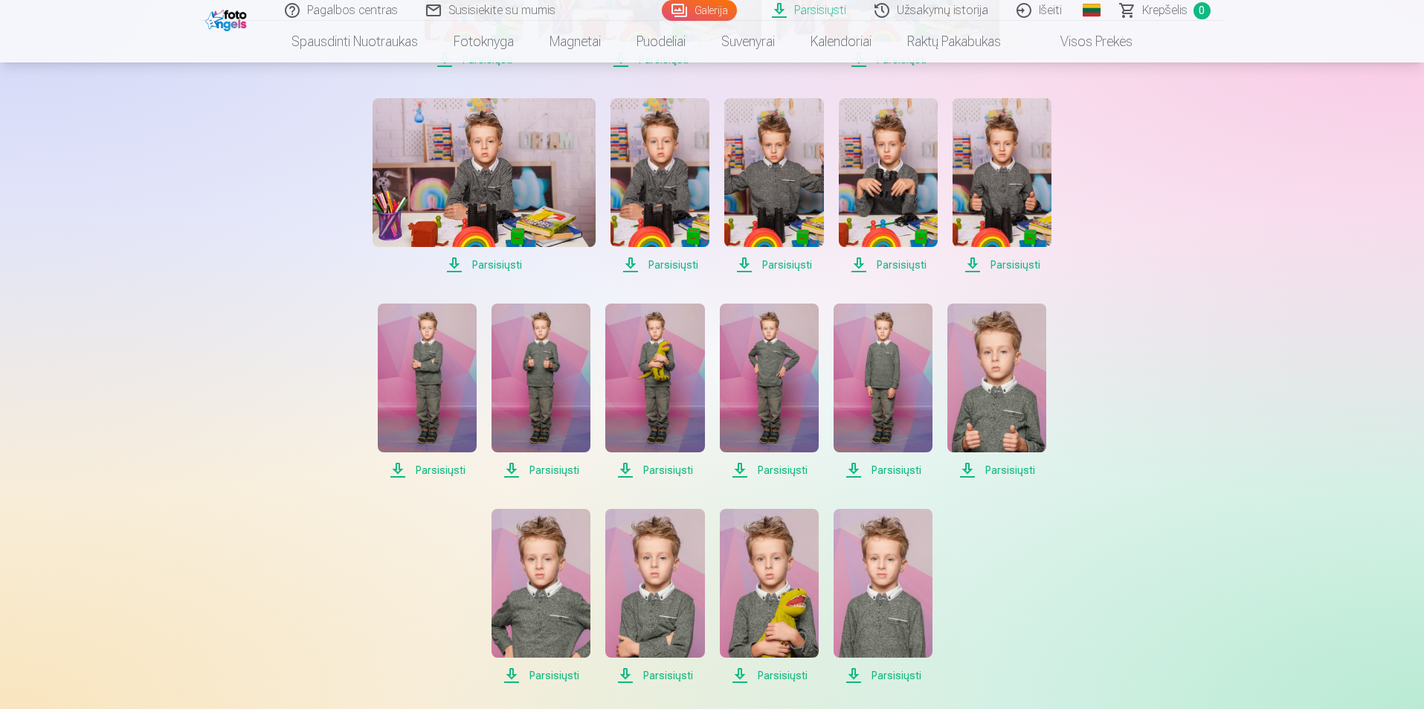
click at [1014, 463] on span "Parsisiųsti" at bounding box center [996, 470] width 99 height 18
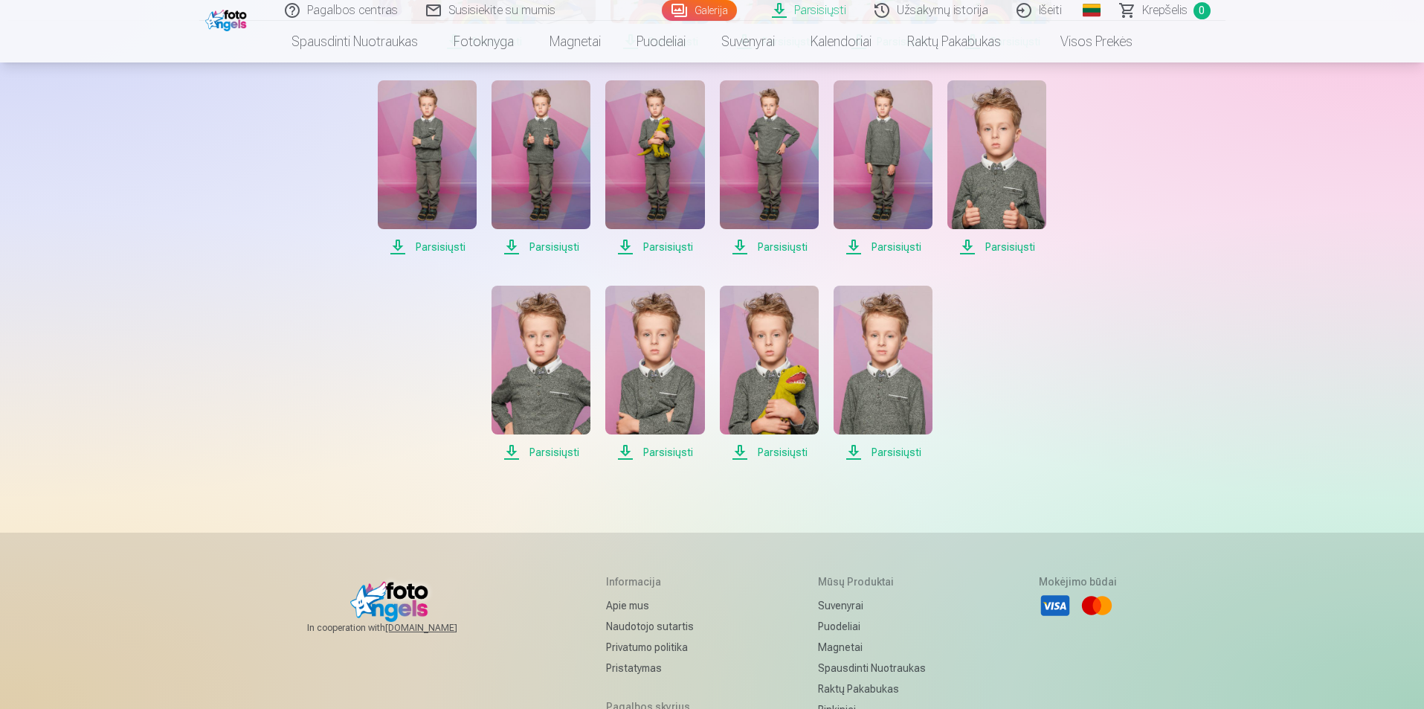
click at [567, 452] on span "Parsisiųsti" at bounding box center [541, 452] width 99 height 18
click at [677, 448] on span "Parsisiųsti" at bounding box center [654, 452] width 99 height 18
click at [775, 447] on span "Parsisiųsti" at bounding box center [769, 452] width 99 height 18
click at [898, 451] on span "Parsisiųsti" at bounding box center [883, 452] width 99 height 18
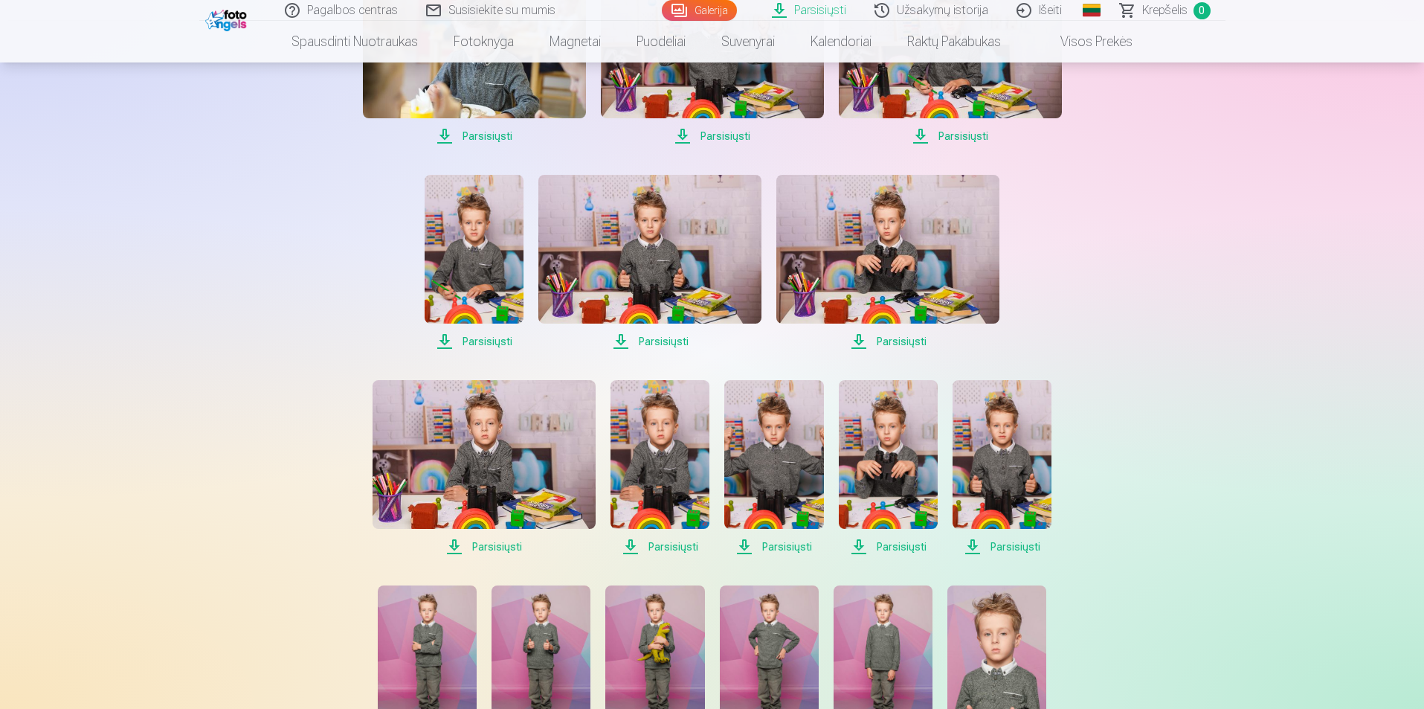
scroll to position [0, 0]
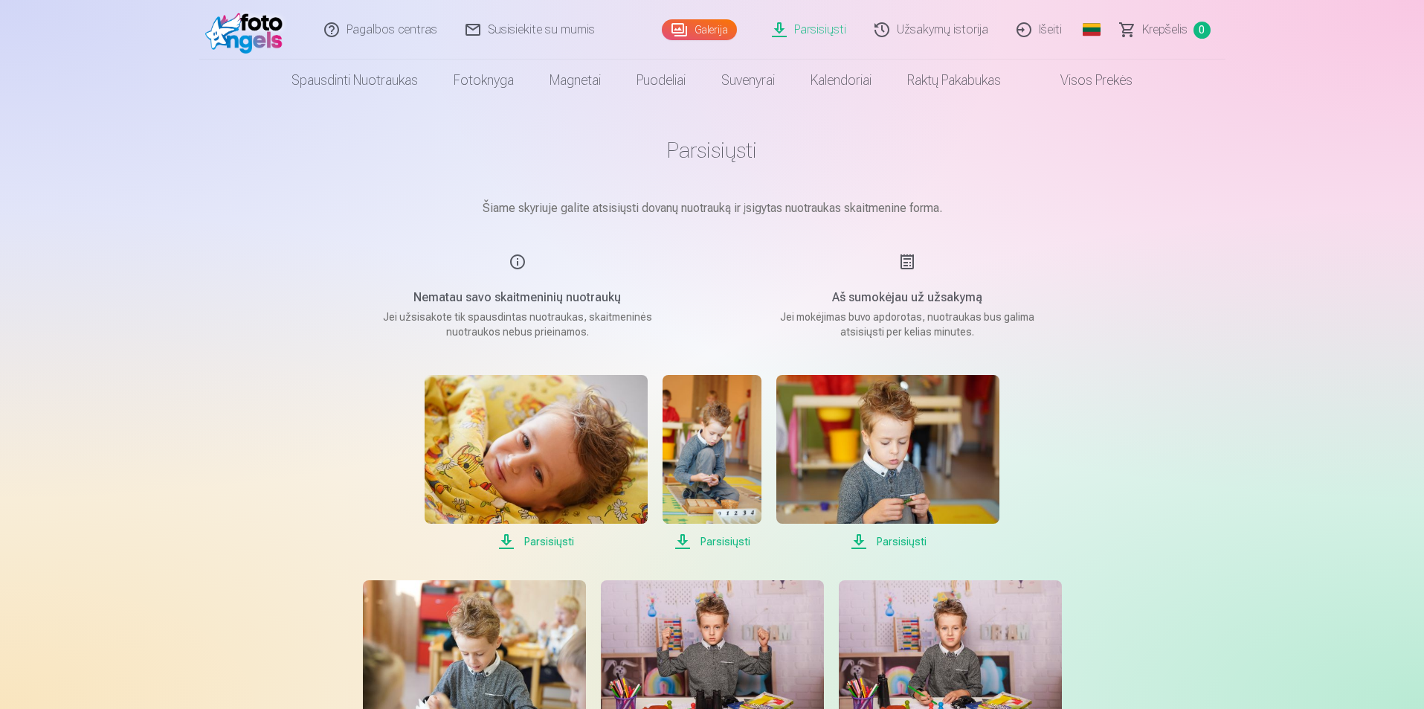
click at [1050, 30] on link "Išeiti" at bounding box center [1040, 29] width 74 height 59
